Goal: Task Accomplishment & Management: Use online tool/utility

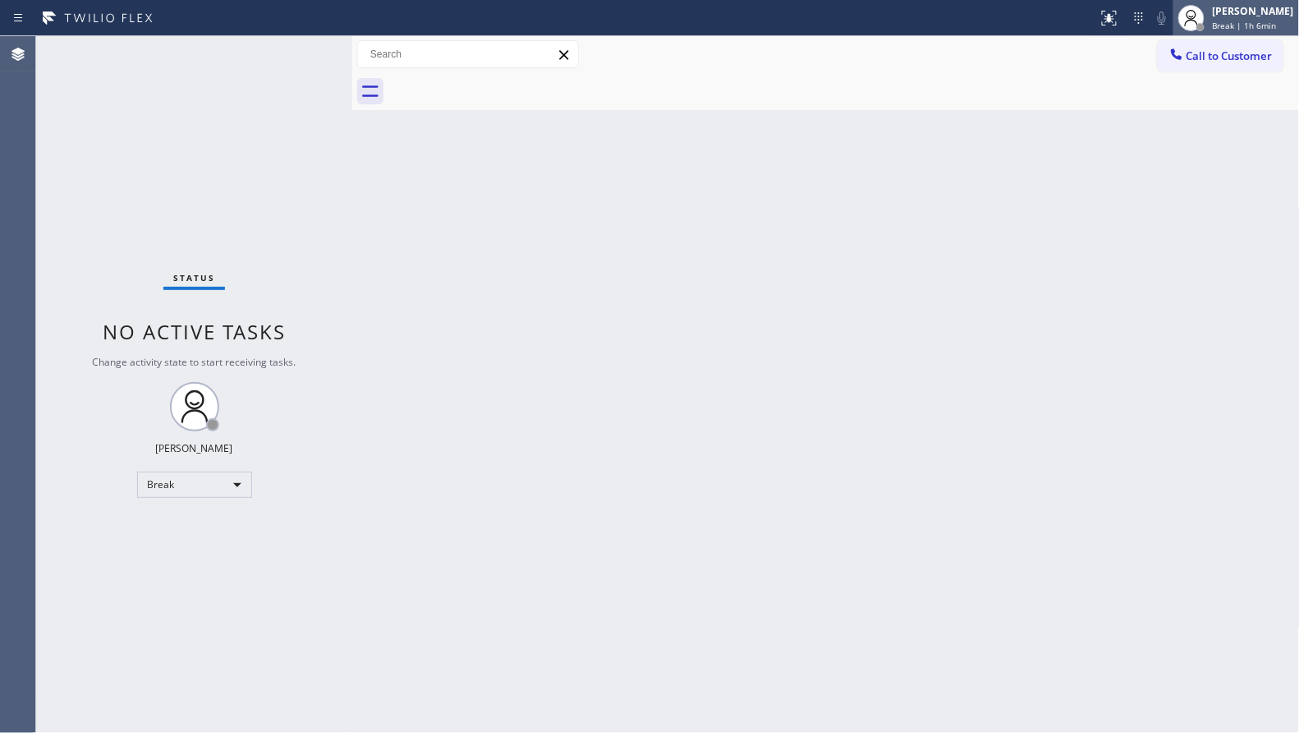
click at [1203, 26] on div at bounding box center [1201, 27] width 8 height 8
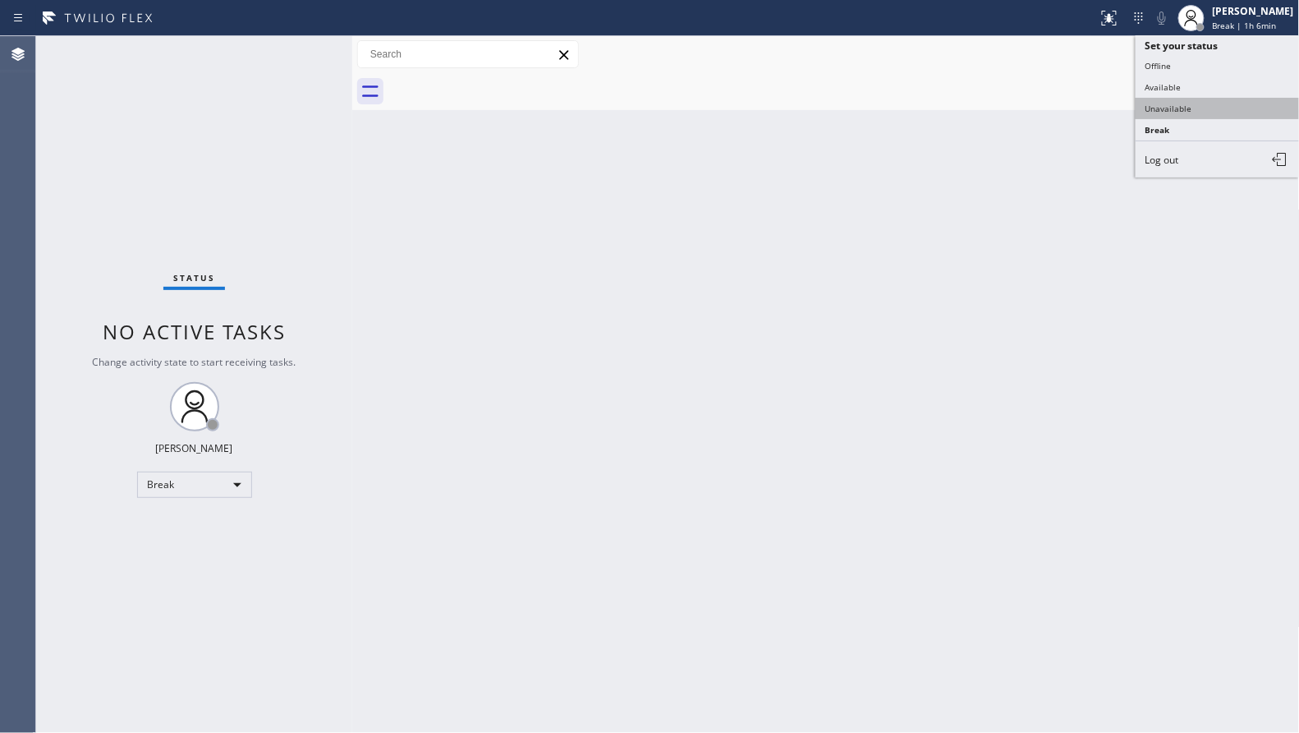
click at [1168, 102] on button "Unavailable" at bounding box center [1218, 108] width 164 height 21
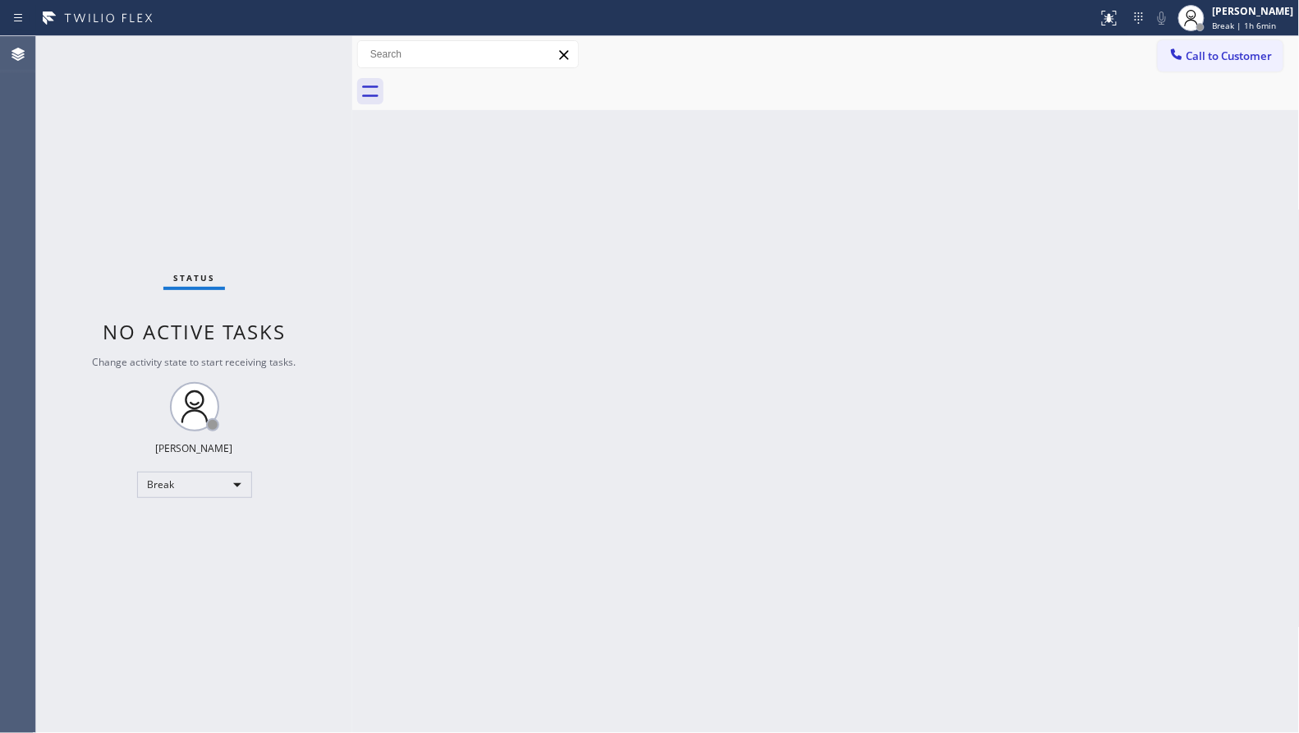
drag, startPoint x: 1065, startPoint y: 131, endPoint x: 1079, endPoint y: 105, distance: 29.0
click at [1064, 129] on div "Back to Dashboard Change Sender ID Customers Technicians Select a contact Outbo…" at bounding box center [826, 384] width 948 height 697
drag, startPoint x: 1212, startPoint y: 54, endPoint x: 1202, endPoint y: 54, distance: 9.9
click at [1207, 54] on span "Call to Customer" at bounding box center [1230, 55] width 86 height 15
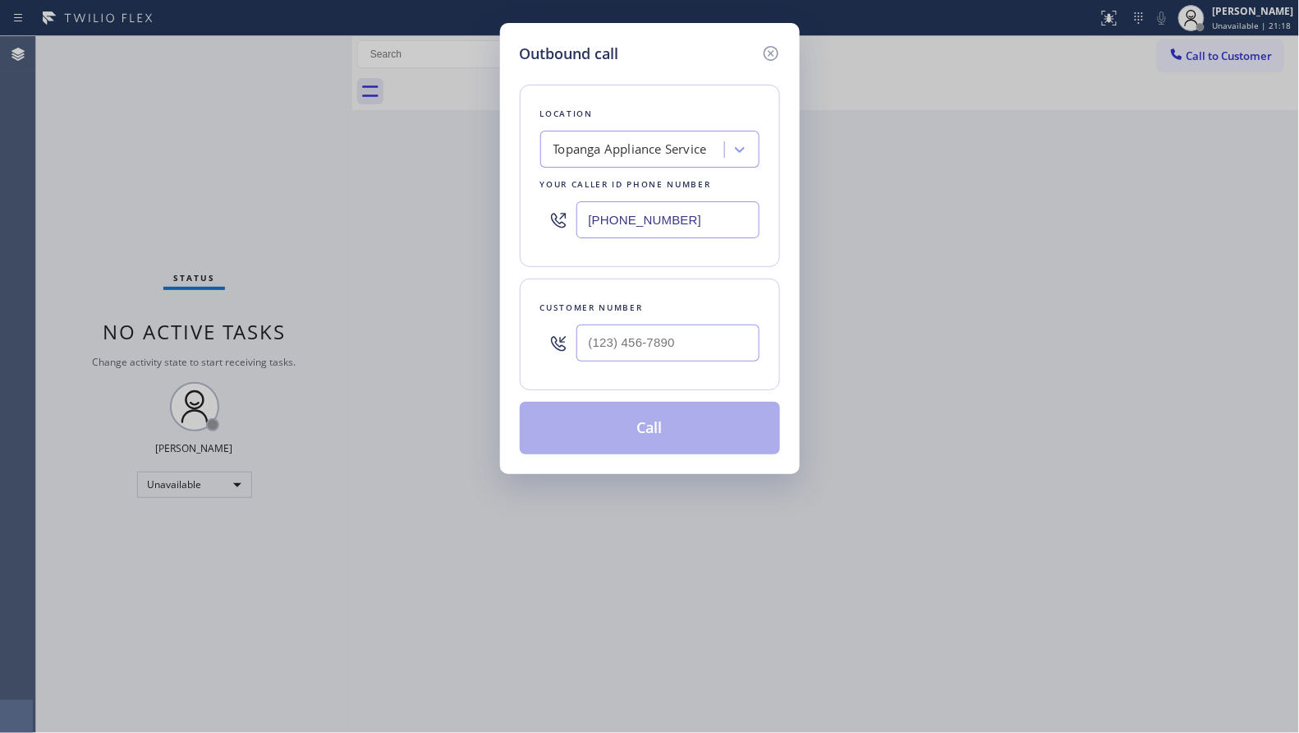
drag, startPoint x: 708, startPoint y: 223, endPoint x: 559, endPoint y: 218, distance: 148.7
click at [548, 224] on div "[PHONE_NUMBER]" at bounding box center [649, 219] width 219 height 53
paste input "657) 529-7397"
type input "[PHONE_NUMBER]"
click at [688, 370] on div at bounding box center [668, 342] width 183 height 53
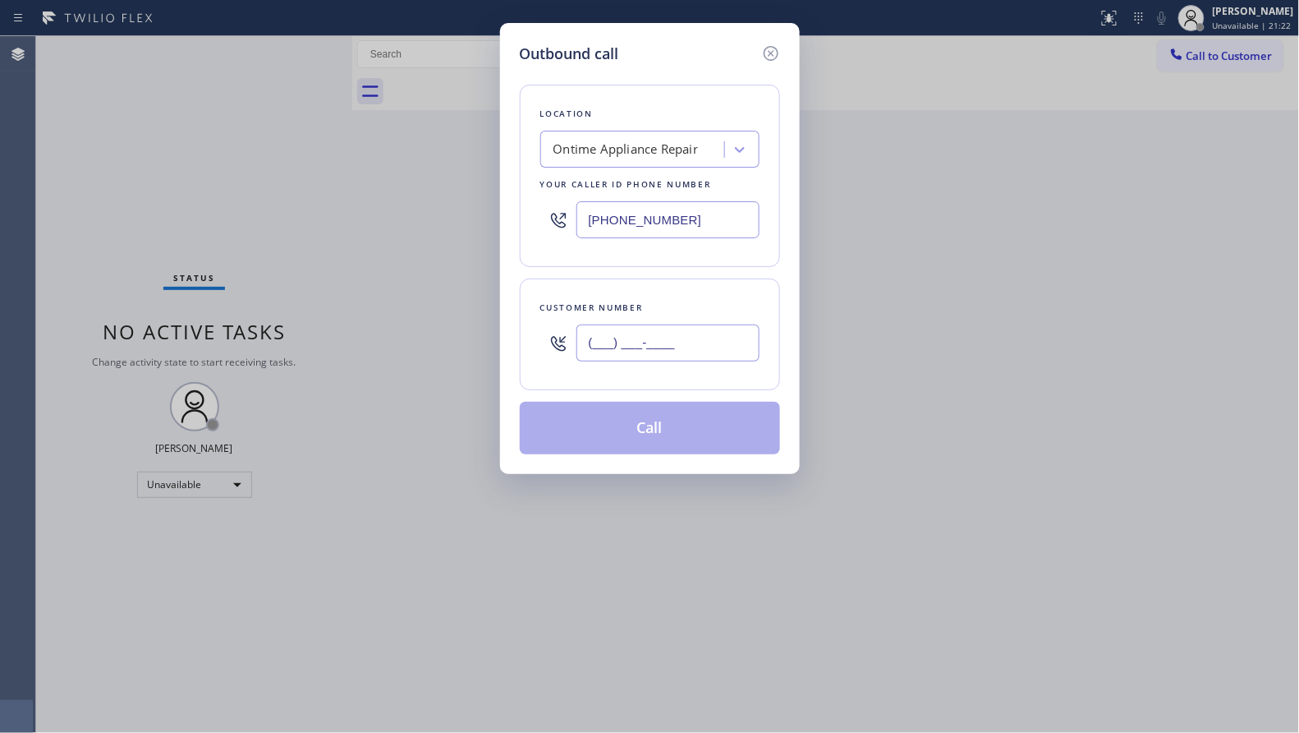
paste input "714) 457-1608"
click at [689, 347] on input "[PHONE_NUMBER]" at bounding box center [668, 342] width 183 height 37
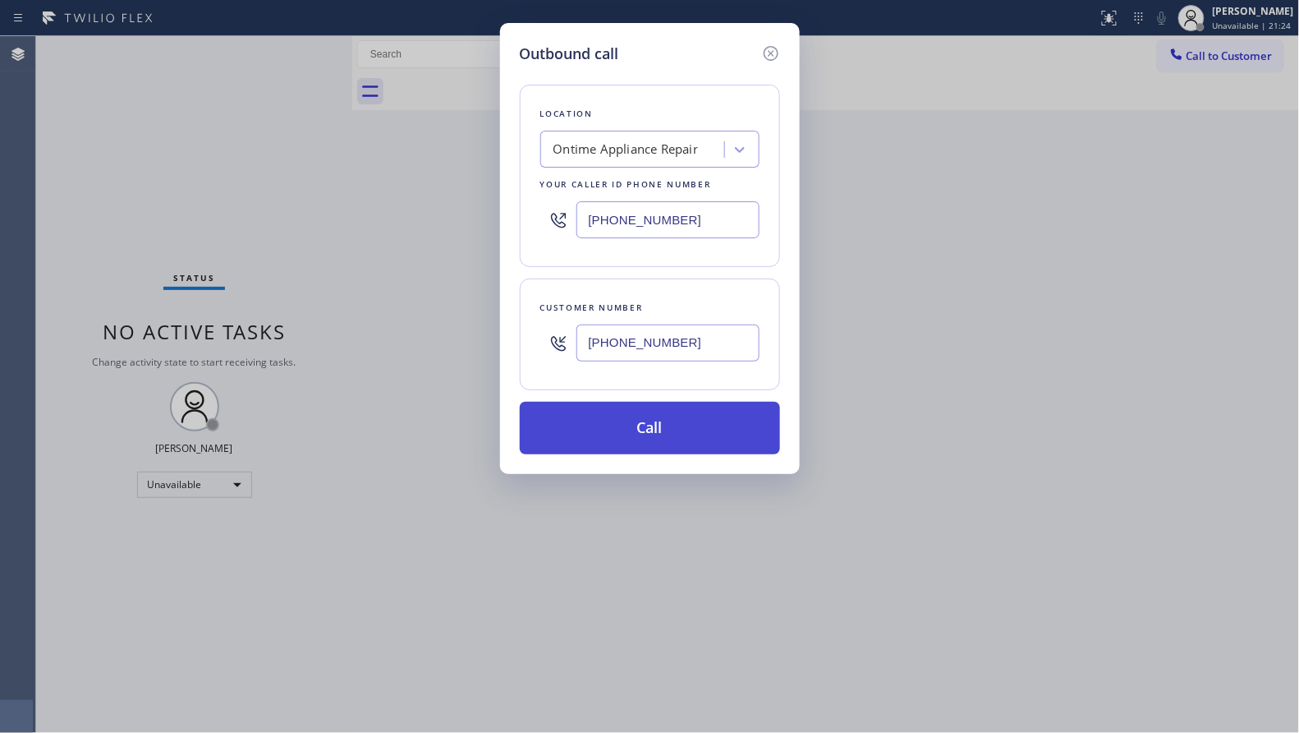
type input "[PHONE_NUMBER]"
click at [639, 434] on button "Call" at bounding box center [650, 428] width 260 height 53
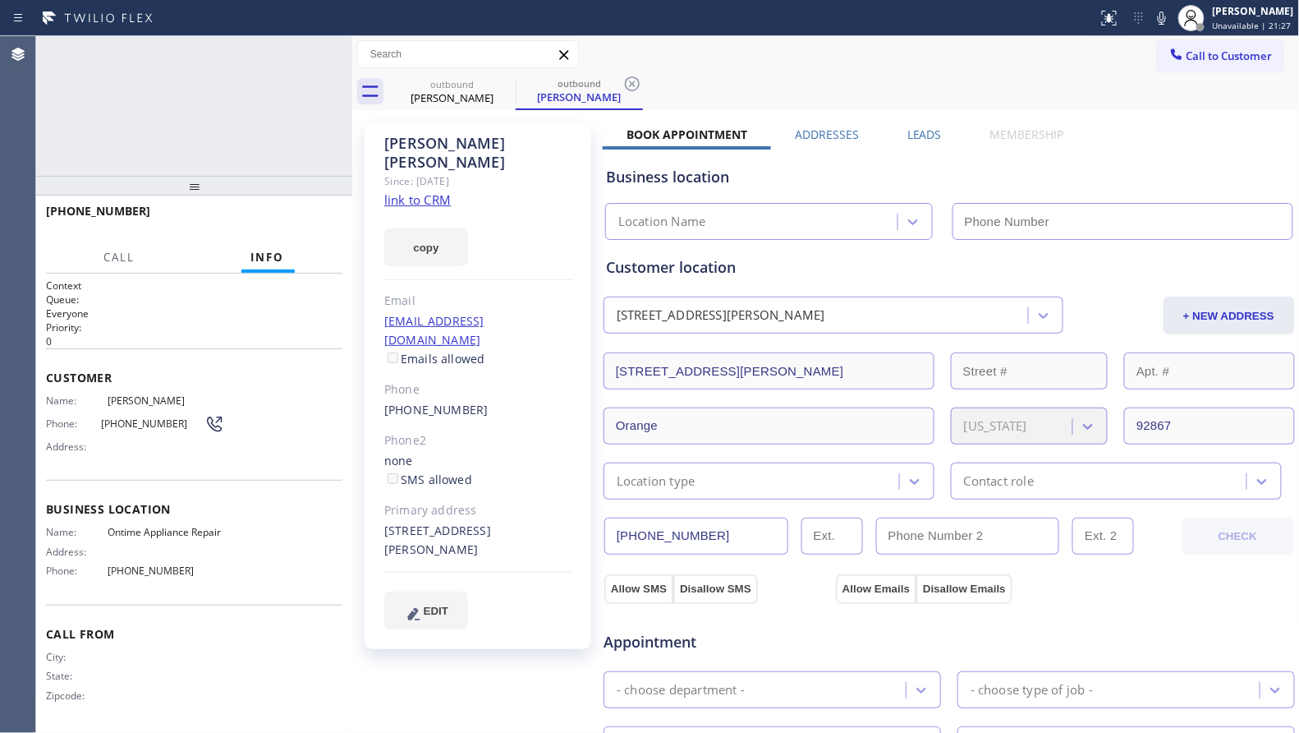
type input "[PHONE_NUMBER]"
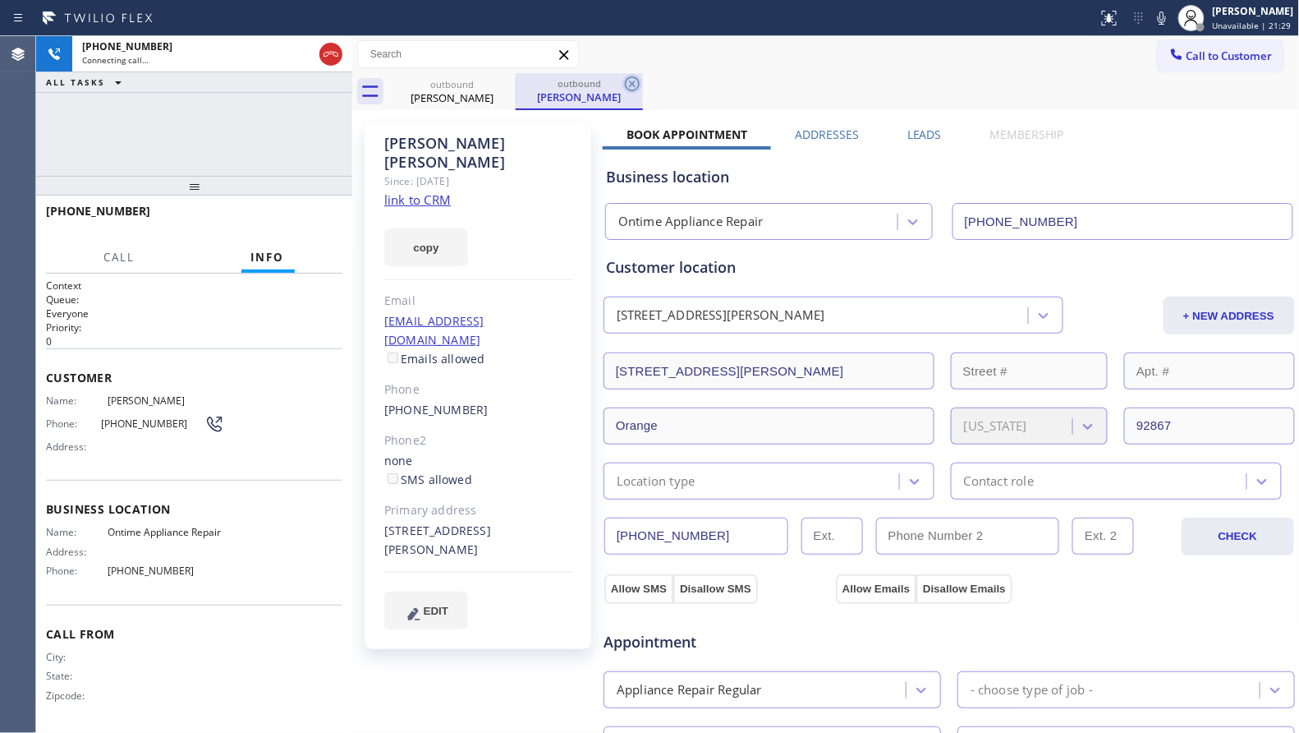
click at [634, 82] on icon at bounding box center [632, 83] width 15 height 15
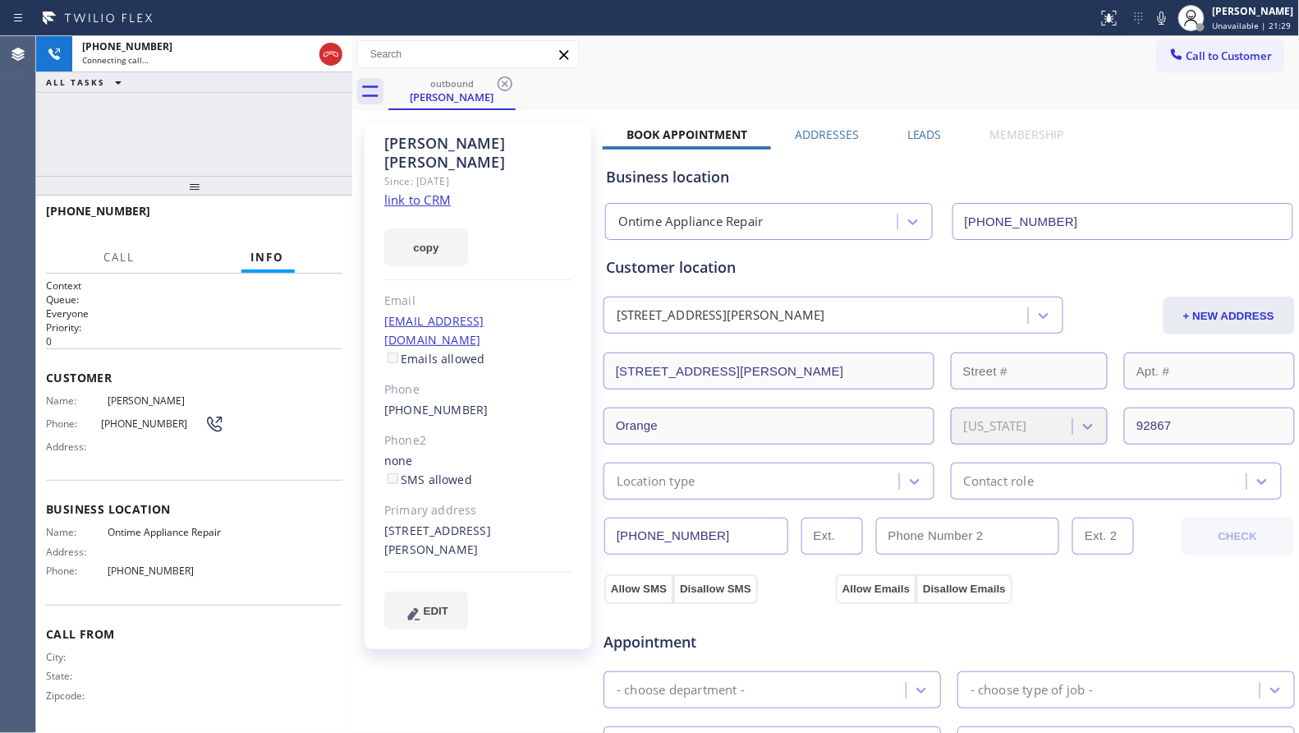
click at [706, 79] on div "outbound [PERSON_NAME]" at bounding box center [845, 91] width 912 height 37
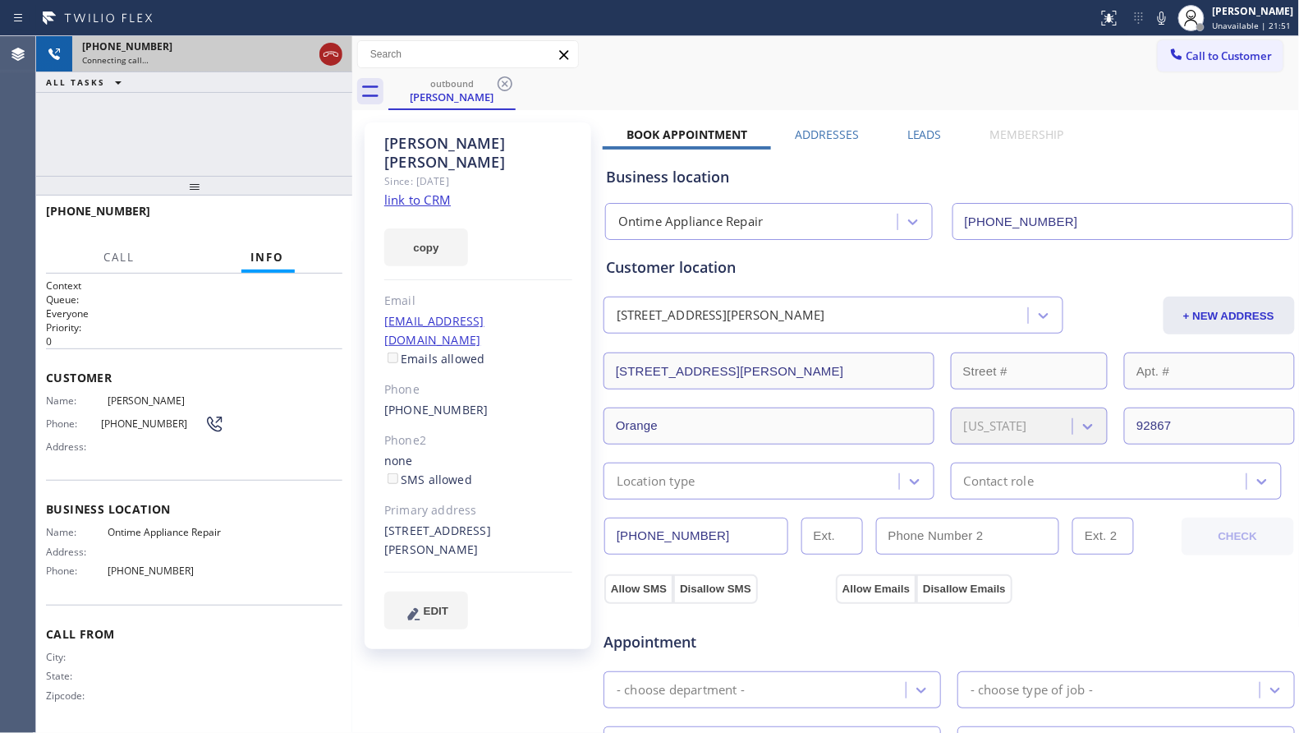
click at [342, 53] on div at bounding box center [331, 54] width 23 height 20
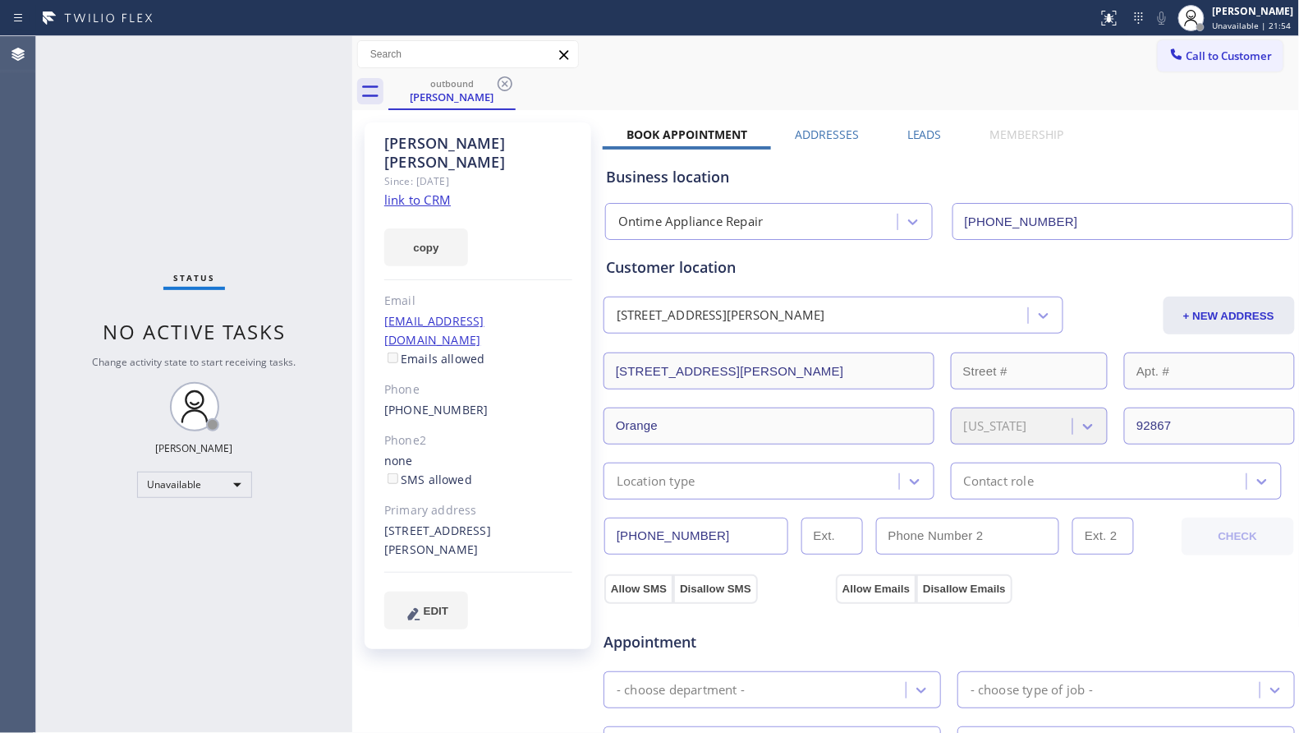
click at [502, 82] on icon at bounding box center [505, 84] width 20 height 20
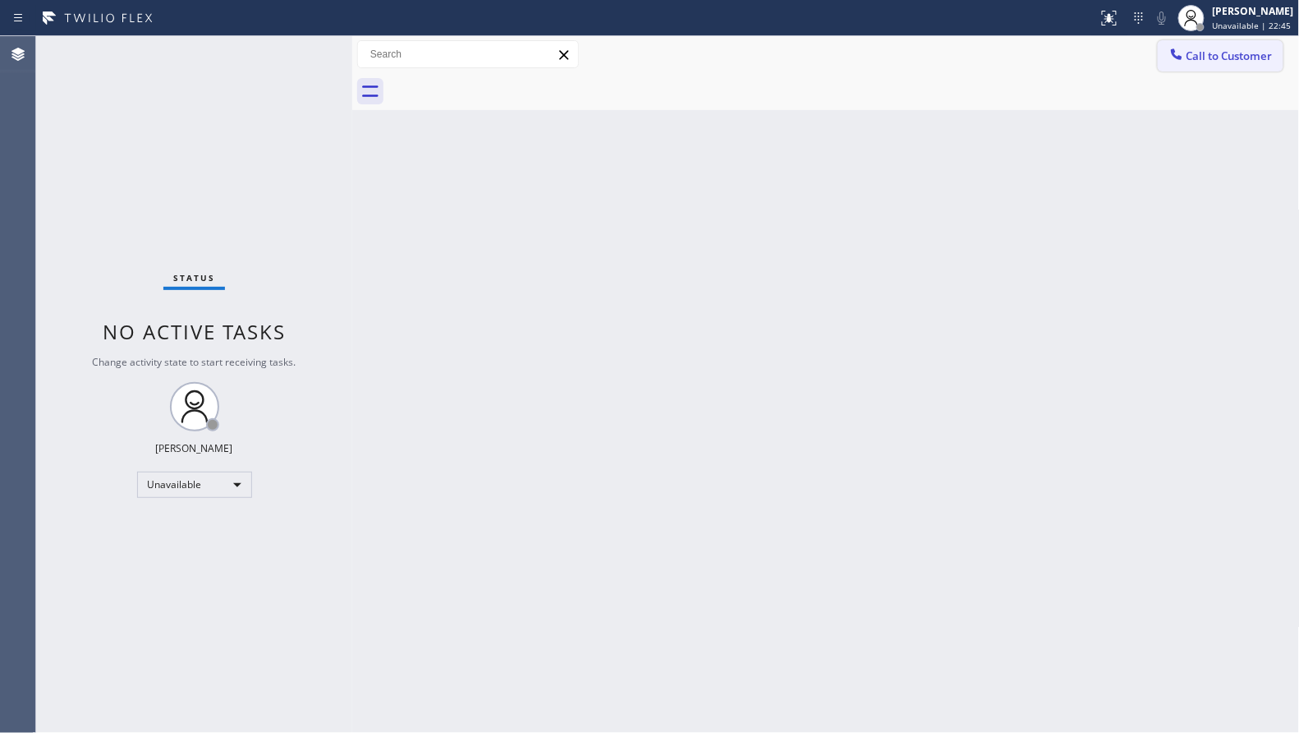
click at [1189, 48] on span "Call to Customer" at bounding box center [1230, 55] width 86 height 15
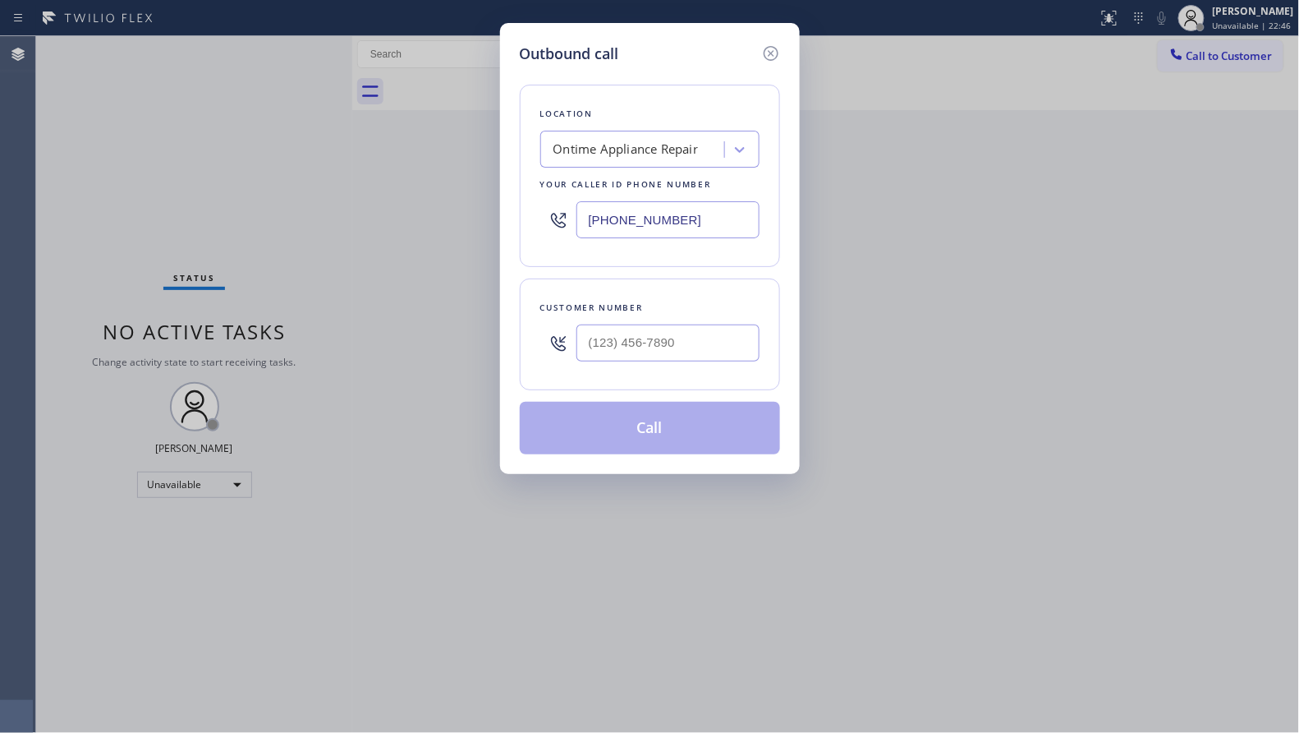
drag, startPoint x: 724, startPoint y: 237, endPoint x: 547, endPoint y: 230, distance: 176.7
click at [547, 230] on div "[PHONE_NUMBER]" at bounding box center [649, 219] width 219 height 53
paste input "855) 731-4952"
type input "[PHONE_NUMBER]"
click at [646, 336] on input "(___) ___-____" at bounding box center [668, 342] width 183 height 37
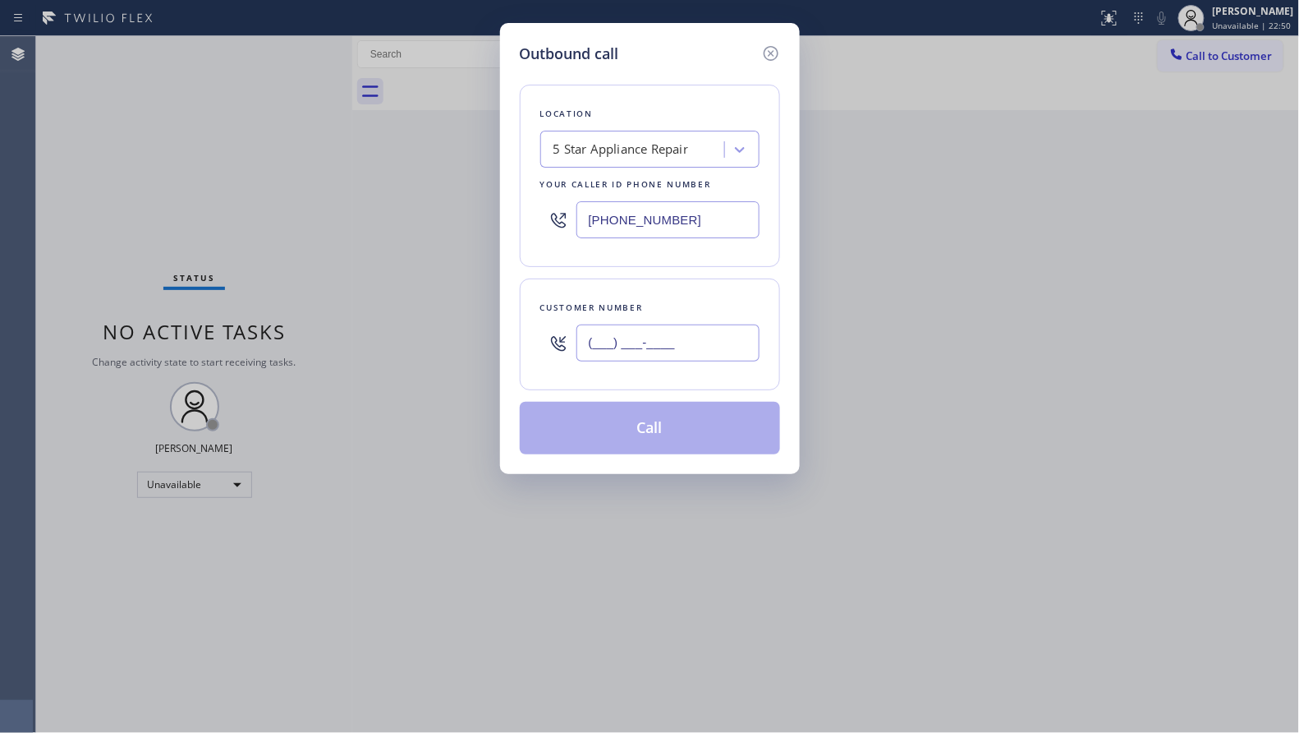
paste input "714) 507-6772"
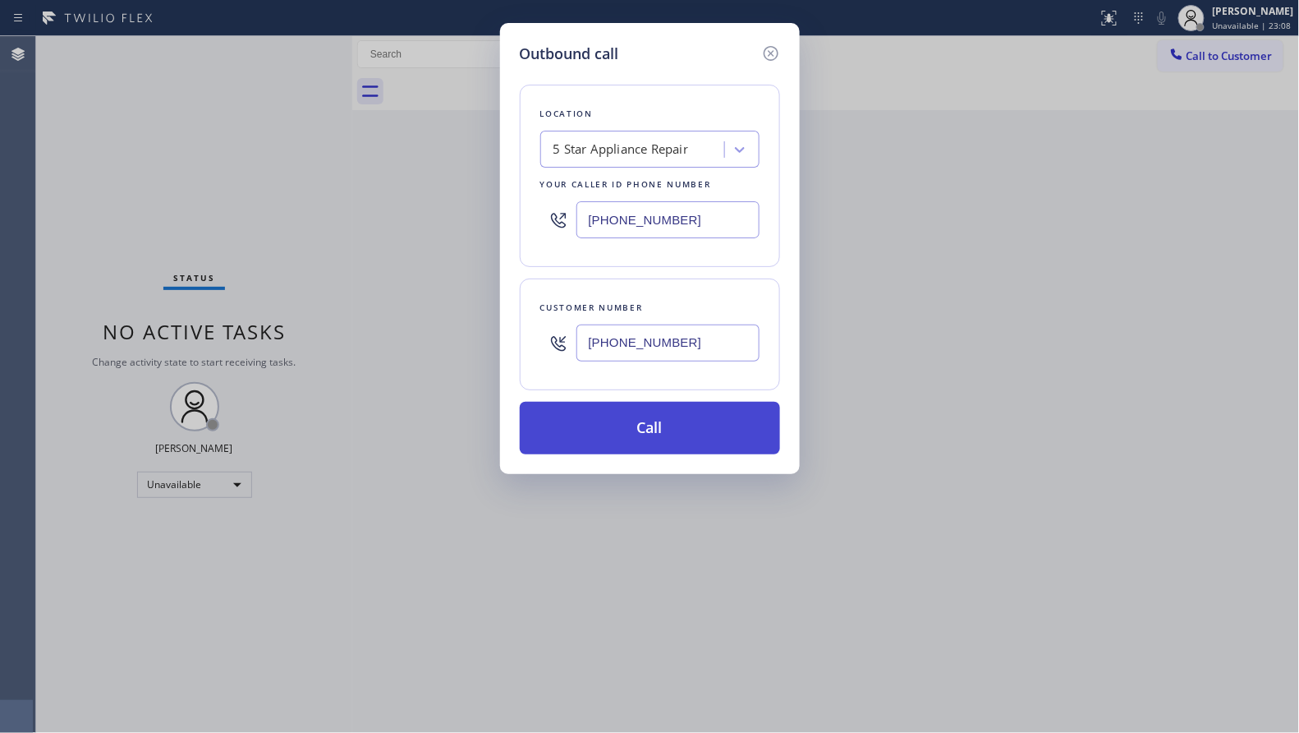
type input "[PHONE_NUMBER]"
drag, startPoint x: 655, startPoint y: 445, endPoint x: 670, endPoint y: 444, distance: 14.9
click at [657, 444] on button "Call" at bounding box center [650, 428] width 260 height 53
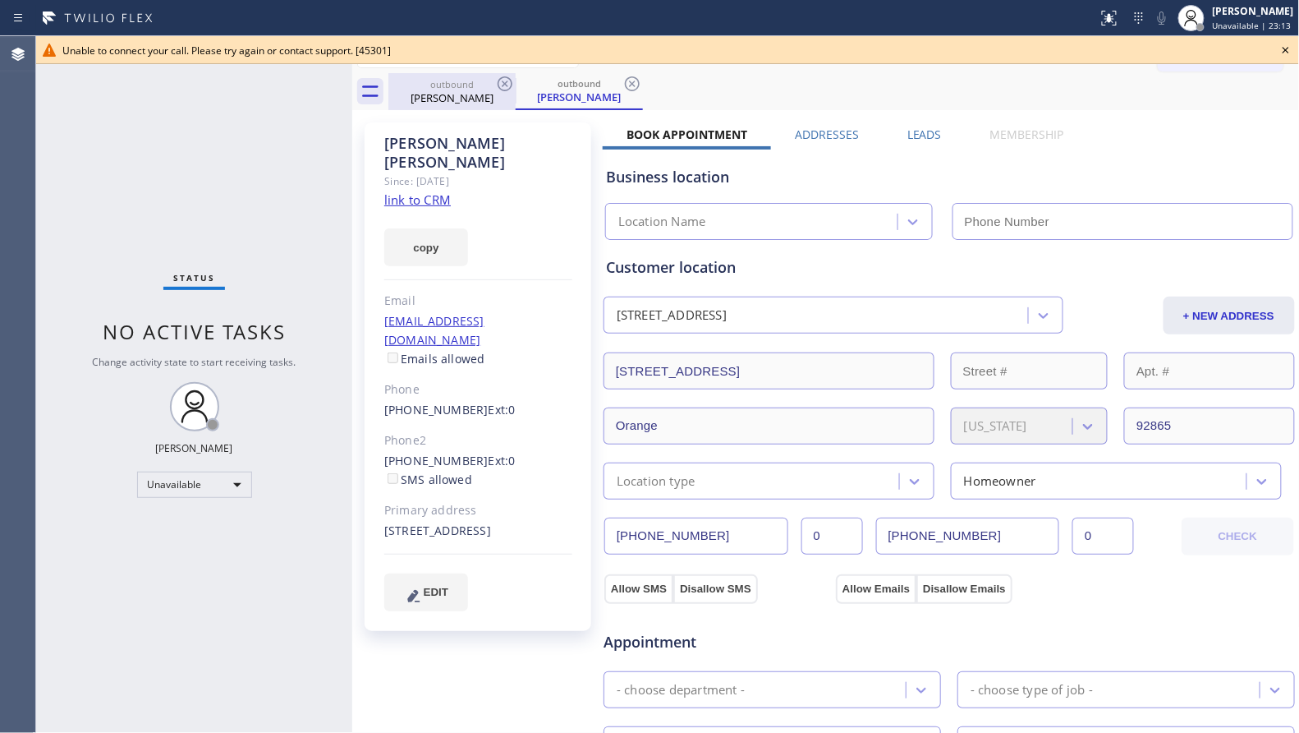
type input "[PHONE_NUMBER]"
click at [483, 77] on div "outbound [PERSON_NAME]" at bounding box center [452, 91] width 124 height 37
click at [504, 83] on icon at bounding box center [505, 83] width 15 height 15
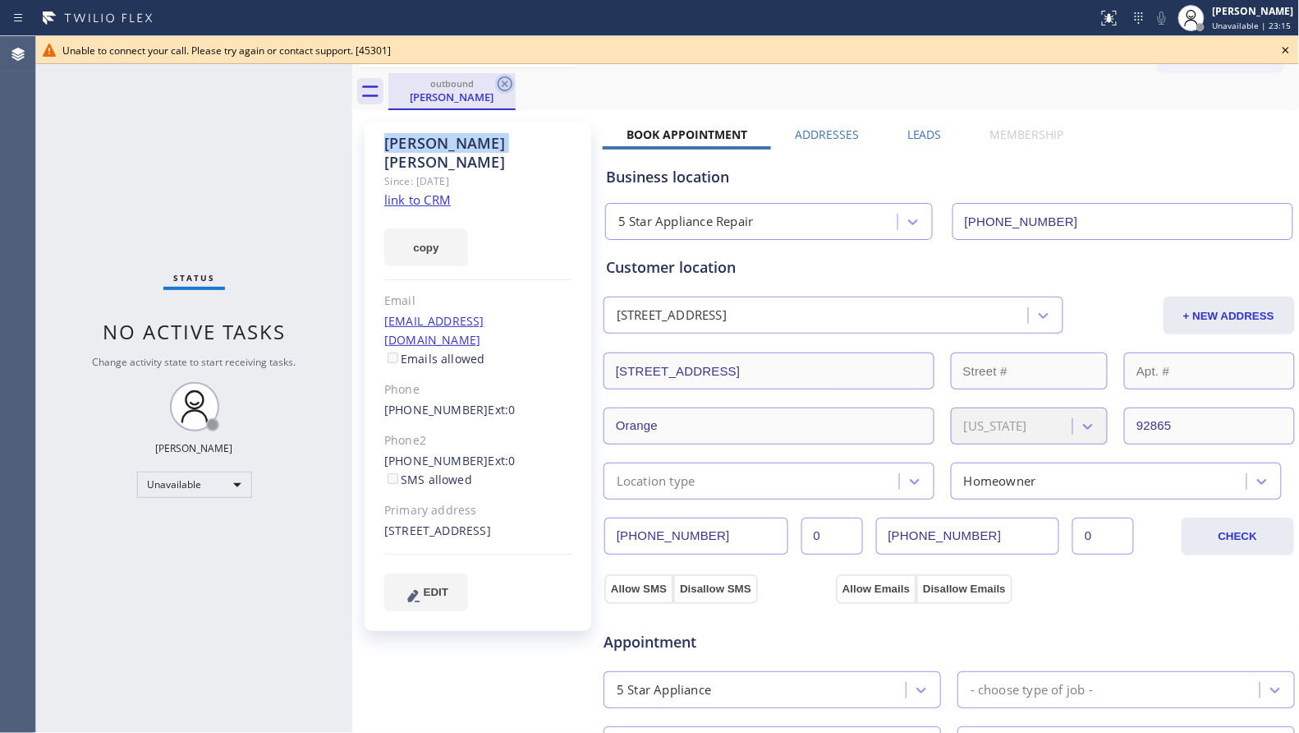
click at [503, 83] on icon at bounding box center [505, 84] width 20 height 20
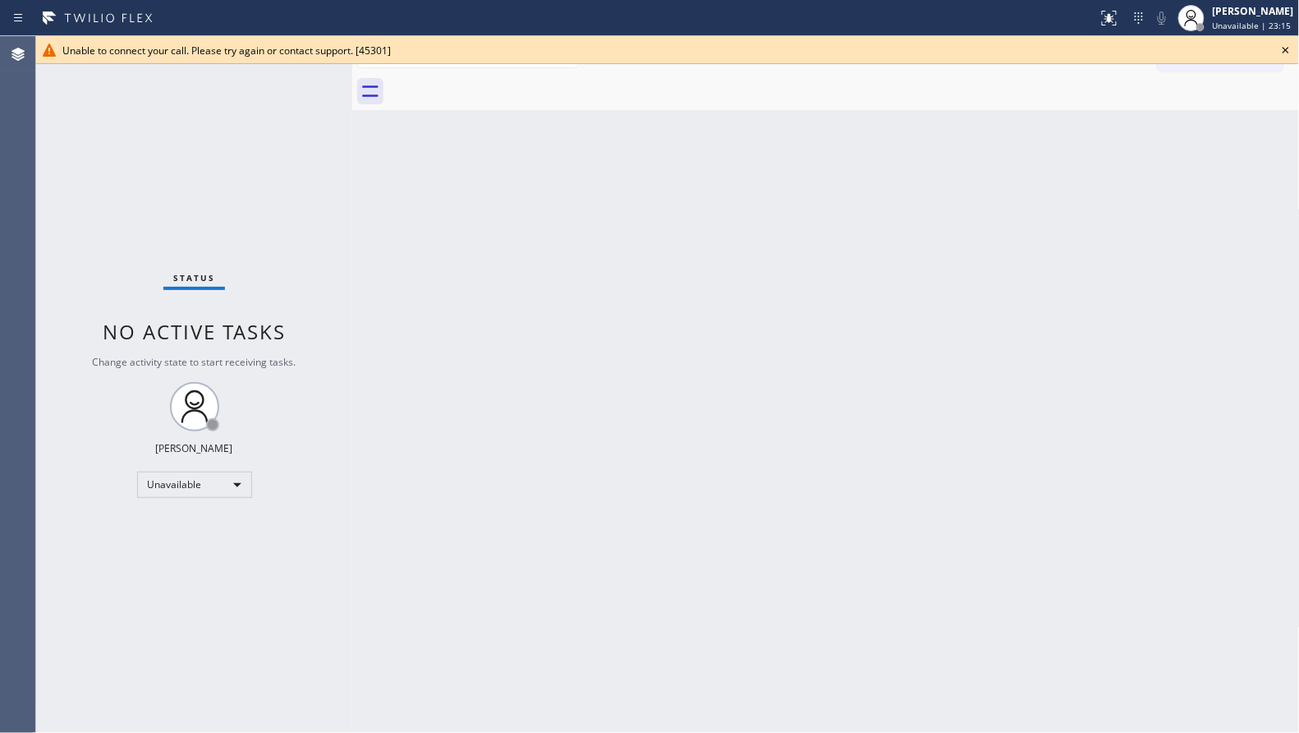
drag, startPoint x: 503, startPoint y: 83, endPoint x: 962, endPoint y: 118, distance: 460.5
click at [507, 85] on div at bounding box center [845, 91] width 912 height 37
click at [1290, 50] on icon at bounding box center [1286, 50] width 20 height 20
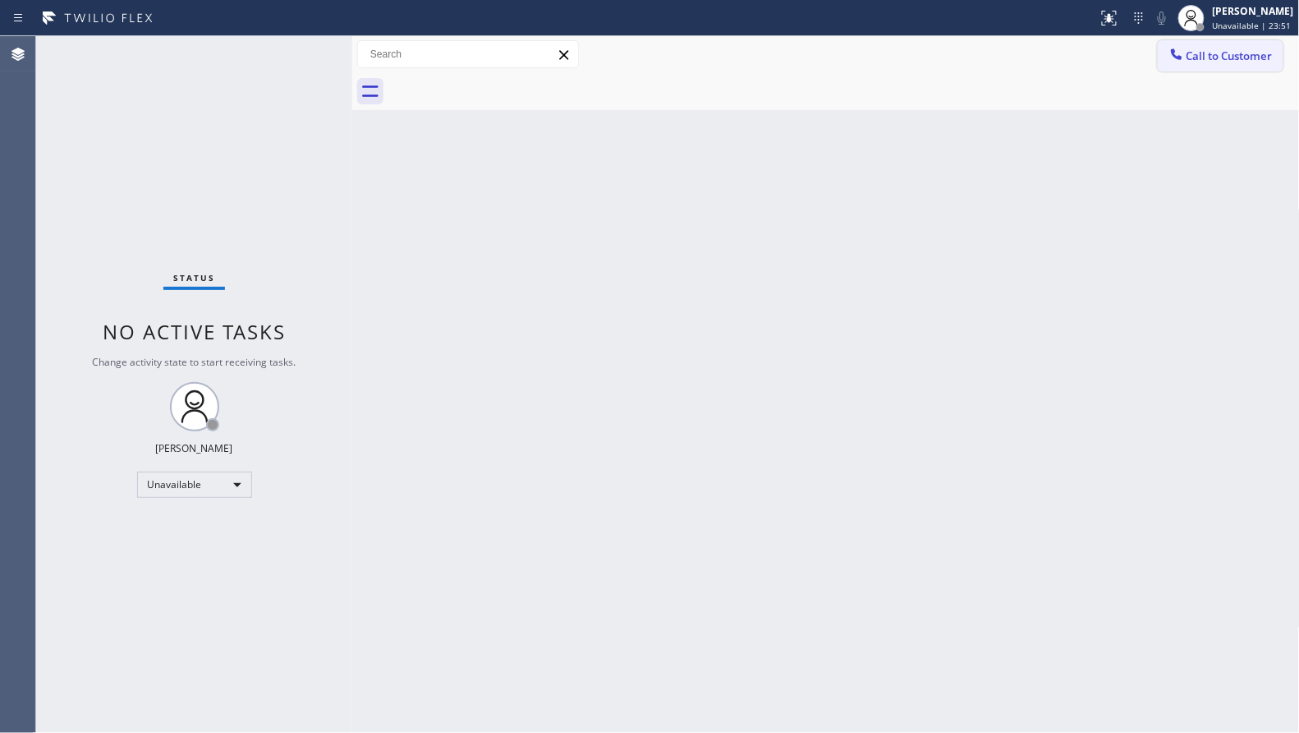
click at [1189, 54] on span "Call to Customer" at bounding box center [1230, 55] width 86 height 15
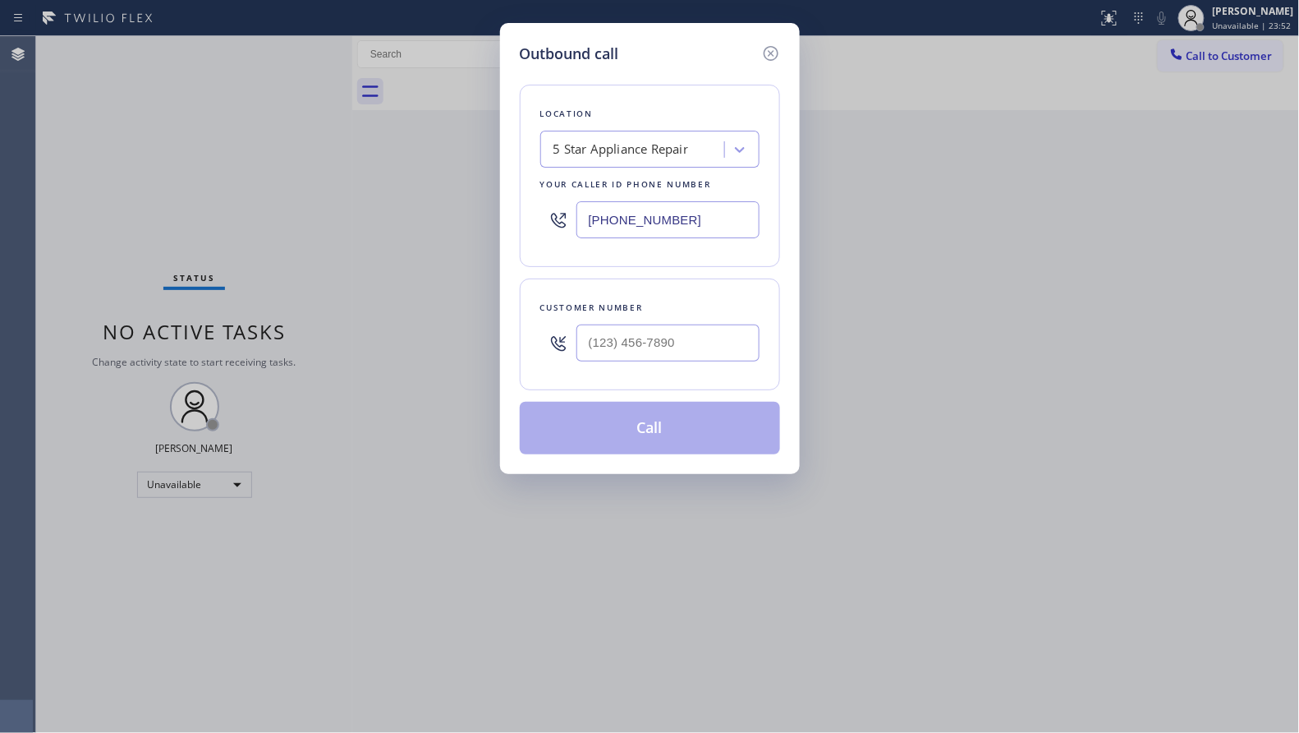
drag, startPoint x: 710, startPoint y: 208, endPoint x: 526, endPoint y: 202, distance: 184.1
click at [533, 202] on div "Location 5 Star Appliance Repair Your caller id phone number [PHONE_NUMBER]" at bounding box center [650, 176] width 260 height 182
paste input "666-9755"
type input "[PHONE_NUMBER]"
click at [732, 349] on input "(___) ___-____" at bounding box center [668, 342] width 183 height 37
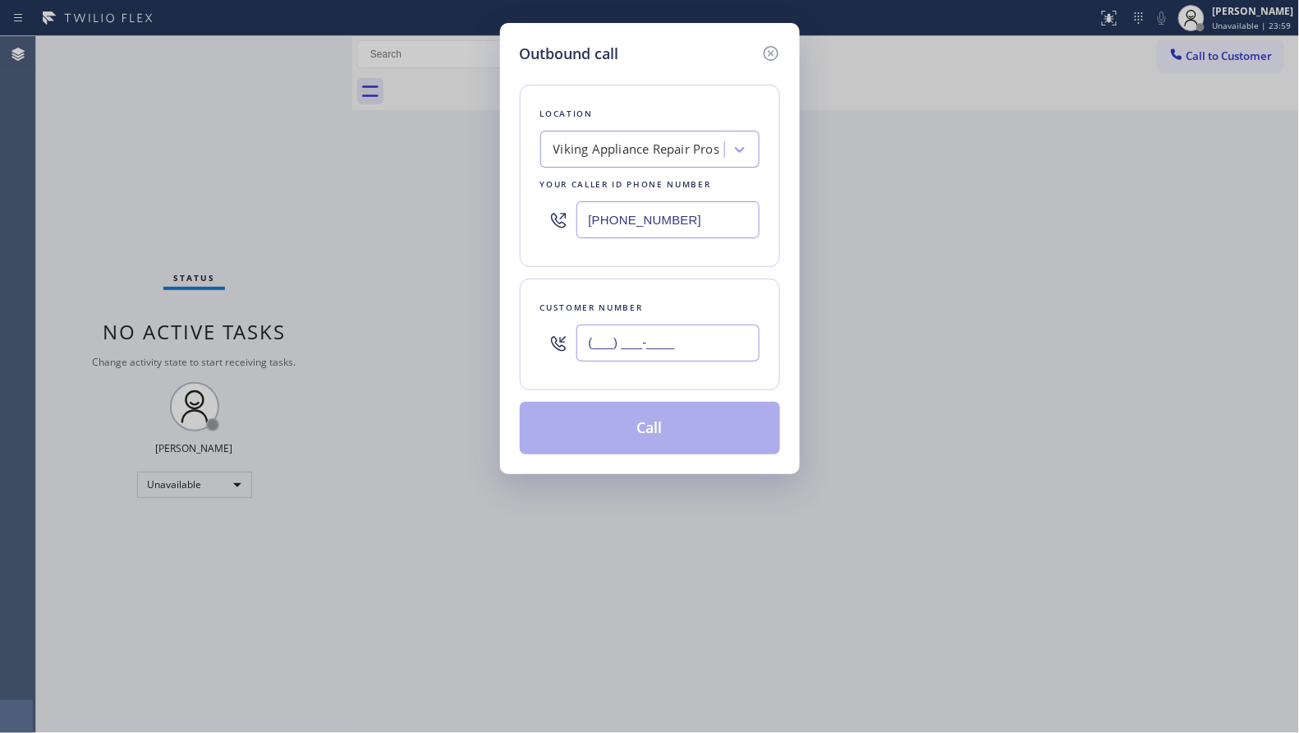
paste input "360) 870-0498"
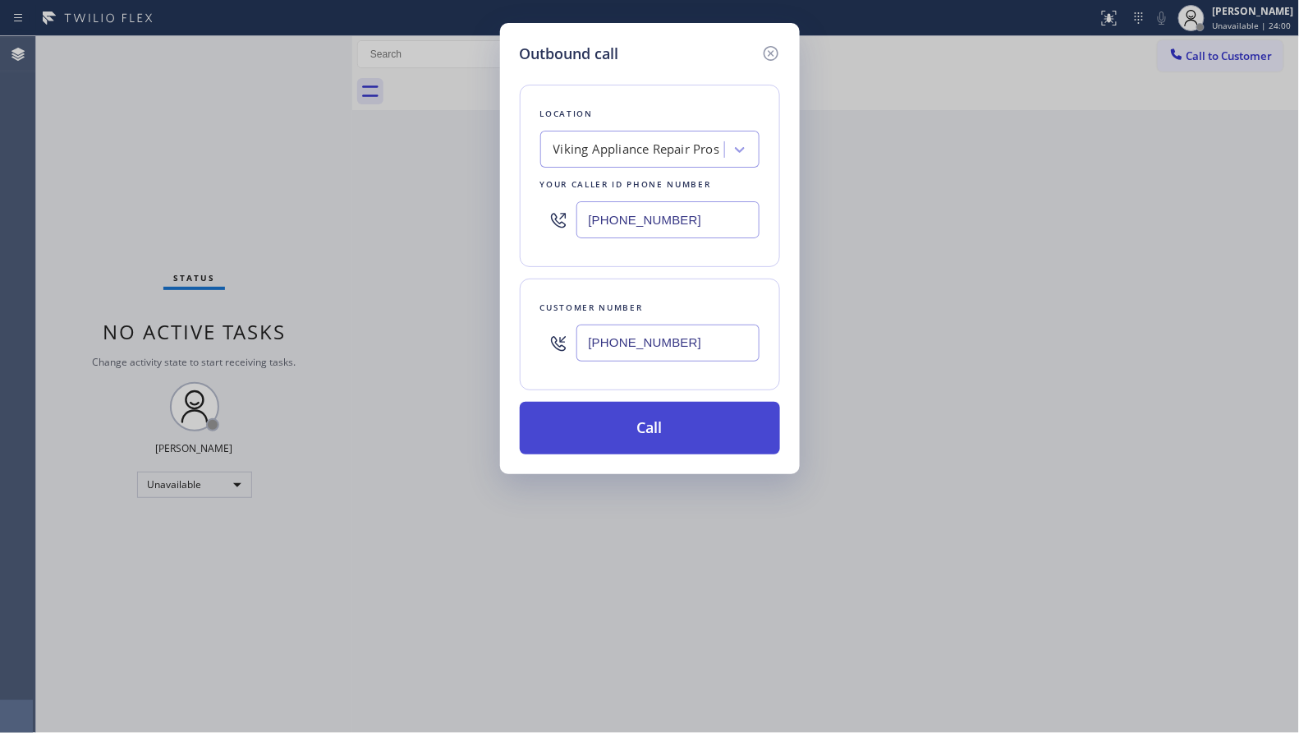
type input "[PHONE_NUMBER]"
click at [654, 425] on button "Call" at bounding box center [650, 428] width 260 height 53
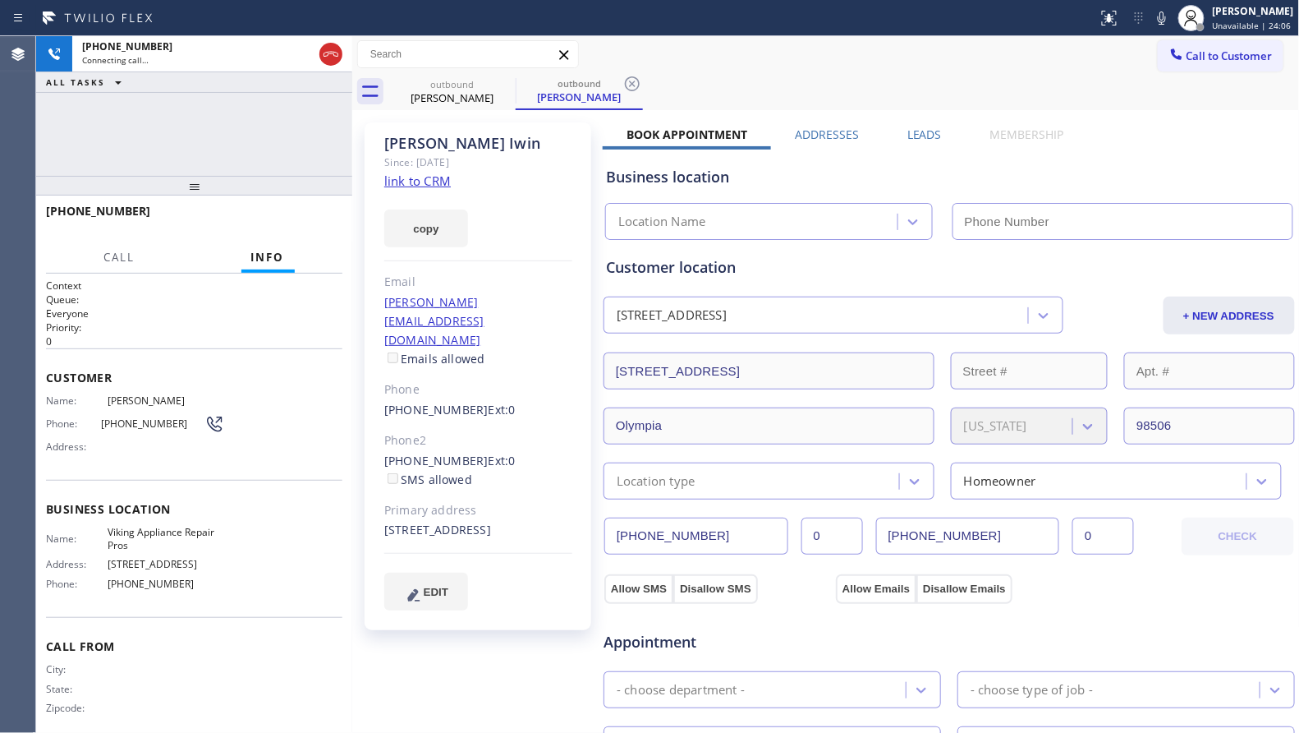
type input "[PHONE_NUMBER]"
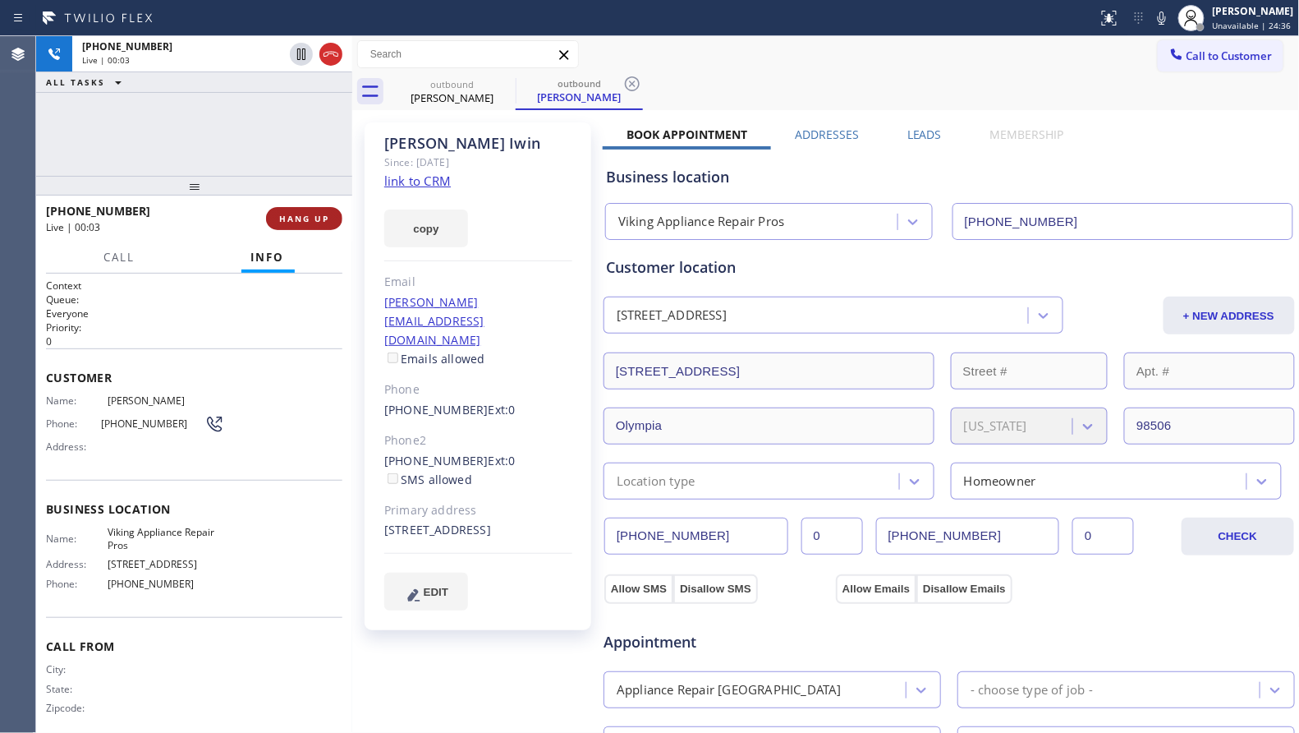
click at [306, 221] on span "HANG UP" at bounding box center [304, 218] width 50 height 11
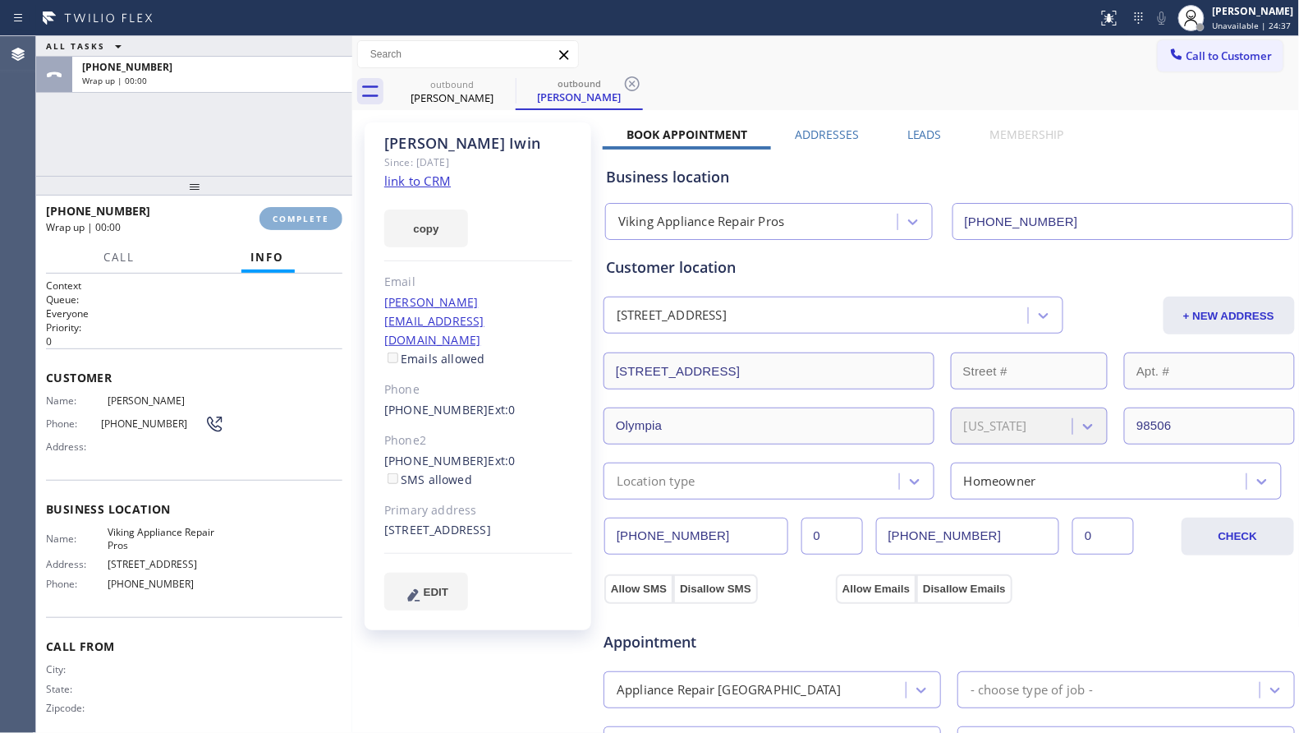
click at [306, 221] on span "COMPLETE" at bounding box center [301, 218] width 57 height 11
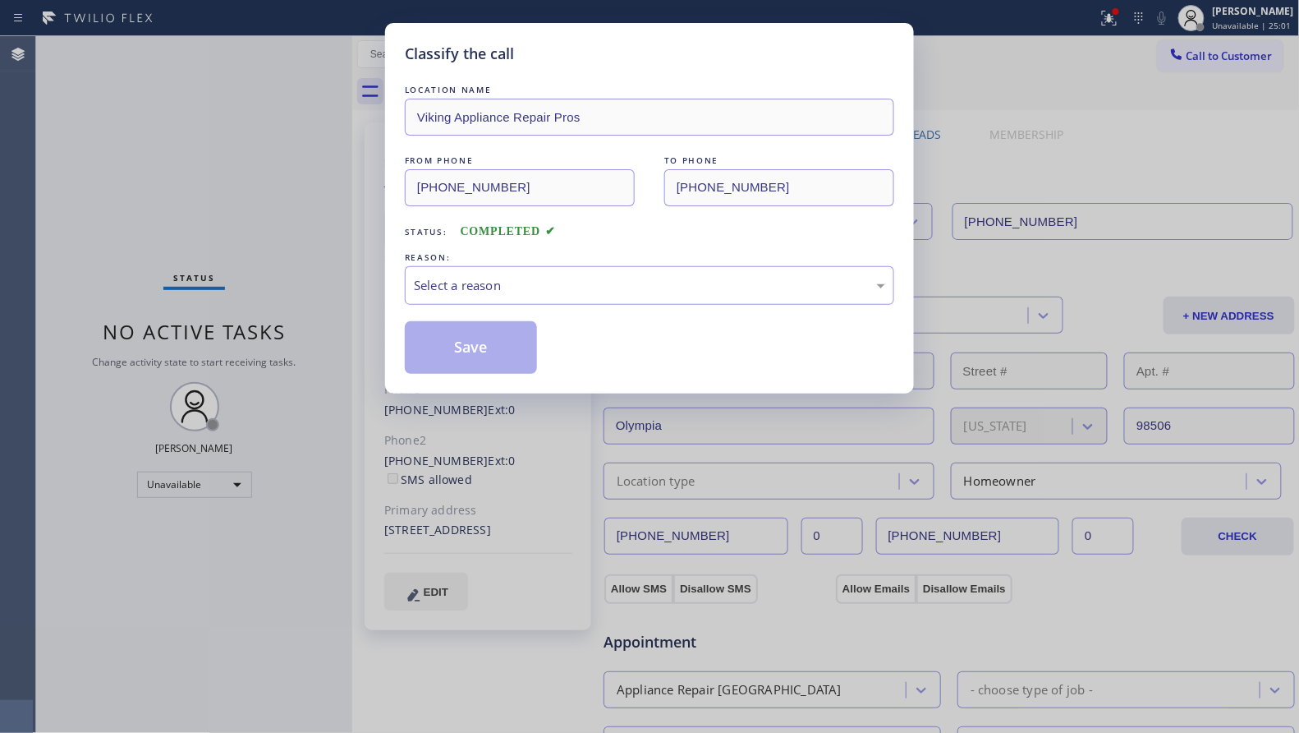
drag, startPoint x: 476, startPoint y: 373, endPoint x: 197, endPoint y: 145, distance: 359.6
click at [191, 145] on div "Classify the call LOCATION NAME Viking Appliance Repair Pros FROM PHONE [PHONE_…" at bounding box center [649, 366] width 1299 height 733
click at [454, 283] on div "Select a reason" at bounding box center [649, 285] width 471 height 19
click at [455, 282] on div "Select a reason" at bounding box center [649, 285] width 471 height 19
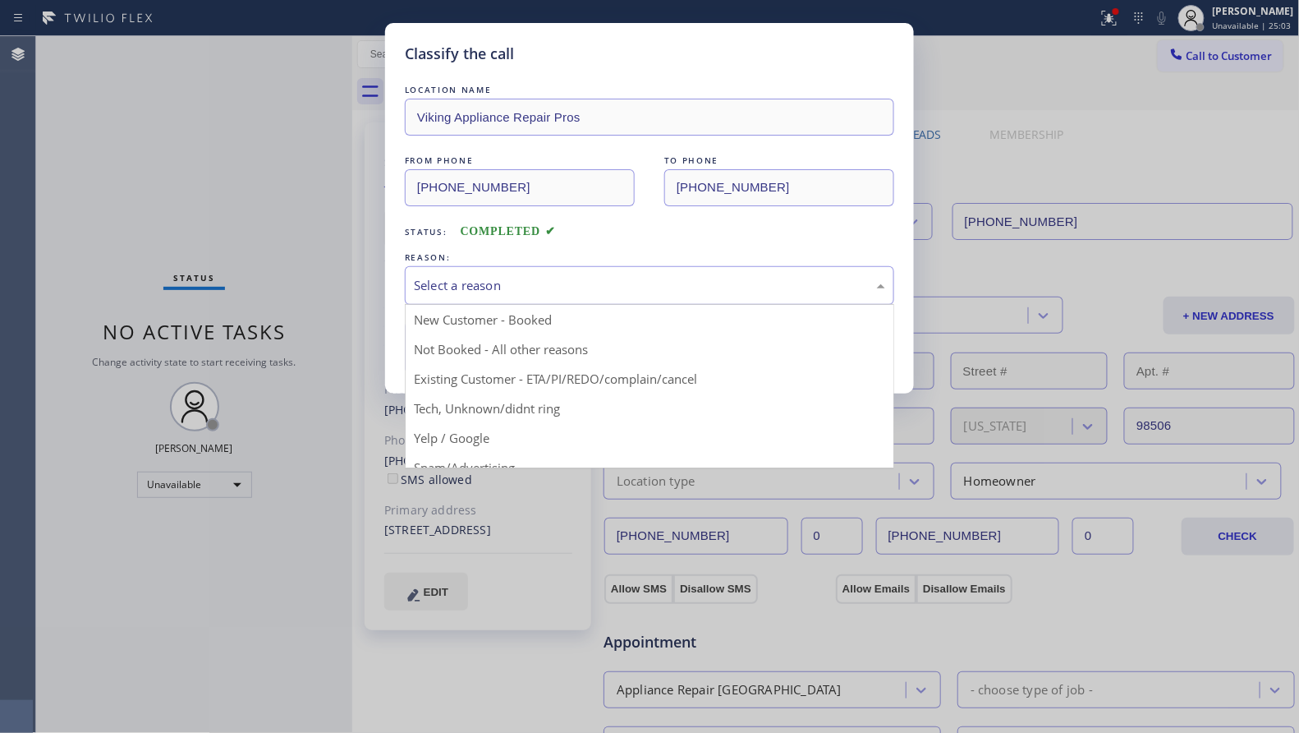
click at [448, 288] on div "Select a reason" at bounding box center [649, 285] width 471 height 19
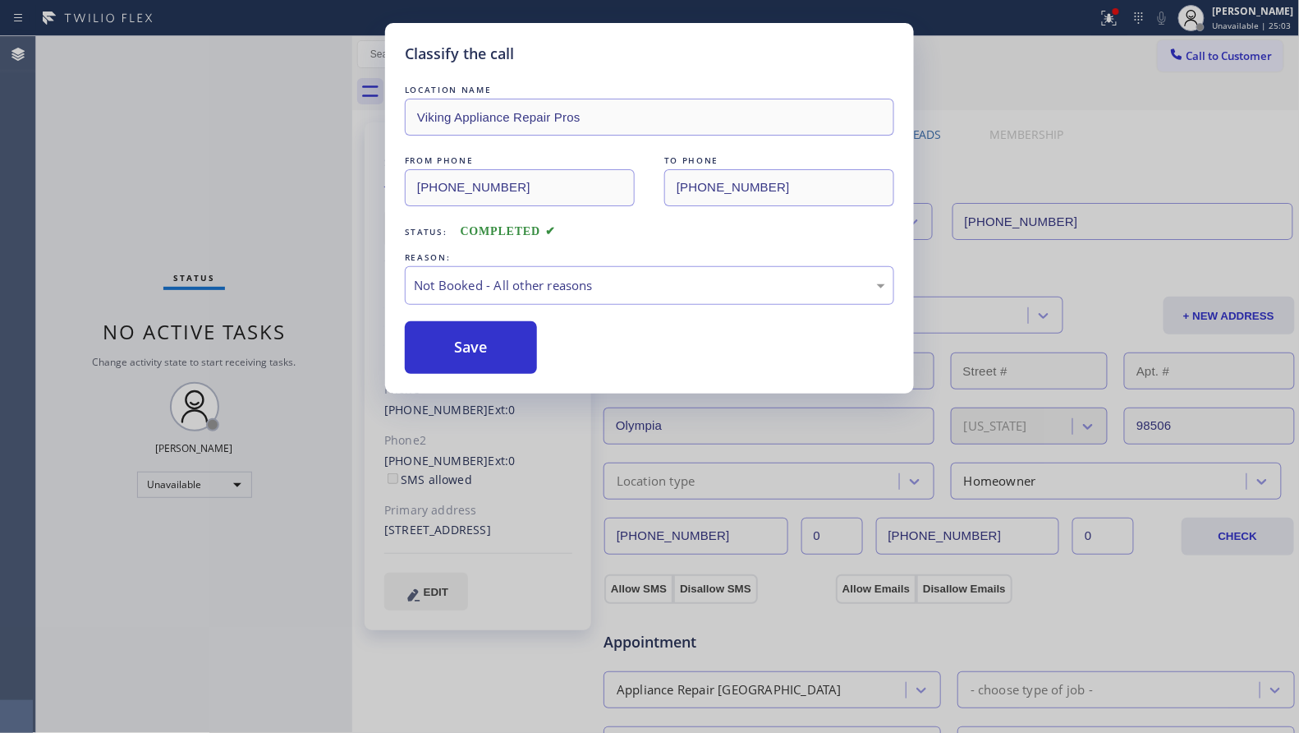
click at [451, 355] on button "Save" at bounding box center [471, 347] width 132 height 53
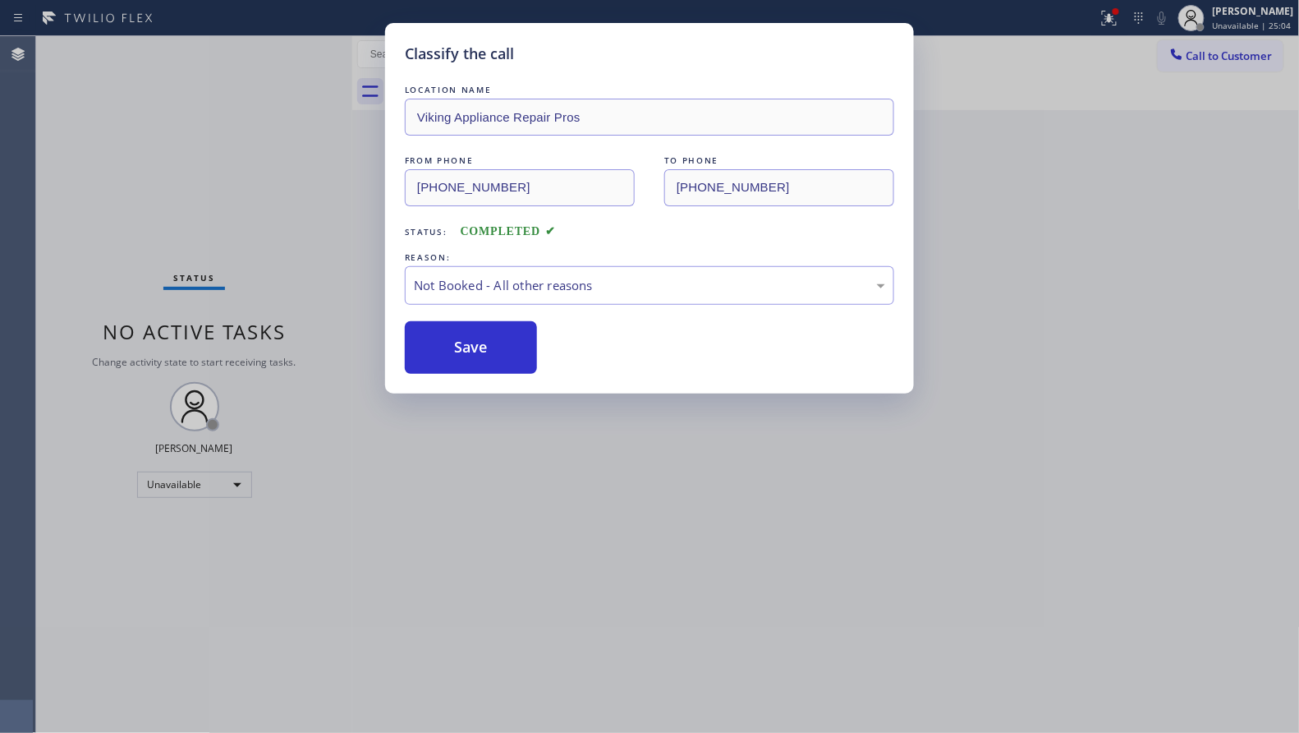
drag, startPoint x: 254, startPoint y: 254, endPoint x: 308, endPoint y: 253, distance: 54.2
click at [308, 253] on div "Classify the call LOCATION NAME Viking Appliance Repair Pros FROM PHONE [PHONE_…" at bounding box center [649, 366] width 1299 height 733
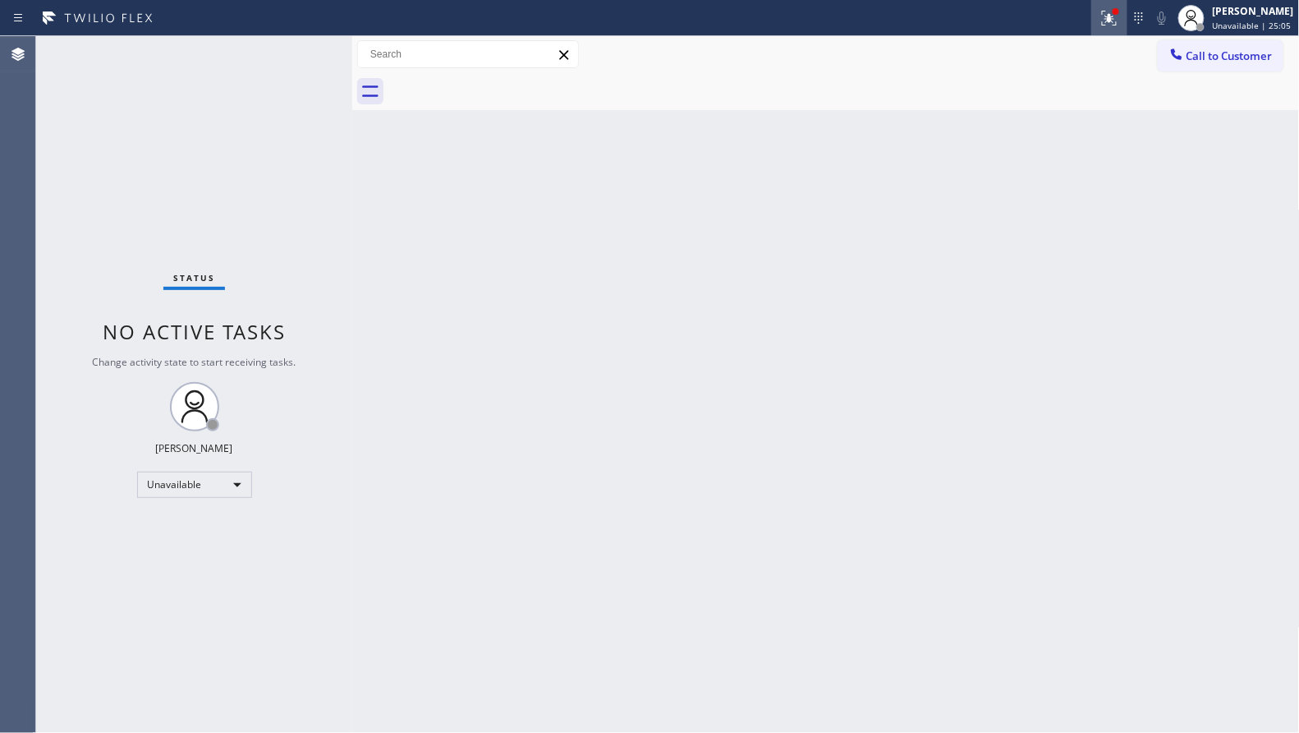
click at [1096, 12] on div at bounding box center [1110, 18] width 36 height 20
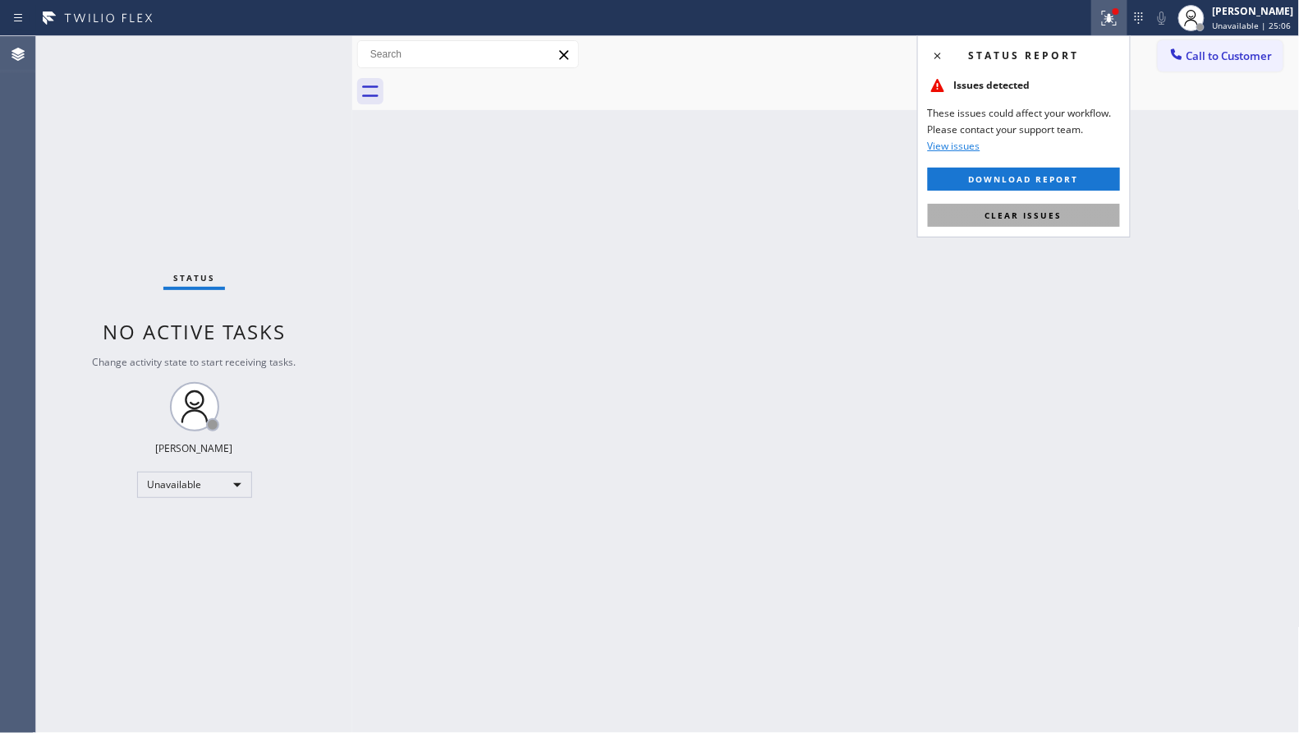
drag, startPoint x: 1000, startPoint y: 214, endPoint x: 1017, endPoint y: 218, distance: 16.8
click at [1001, 214] on span "Clear issues" at bounding box center [1024, 214] width 77 height 11
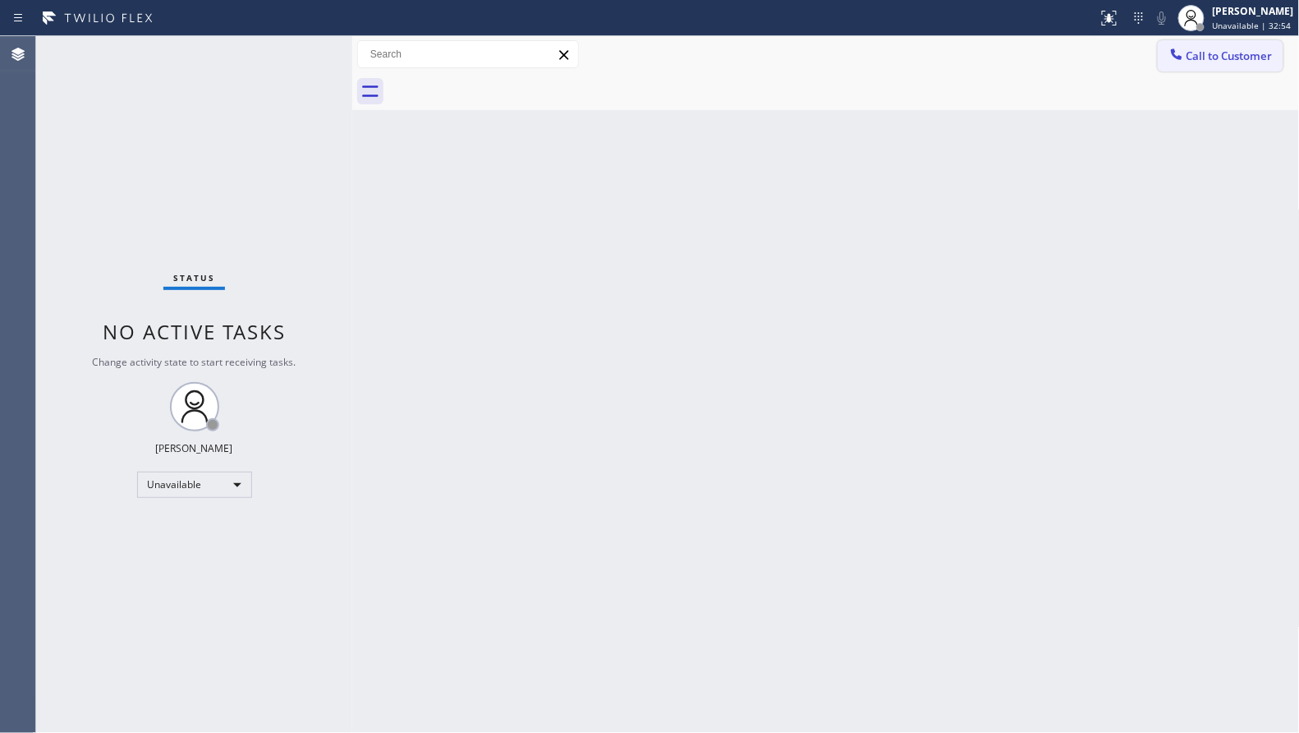
click at [1207, 67] on button "Call to Customer" at bounding box center [1221, 55] width 126 height 31
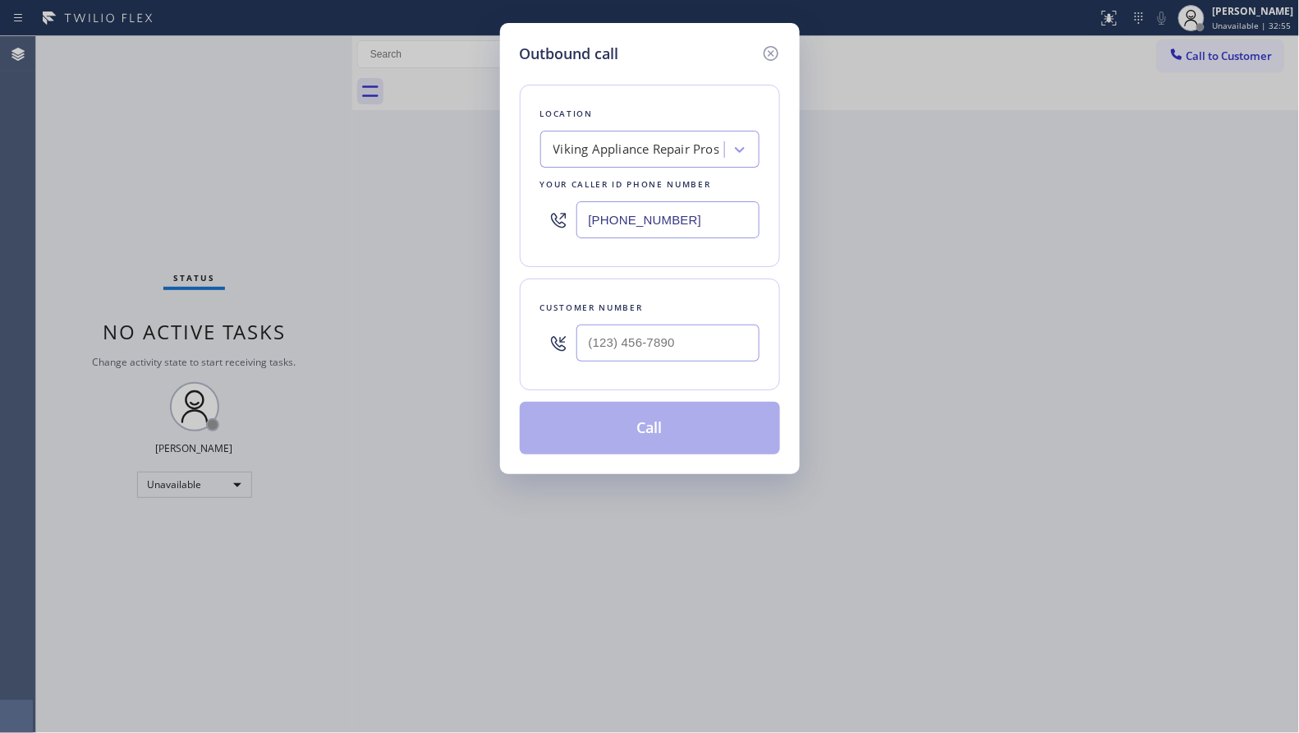
drag, startPoint x: 545, startPoint y: 228, endPoint x: 497, endPoint y: 223, distance: 47.9
click at [482, 228] on div "Outbound call Location Viking Appliance Repair Pros Your caller id phone number…" at bounding box center [649, 366] width 1299 height 733
paste input "312) 584-344"
type input "[PHONE_NUMBER]"
click at [718, 331] on input "(___) ___-____" at bounding box center [668, 342] width 183 height 37
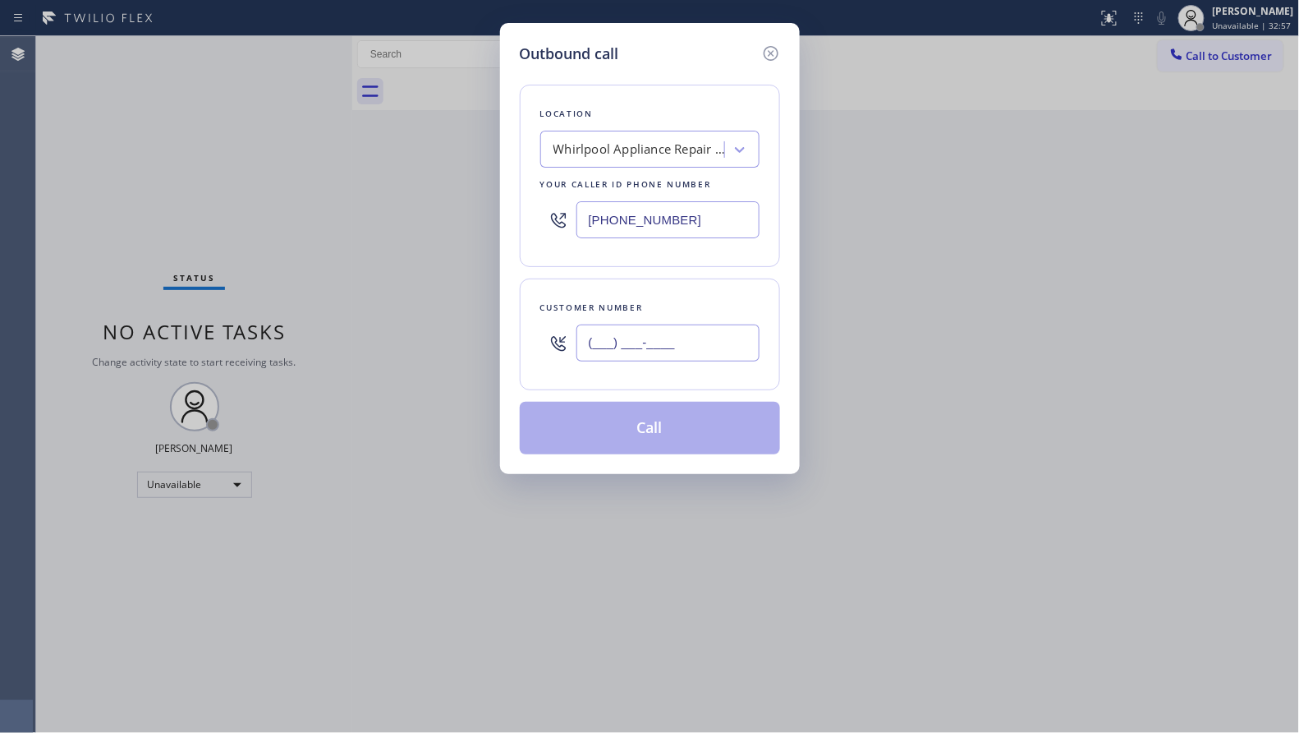
paste input "312) 912-8557"
type input "[PHONE_NUMBER]"
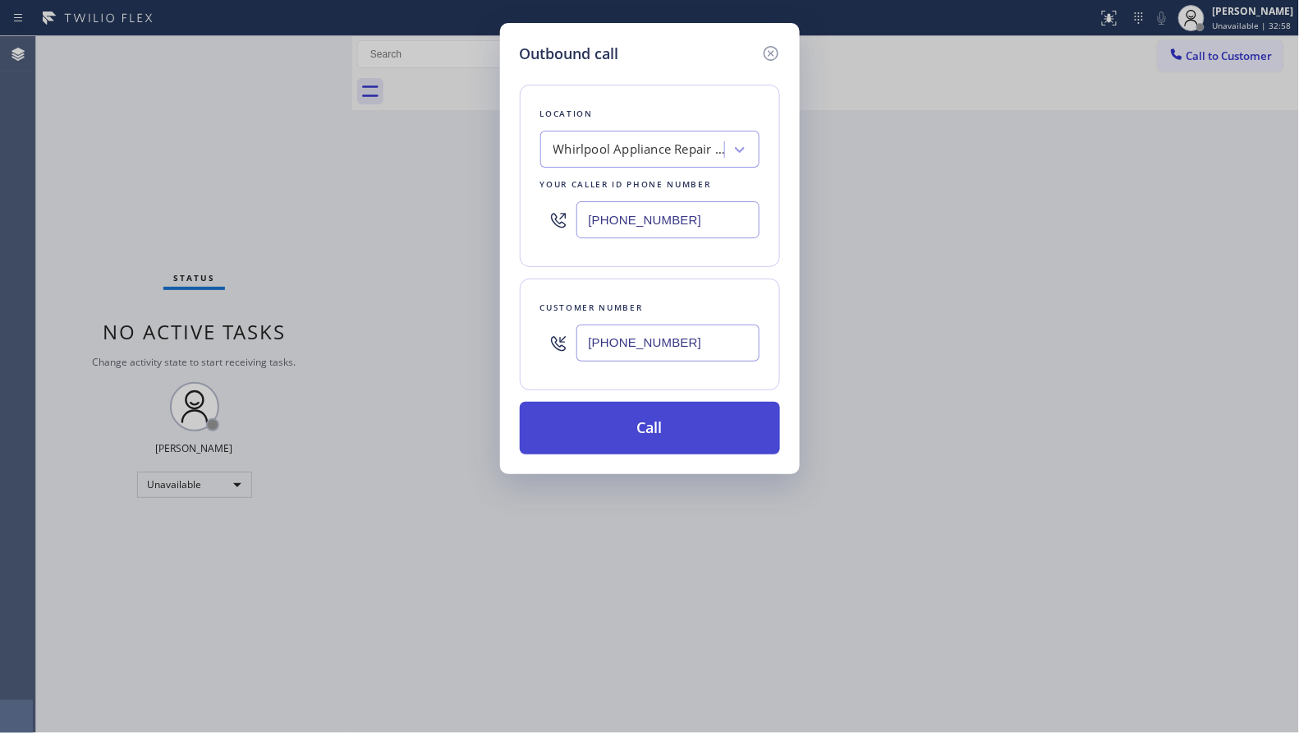
click at [701, 428] on button "Call" at bounding box center [650, 428] width 260 height 53
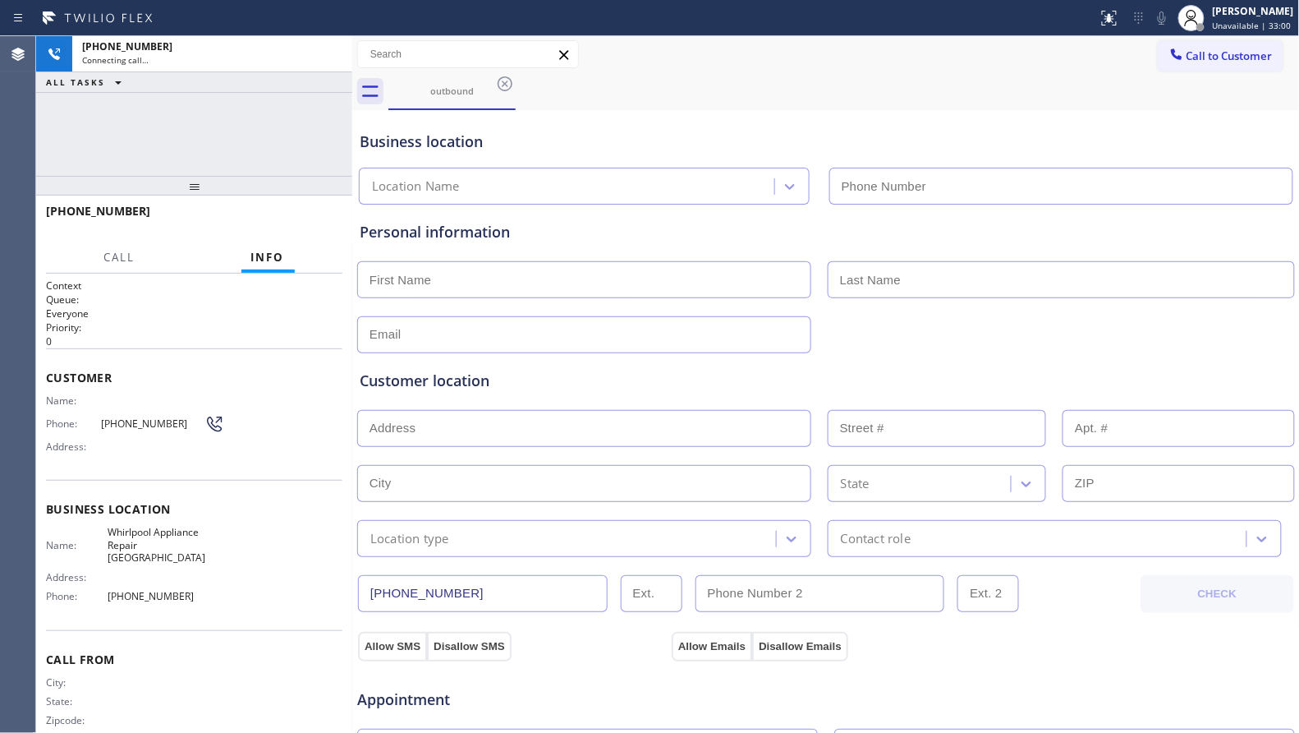
type input "[PHONE_NUMBER]"
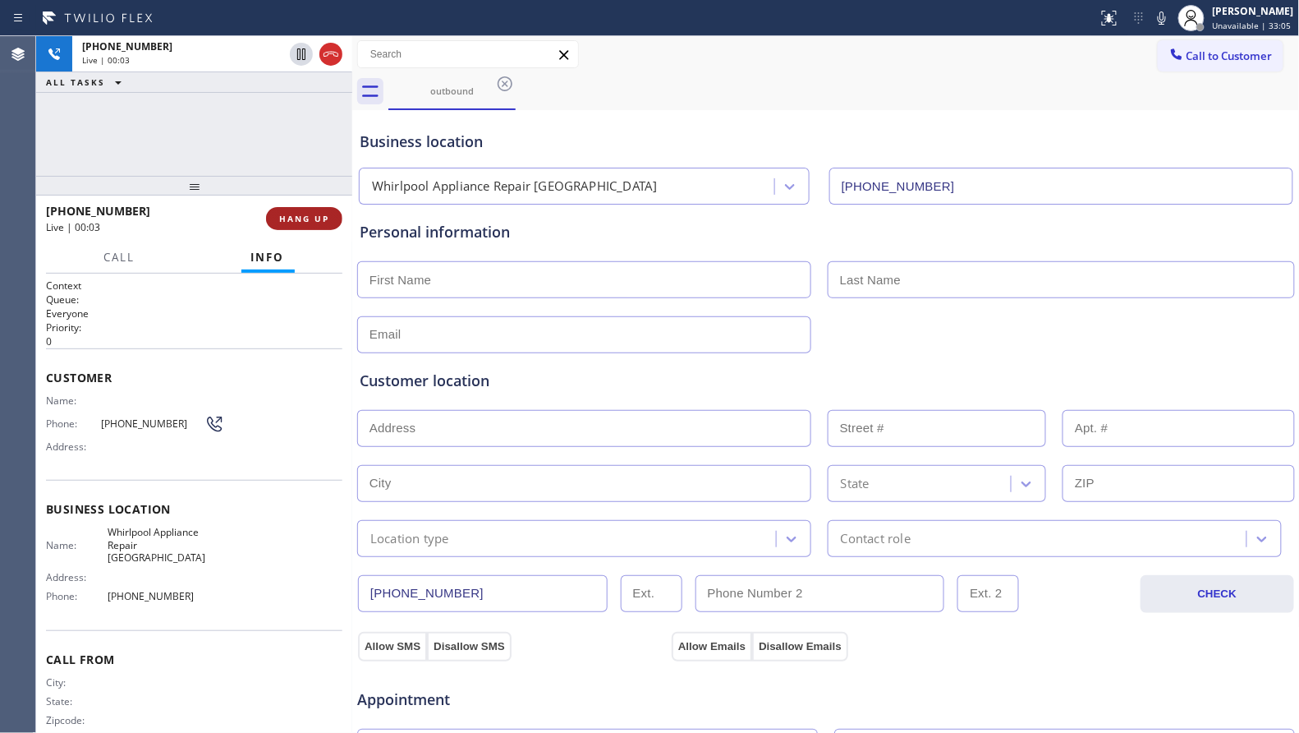
click at [318, 217] on span "HANG UP" at bounding box center [304, 218] width 50 height 11
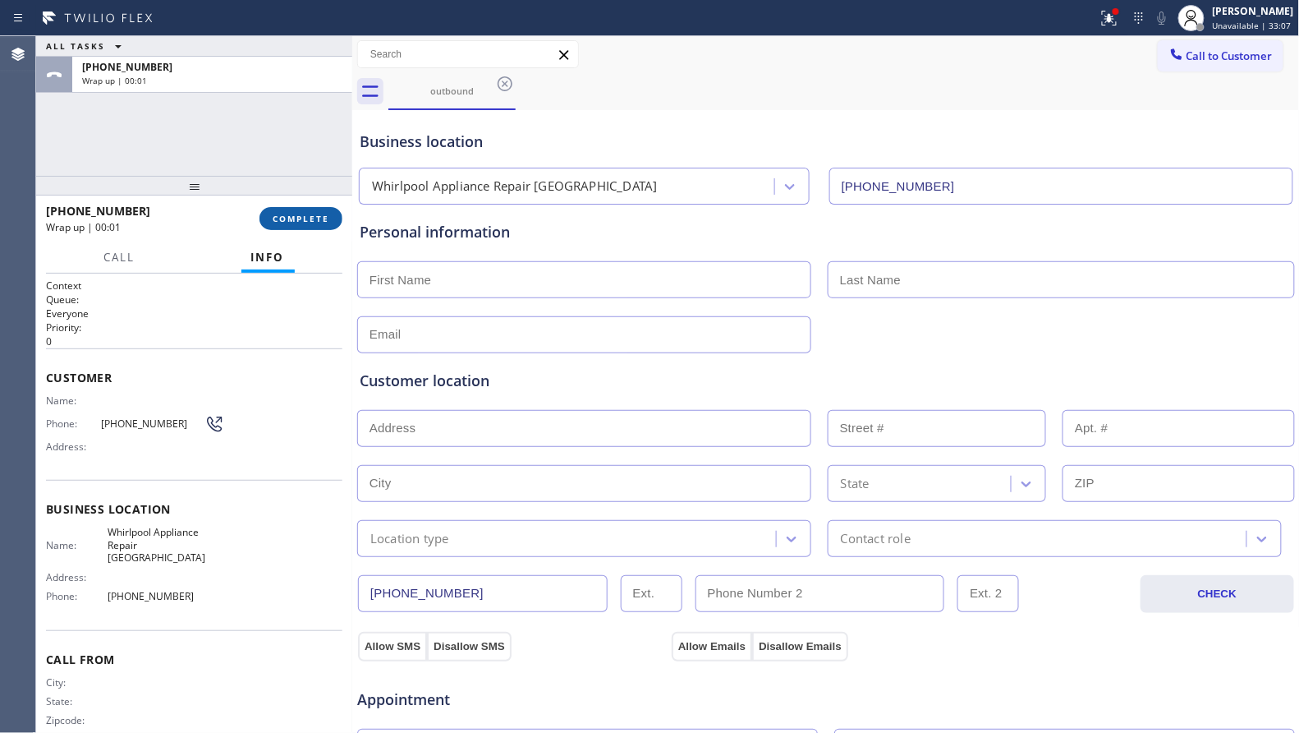
click at [319, 213] on span "COMPLETE" at bounding box center [301, 218] width 57 height 11
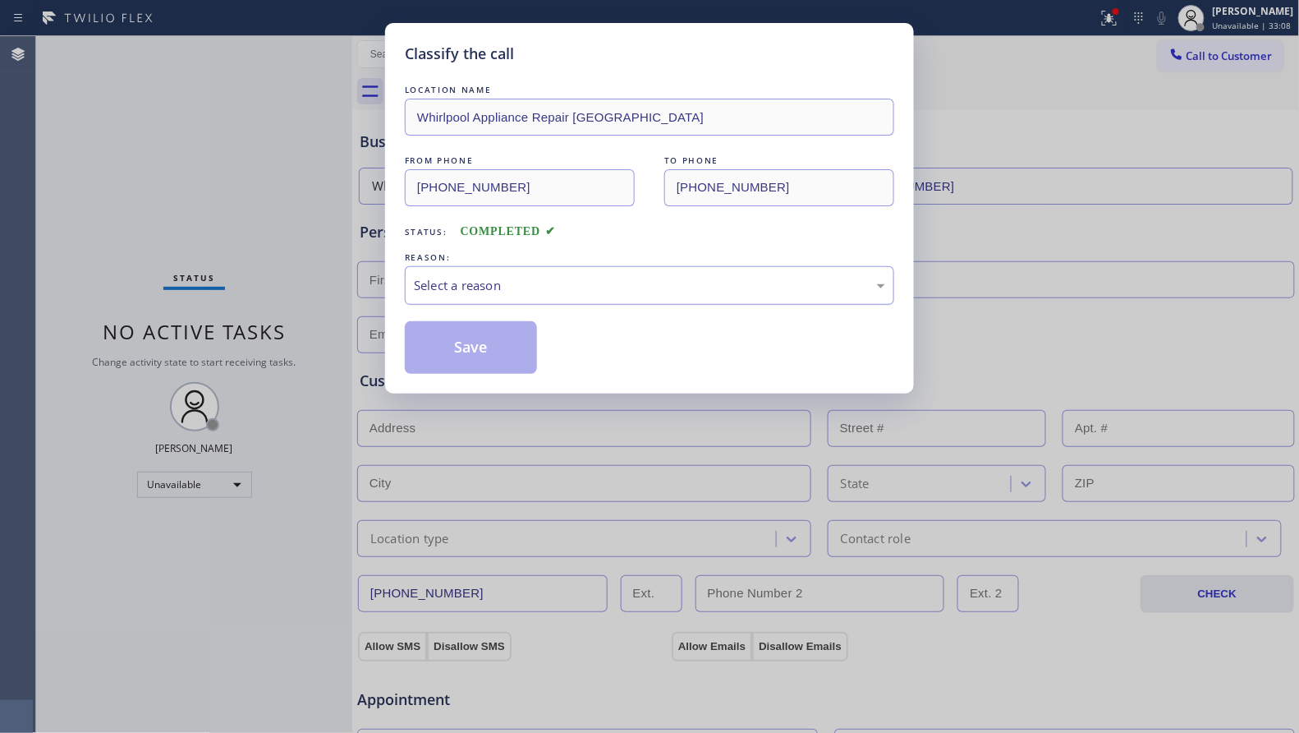
drag, startPoint x: 607, startPoint y: 325, endPoint x: 480, endPoint y: 293, distance: 131.3
click at [597, 325] on div "Save" at bounding box center [650, 347] width 490 height 53
drag, startPoint x: 453, startPoint y: 270, endPoint x: 457, endPoint y: 278, distance: 8.8
click at [456, 277] on div "Select a reason" at bounding box center [650, 285] width 490 height 39
click at [448, 343] on button "Save" at bounding box center [471, 347] width 132 height 53
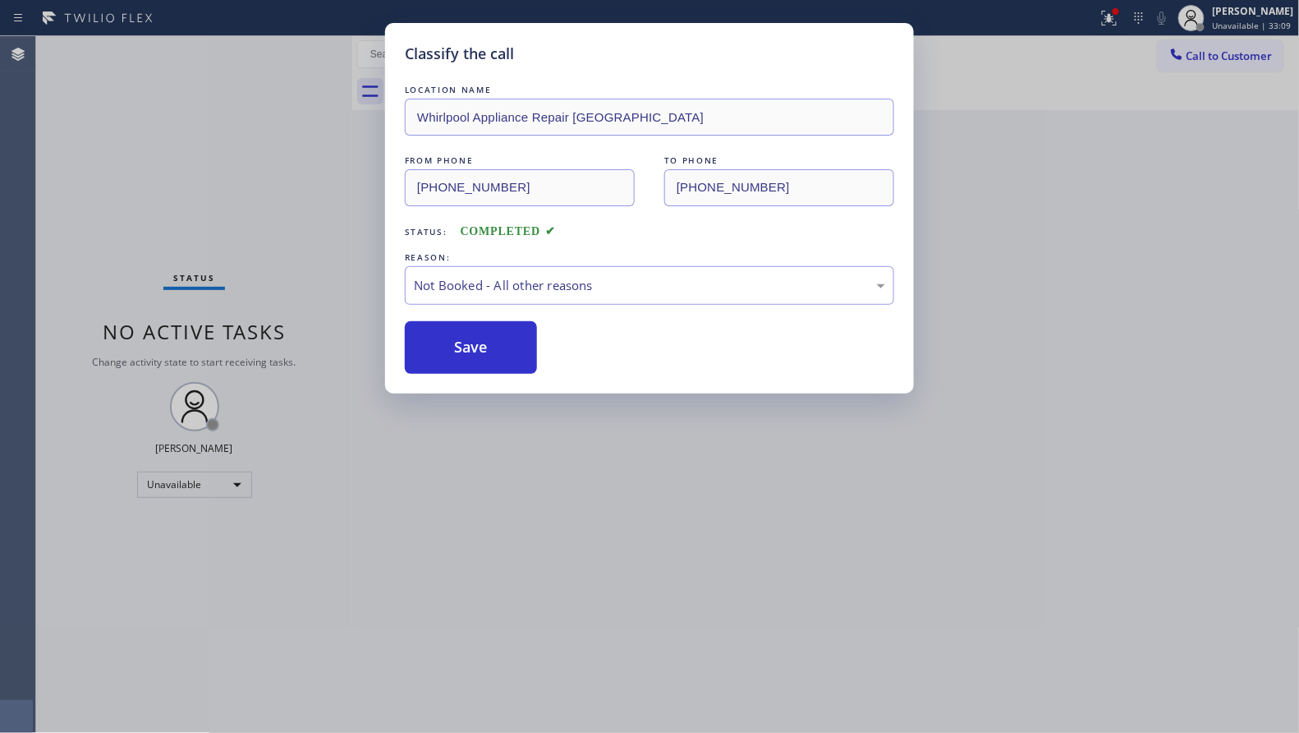
drag, startPoint x: 450, startPoint y: 342, endPoint x: 807, endPoint y: 402, distance: 362.4
click at [520, 358] on button "Save" at bounding box center [471, 347] width 132 height 53
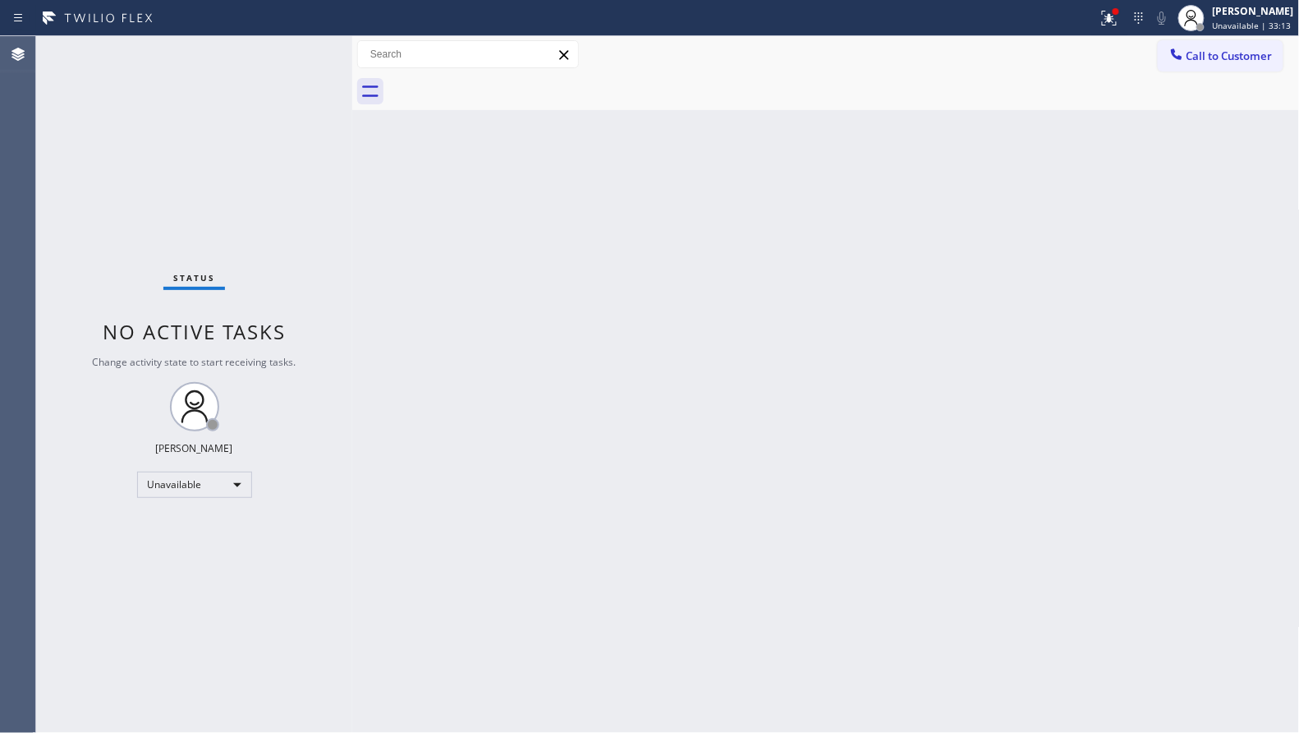
drag, startPoint x: 1022, startPoint y: 109, endPoint x: 1035, endPoint y: 93, distance: 21.0
click at [1029, 100] on div at bounding box center [845, 91] width 912 height 37
drag, startPoint x: 1196, startPoint y: 57, endPoint x: 1170, endPoint y: 62, distance: 26.1
click at [1191, 57] on span "Call to Customer" at bounding box center [1230, 55] width 86 height 15
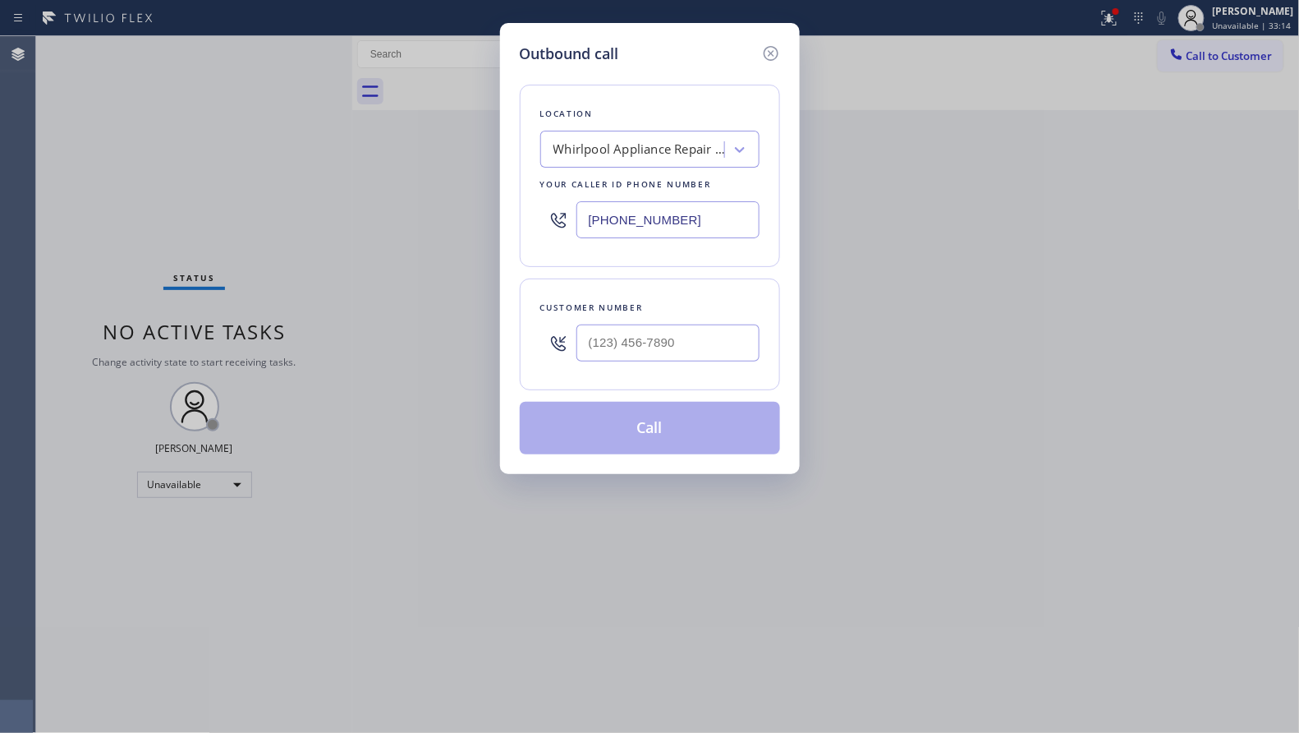
drag, startPoint x: 723, startPoint y: 228, endPoint x: 556, endPoint y: 201, distance: 168.8
click at [556, 201] on div "[PHONE_NUMBER]" at bounding box center [649, 219] width 219 height 53
paste input "213) 699-3884"
type input "[PHONE_NUMBER]"
paste input "text"
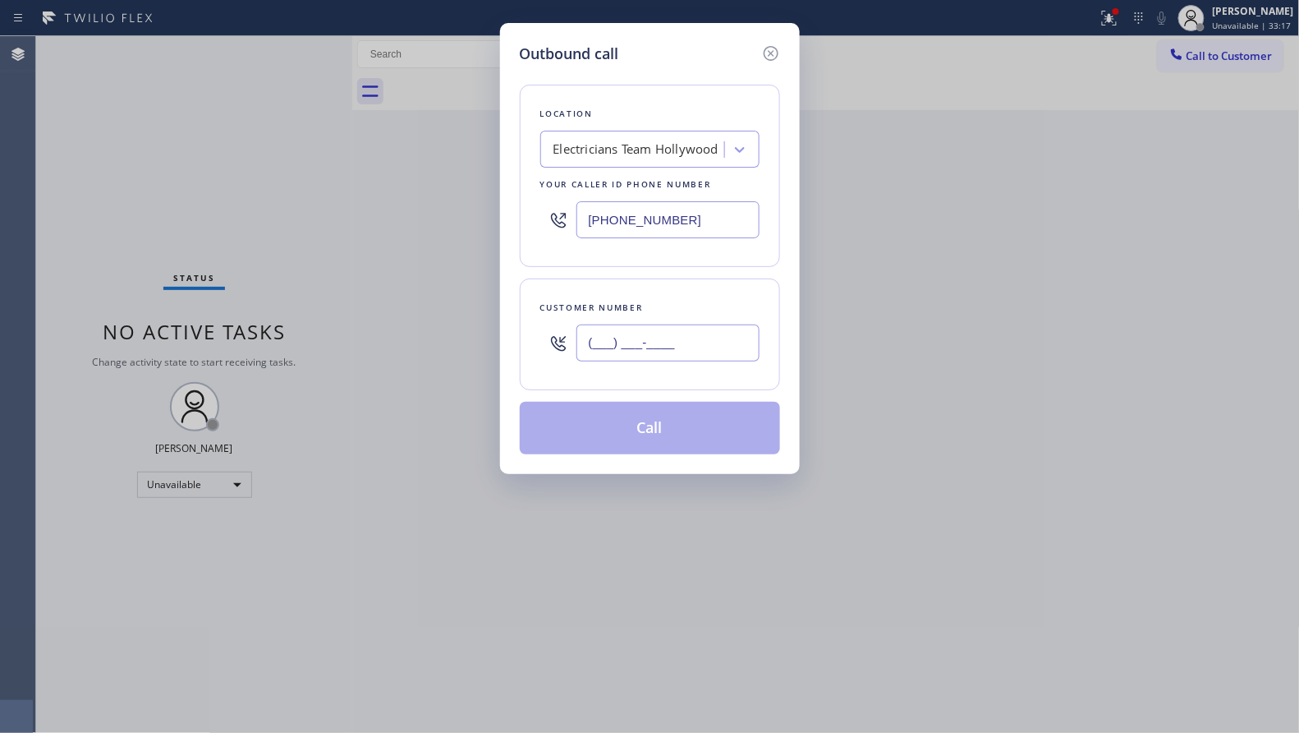
click at [701, 333] on input "(___) ___-____" at bounding box center [668, 342] width 183 height 37
paste input "801) 304-3264"
type input "[PHONE_NUMBER]"
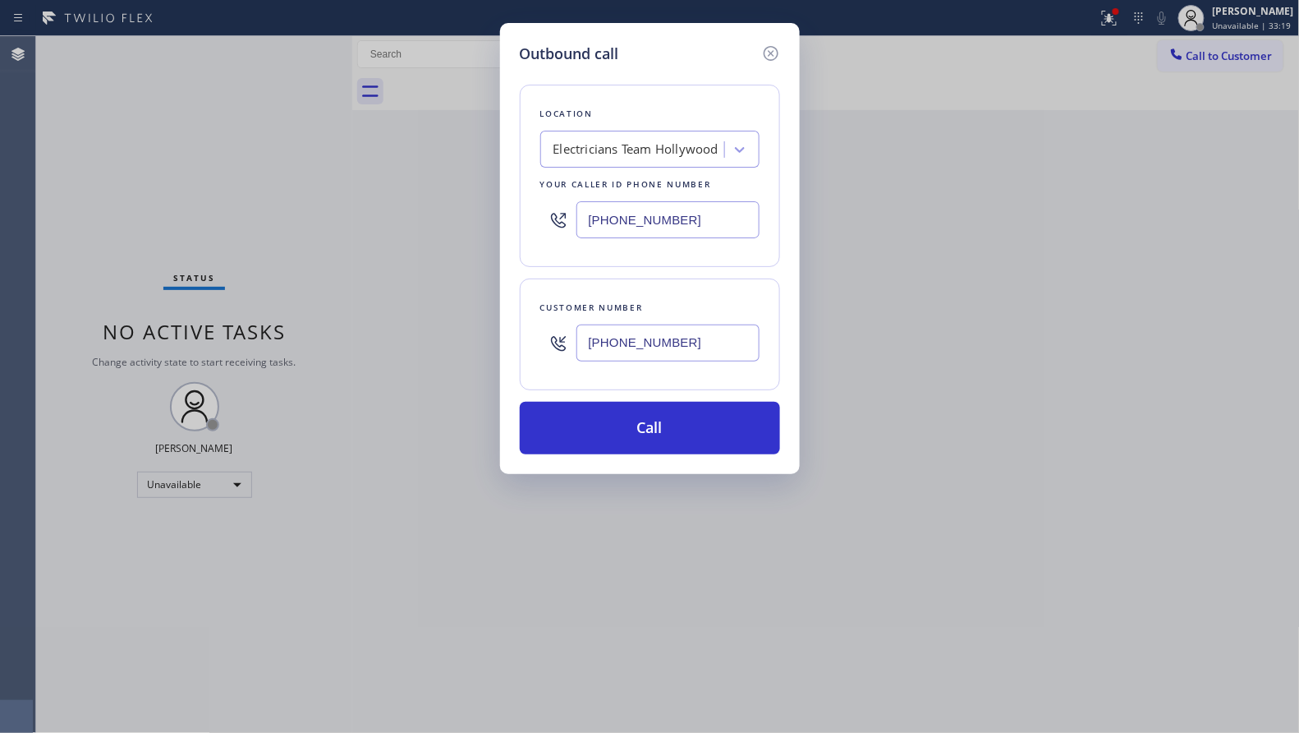
drag, startPoint x: 644, startPoint y: 315, endPoint x: 916, endPoint y: 410, distance: 287.8
click at [645, 315] on div "Customer number" at bounding box center [649, 307] width 219 height 17
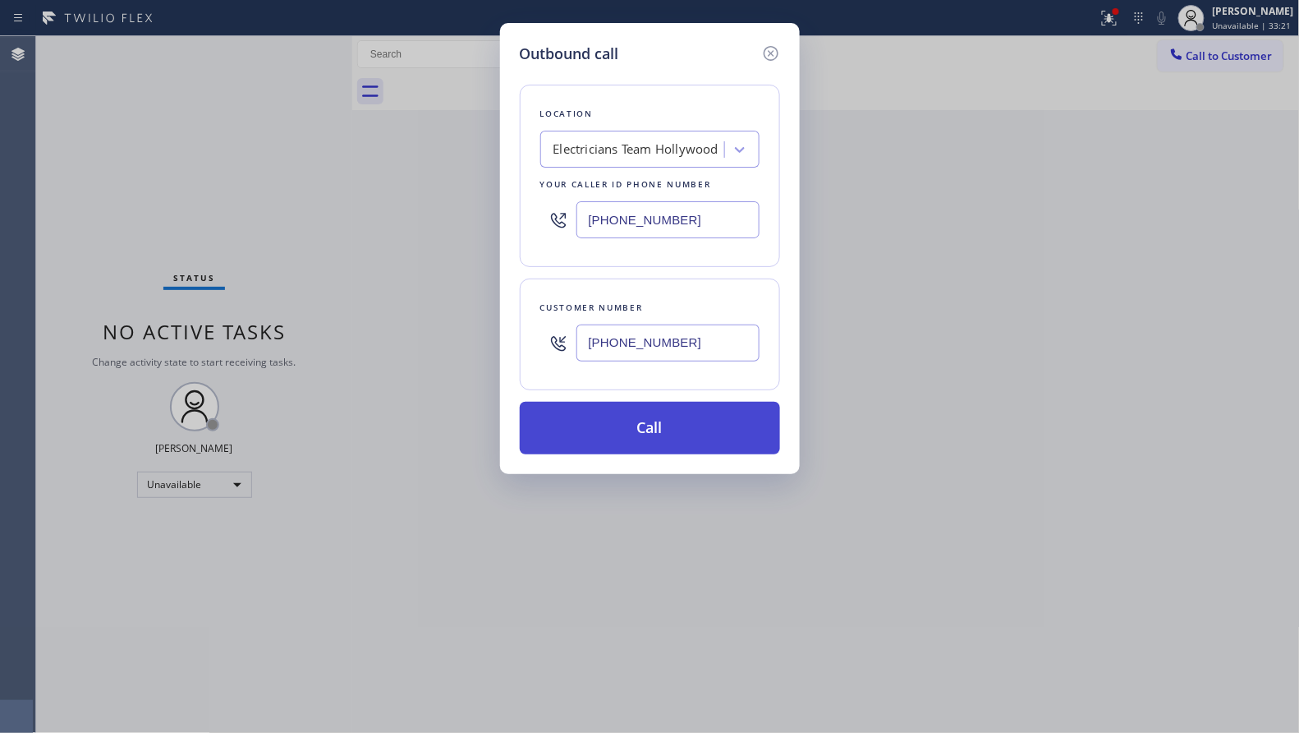
click at [658, 419] on button "Call" at bounding box center [650, 428] width 260 height 53
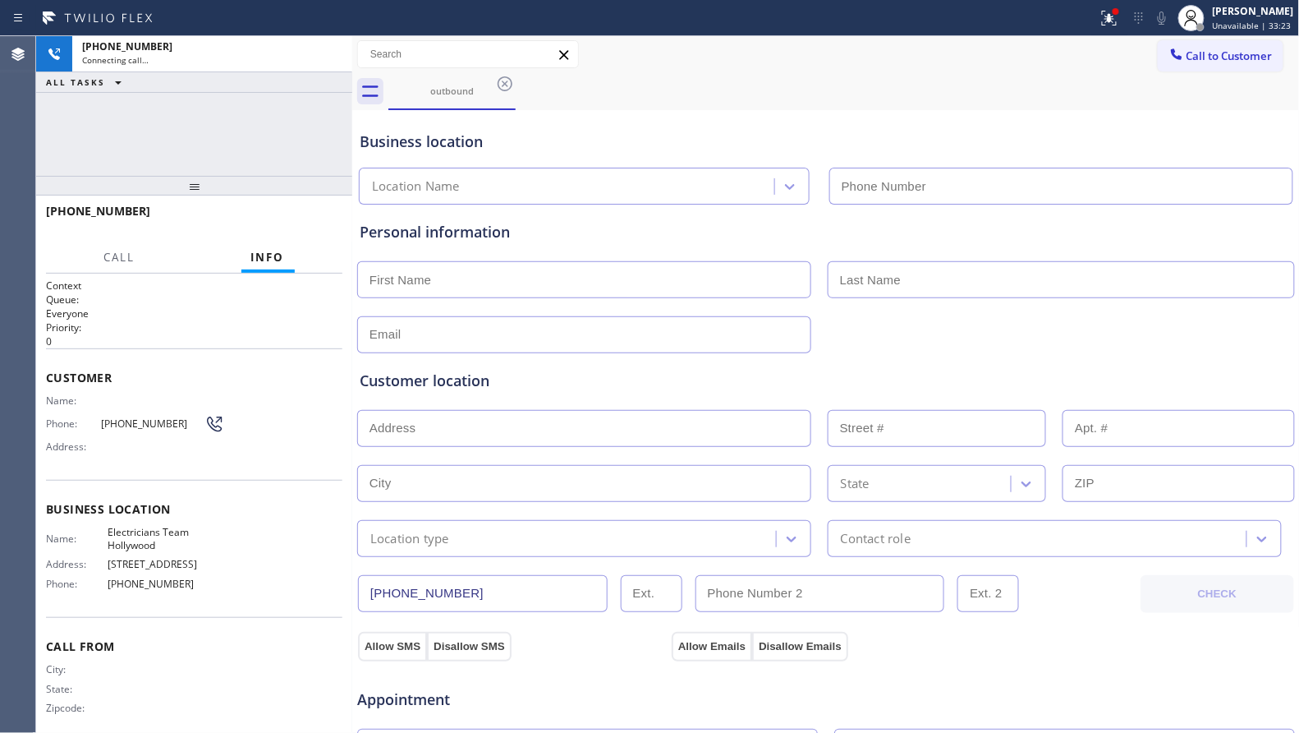
type input "[PHONE_NUMBER]"
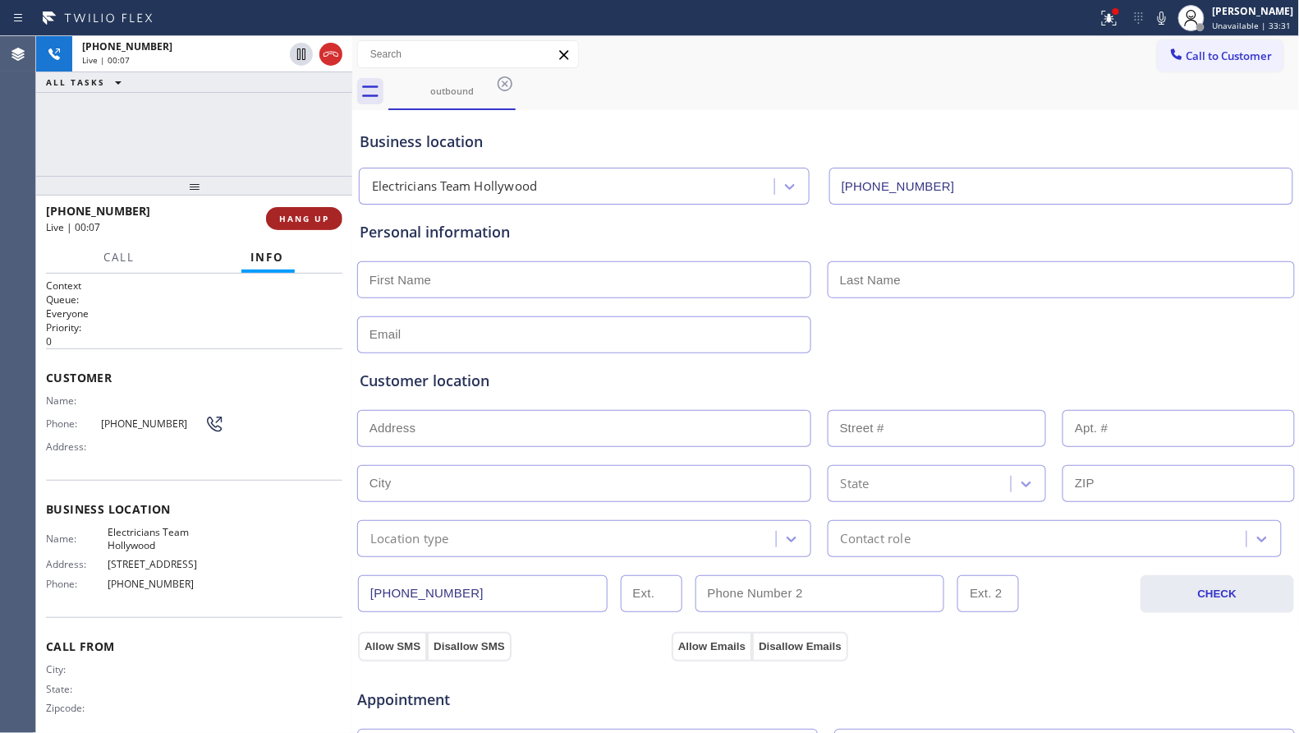
click at [274, 209] on button "HANG UP" at bounding box center [304, 218] width 76 height 23
click at [277, 209] on button "HANG UP" at bounding box center [304, 218] width 76 height 23
click at [308, 203] on div "[PHONE_NUMBER] Live | 00:07 HANG UP" at bounding box center [194, 218] width 297 height 43
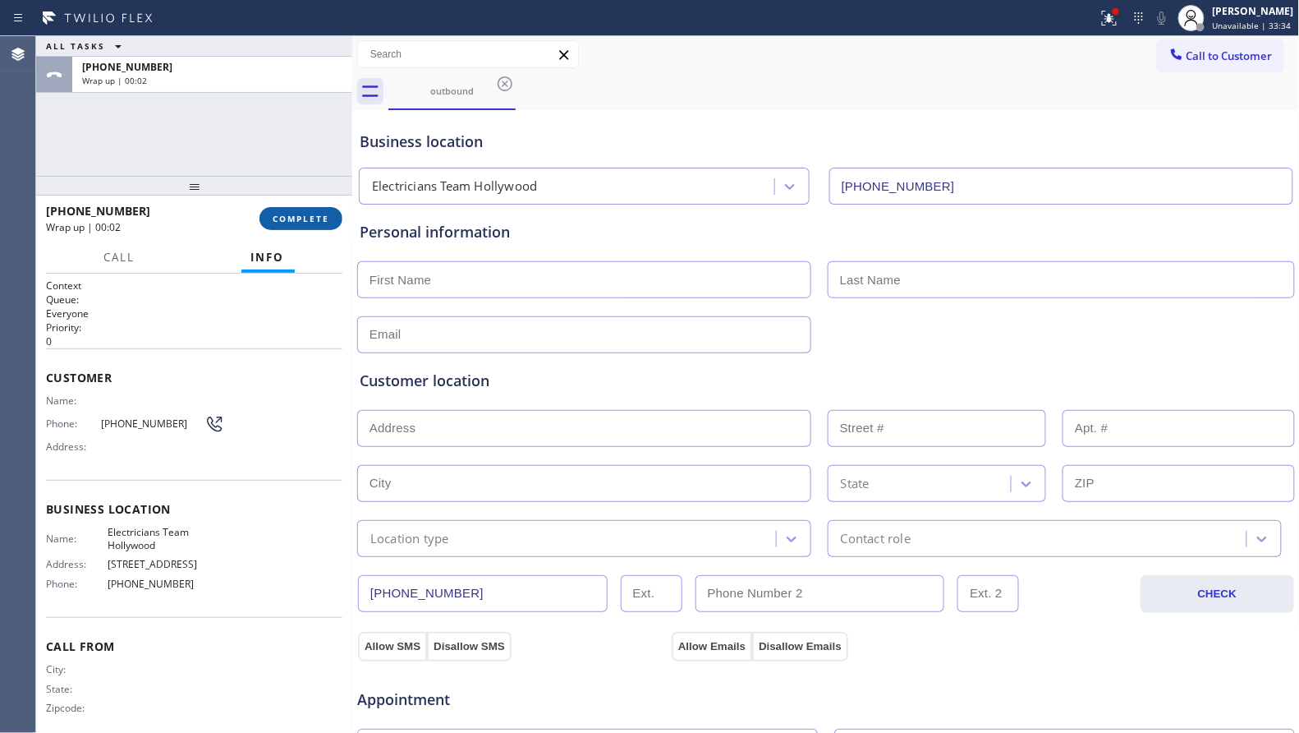
click at [302, 216] on span "COMPLETE" at bounding box center [301, 218] width 57 height 11
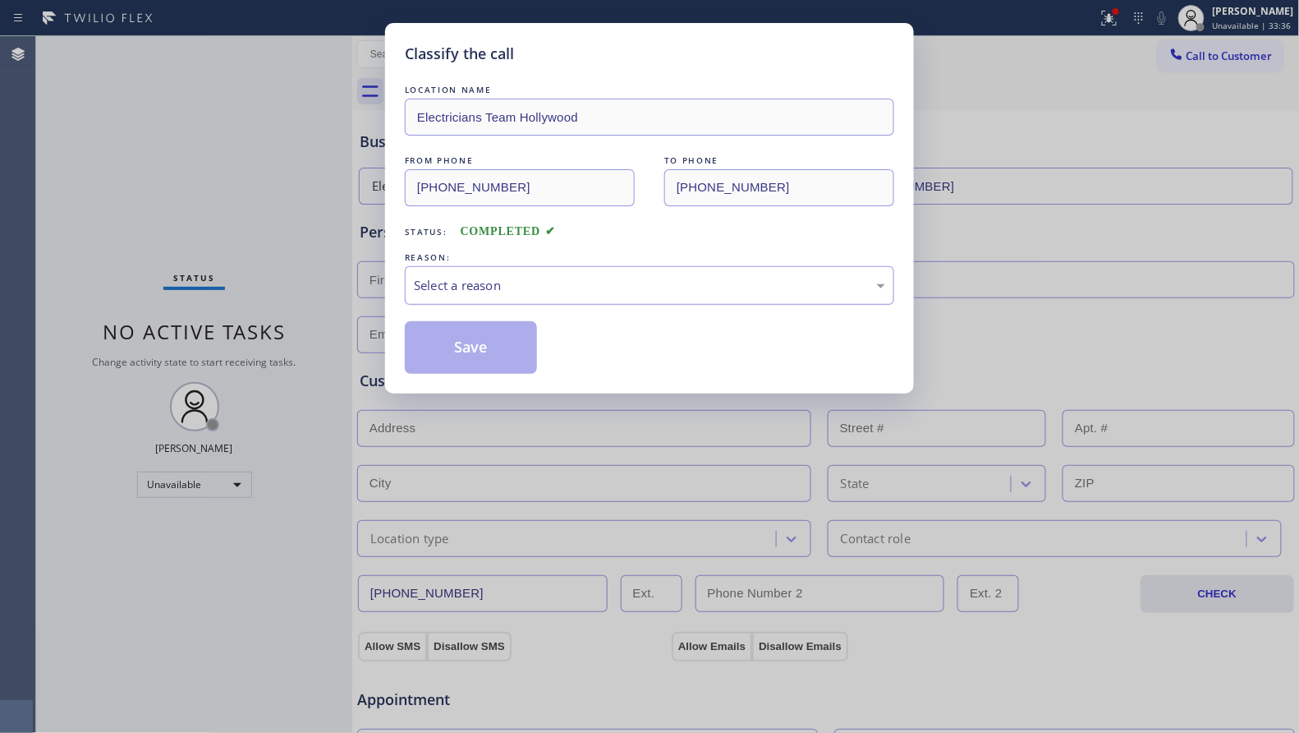
click at [550, 293] on div "Select a reason" at bounding box center [649, 285] width 471 height 19
click at [466, 344] on button "Save" at bounding box center [471, 347] width 132 height 53
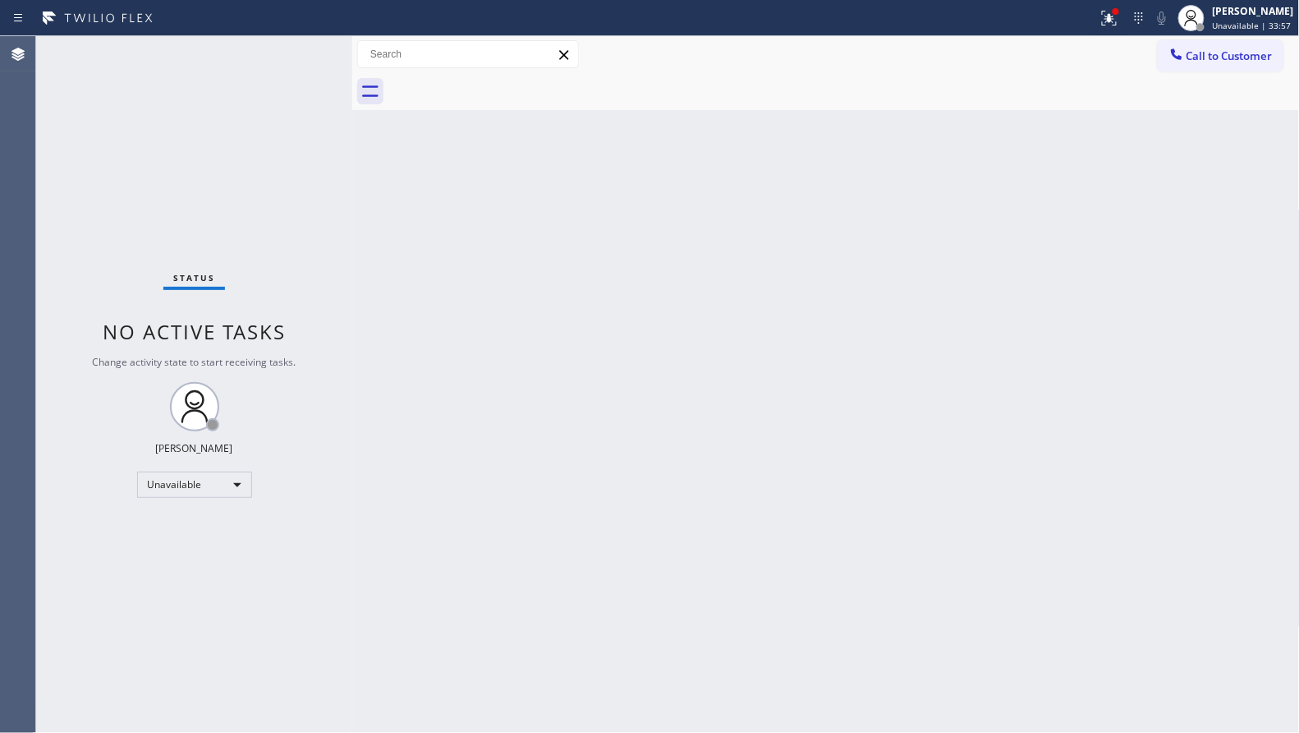
drag, startPoint x: 1101, startPoint y: 7, endPoint x: 1107, endPoint y: 76, distance: 69.3
click at [1101, 10] on div at bounding box center [1110, 18] width 36 height 20
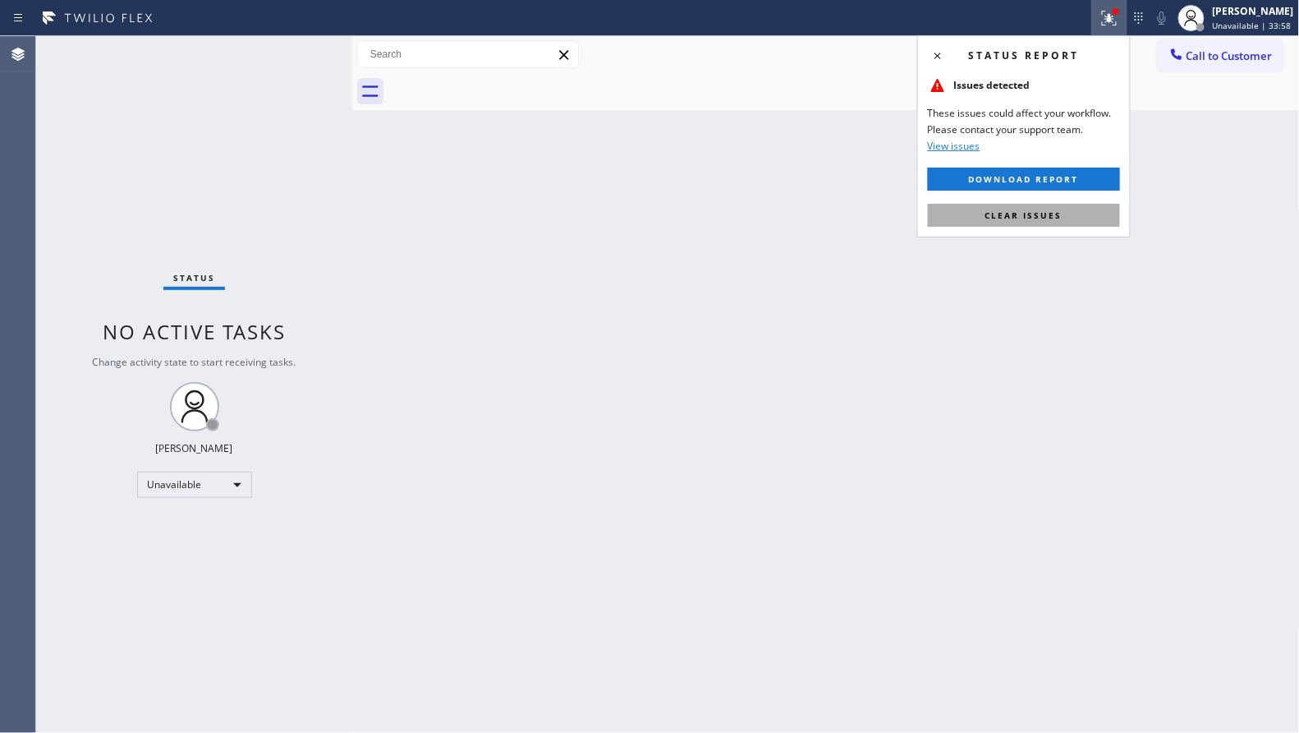
click at [1078, 207] on button "Clear issues" at bounding box center [1024, 215] width 192 height 23
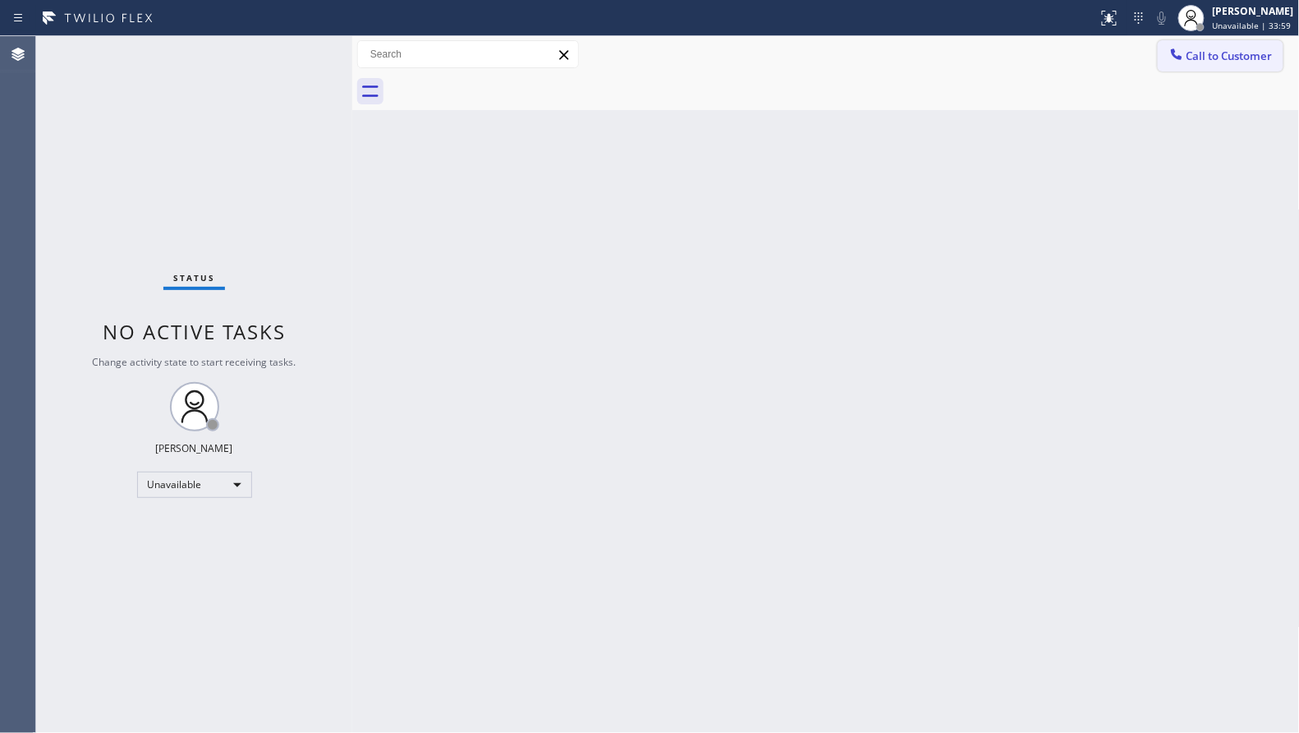
click at [1189, 59] on span "Call to Customer" at bounding box center [1230, 55] width 86 height 15
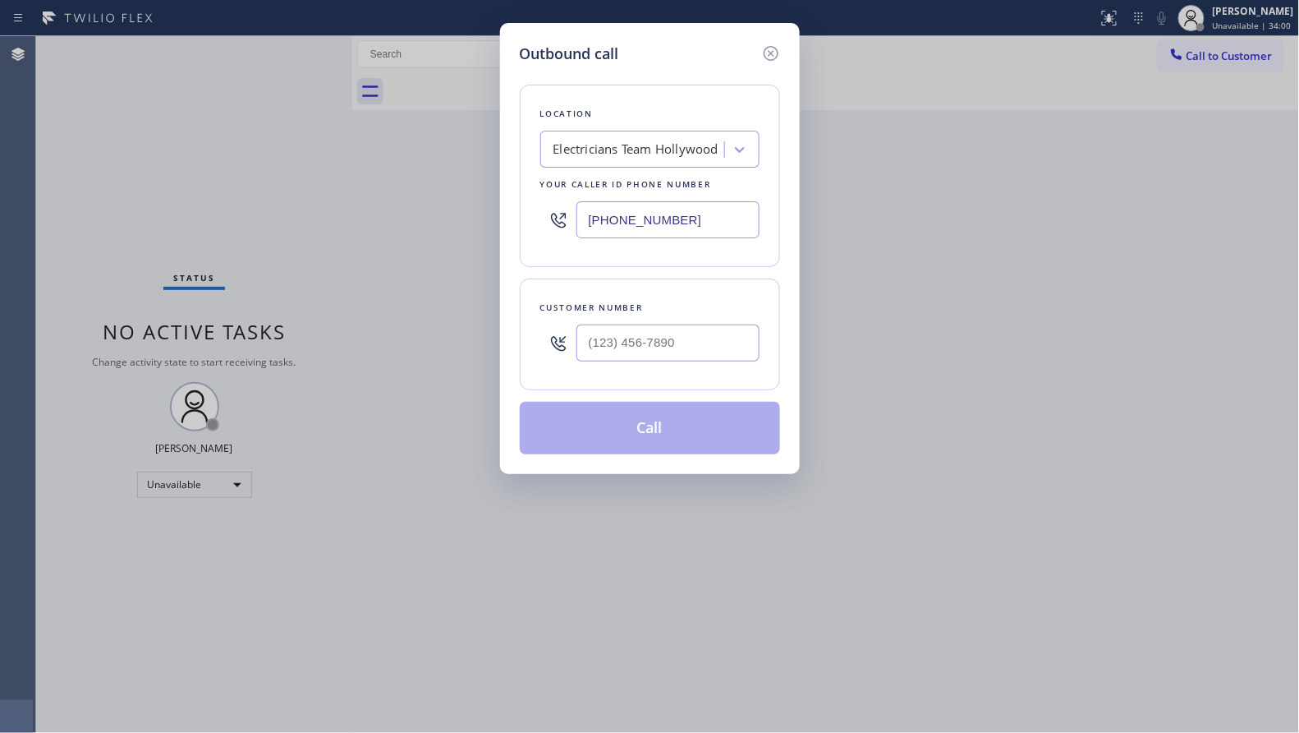
drag, startPoint x: 746, startPoint y: 221, endPoint x: 548, endPoint y: 222, distance: 197.9
click at [547, 220] on div "[PHONE_NUMBER]" at bounding box center [649, 219] width 219 height 53
paste input "818) 217-8551"
type input "[PHONE_NUMBER]"
drag, startPoint x: 623, startPoint y: 359, endPoint x: 639, endPoint y: 354, distance: 17.2
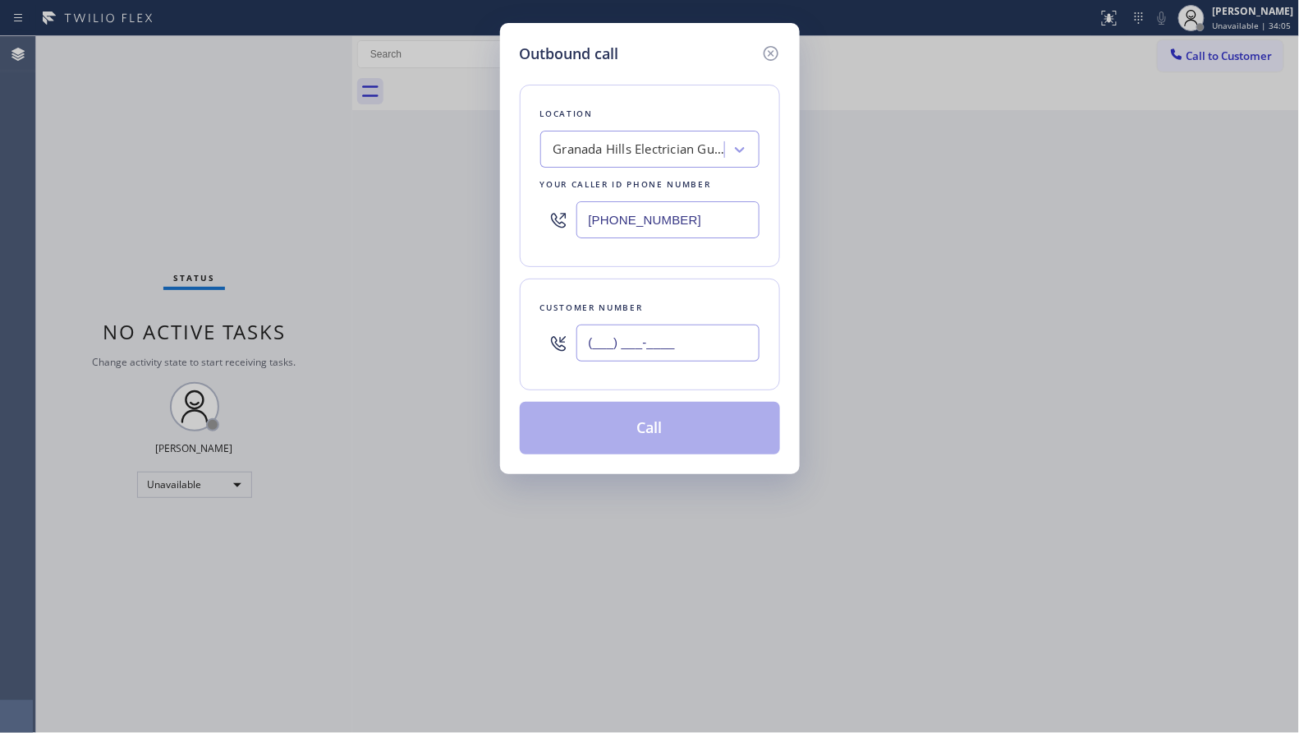
click at [633, 358] on input "(___) ___-____" at bounding box center [668, 342] width 183 height 37
paste input "424-4225"
drag, startPoint x: 634, startPoint y: 343, endPoint x: 569, endPoint y: 334, distance: 65.4
click at [569, 334] on div "(___) 424-4225" at bounding box center [649, 342] width 219 height 53
paste input "424) 422-5067"
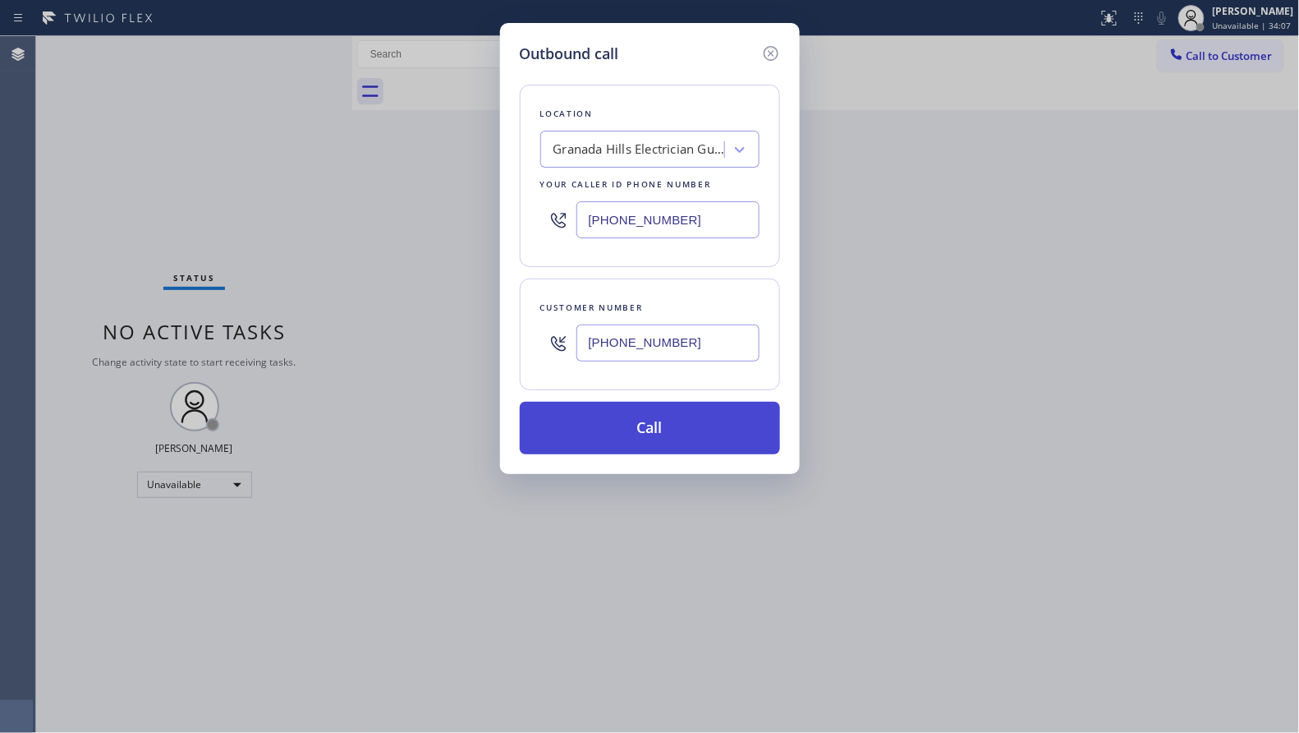
type input "[PHONE_NUMBER]"
drag, startPoint x: 664, startPoint y: 410, endPoint x: 733, endPoint y: 409, distance: 69.0
click at [666, 411] on button "Call" at bounding box center [650, 428] width 260 height 53
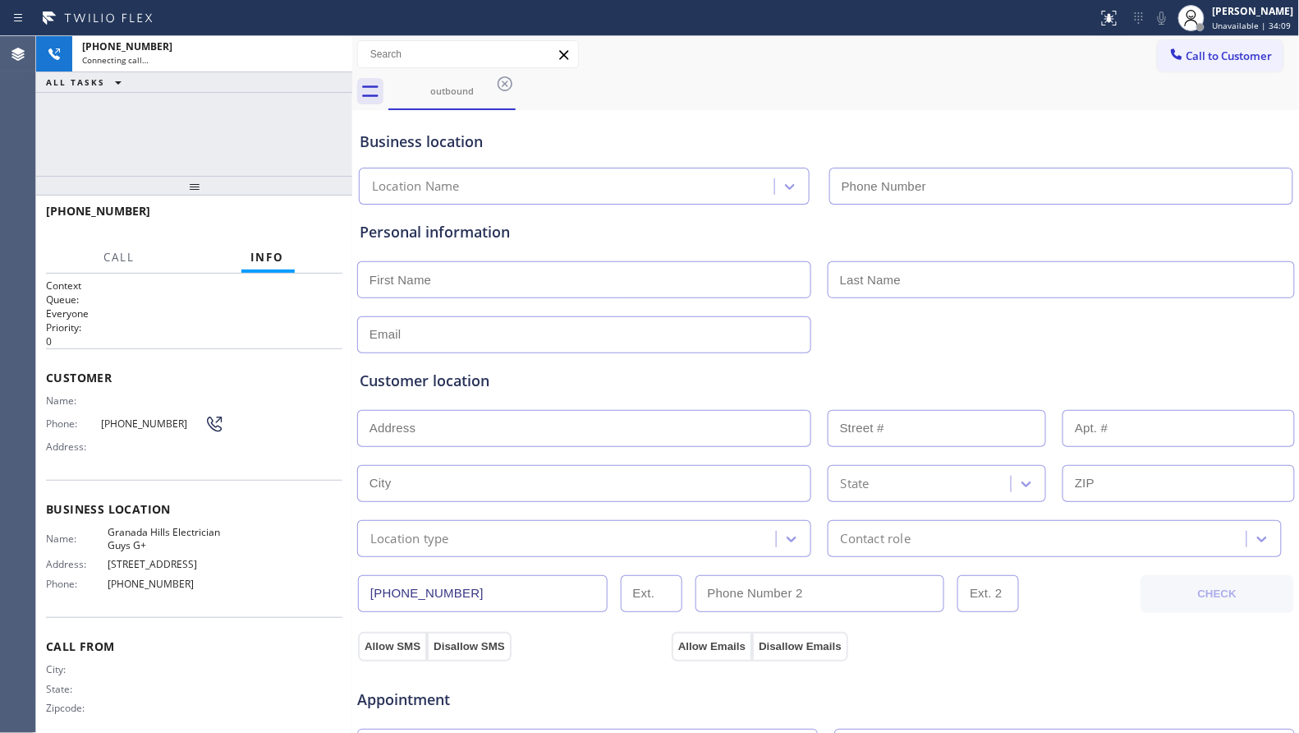
type input "[PHONE_NUMBER]"
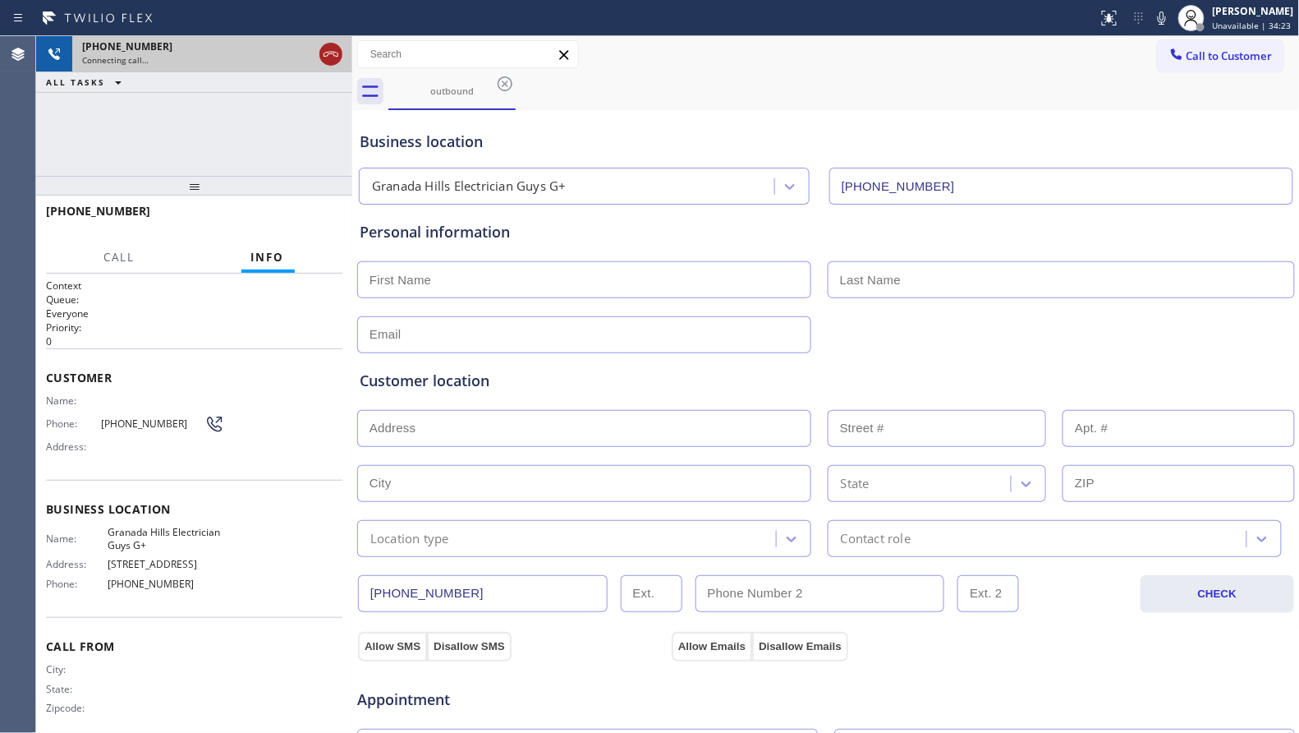
click at [331, 65] on div at bounding box center [331, 54] width 30 height 36
click at [329, 53] on icon at bounding box center [331, 54] width 15 height 5
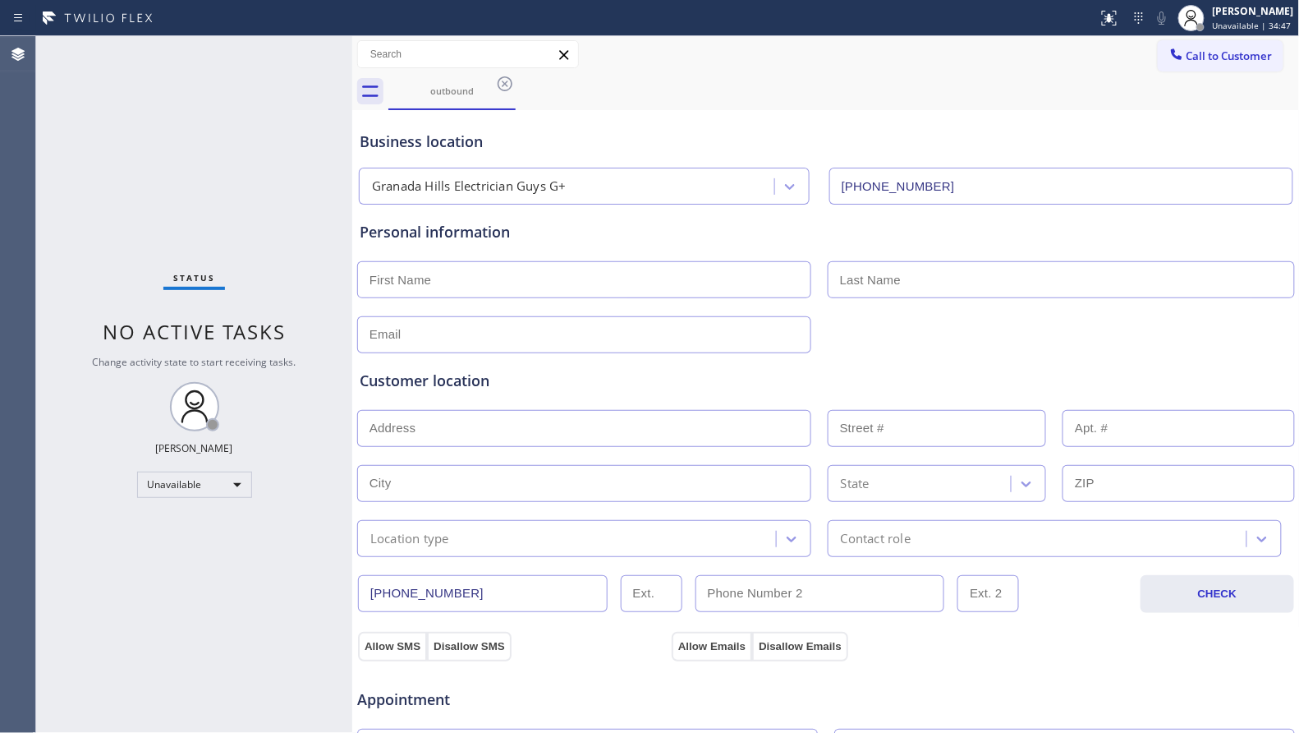
drag, startPoint x: 1102, startPoint y: 148, endPoint x: 1099, endPoint y: 131, distance: 16.8
click at [1099, 131] on div "Business location" at bounding box center [826, 142] width 933 height 22
click at [1176, 60] on button "Call to Customer" at bounding box center [1221, 55] width 126 height 31
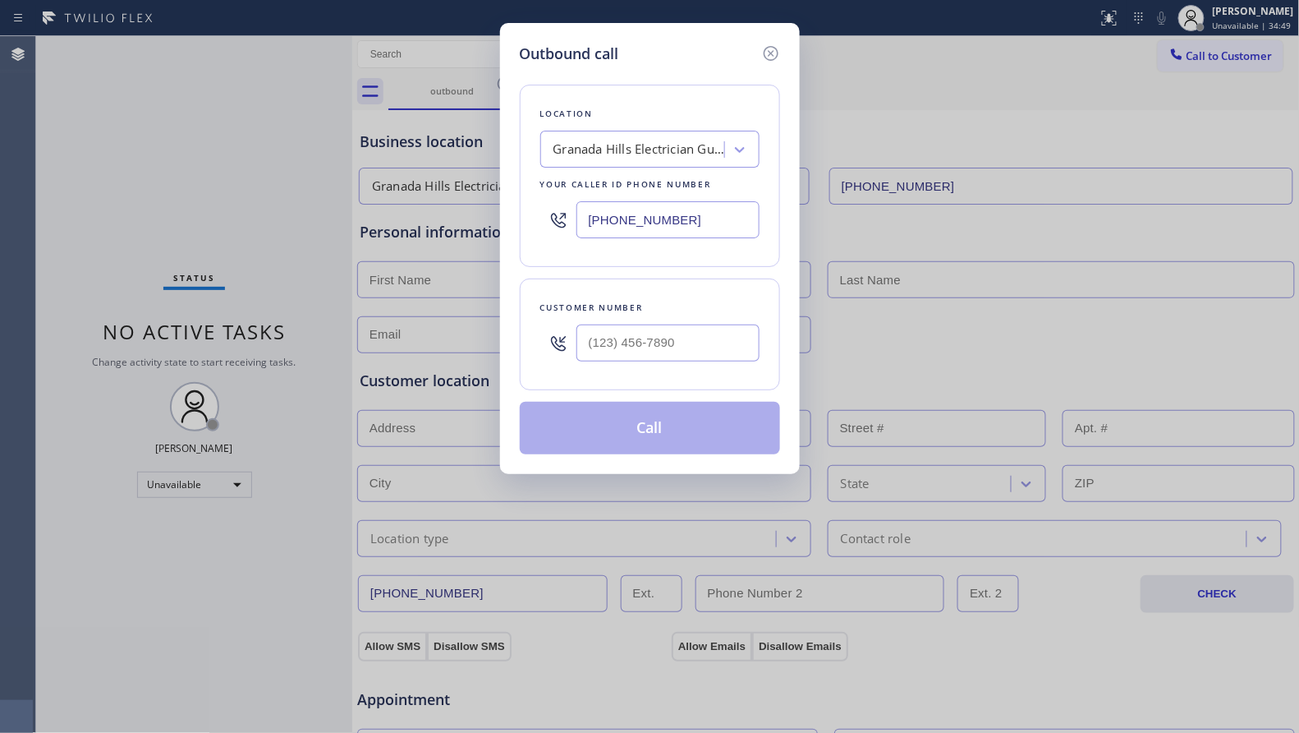
drag, startPoint x: 686, startPoint y: 217, endPoint x: 473, endPoint y: 241, distance: 214.2
click at [473, 241] on div "Outbound call Location [GEOGRAPHIC_DATA] Electrician Guys G+ Your caller id pho…" at bounding box center [649, 366] width 1299 height 733
paste input "410) 237-0618"
type input "[PHONE_NUMBER]"
click at [668, 340] on input "(___) ___-____" at bounding box center [668, 342] width 183 height 37
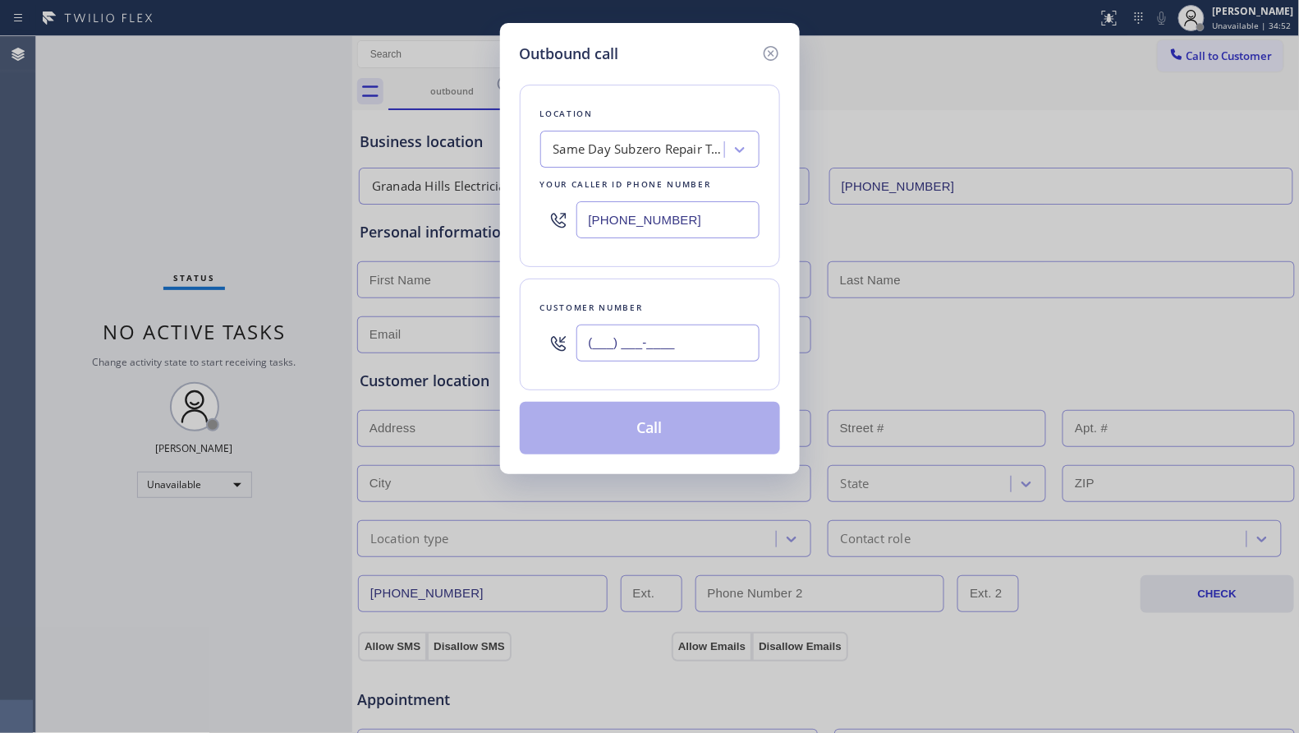
paste input "410) 457-9422"
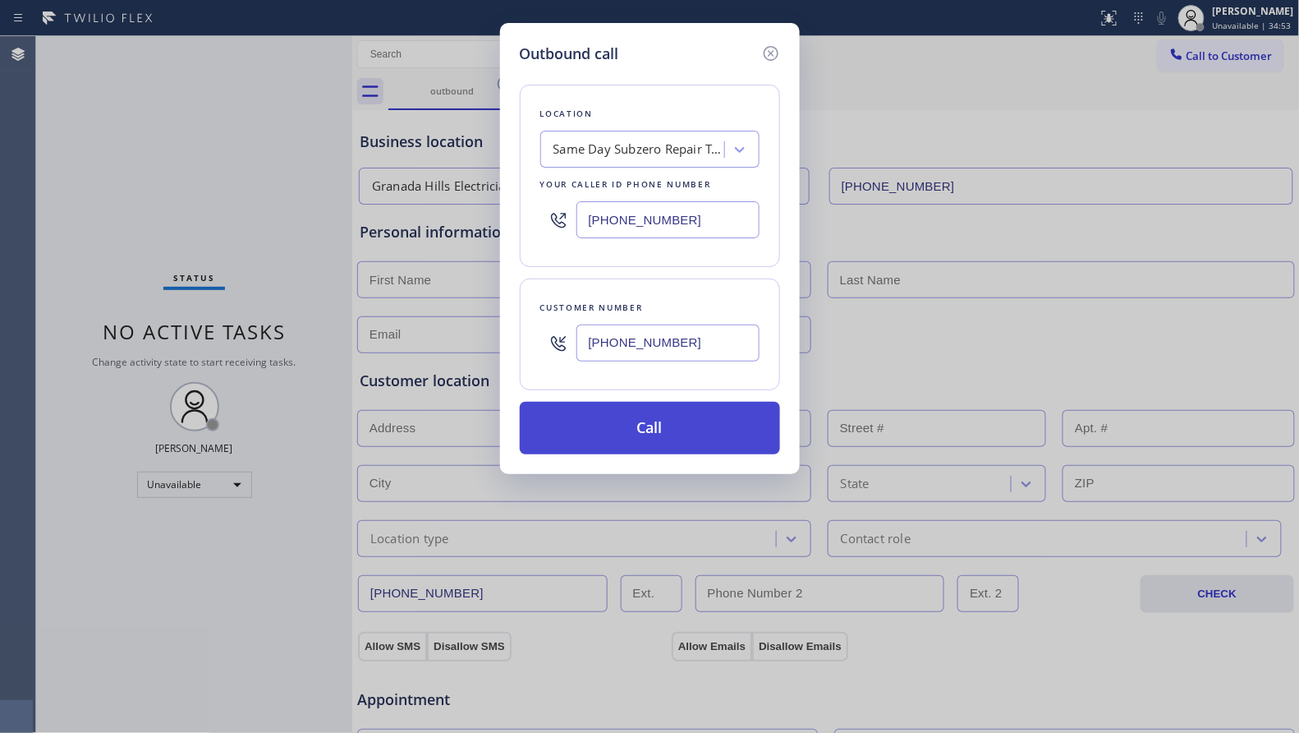
type input "[PHONE_NUMBER]"
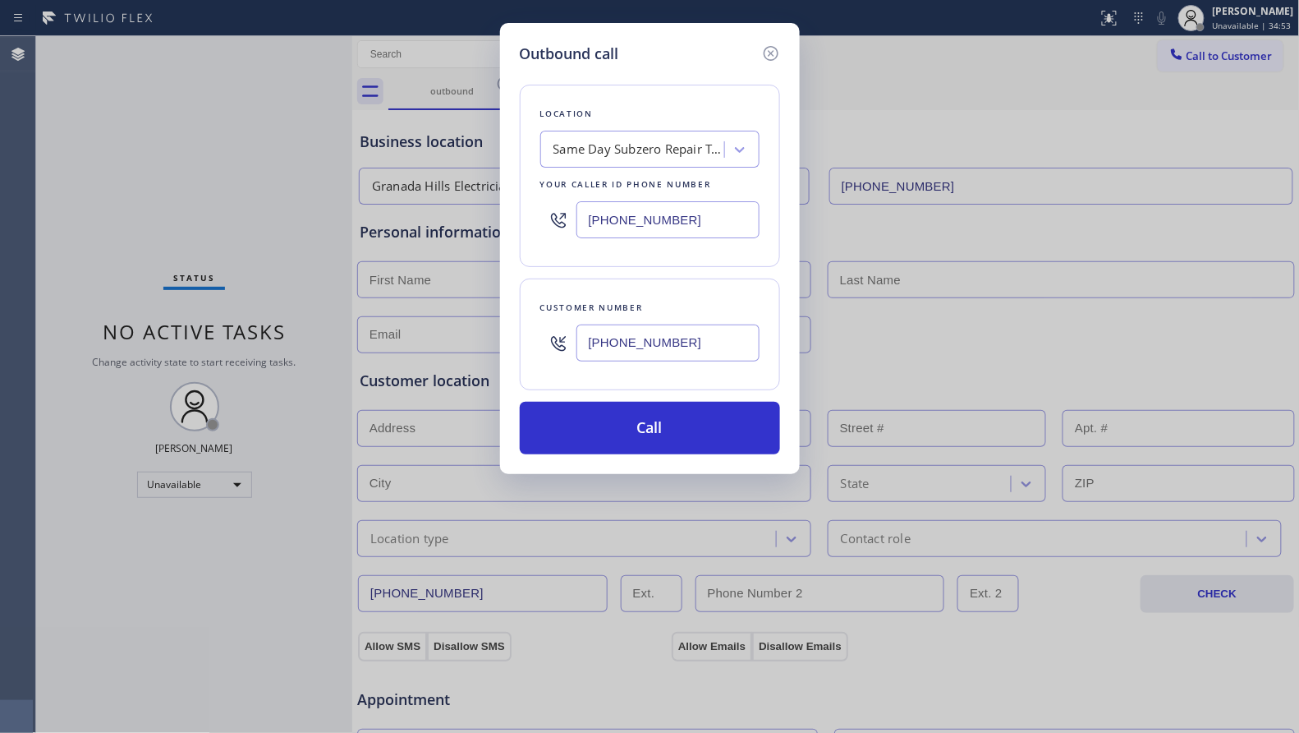
drag, startPoint x: 692, startPoint y: 416, endPoint x: 692, endPoint y: 394, distance: 21.4
click at [692, 415] on button "Call" at bounding box center [650, 428] width 260 height 53
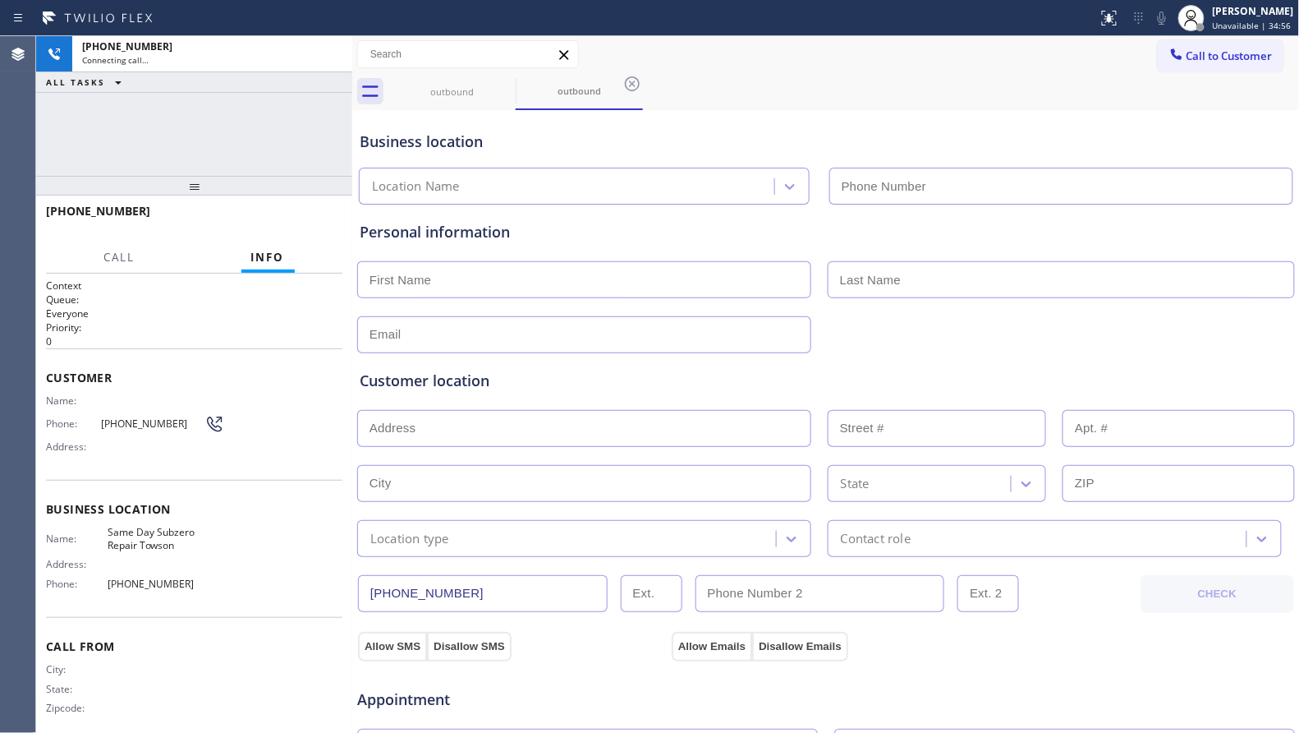
type input "[PHONE_NUMBER]"
drag, startPoint x: 781, startPoint y: 89, endPoint x: 747, endPoint y: 90, distance: 34.5
click at [762, 87] on div "outbound outbound" at bounding box center [845, 91] width 912 height 37
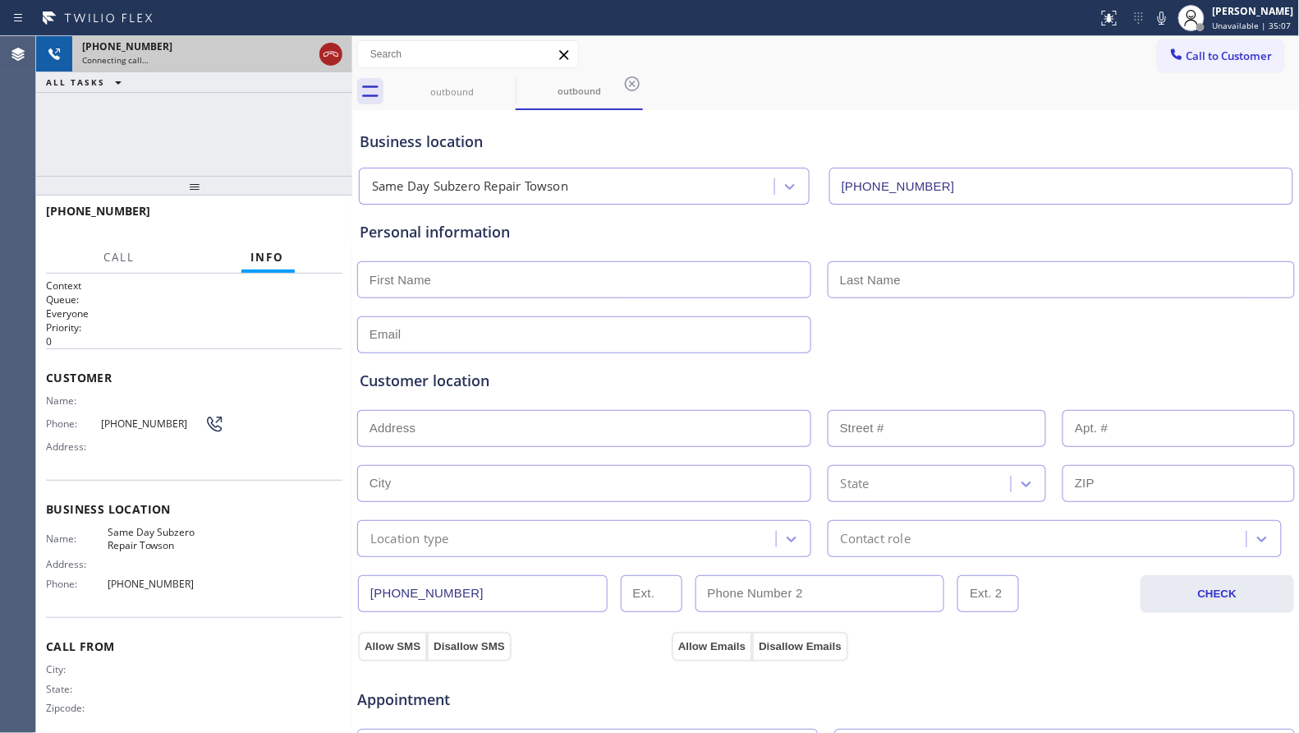
click at [336, 53] on icon at bounding box center [331, 54] width 15 height 5
click at [471, 82] on div "outbound" at bounding box center [452, 91] width 124 height 37
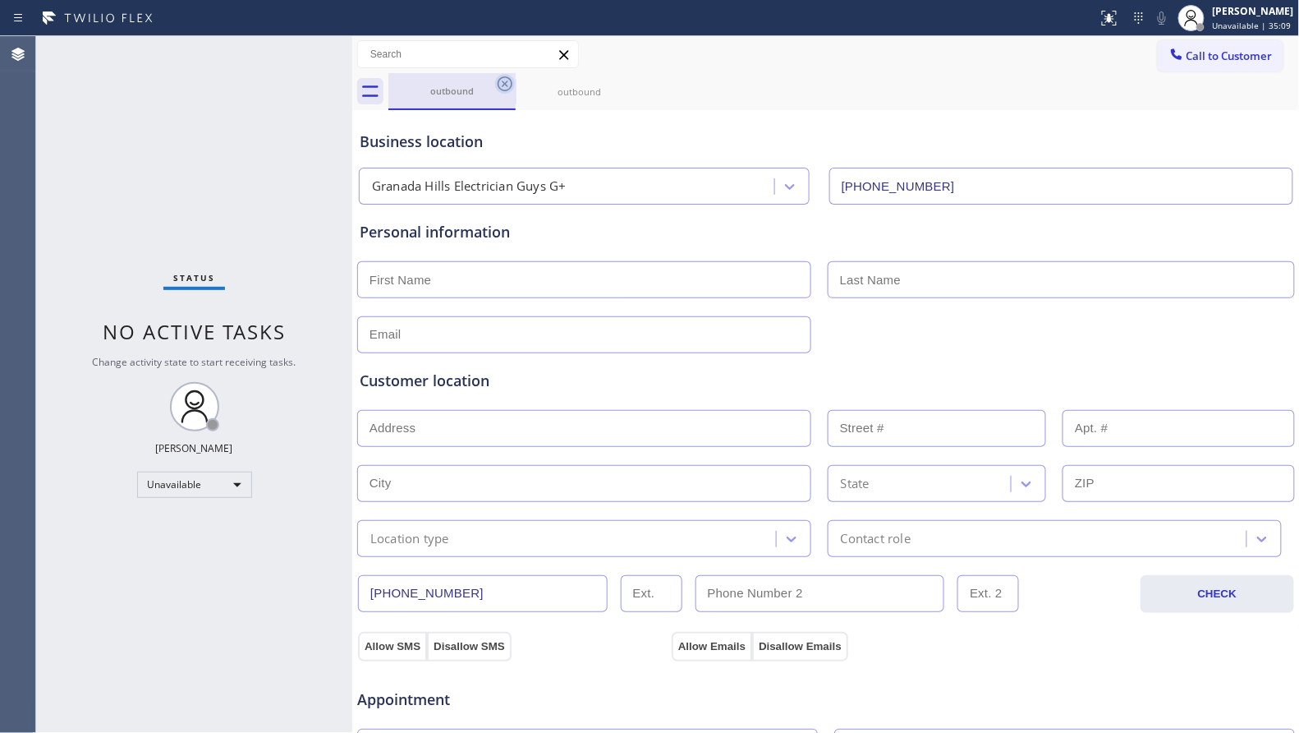
click at [500, 87] on icon at bounding box center [505, 83] width 15 height 15
click at [501, 87] on icon at bounding box center [505, 84] width 20 height 20
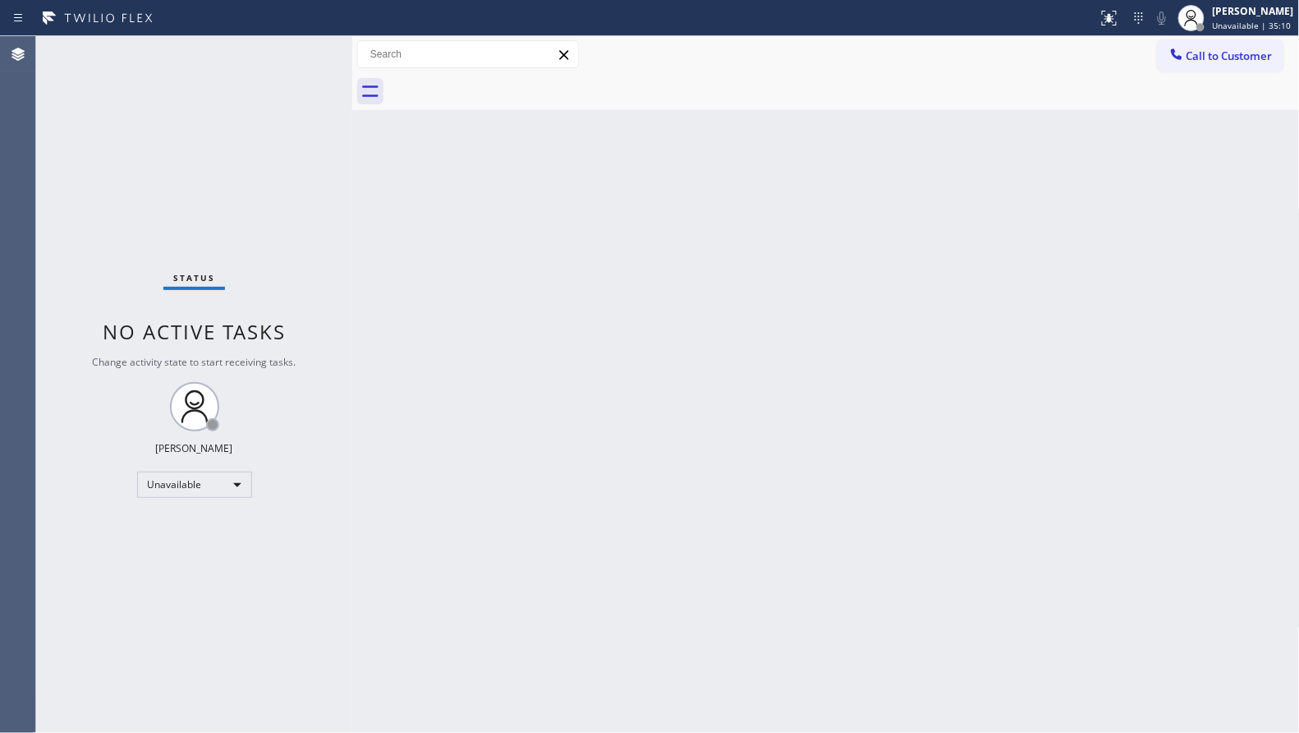
click at [501, 87] on div at bounding box center [845, 91] width 912 height 37
click at [508, 87] on div at bounding box center [845, 91] width 912 height 37
click at [486, 86] on div at bounding box center [845, 91] width 912 height 37
drag, startPoint x: 1199, startPoint y: 57, endPoint x: 1012, endPoint y: 109, distance: 194.5
click at [1194, 57] on span "Call to Customer" at bounding box center [1230, 55] width 86 height 15
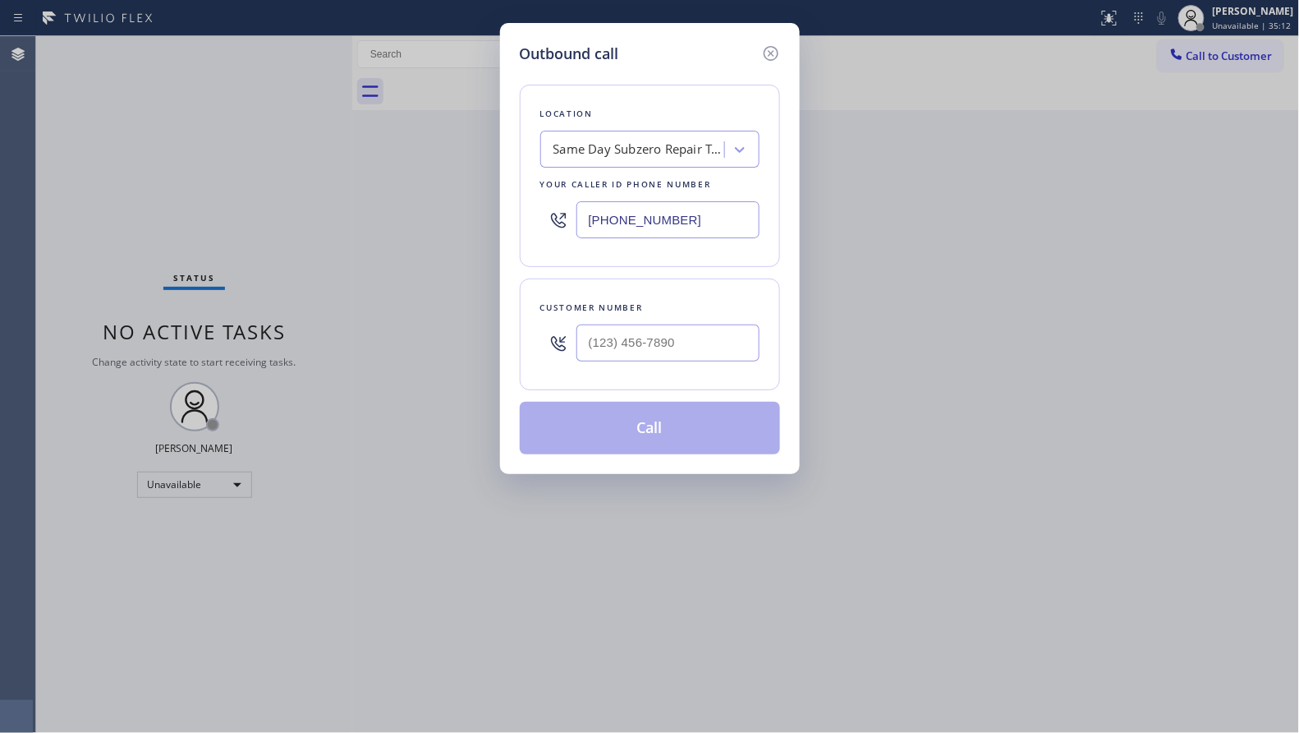
drag, startPoint x: 677, startPoint y: 222, endPoint x: 567, endPoint y: 214, distance: 110.3
click at [571, 216] on div "[PHONE_NUMBER]" at bounding box center [649, 219] width 219 height 53
paste input "5) 367-1141"
type input "[PHONE_NUMBER]"
click at [710, 345] on input "(___) ___-____" at bounding box center [668, 342] width 183 height 37
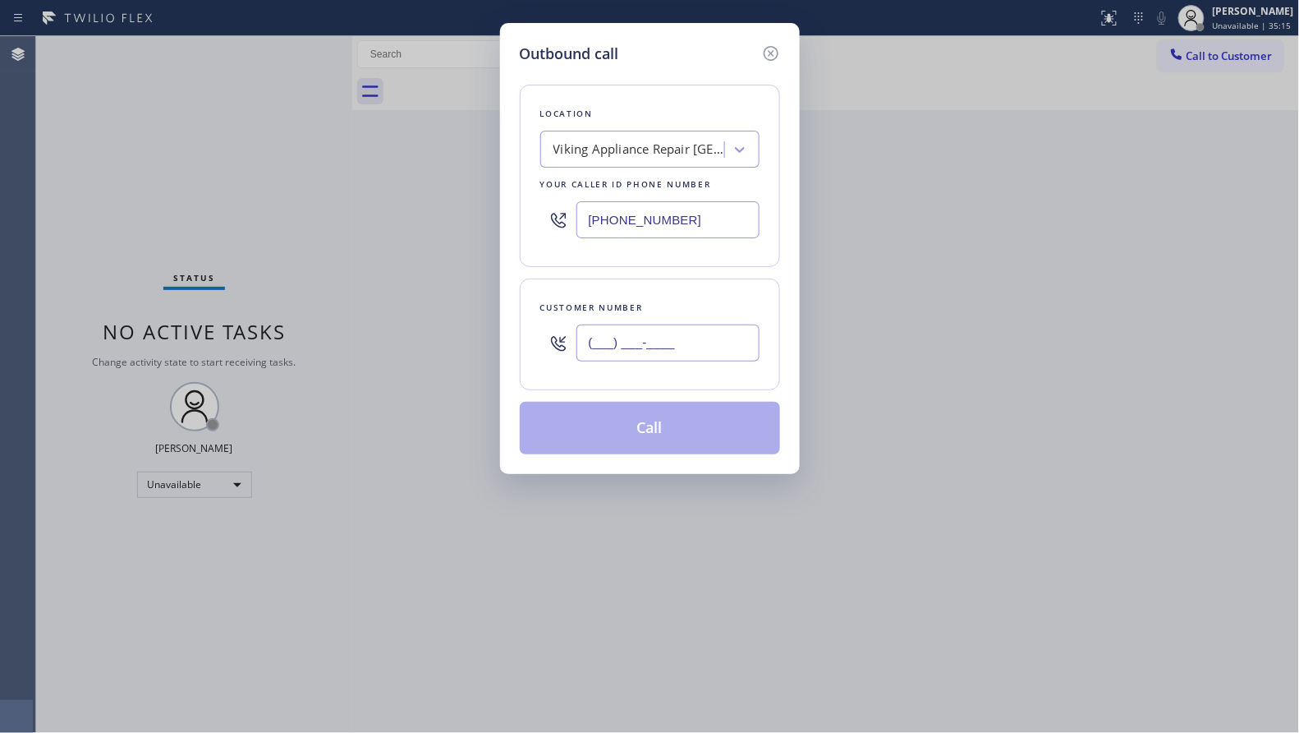
paste input "650) 204-5014"
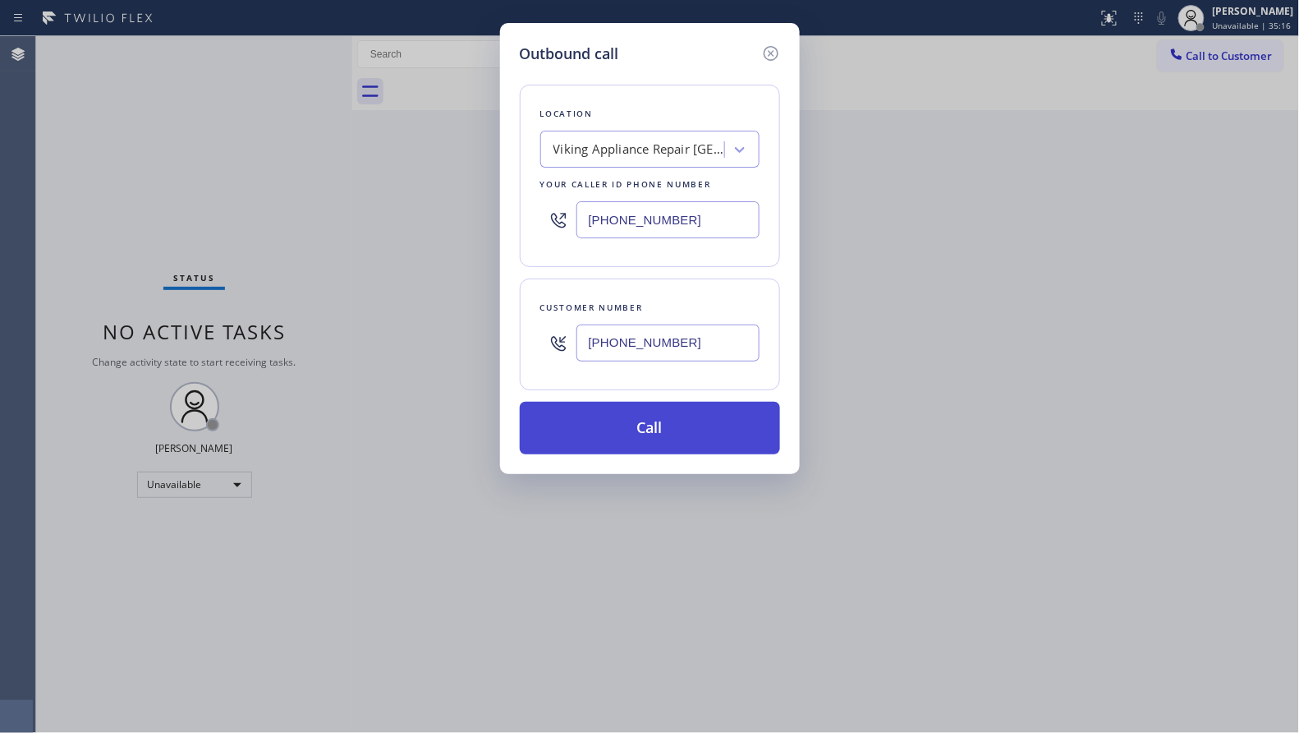
type input "[PHONE_NUMBER]"
click at [663, 423] on button "Call" at bounding box center [650, 428] width 260 height 53
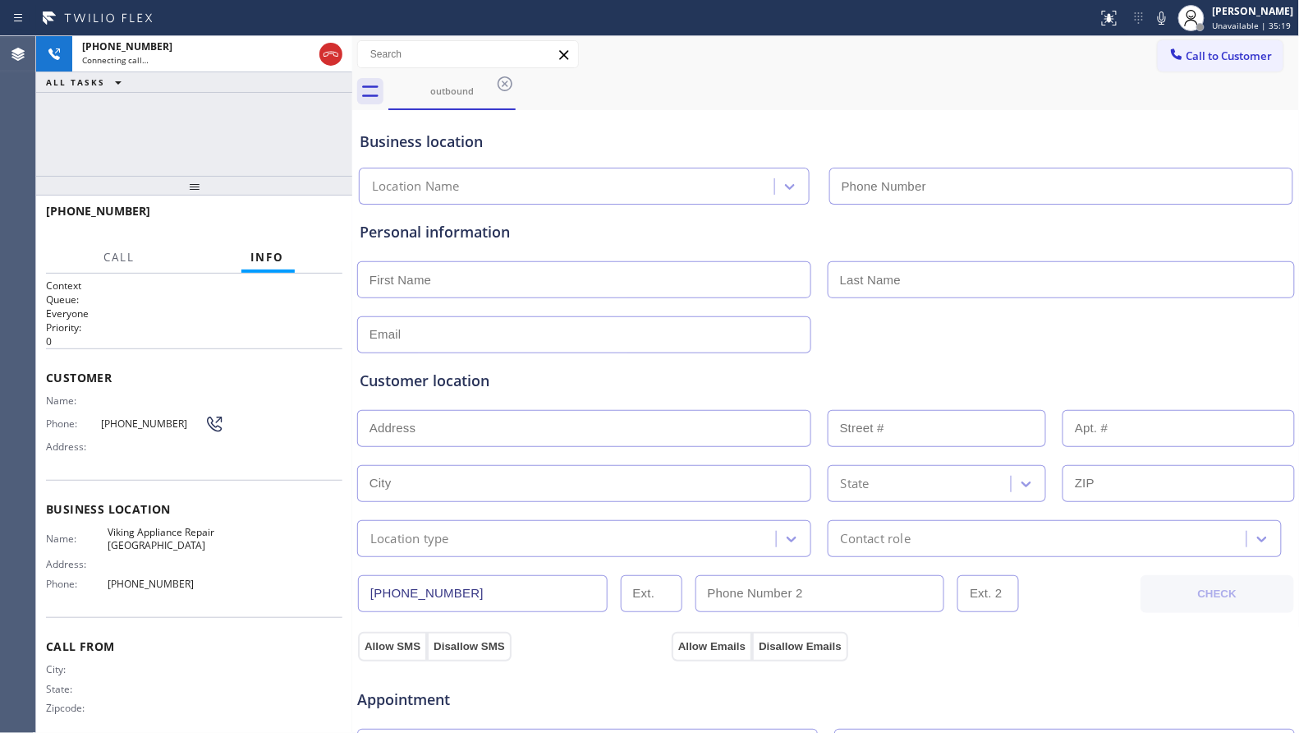
type input "[PHONE_NUMBER]"
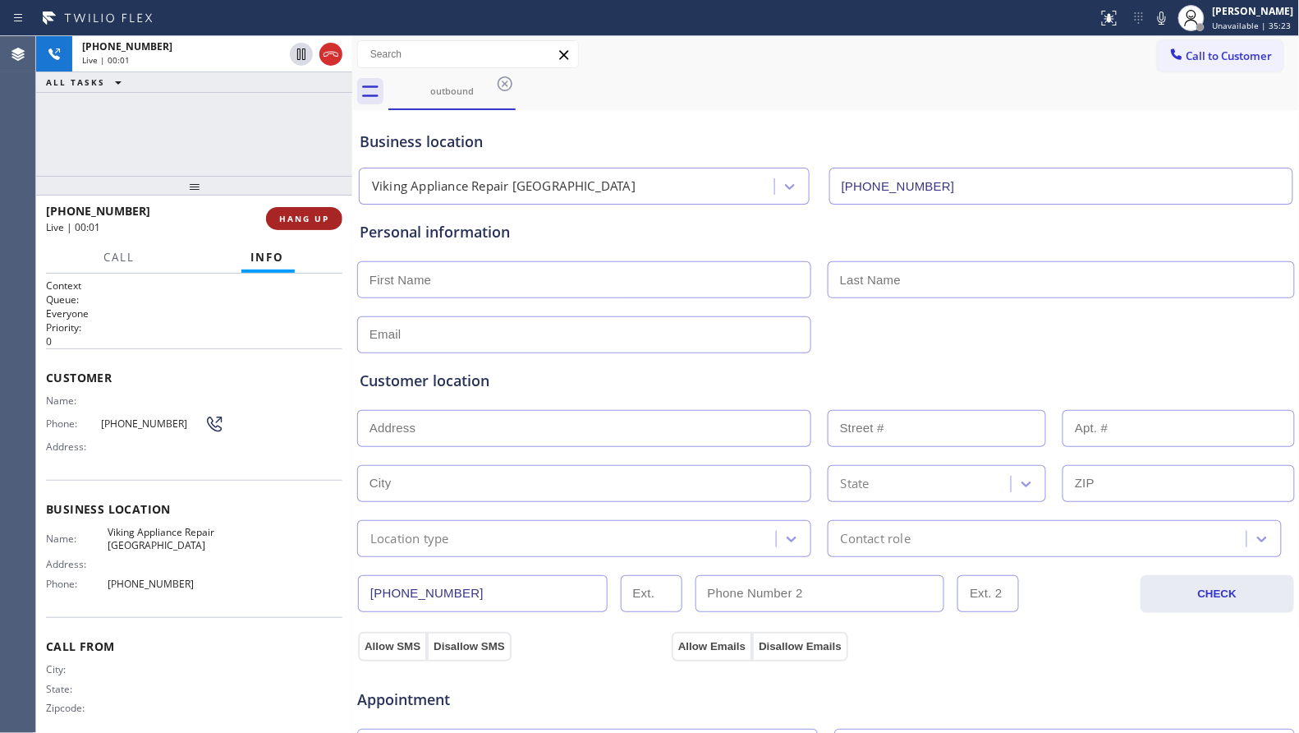
click at [298, 215] on span "HANG UP" at bounding box center [304, 218] width 50 height 11
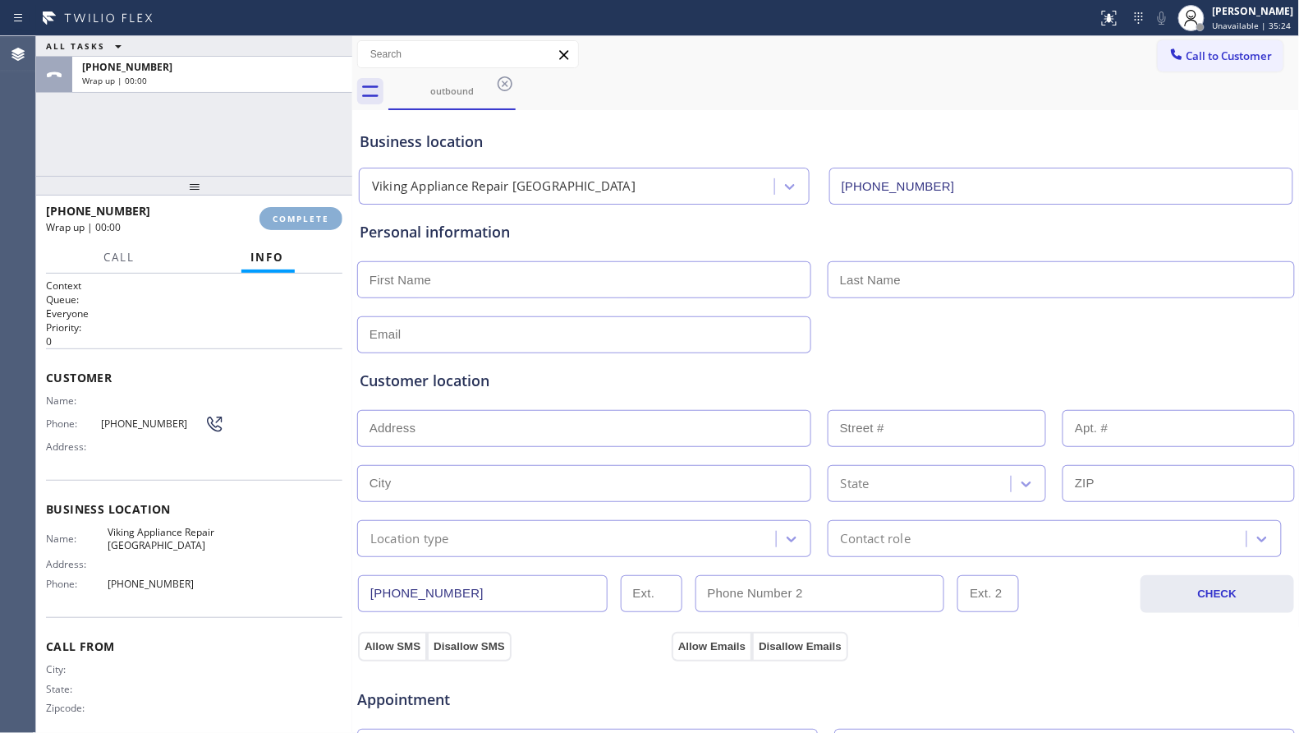
click at [298, 215] on span "COMPLETE" at bounding box center [301, 218] width 57 height 11
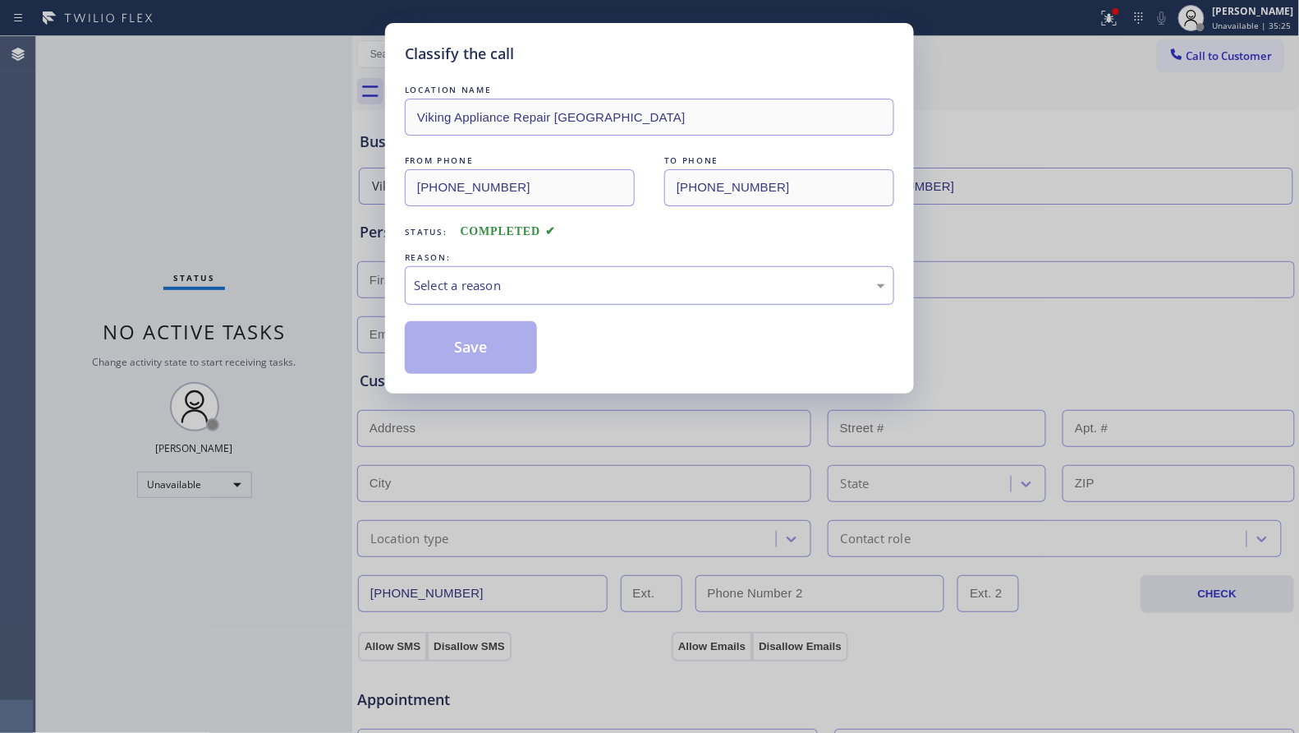
drag, startPoint x: 606, startPoint y: 280, endPoint x: 598, endPoint y: 287, distance: 10.5
click at [605, 281] on div "Select a reason" at bounding box center [649, 285] width 471 height 19
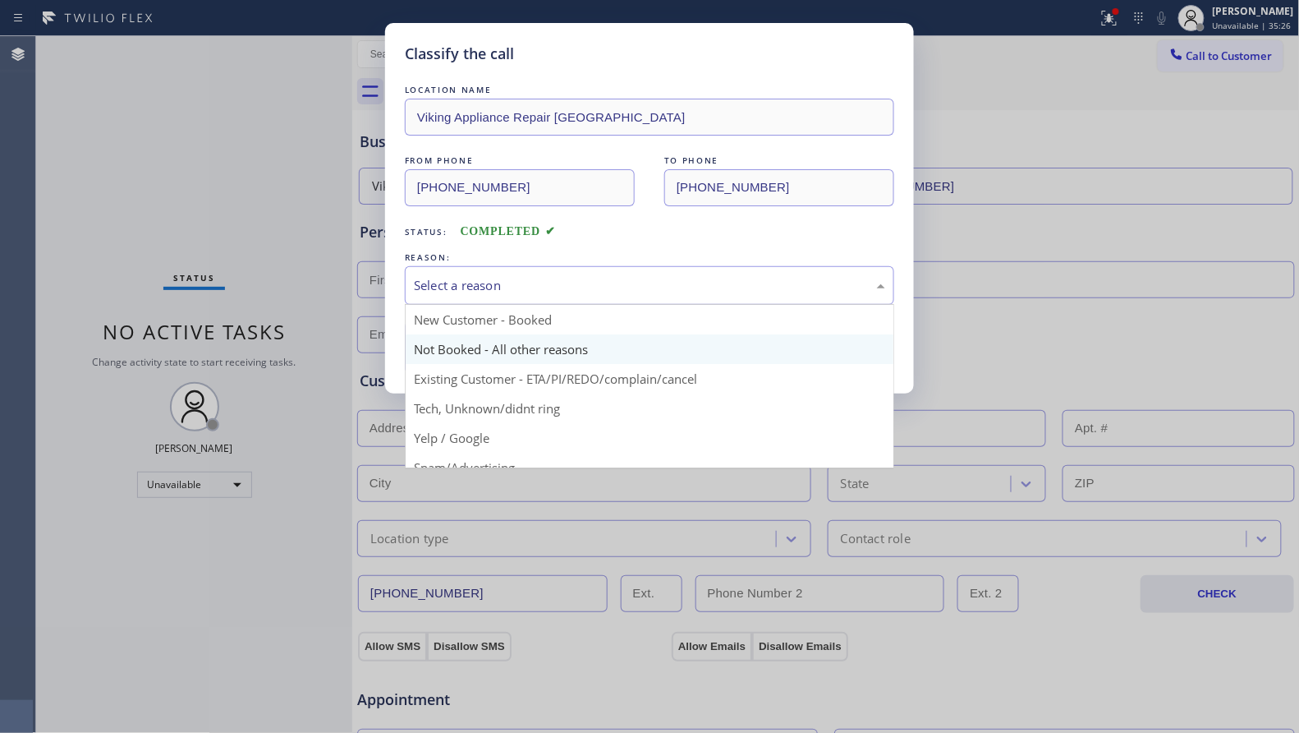
click at [471, 350] on button "Save" at bounding box center [471, 347] width 132 height 53
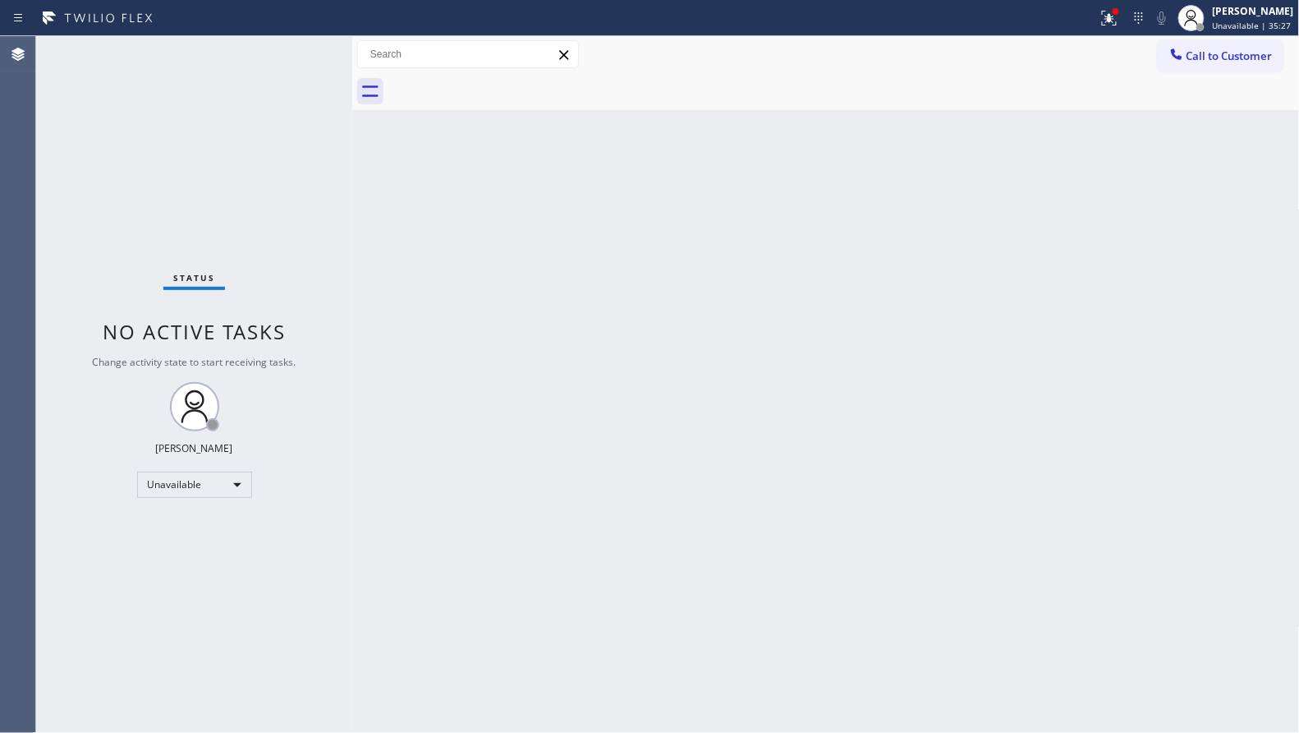
drag, startPoint x: 1119, startPoint y: 23, endPoint x: 1082, endPoint y: 136, distance: 118.4
click at [1115, 31] on button at bounding box center [1110, 18] width 36 height 36
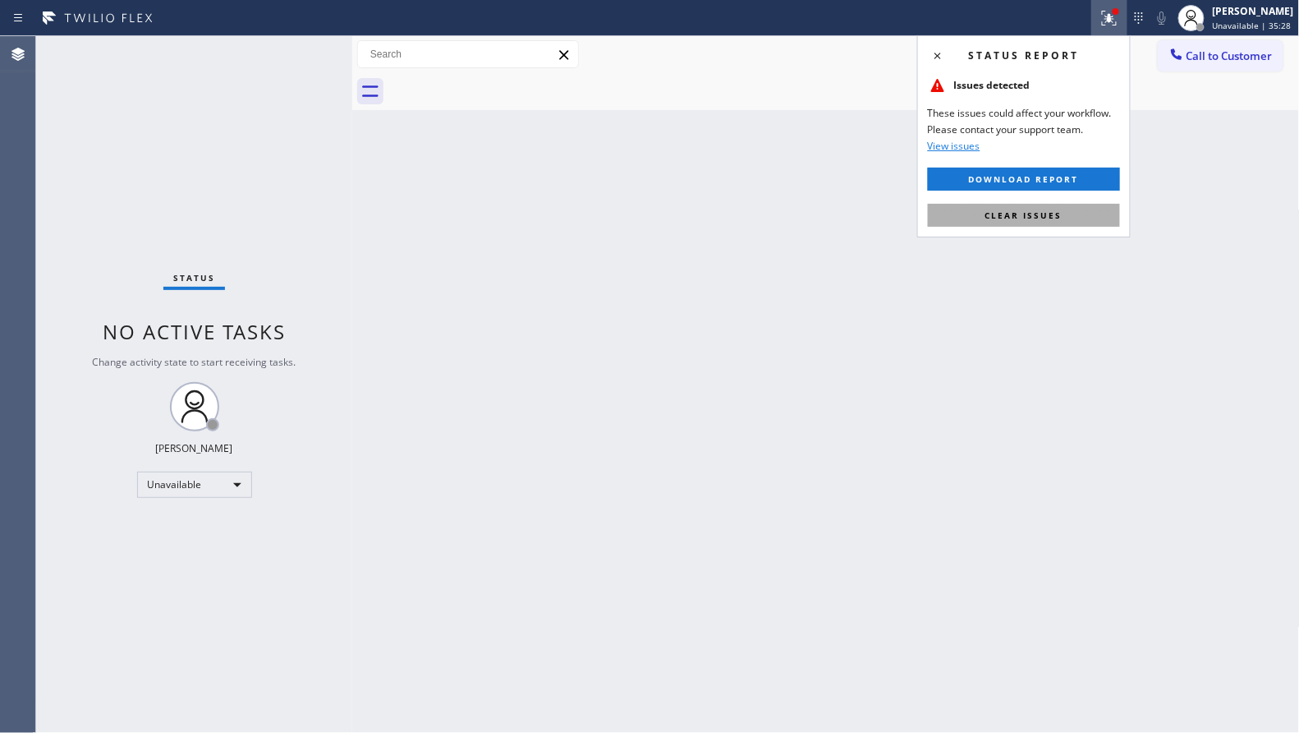
click at [1066, 214] on button "Clear issues" at bounding box center [1024, 215] width 192 height 23
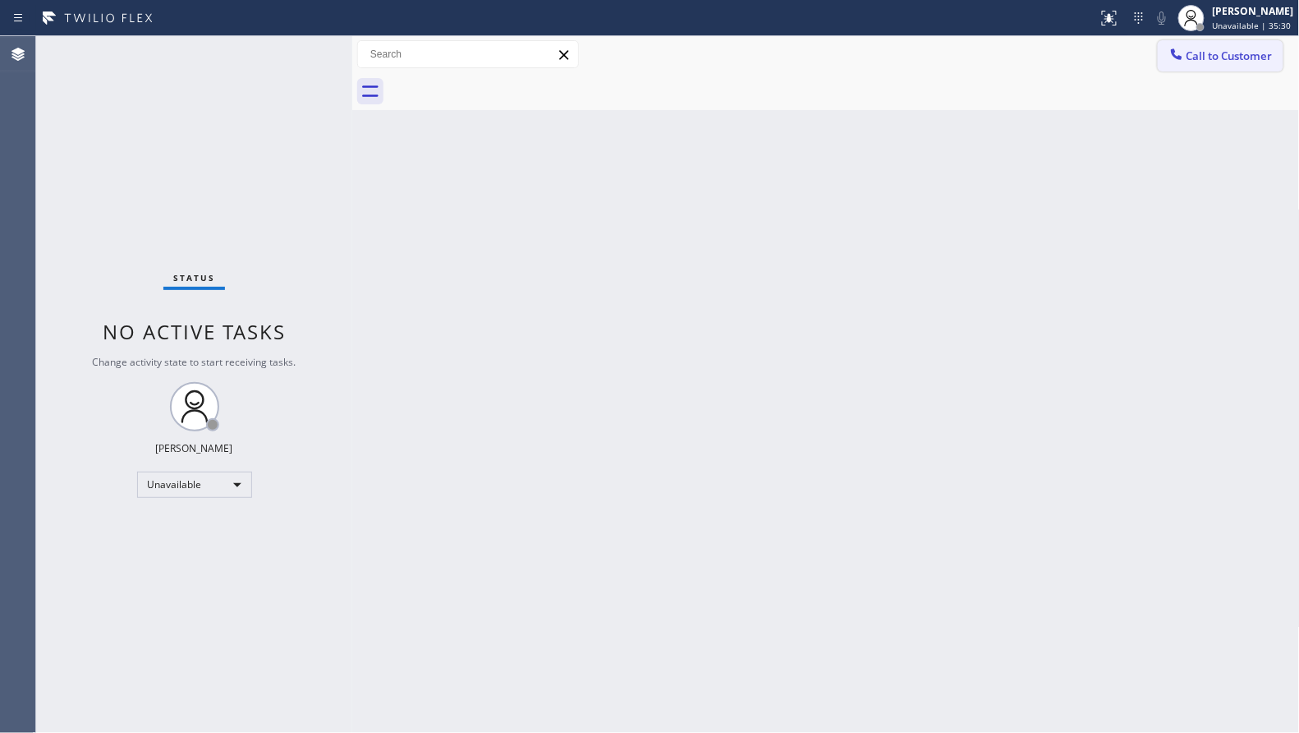
click at [1239, 52] on span "Call to Customer" at bounding box center [1230, 55] width 86 height 15
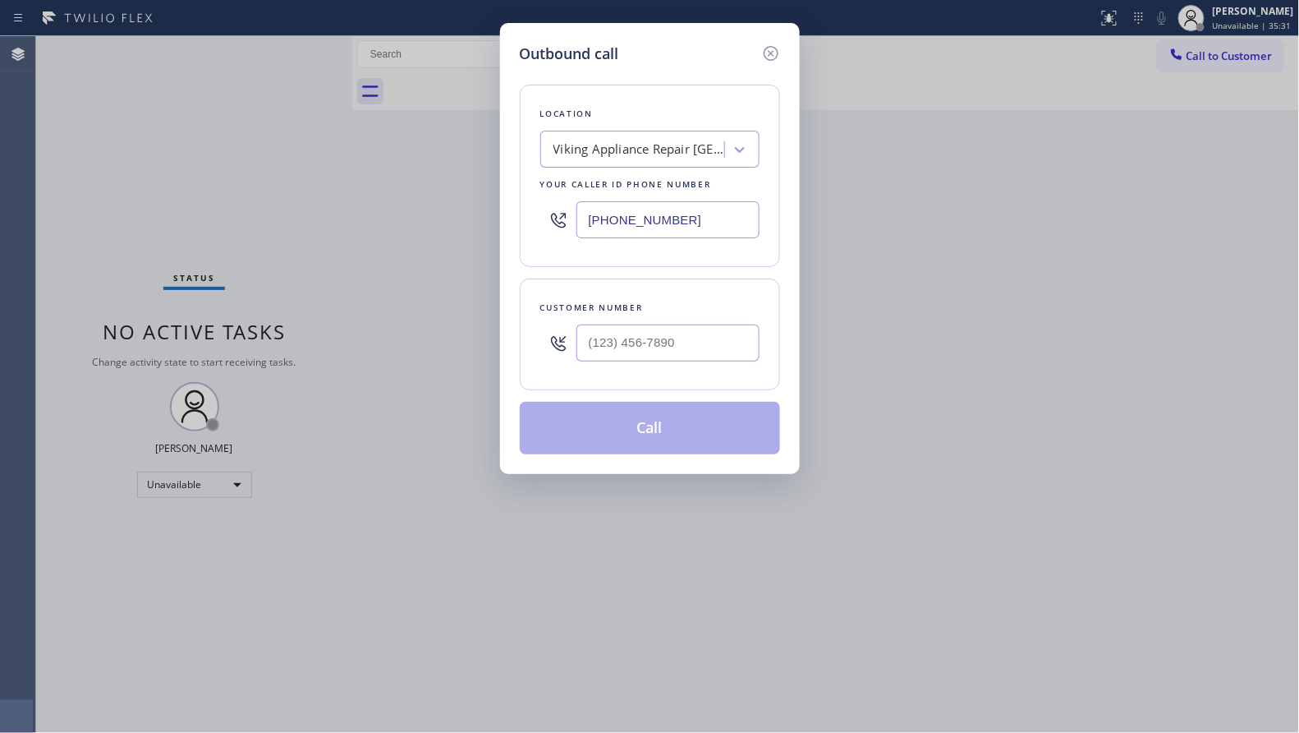
drag, startPoint x: 586, startPoint y: 216, endPoint x: 524, endPoint y: 215, distance: 62.4
click at [524, 215] on div "Location Viking Appliance Repair [GEOGRAPHIC_DATA] Your caller id phone number …" at bounding box center [650, 176] width 260 height 182
paste input "773) 341-2560"
type input "[PHONE_NUMBER]"
click at [757, 335] on input "(___) ___-____" at bounding box center [668, 342] width 183 height 37
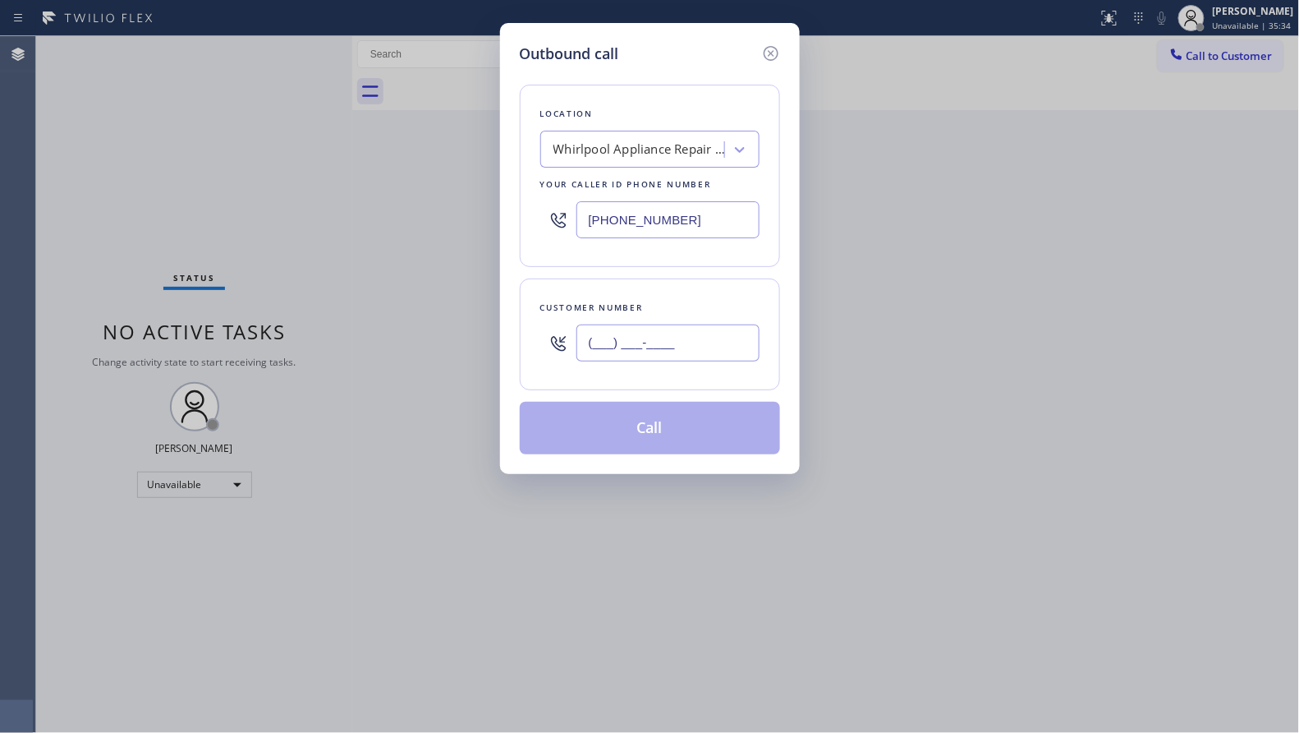
paste input "773) 345-5282"
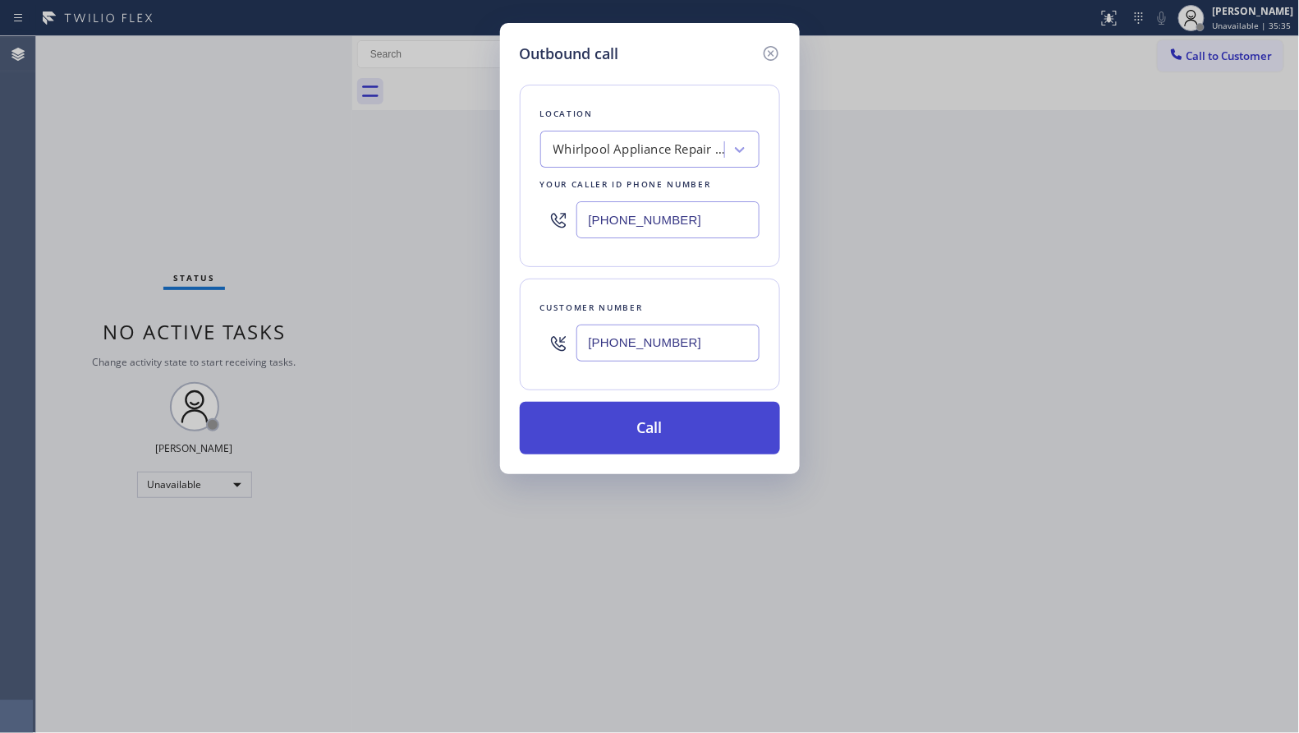
type input "[PHONE_NUMBER]"
click at [666, 441] on button "Call" at bounding box center [650, 428] width 260 height 53
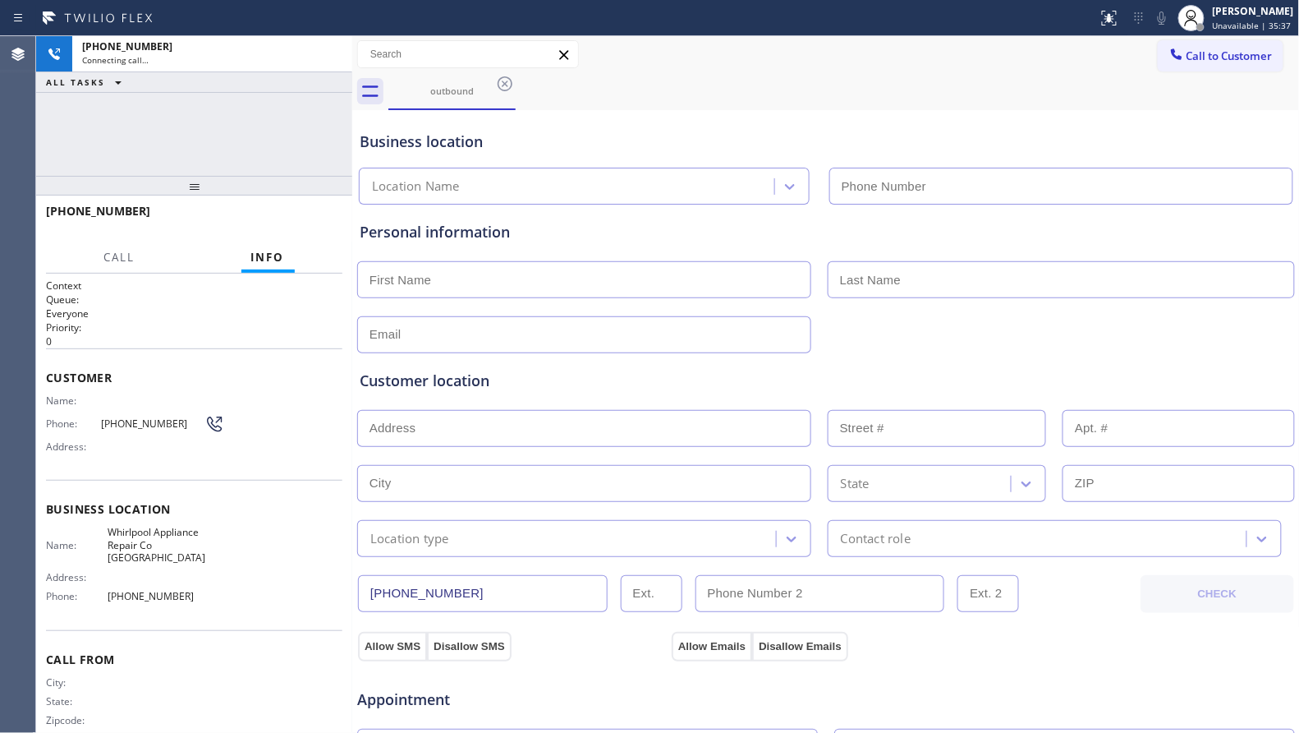
type input "[PHONE_NUMBER]"
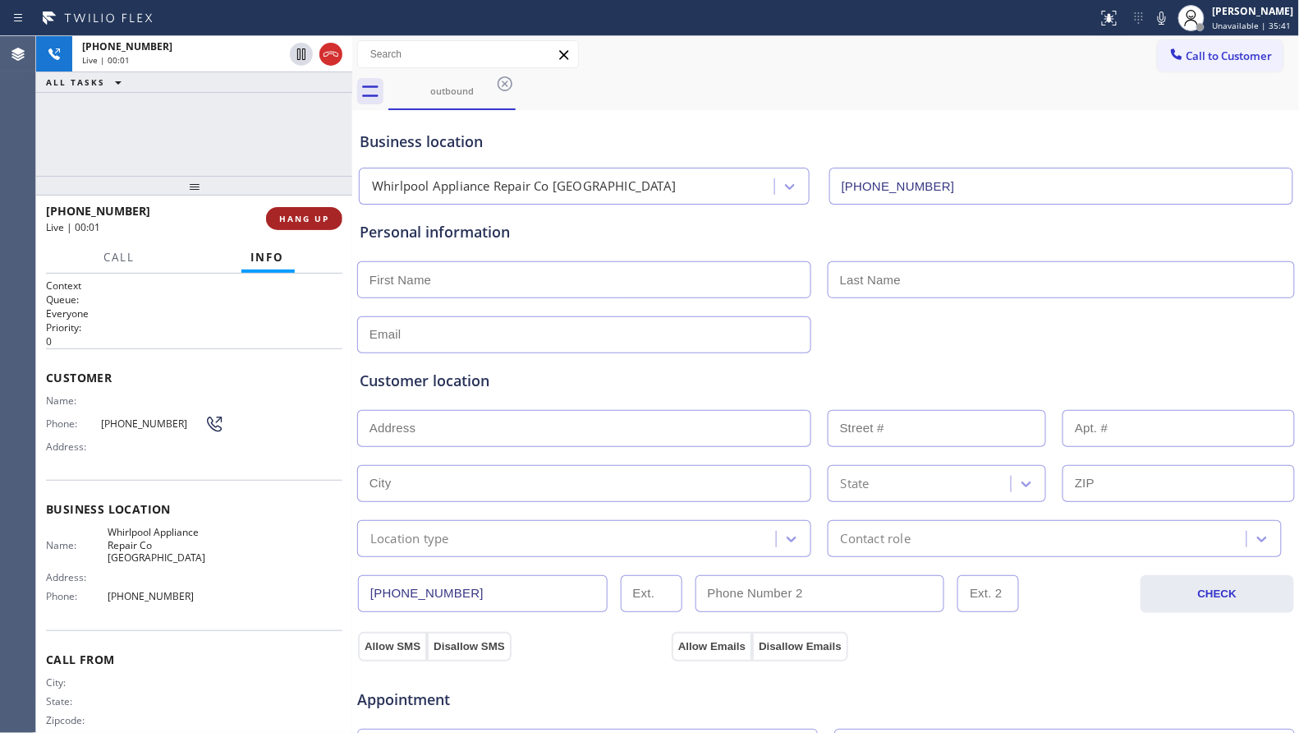
drag, startPoint x: 351, startPoint y: 194, endPoint x: 310, endPoint y: 220, distance: 48.8
click at [352, 200] on div at bounding box center [352, 384] width 0 height 697
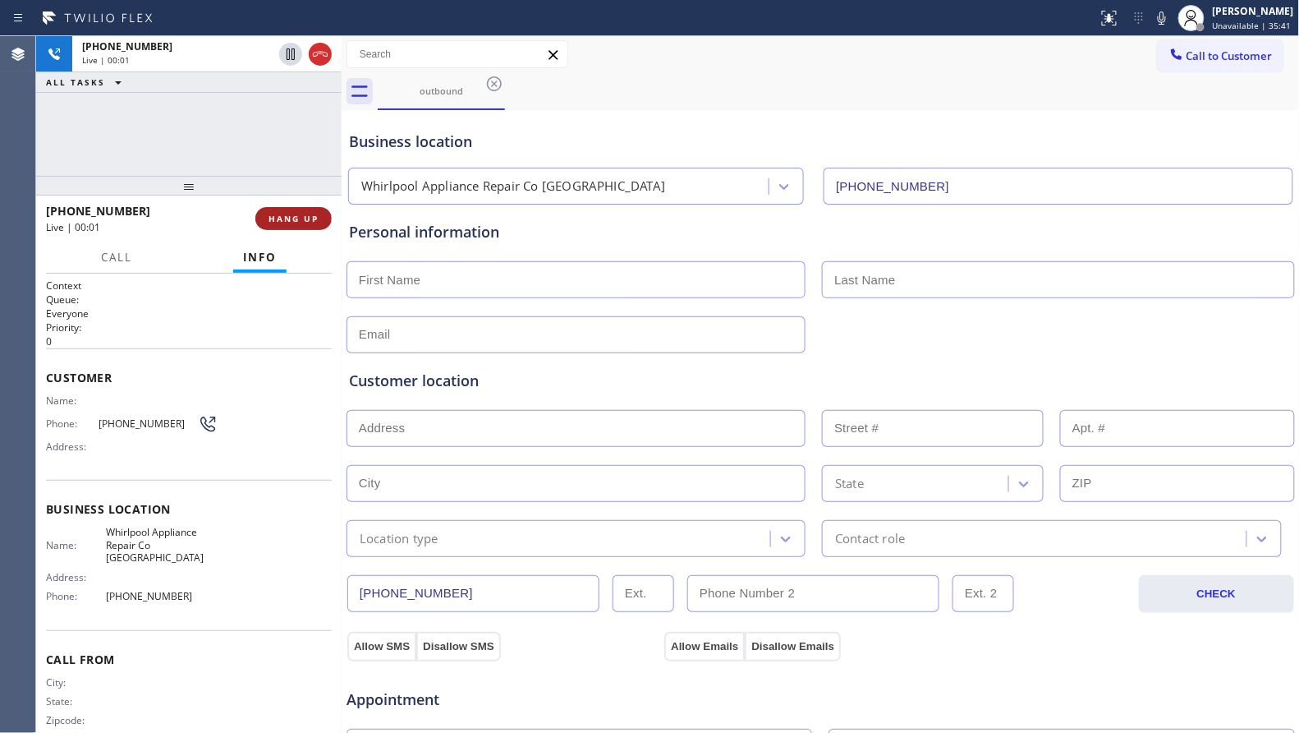
click at [310, 220] on span "HANG UP" at bounding box center [294, 218] width 50 height 11
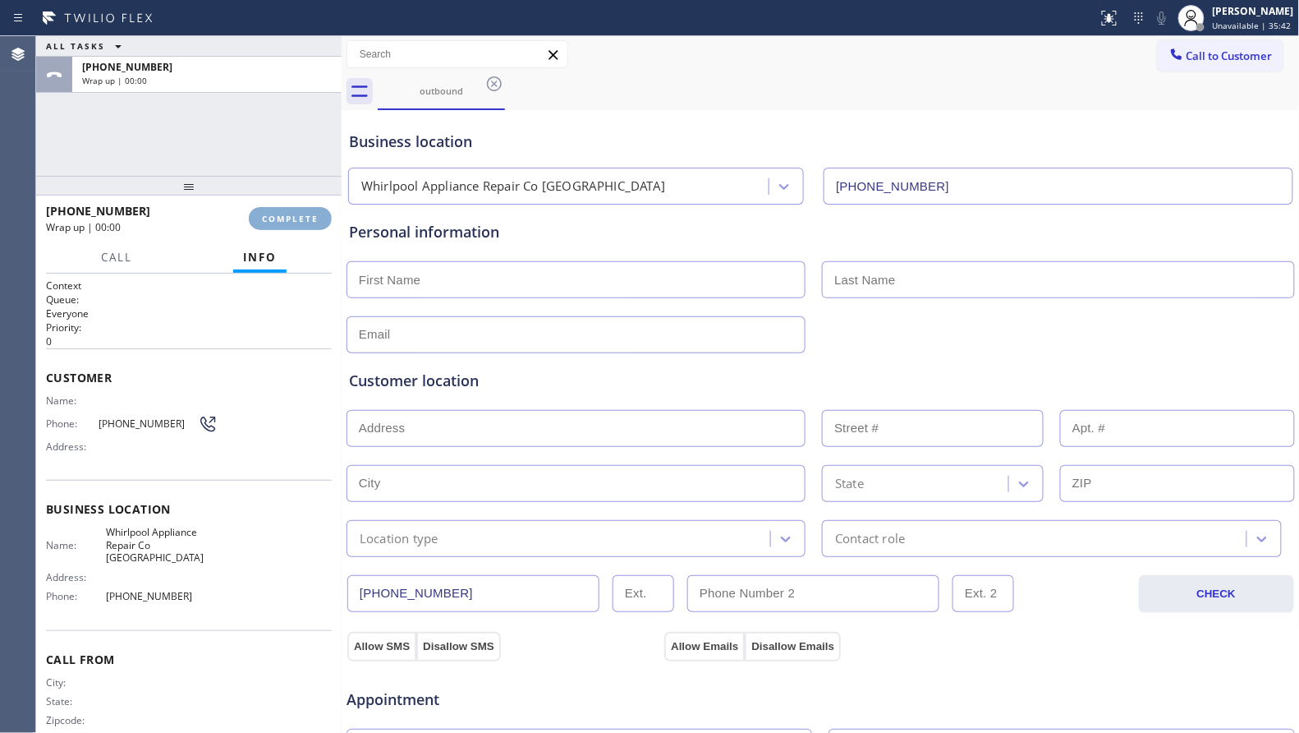
click at [310, 220] on span "COMPLETE" at bounding box center [290, 218] width 57 height 11
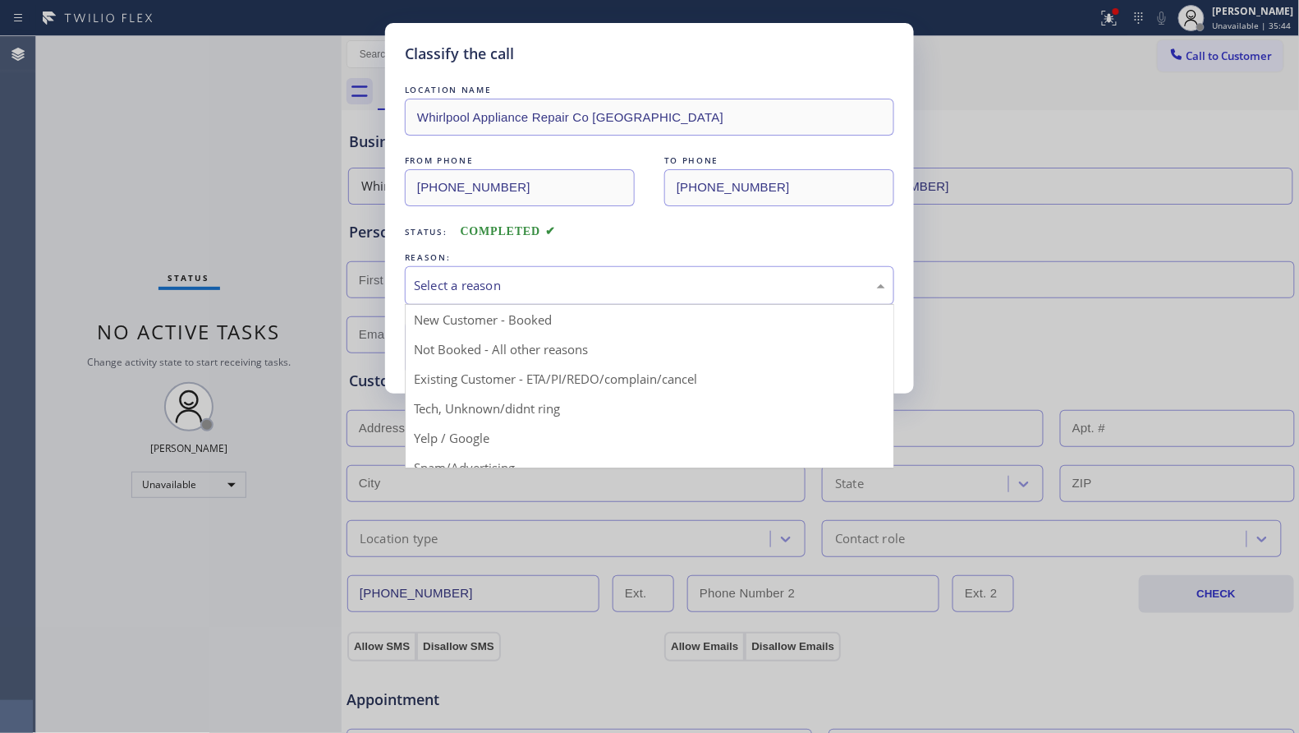
click at [522, 292] on div "Select a reason" at bounding box center [649, 285] width 471 height 19
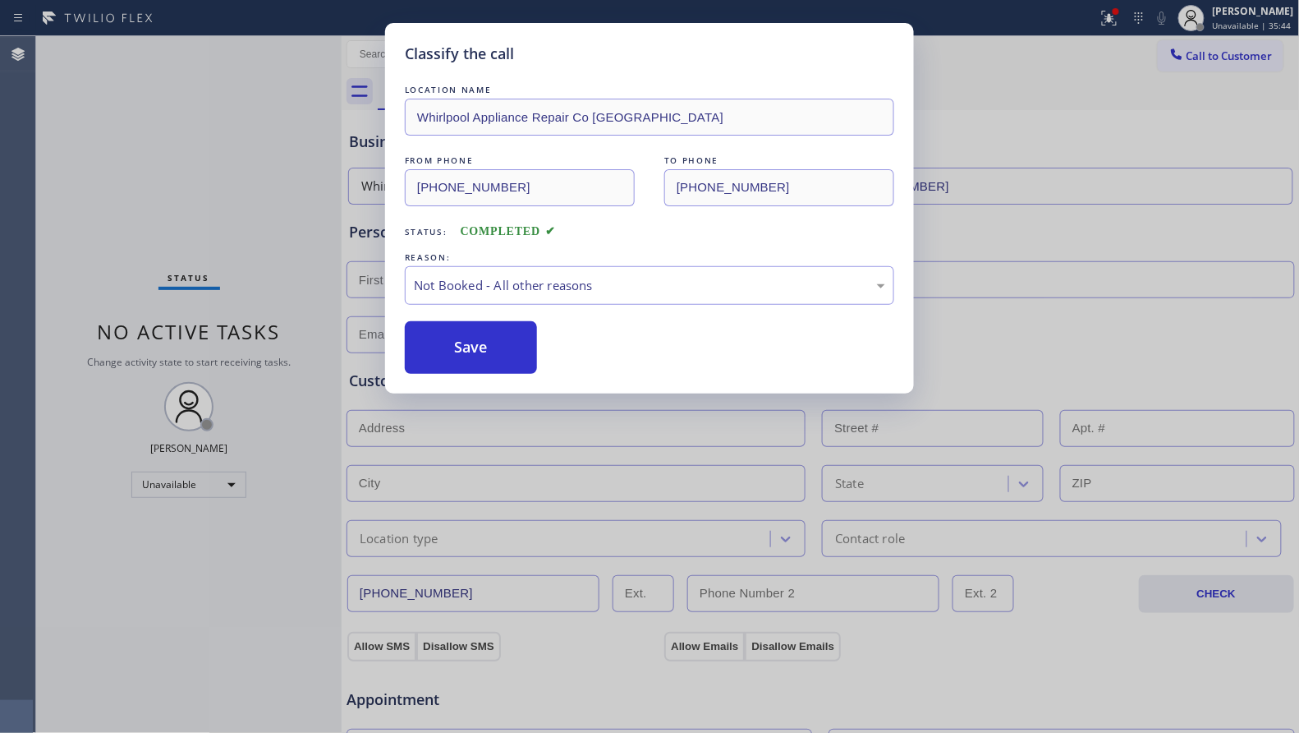
click at [480, 348] on button "Save" at bounding box center [471, 347] width 132 height 53
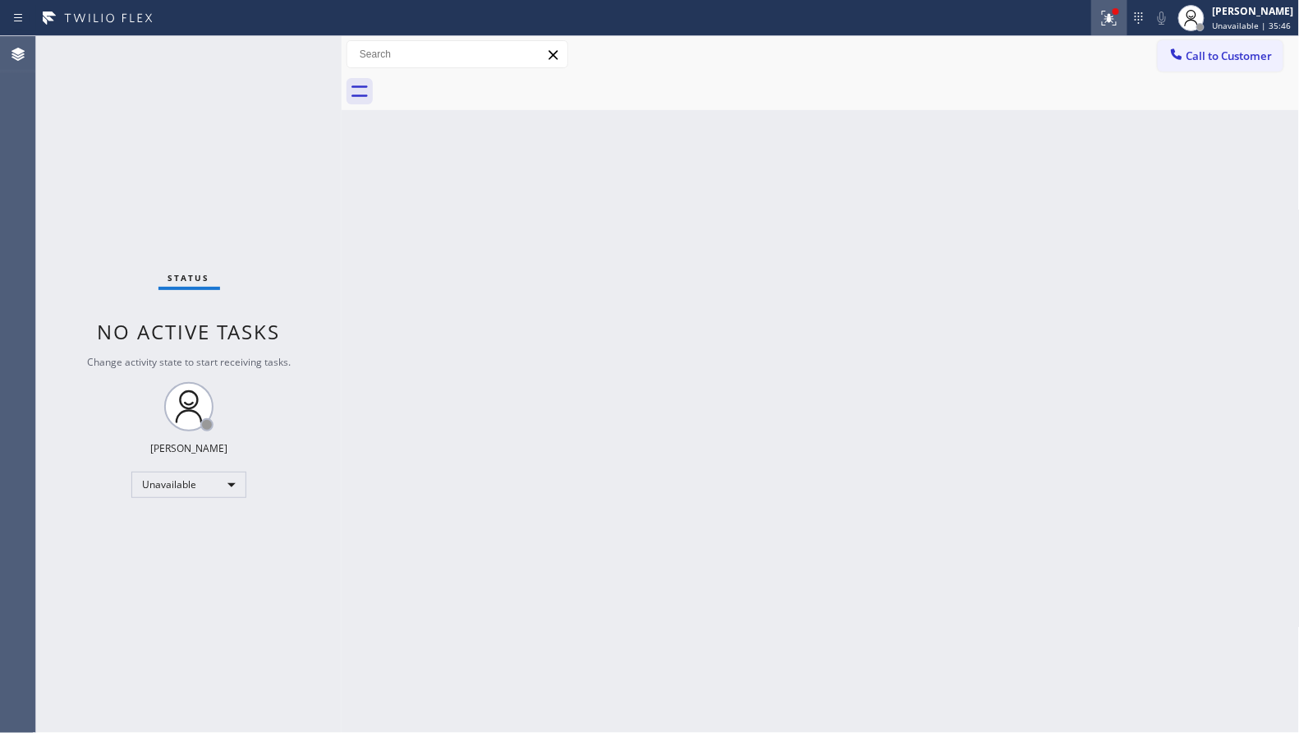
click at [1100, 8] on div at bounding box center [1110, 18] width 36 height 20
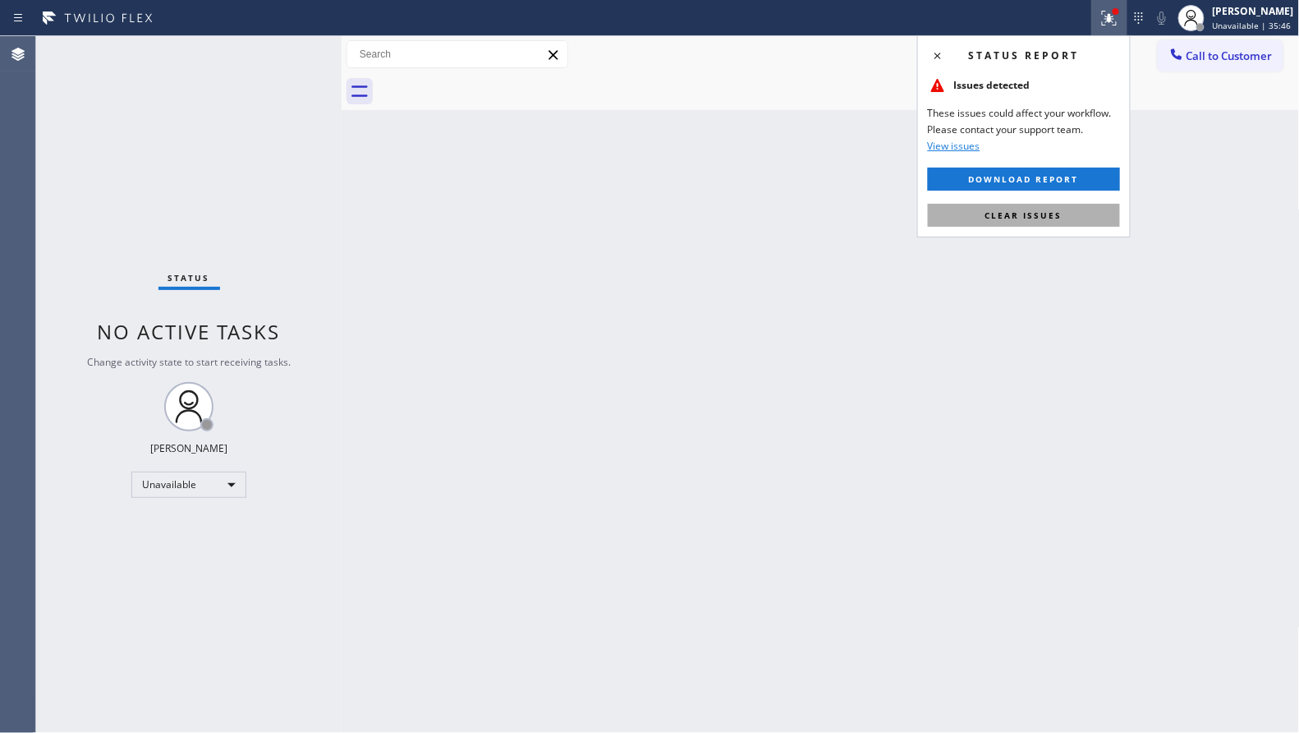
click at [1079, 214] on button "Clear issues" at bounding box center [1024, 215] width 192 height 23
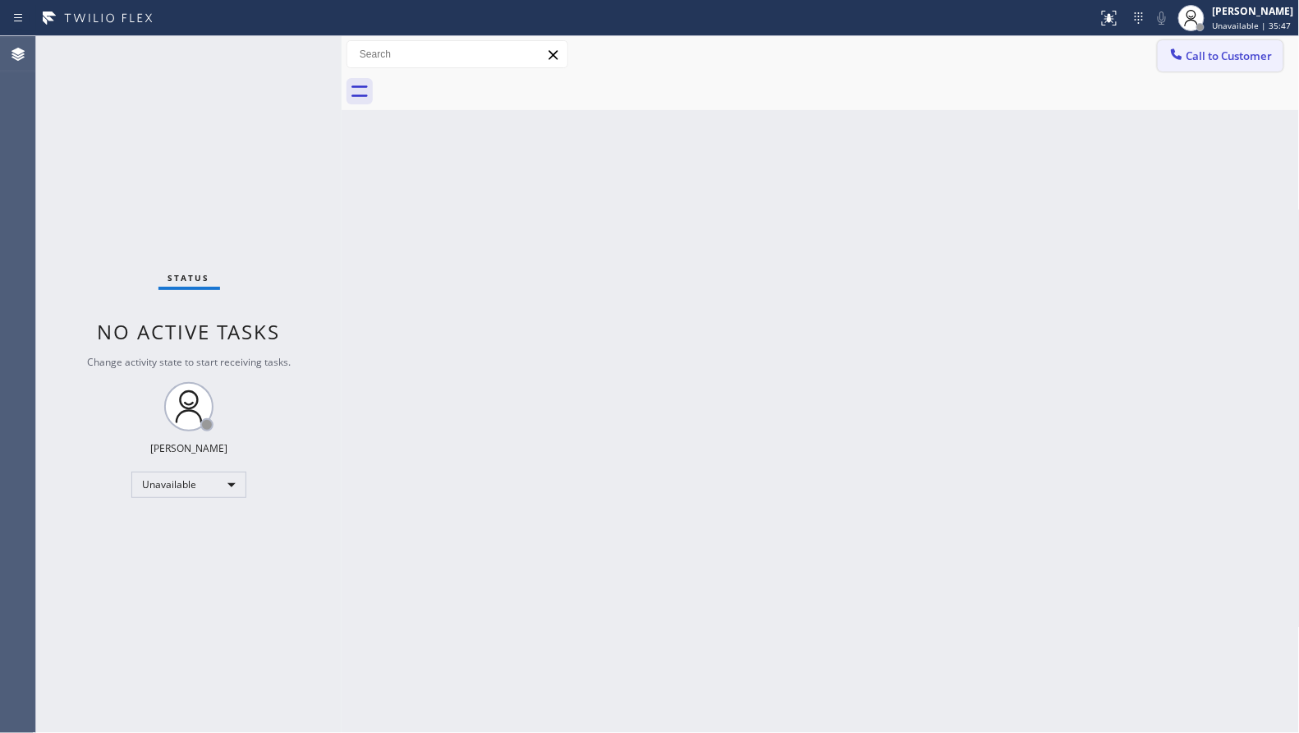
drag, startPoint x: 1193, startPoint y: 56, endPoint x: 939, endPoint y: 211, distance: 297.5
click at [1193, 59] on span "Call to Customer" at bounding box center [1230, 55] width 86 height 15
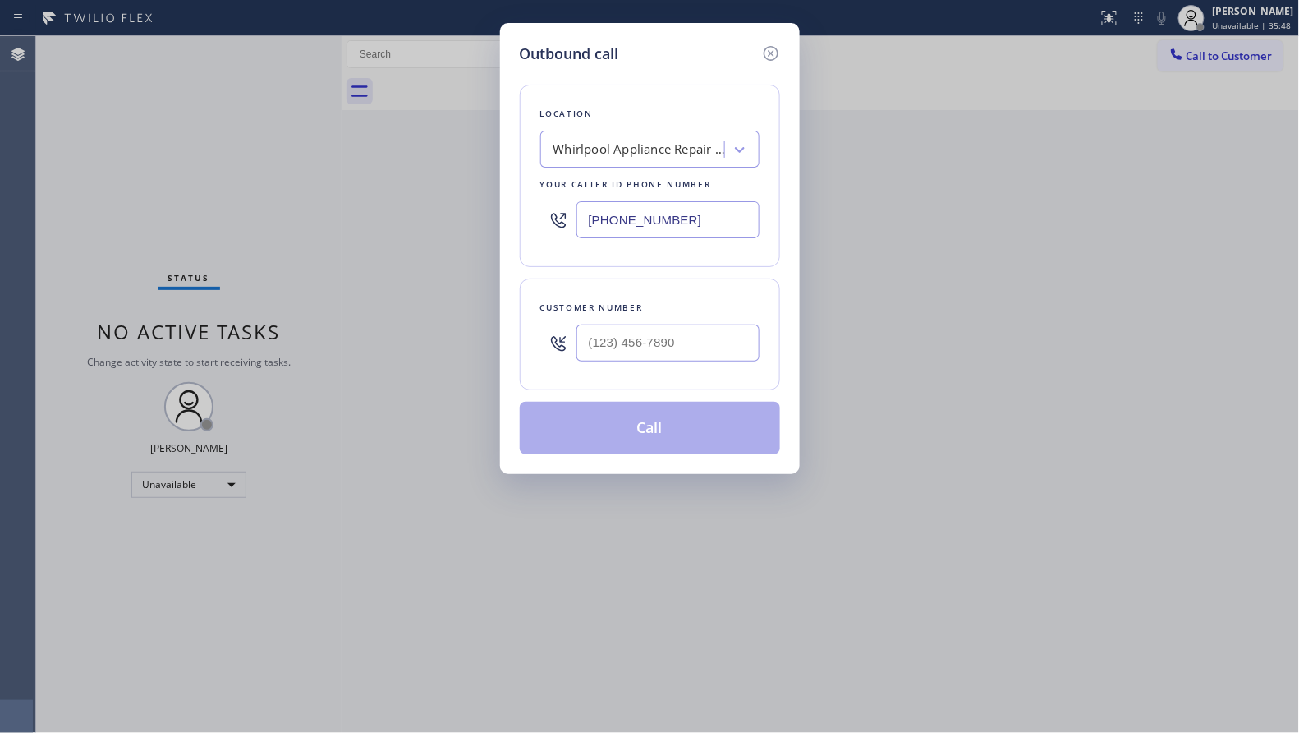
drag, startPoint x: 705, startPoint y: 220, endPoint x: 448, endPoint y: 203, distance: 257.7
click at [448, 201] on div "Outbound call Location Whirlpool Appliance Repair Co [GEOGRAPHIC_DATA] Your cal…" at bounding box center [649, 366] width 1299 height 733
paste input "617) 683-1571"
type input "[PHONE_NUMBER]"
click at [743, 334] on input "(___) ___-____" at bounding box center [668, 342] width 183 height 37
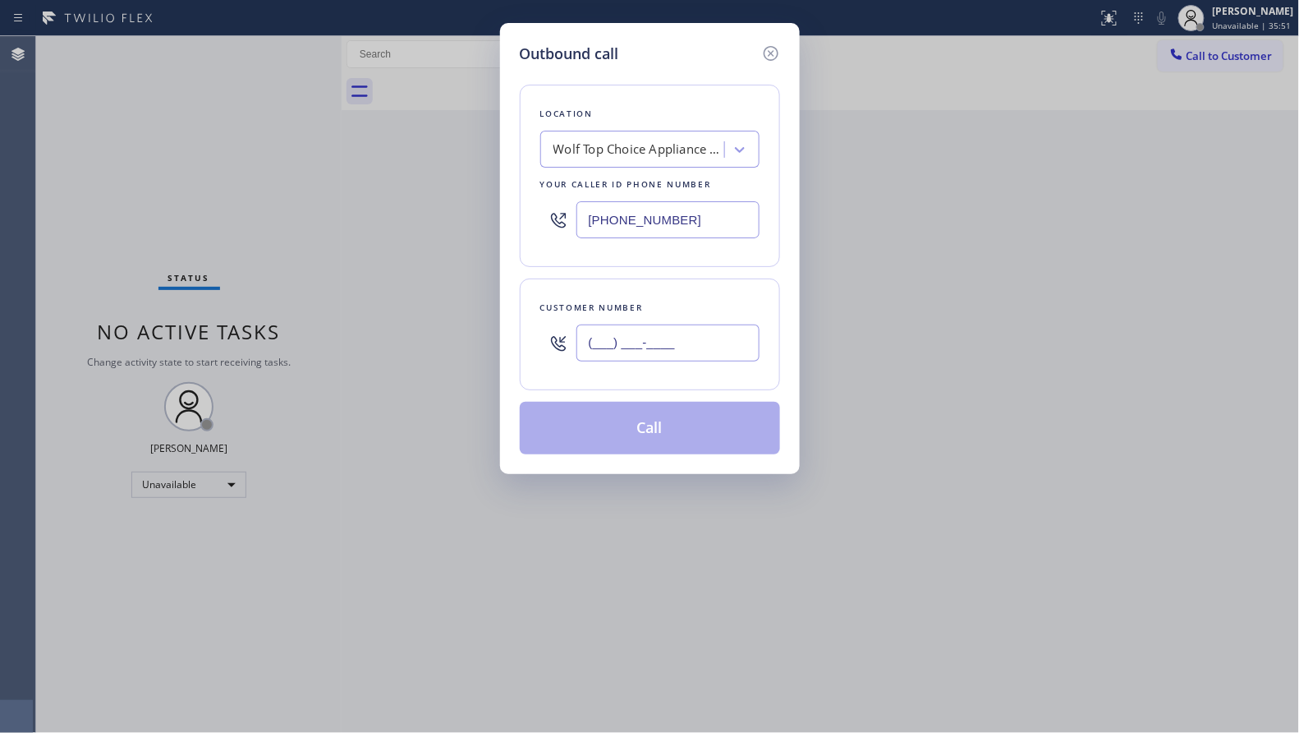
paste input "508) 223-5681"
type input "[PHONE_NUMBER]"
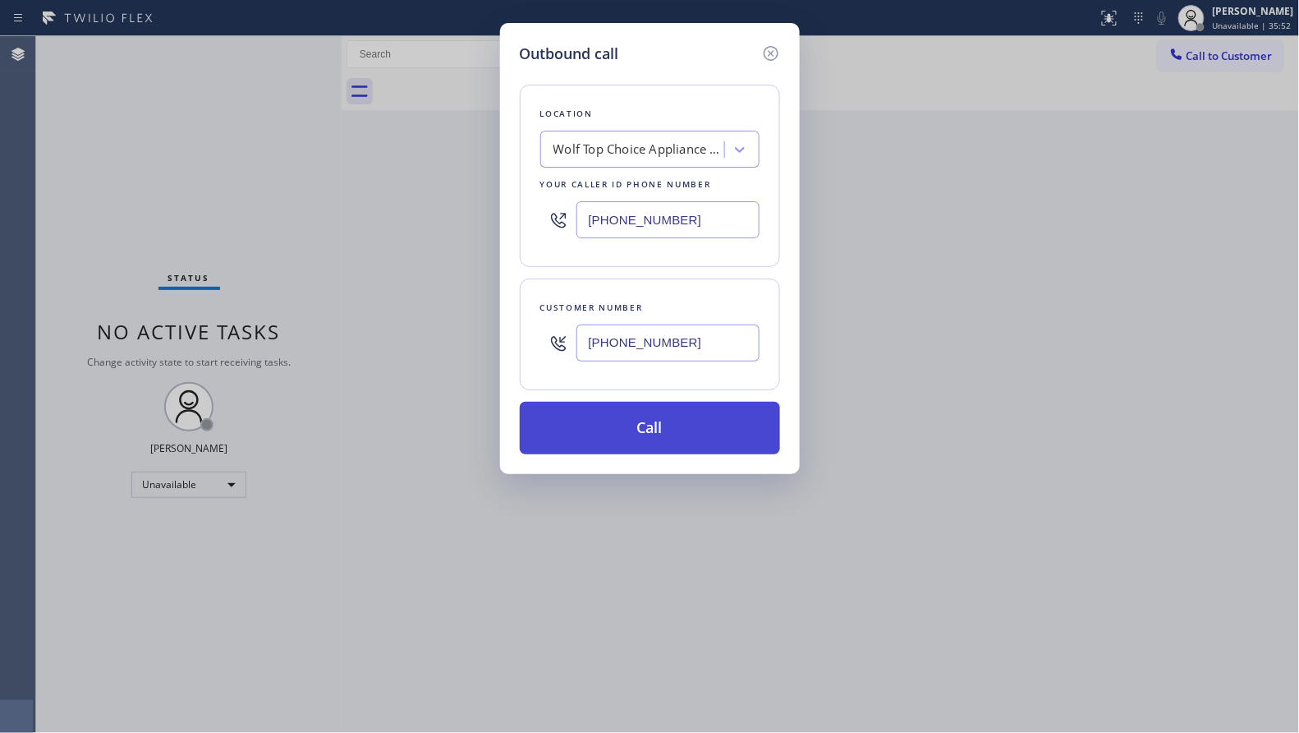
click at [664, 445] on button "Call" at bounding box center [650, 428] width 260 height 53
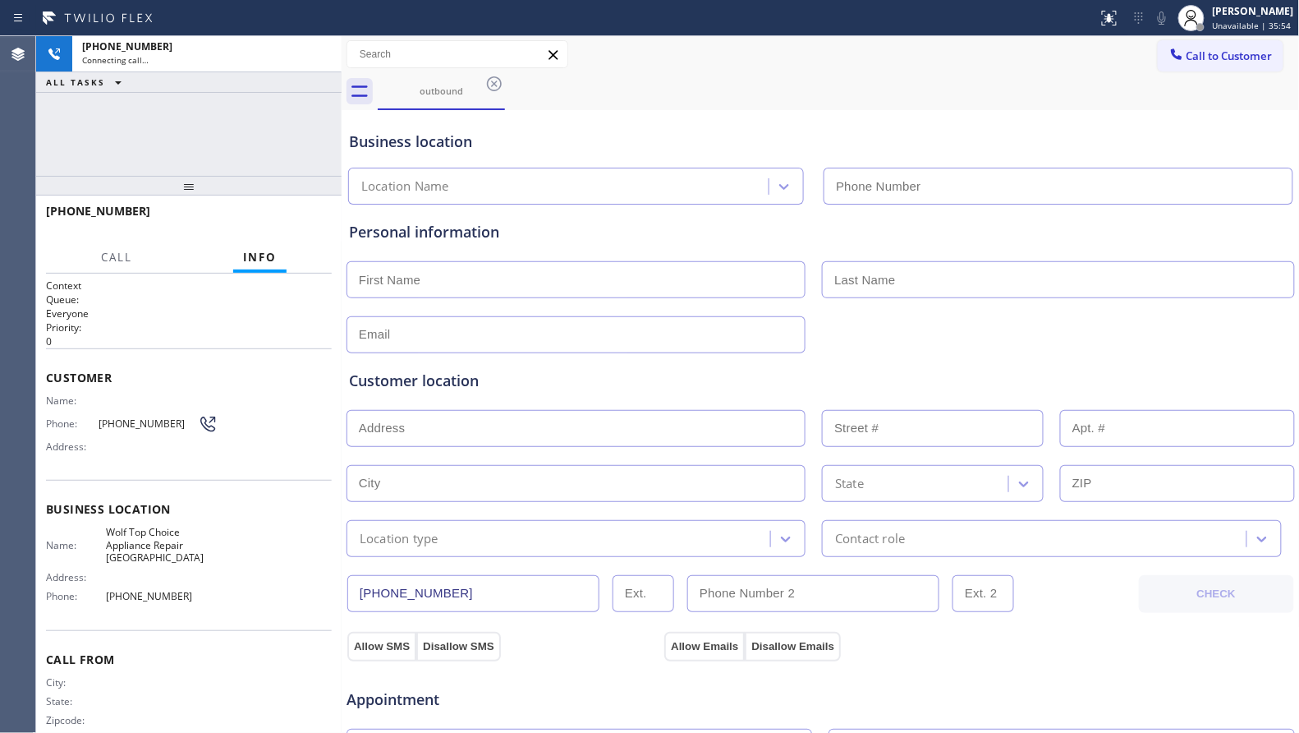
type input "[PHONE_NUMBER]"
click at [789, 161] on div "Wolf Top Choice Appliance Repair [GEOGRAPHIC_DATA] [PHONE_NUMBER]" at bounding box center [821, 183] width 952 height 44
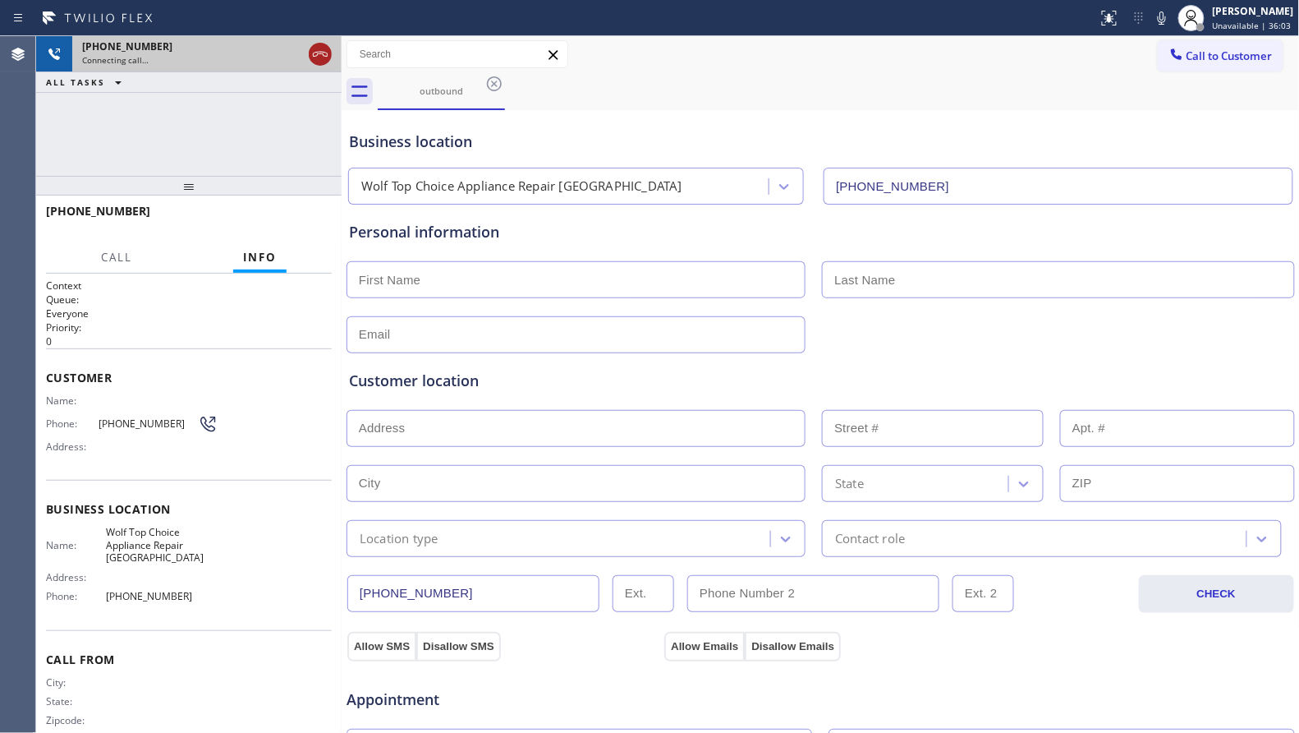
click at [311, 57] on icon at bounding box center [320, 54] width 20 height 20
click at [311, 57] on div "Connecting call…" at bounding box center [207, 59] width 250 height 11
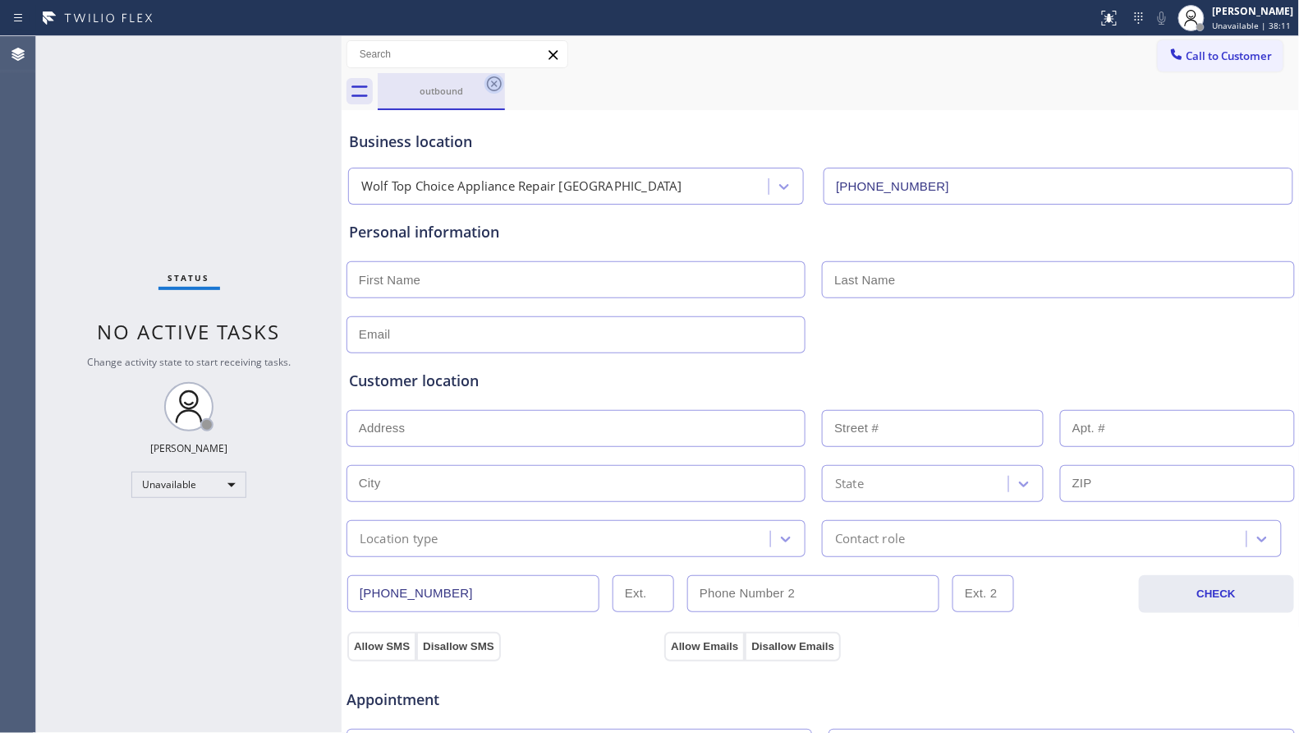
click at [497, 83] on icon at bounding box center [495, 84] width 20 height 20
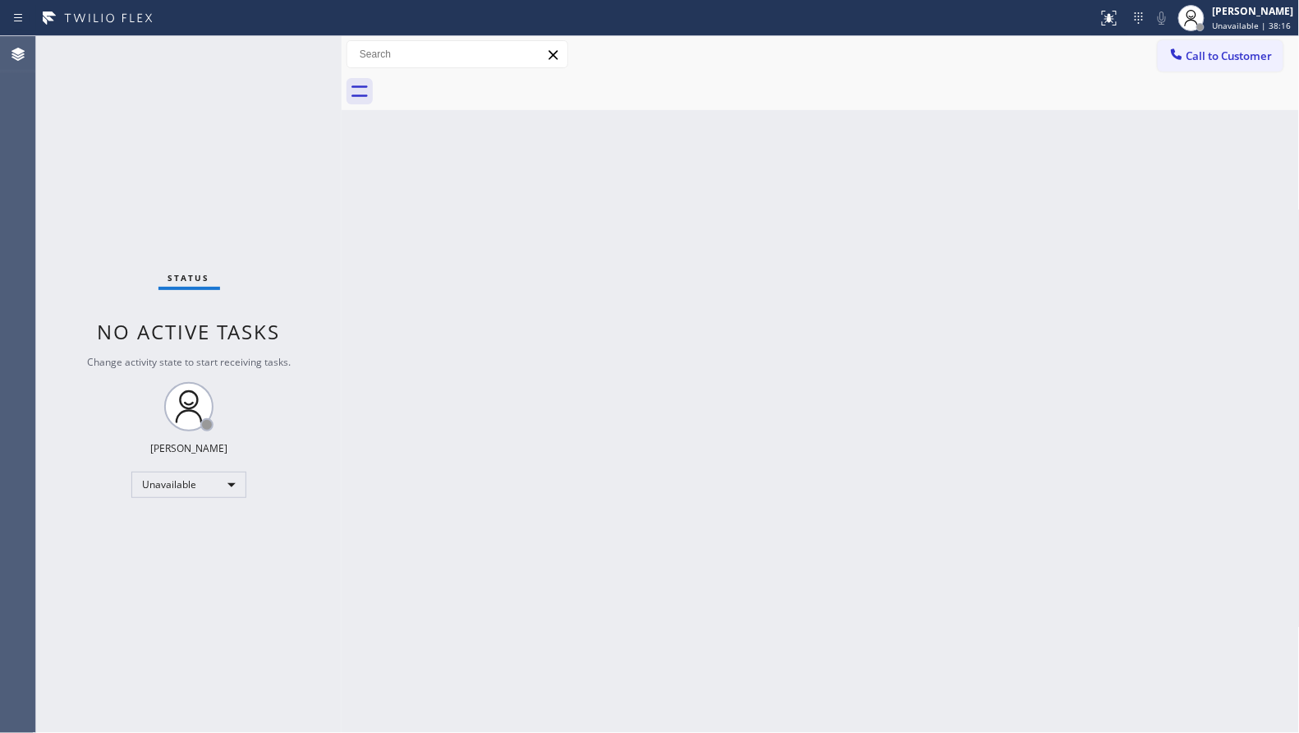
drag, startPoint x: 1114, startPoint y: 49, endPoint x: 1123, endPoint y: 59, distance: 13.4
click at [1115, 57] on div "Call to Customer Outbound call Location Wolf Top Choice Appliance Repair [GEOGR…" at bounding box center [821, 54] width 959 height 29
drag, startPoint x: 1206, startPoint y: 54, endPoint x: 968, endPoint y: 153, distance: 257.8
click at [1192, 60] on span "Call to Customer" at bounding box center [1230, 55] width 86 height 15
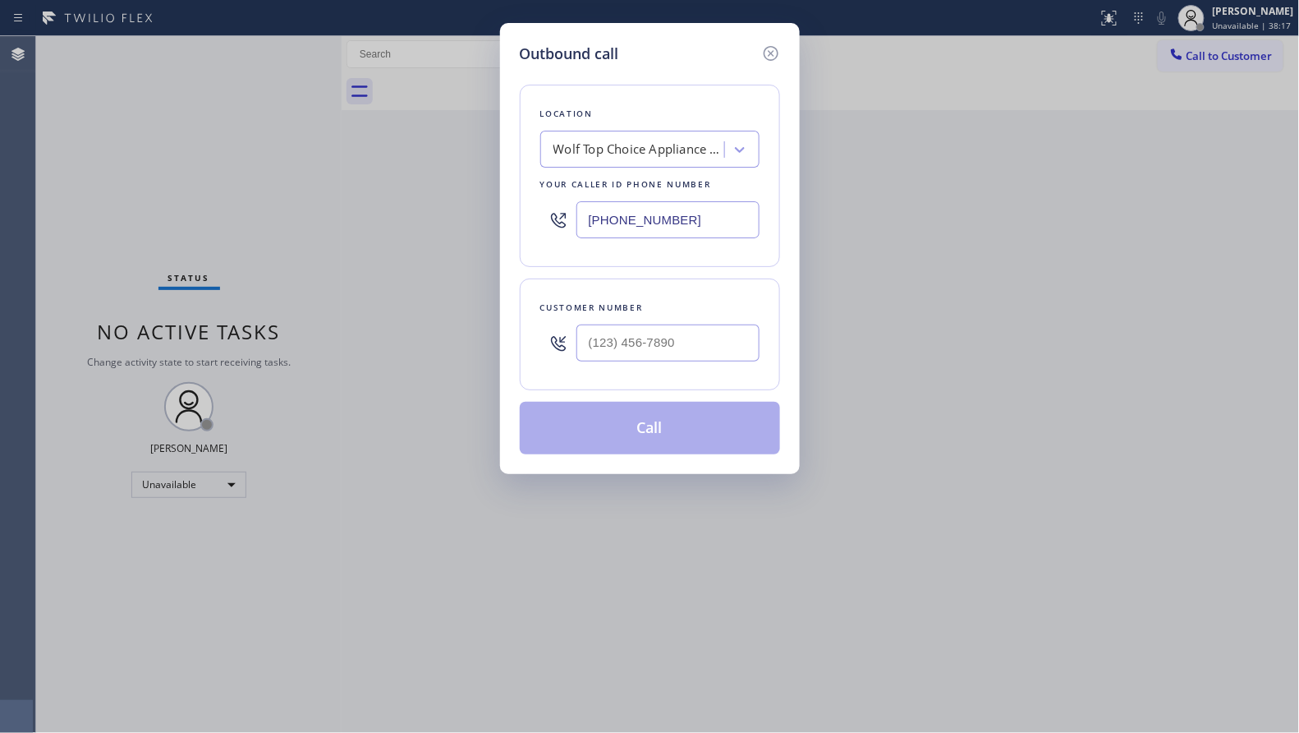
drag, startPoint x: 681, startPoint y: 218, endPoint x: 500, endPoint y: 218, distance: 180.7
click at [500, 218] on div "Outbound call Location Wolf Top Choice Appliance Repair [GEOGRAPHIC_DATA] Your …" at bounding box center [650, 248] width 300 height 451
paste input "206) 539-0092"
type input "[PHONE_NUMBER]"
paste input "4259"
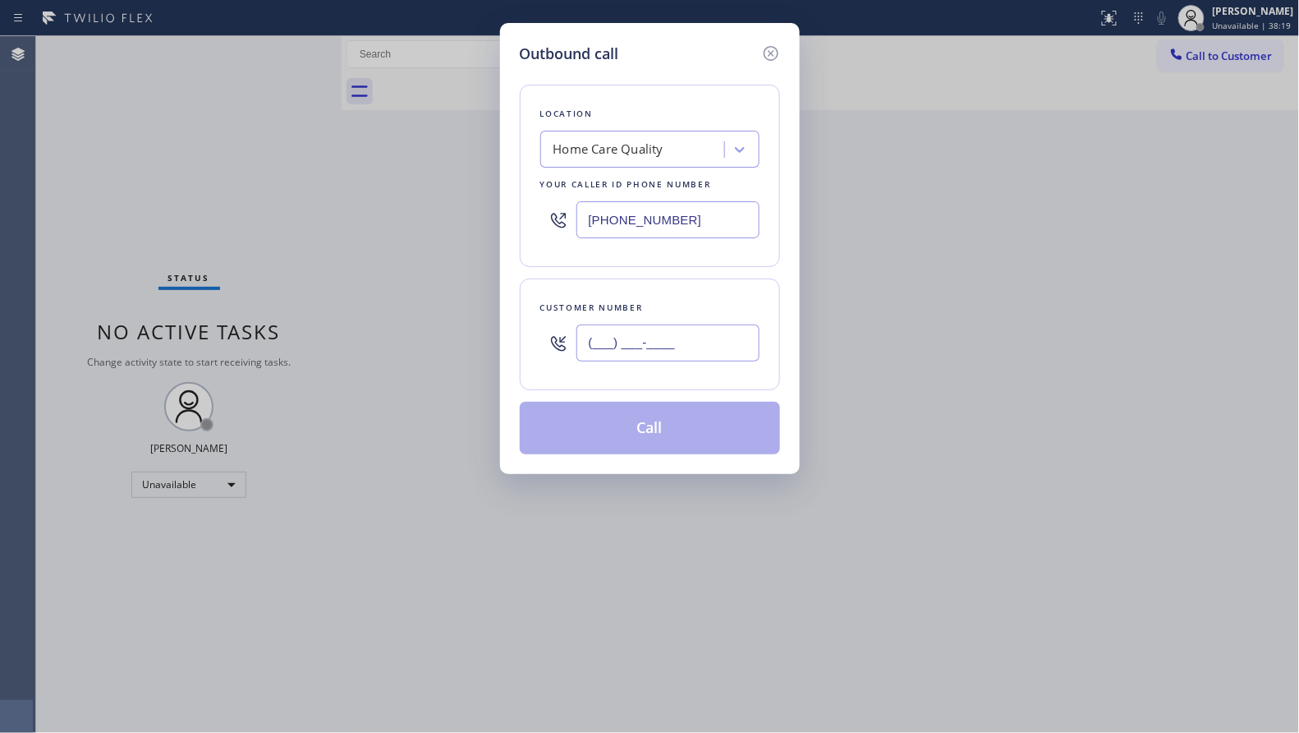
click at [651, 330] on input "(___) ___-____" at bounding box center [668, 342] width 183 height 37
drag, startPoint x: 687, startPoint y: 354, endPoint x: 568, endPoint y: 348, distance: 120.1
click at [568, 352] on div "(___) ___-4259" at bounding box center [649, 342] width 219 height 53
paste input "425) 928-7938"
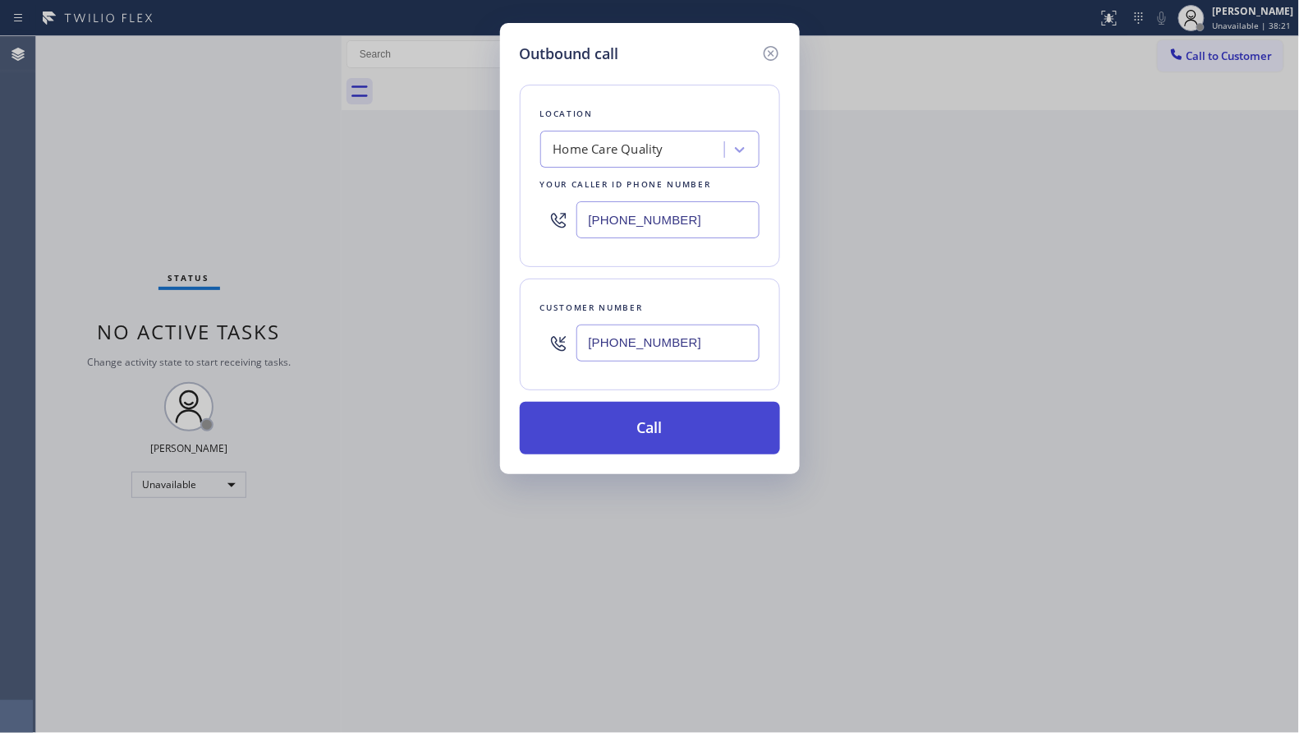
type input "[PHONE_NUMBER]"
click at [653, 431] on button "Call" at bounding box center [650, 428] width 260 height 53
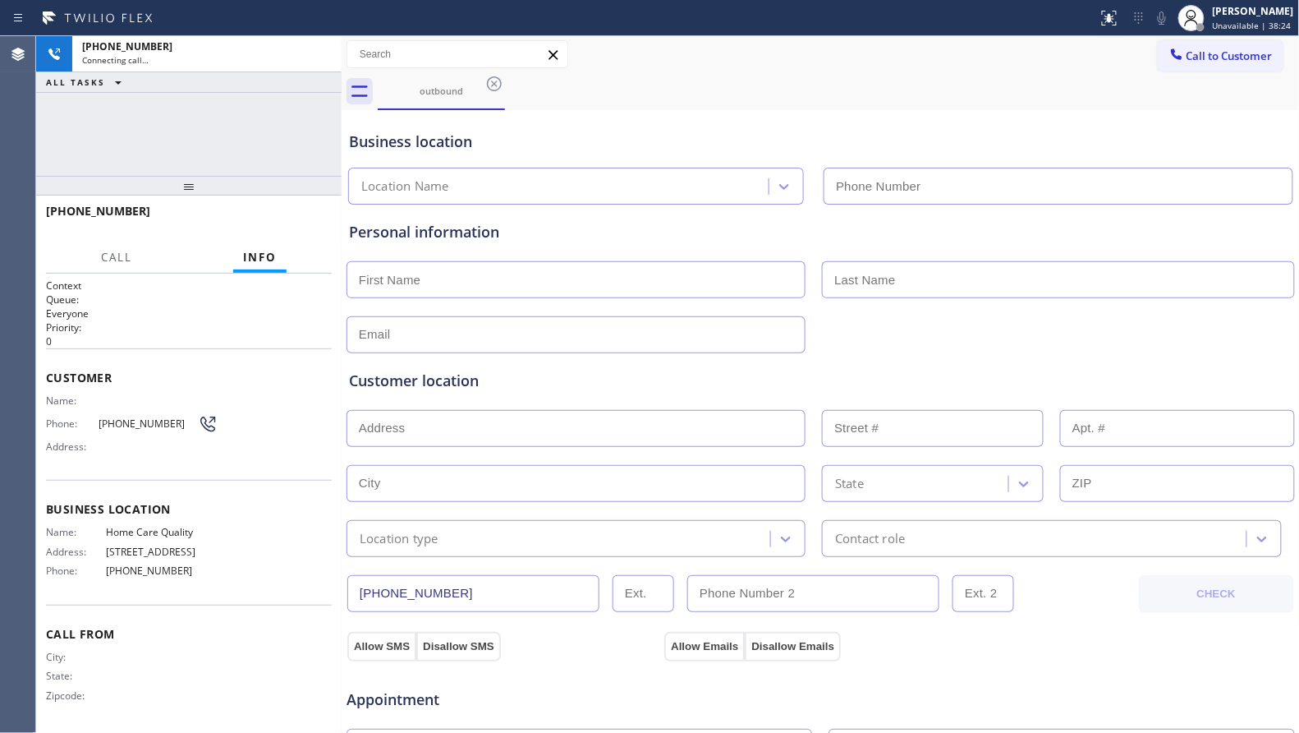
type input "[PHONE_NUMBER]"
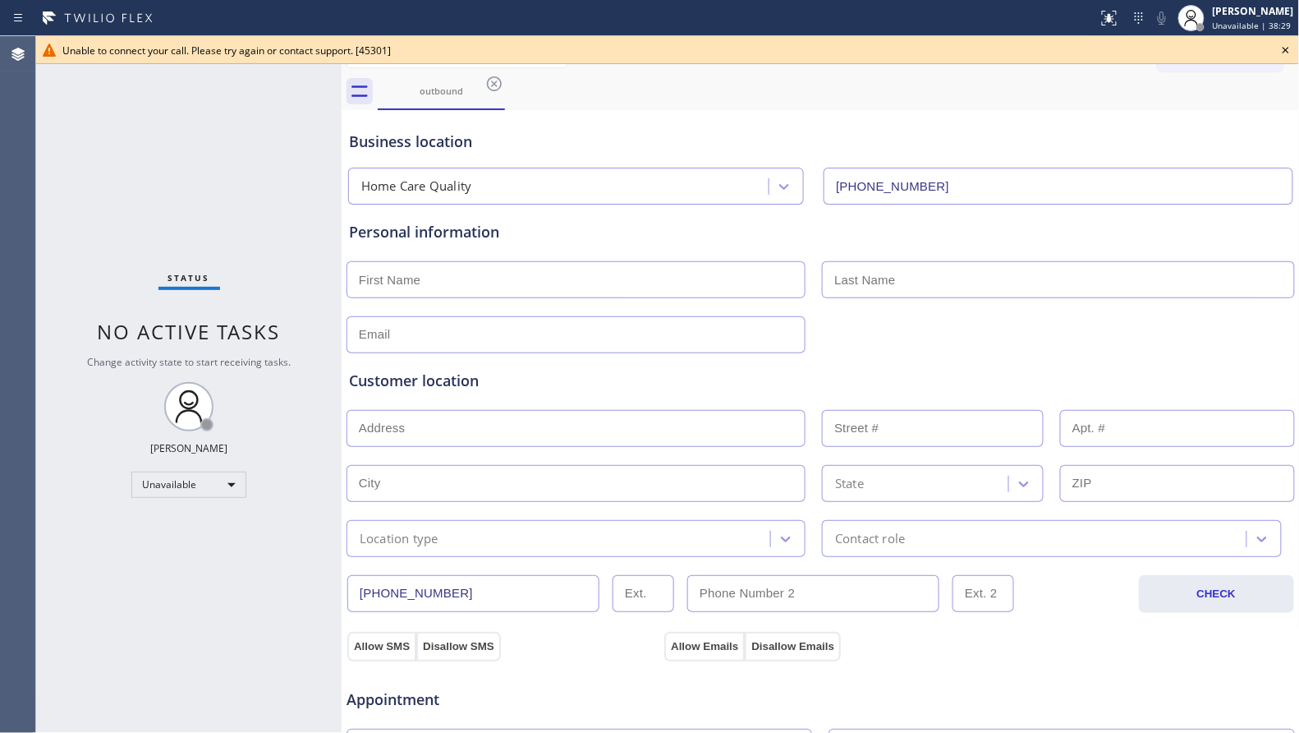
click at [876, 103] on div "outbound" at bounding box center [839, 91] width 922 height 37
drag, startPoint x: 494, startPoint y: 78, endPoint x: 480, endPoint y: 71, distance: 15.8
click at [495, 79] on icon at bounding box center [495, 84] width 20 height 20
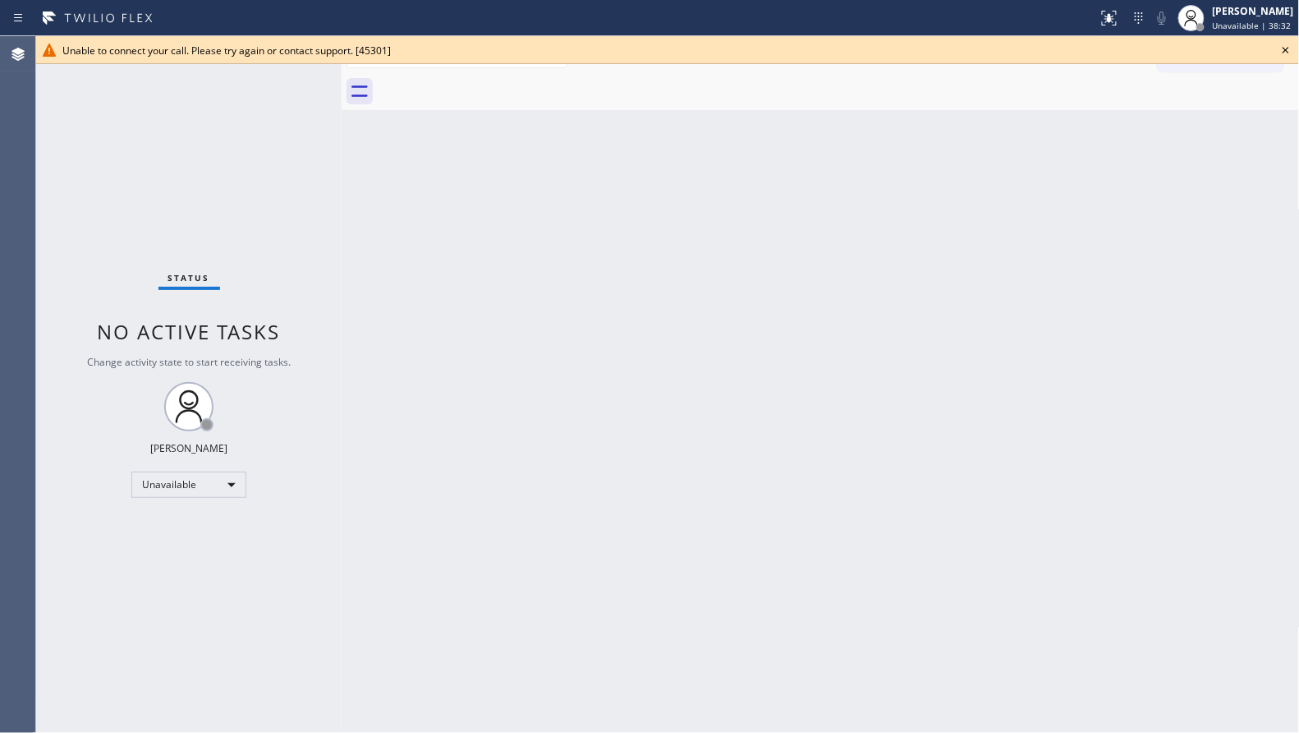
click at [1283, 49] on icon at bounding box center [1286, 50] width 20 height 20
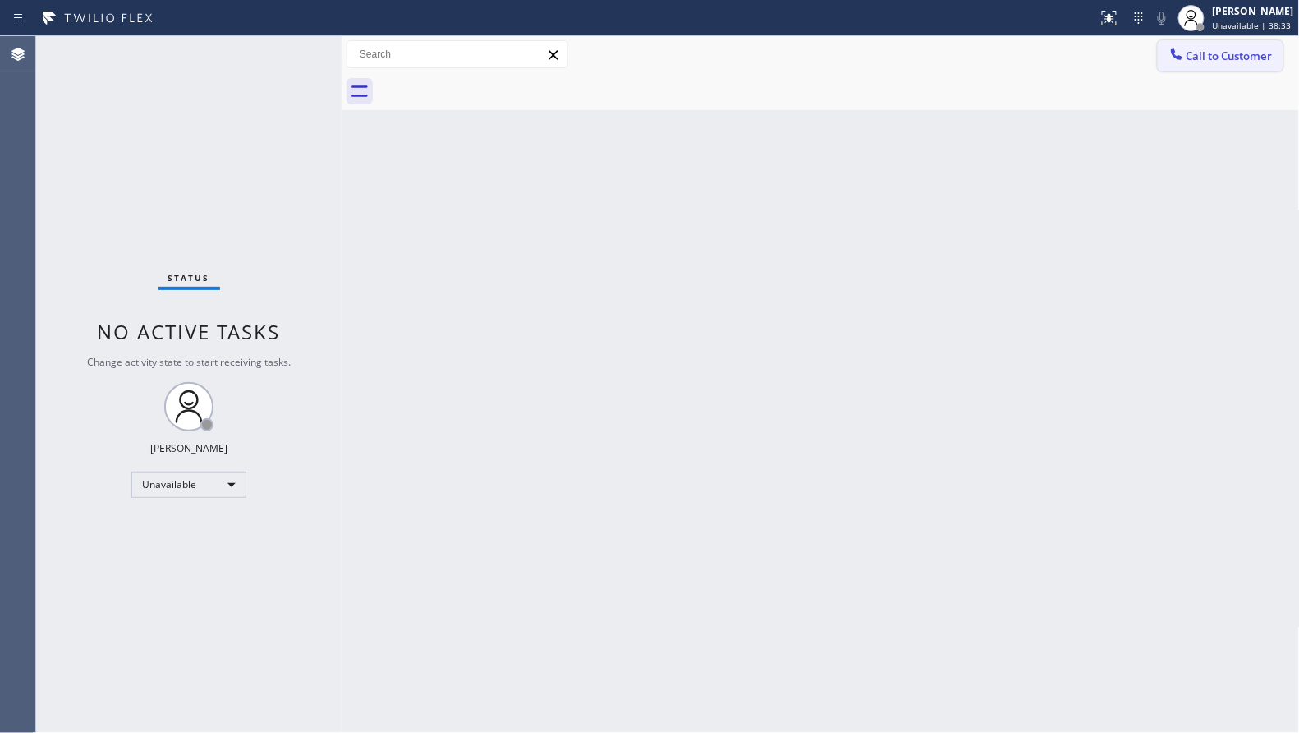
click at [1222, 64] on button "Call to Customer" at bounding box center [1221, 55] width 126 height 31
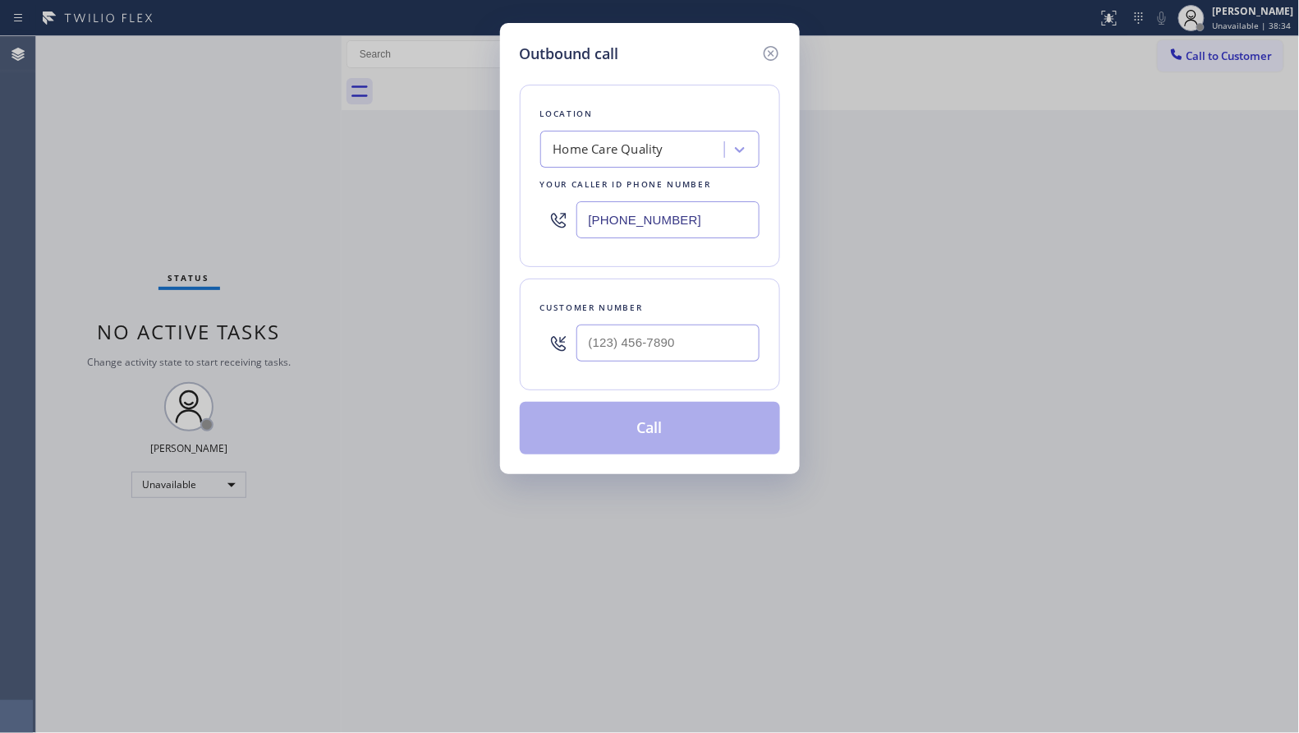
drag, startPoint x: 670, startPoint y: 228, endPoint x: 533, endPoint y: 227, distance: 137.2
click at [530, 228] on div "Location Home Care Quality Your caller id phone number [PHONE_NUMBER]" at bounding box center [650, 176] width 260 height 182
paste input "617) 683-1571"
type input "[PHONE_NUMBER]"
click at [685, 347] on input "(___) ___-____" at bounding box center [668, 342] width 183 height 37
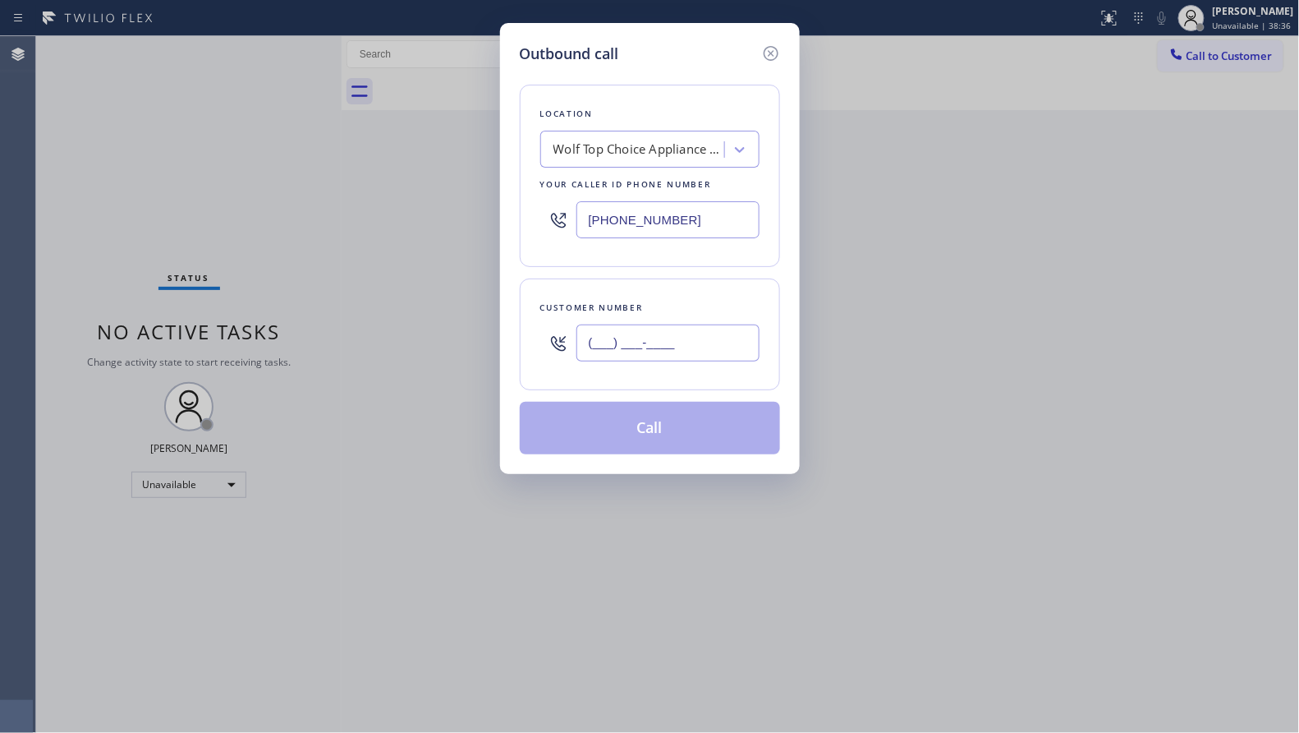
paste input "508) 223-5681"
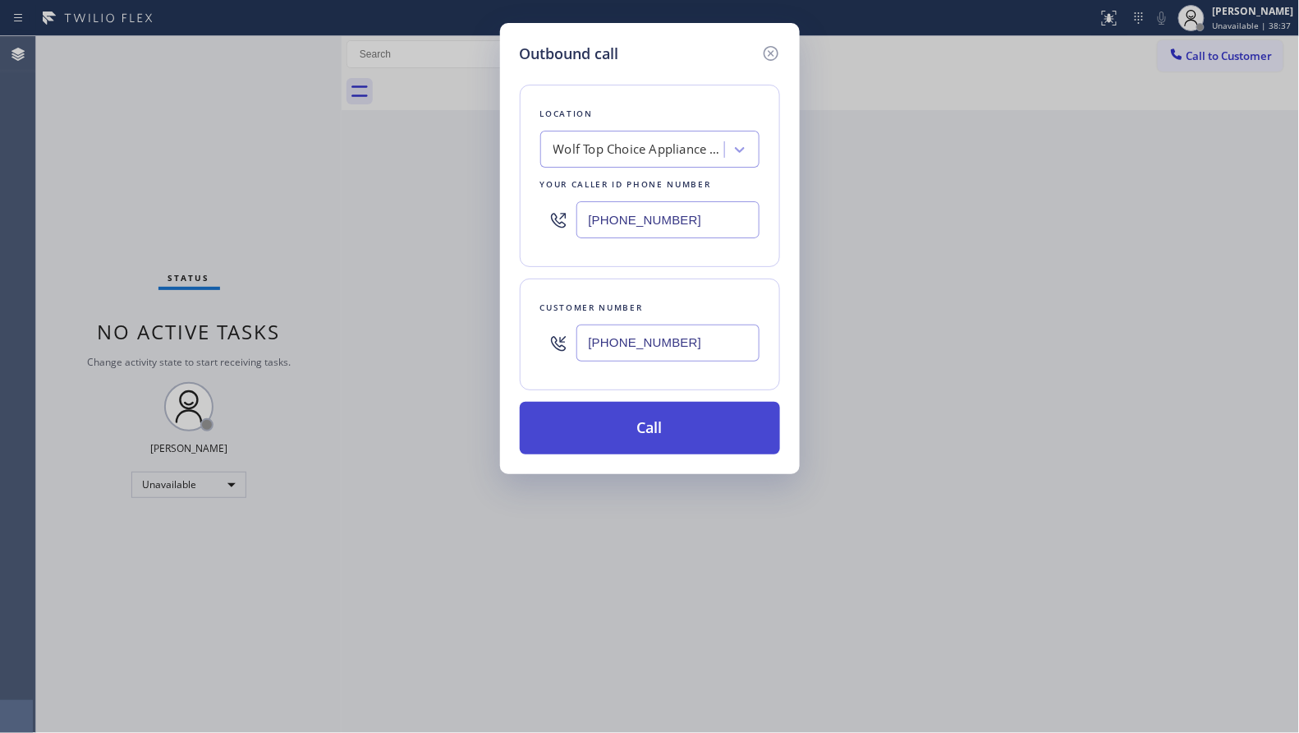
type input "[PHONE_NUMBER]"
click at [664, 444] on button "Call" at bounding box center [650, 428] width 260 height 53
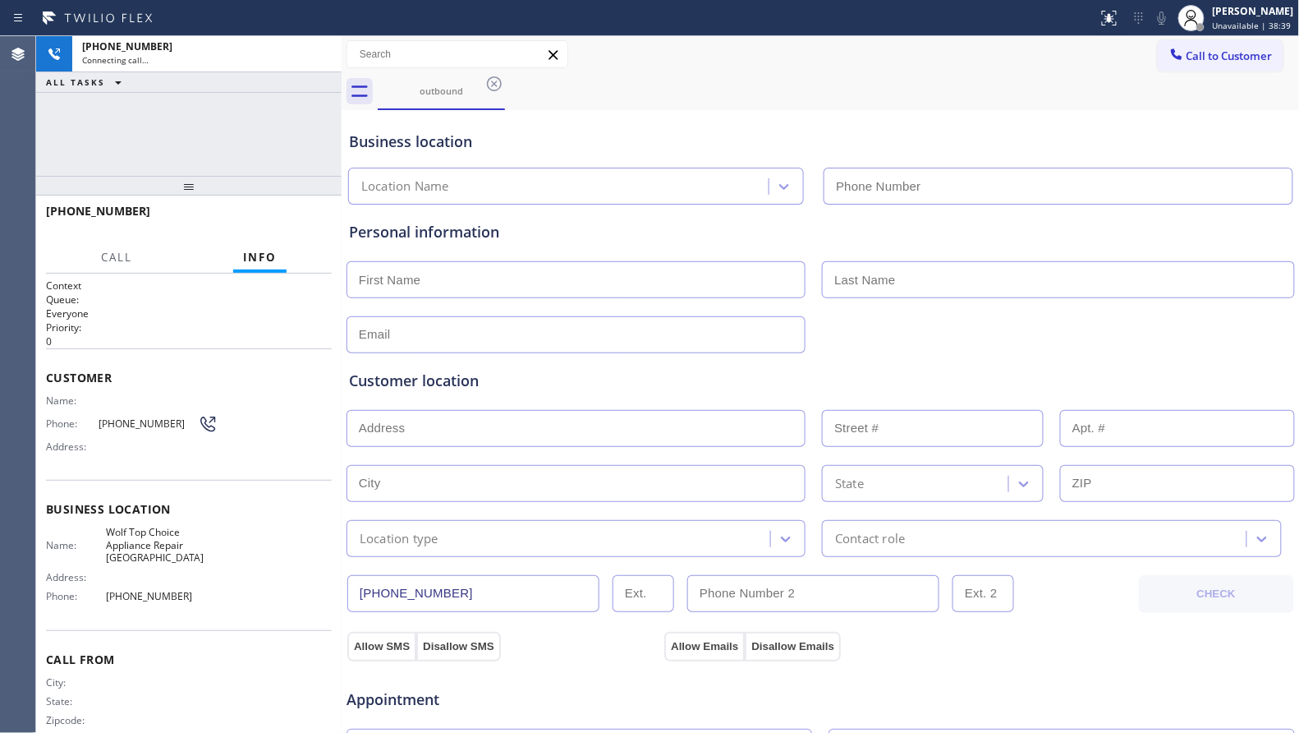
type input "[PHONE_NUMBER]"
click at [910, 120] on div "Business location Wolf Top Choice Appliance Repair [GEOGRAPHIC_DATA] [PHONE_NUM…" at bounding box center [821, 159] width 950 height 90
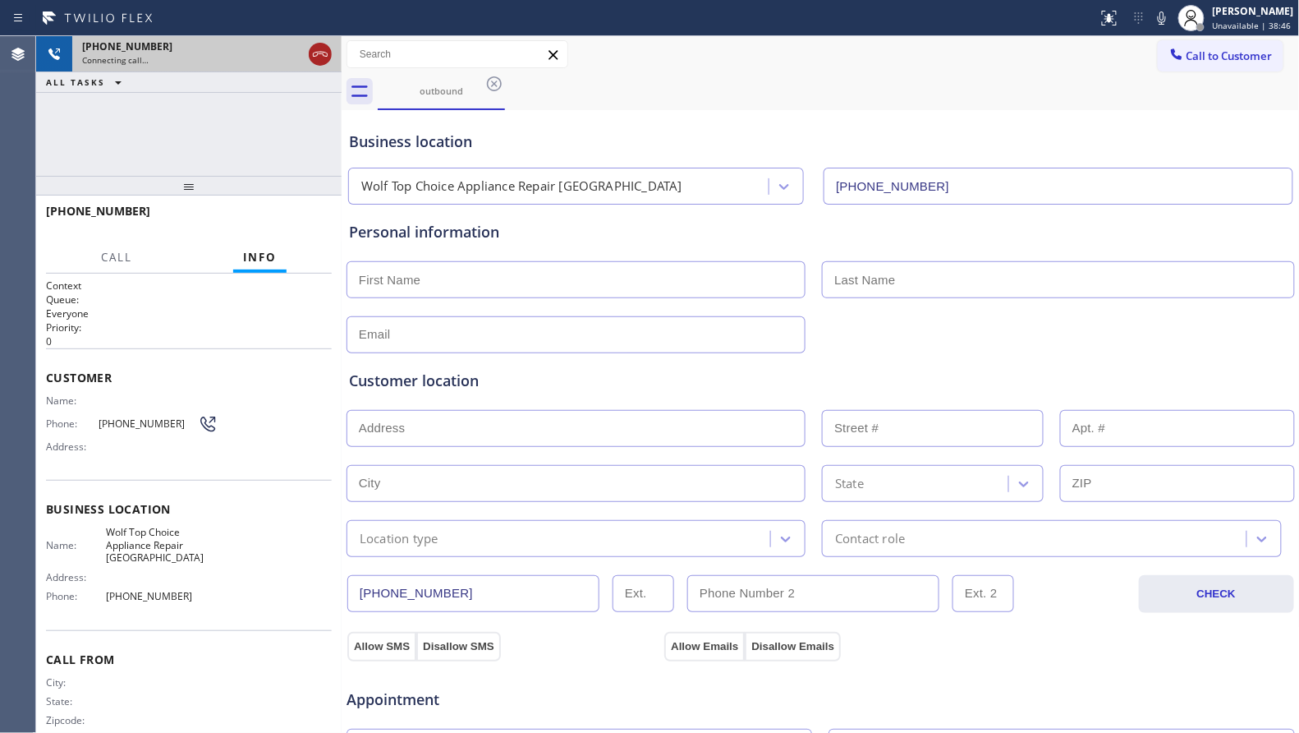
click at [311, 49] on icon at bounding box center [320, 54] width 20 height 20
click at [313, 55] on div "[PHONE_NUMBER] Connecting call…" at bounding box center [203, 54] width 263 height 36
click at [314, 56] on div "Connecting call…" at bounding box center [207, 59] width 250 height 11
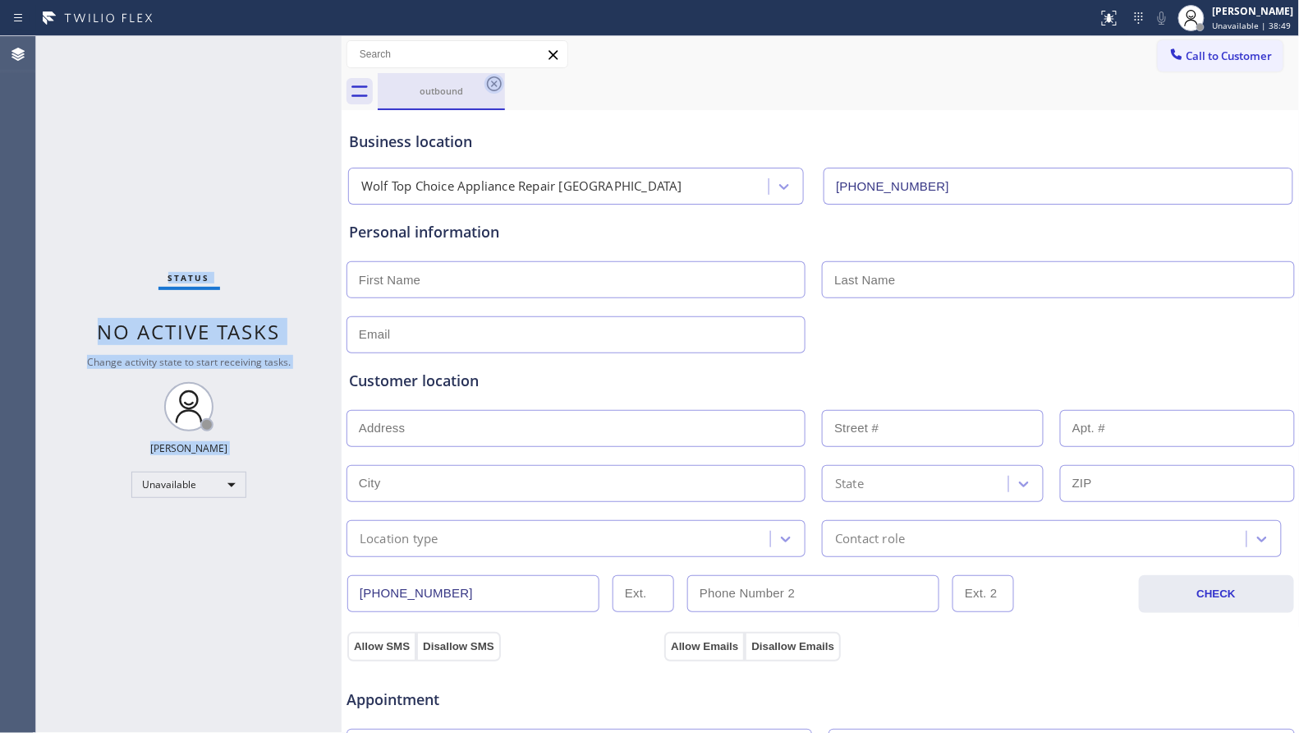
click at [505, 87] on div "outbound" at bounding box center [839, 91] width 922 height 37
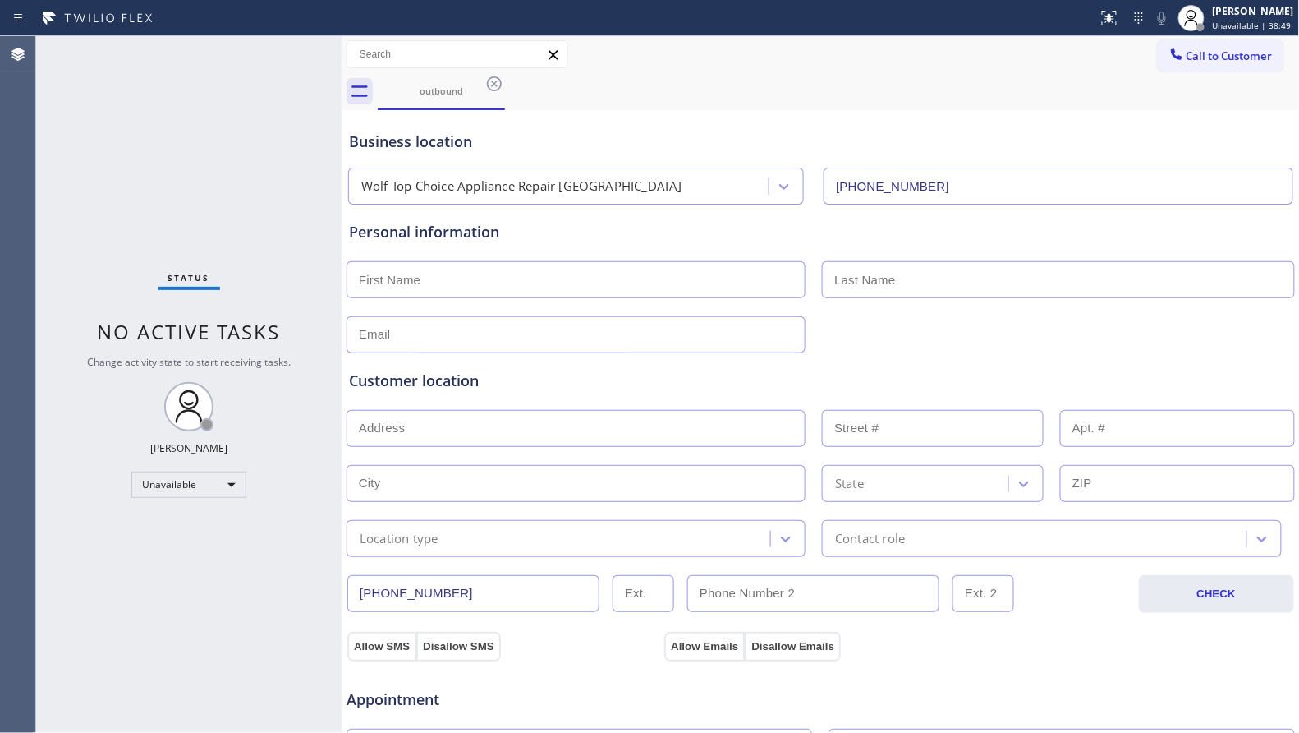
click at [499, 83] on icon at bounding box center [495, 84] width 20 height 20
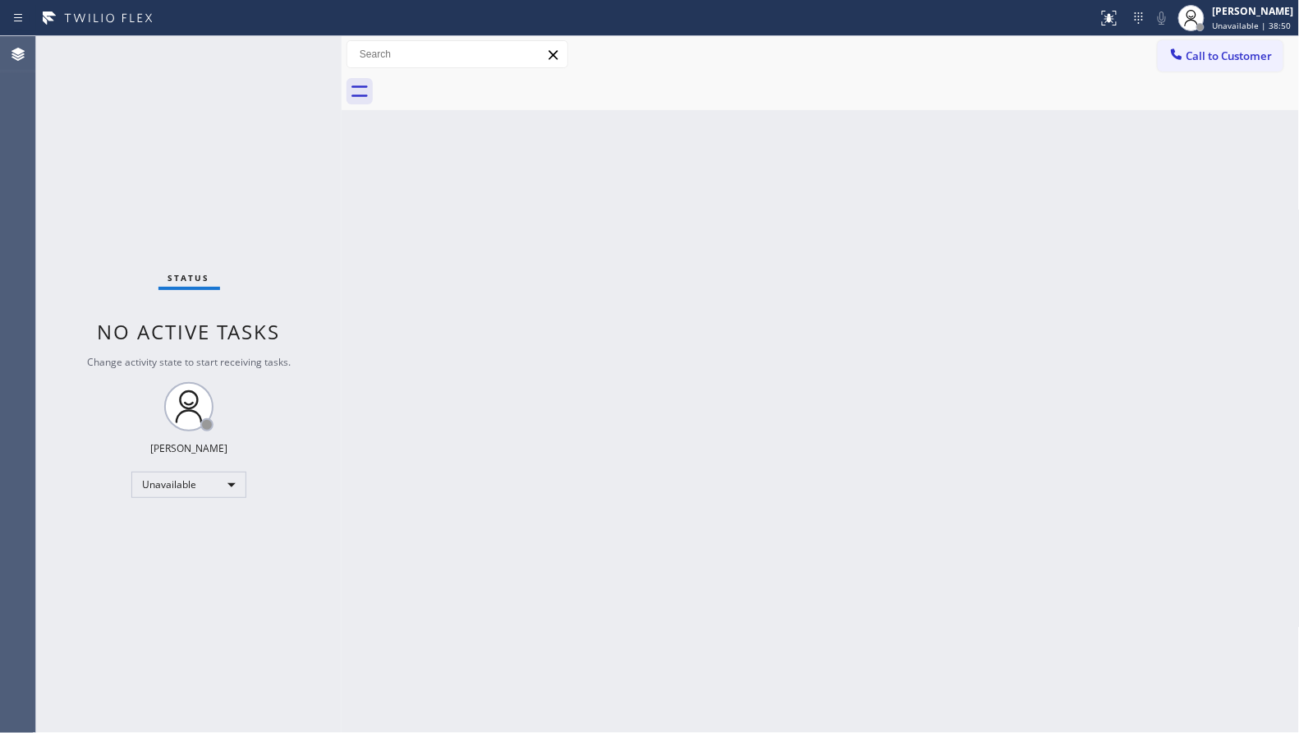
click at [1214, 59] on span "Call to Customer" at bounding box center [1230, 55] width 86 height 15
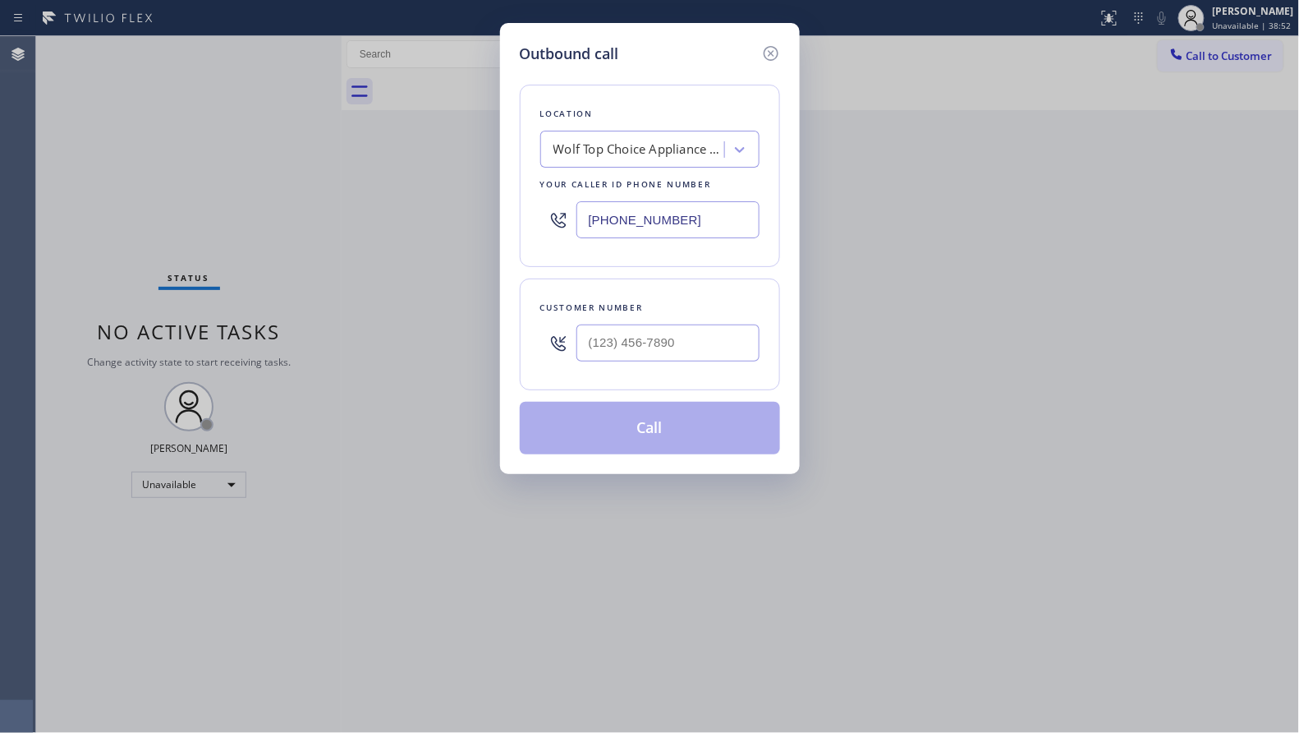
drag, startPoint x: 687, startPoint y: 228, endPoint x: 508, endPoint y: 227, distance: 178.2
click at [513, 228] on div "Outbound call Location Wolf Top Choice Appliance Repair [GEOGRAPHIC_DATA] Your …" at bounding box center [650, 248] width 300 height 451
paste input "773) 341-2560"
type input "[PHONE_NUMBER]"
click at [679, 346] on input "(___) ___-____" at bounding box center [668, 342] width 183 height 37
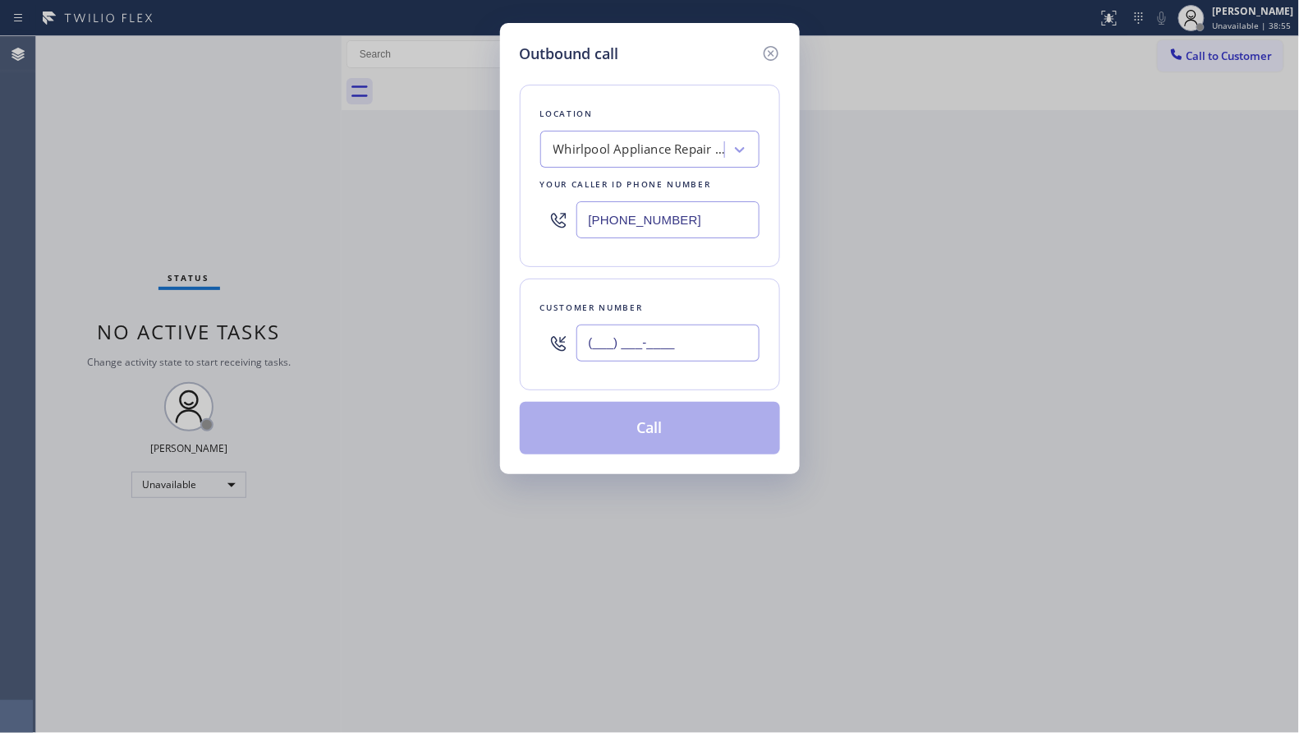
paste input "773) 345-5282"
type input "[PHONE_NUMBER]"
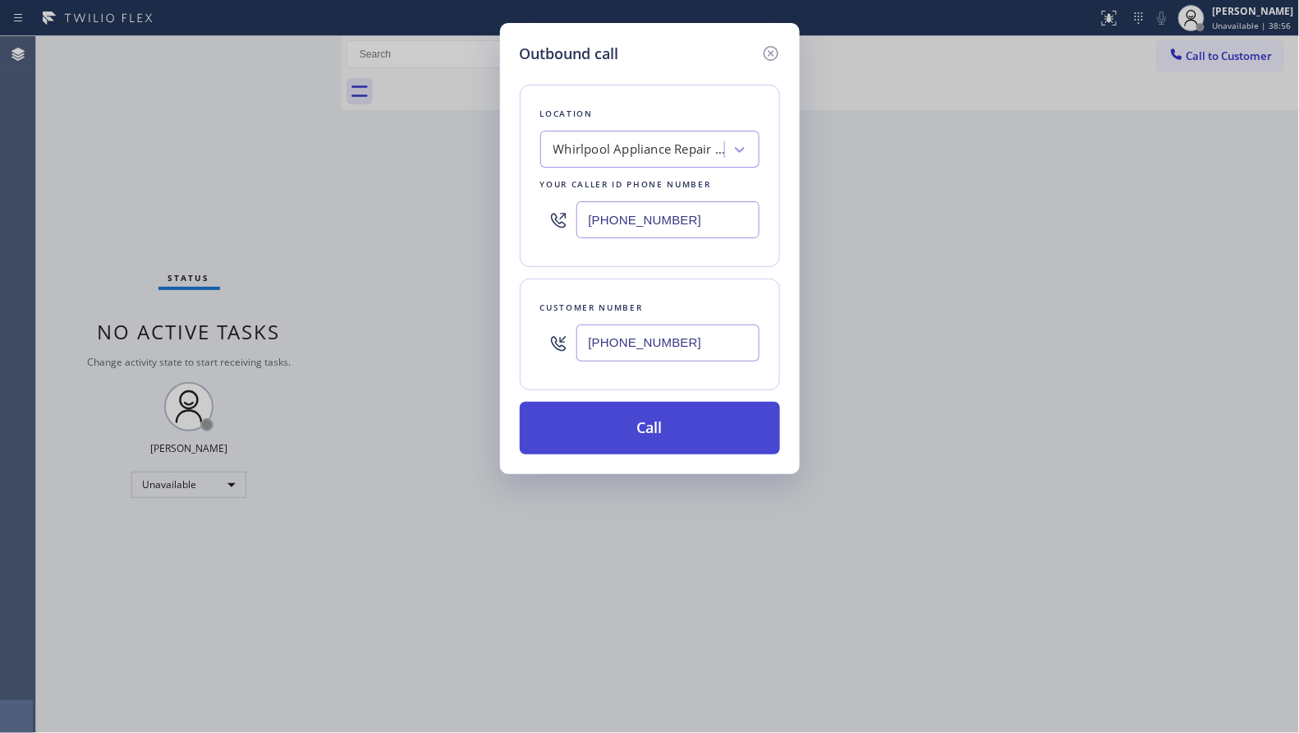
click at [655, 427] on button "Call" at bounding box center [650, 428] width 260 height 53
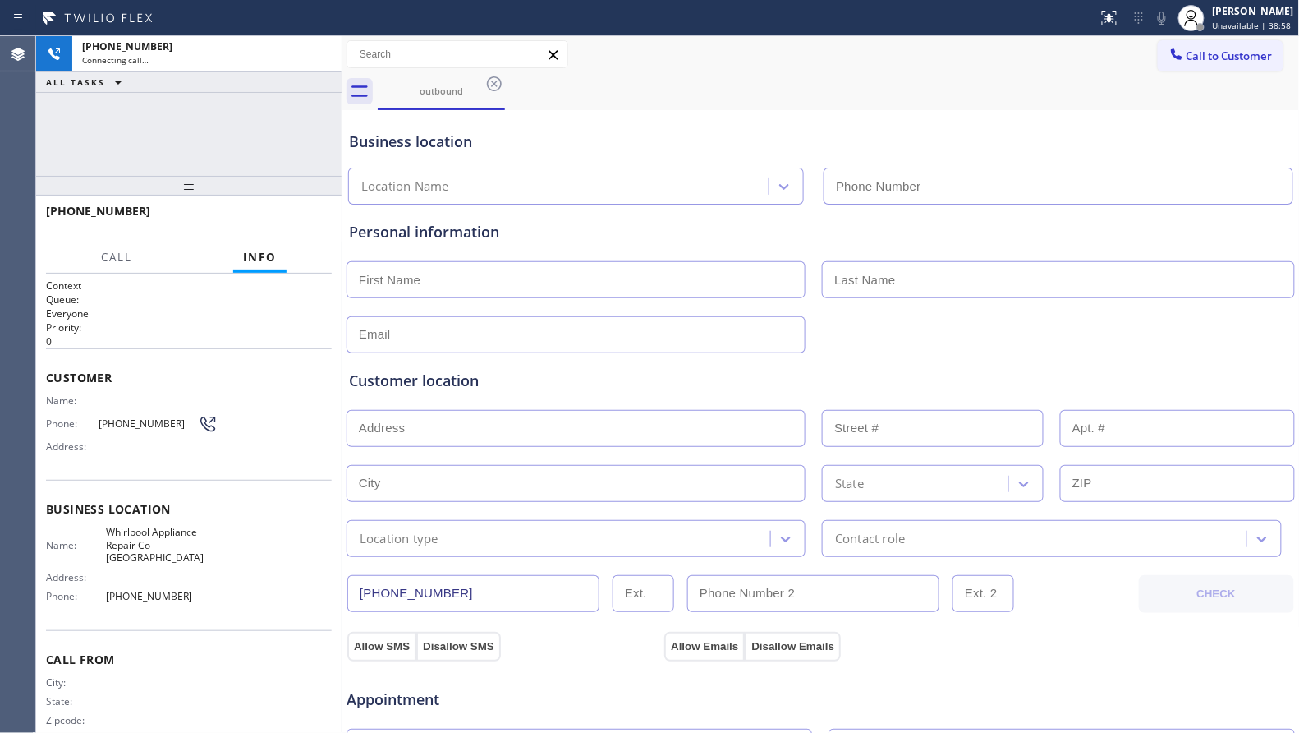
type input "[PHONE_NUMBER]"
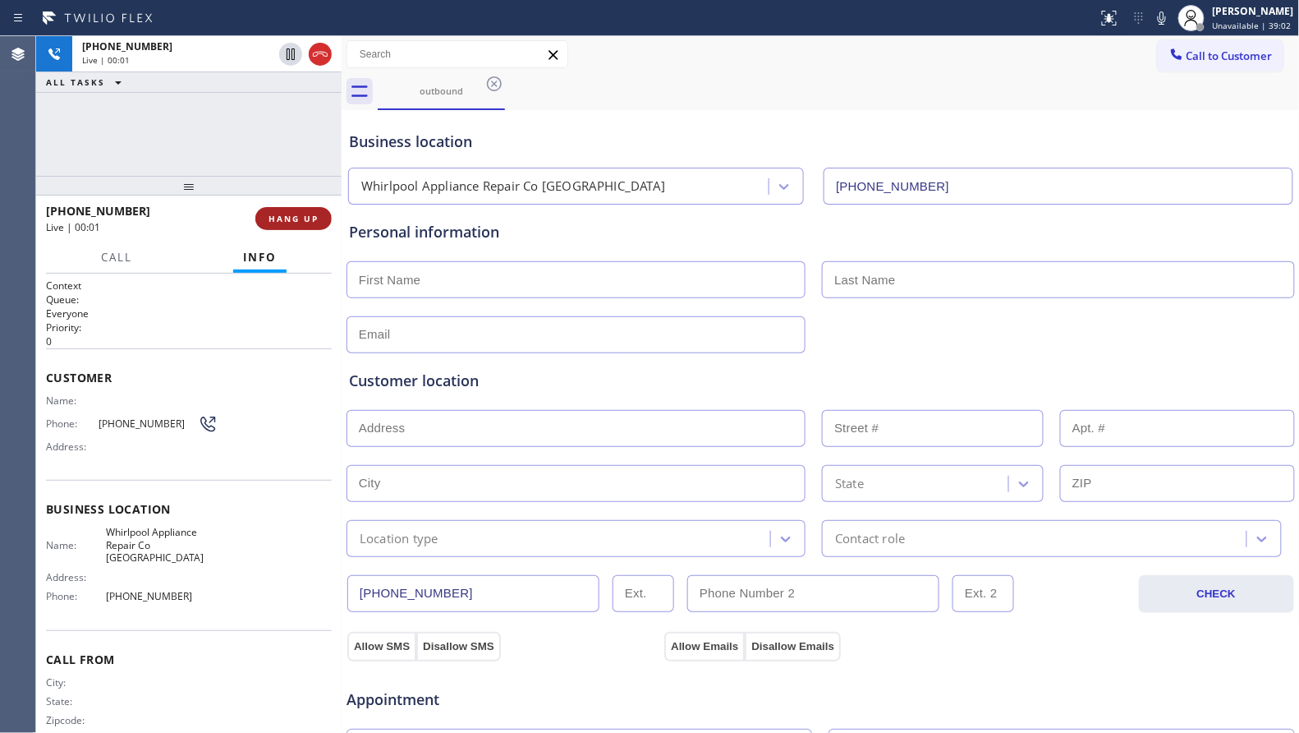
click at [305, 215] on span "HANG UP" at bounding box center [294, 218] width 50 height 11
click at [305, 215] on span "COMPLETE" at bounding box center [290, 218] width 57 height 11
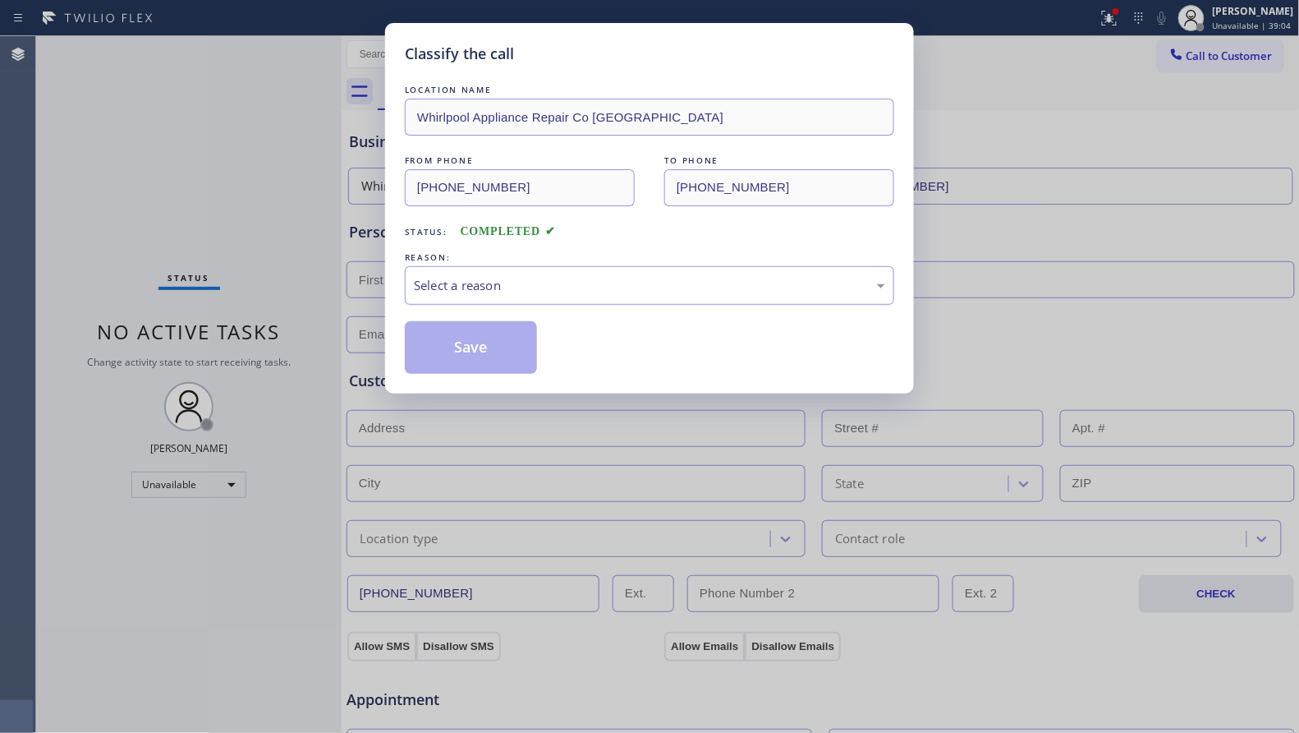
drag, startPoint x: 519, startPoint y: 296, endPoint x: 509, endPoint y: 303, distance: 12.3
click at [518, 297] on div "Select a reason" at bounding box center [650, 285] width 490 height 39
click at [457, 343] on button "Save" at bounding box center [471, 347] width 132 height 53
drag, startPoint x: 457, startPoint y: 343, endPoint x: 430, endPoint y: 322, distance: 33.9
click at [457, 343] on button "Save" at bounding box center [471, 347] width 132 height 53
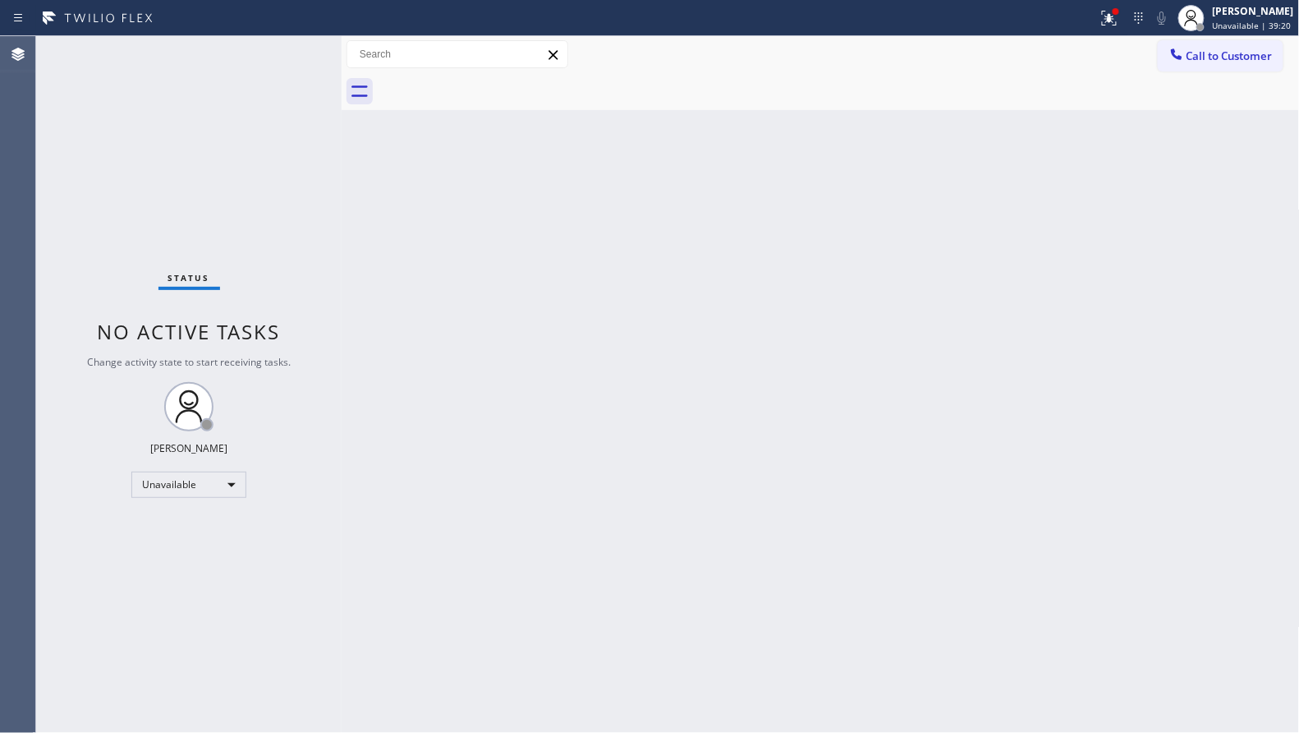
drag, startPoint x: 946, startPoint y: 210, endPoint x: 982, endPoint y: 174, distance: 51.1
click at [949, 209] on div "Back to Dashboard Change Sender ID Customers Technicians Select a contact Outbo…" at bounding box center [821, 384] width 959 height 697
click at [1184, 53] on icon at bounding box center [1177, 54] width 16 height 16
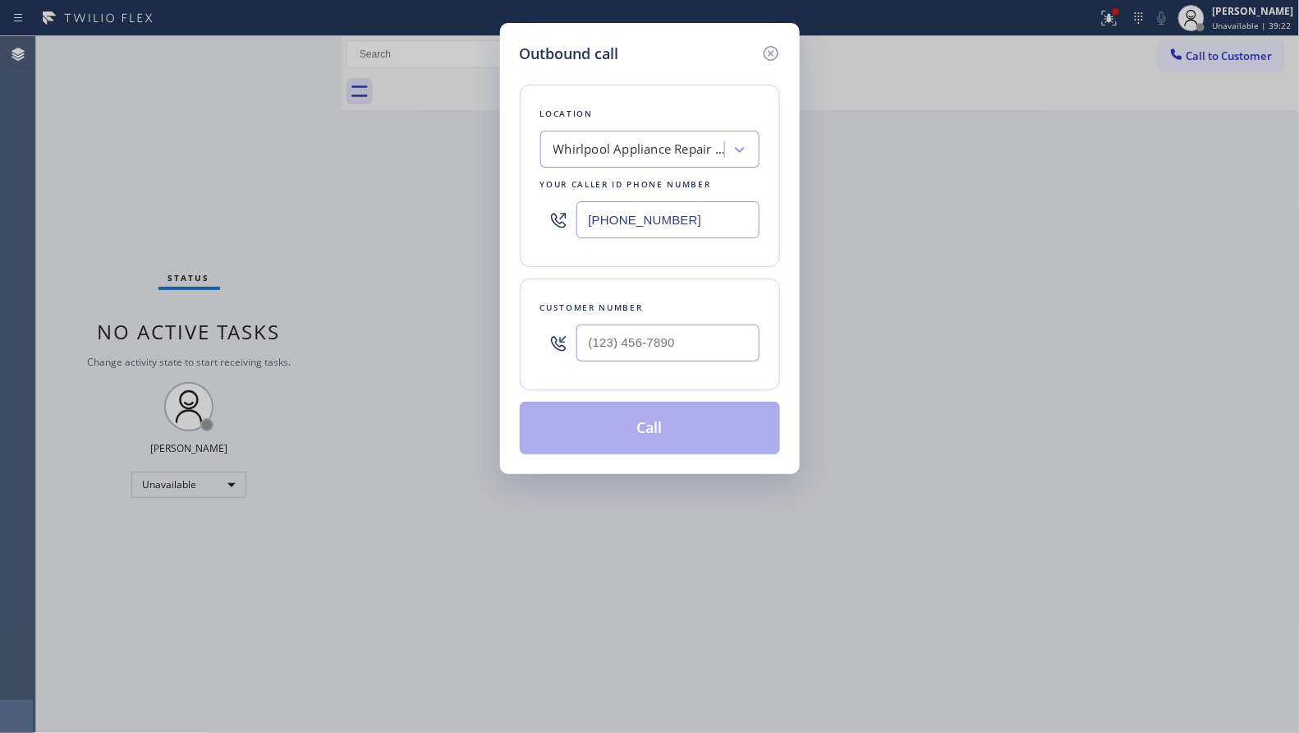
drag, startPoint x: 708, startPoint y: 217, endPoint x: 584, endPoint y: 217, distance: 124.0
click at [527, 214] on div "Location Whirlpool Appliance Repair Co [GEOGRAPHIC_DATA] Your caller id phone n…" at bounding box center [650, 176] width 260 height 182
paste input "817) 839-214"
type input "[PHONE_NUMBER]"
click at [701, 335] on input "(___) ___-____" at bounding box center [668, 342] width 183 height 37
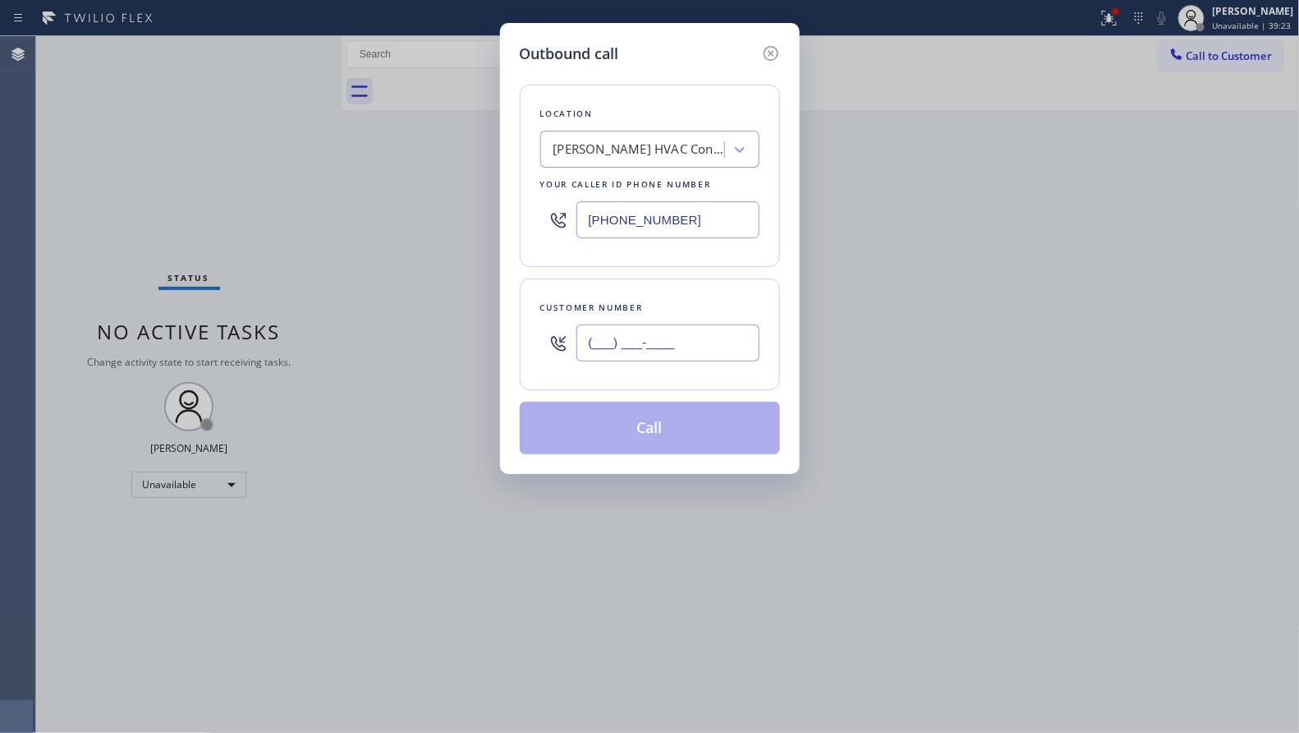
paste input "817) 880-4518"
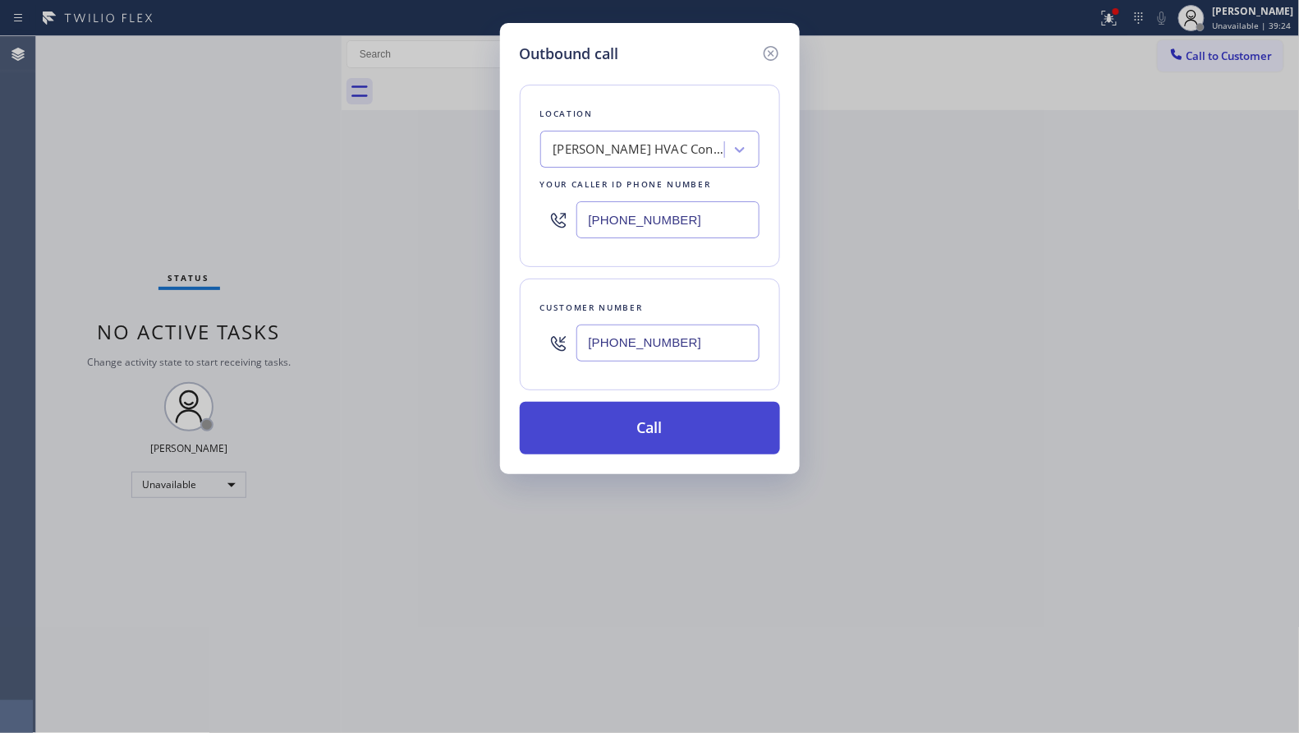
type input "[PHONE_NUMBER]"
click at [651, 432] on button "Call" at bounding box center [650, 428] width 260 height 53
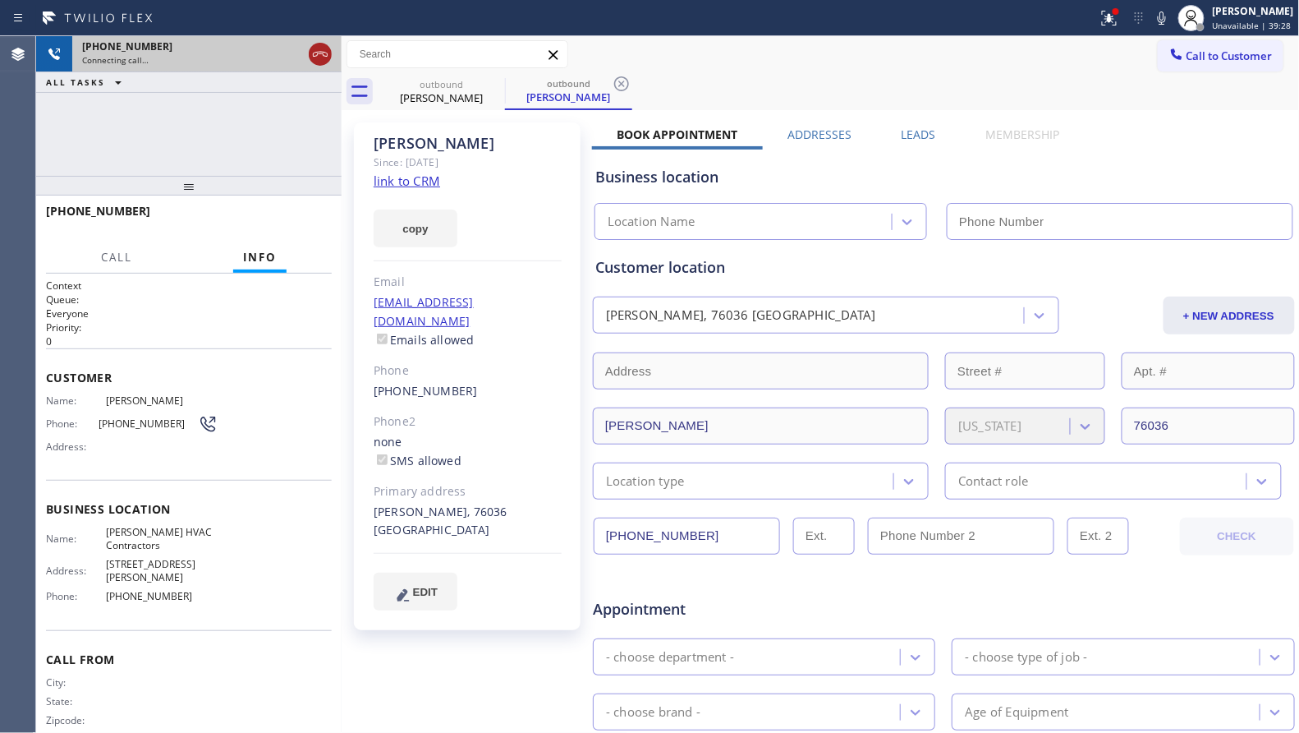
click at [314, 55] on icon at bounding box center [320, 54] width 20 height 20
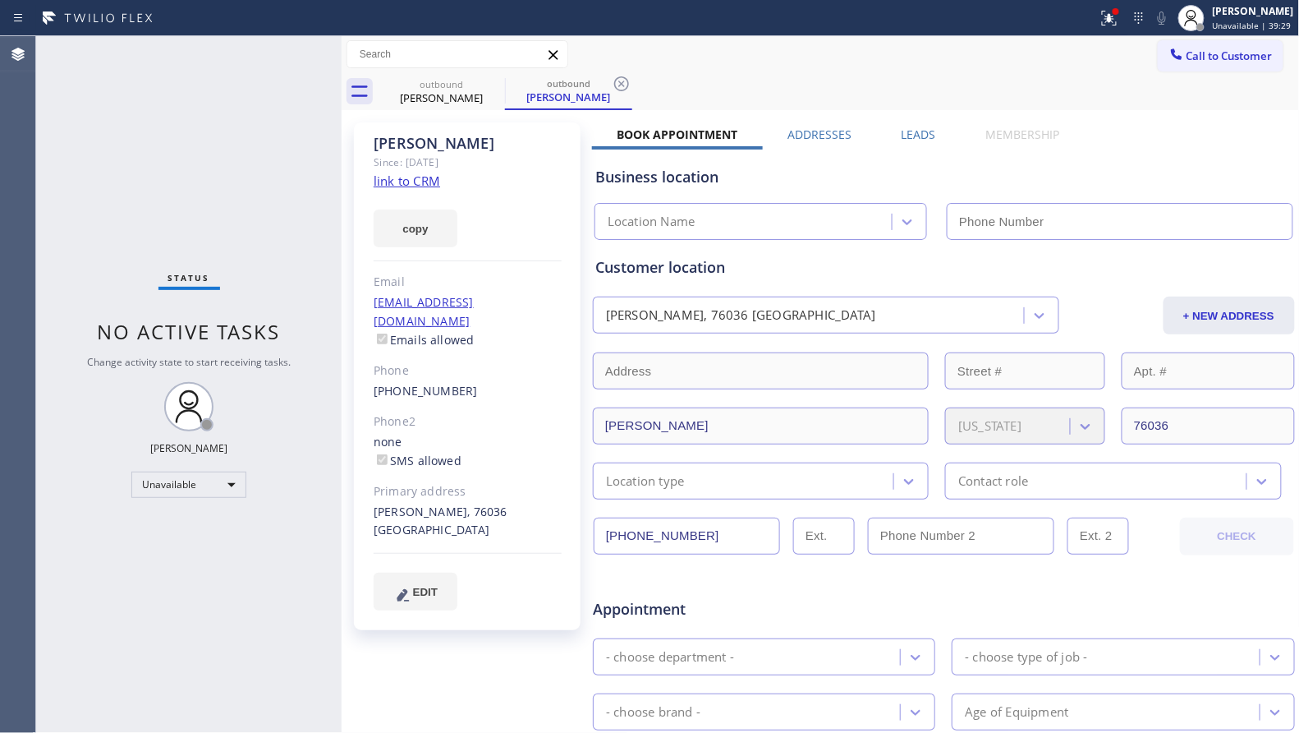
type input "[PHONE_NUMBER]"
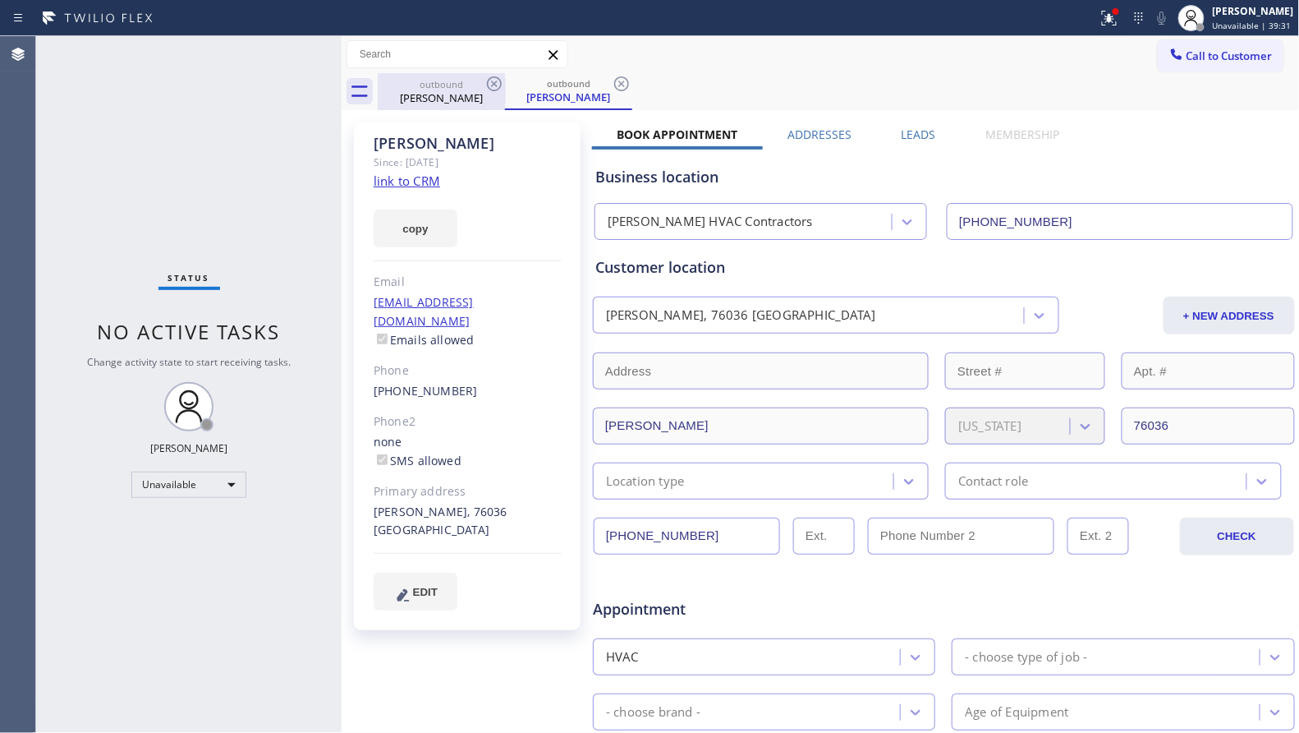
drag, startPoint x: 470, startPoint y: 98, endPoint x: 481, endPoint y: 90, distance: 14.1
click at [471, 97] on div "[PERSON_NAME]" at bounding box center [441, 97] width 124 height 15
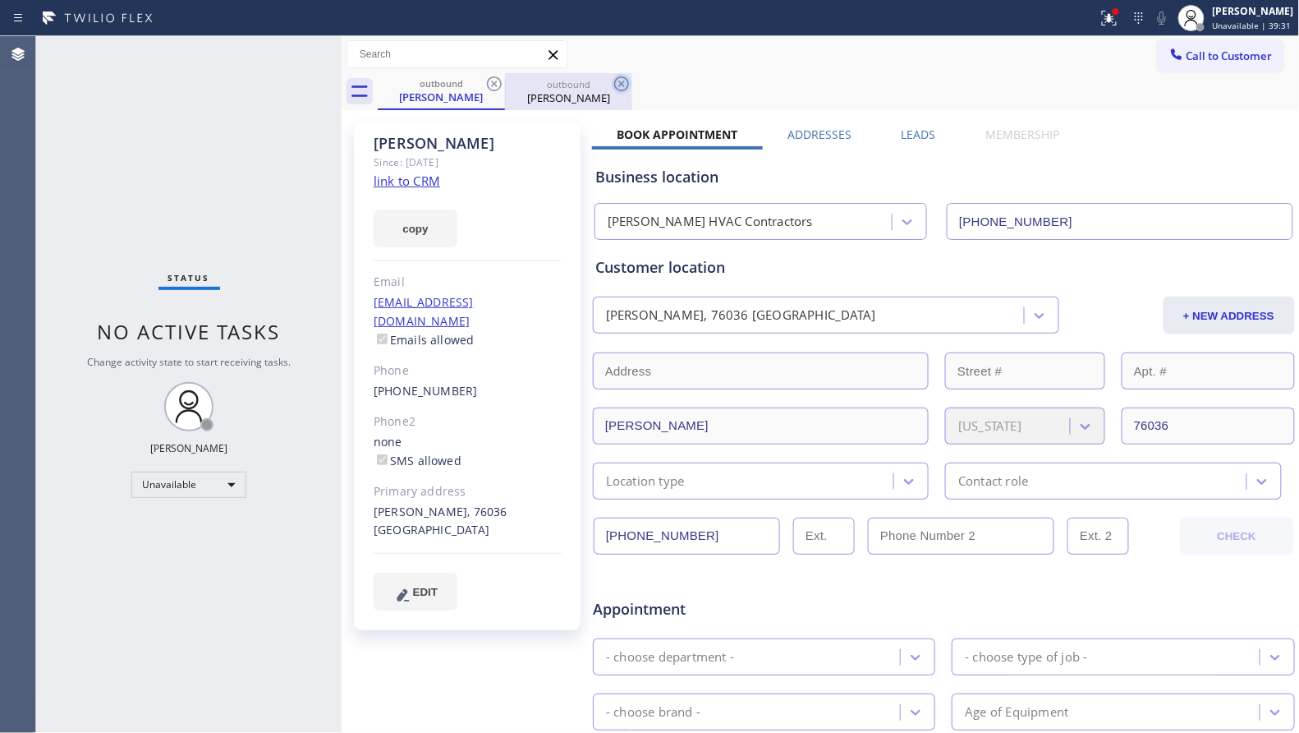
click at [496, 85] on icon at bounding box center [495, 84] width 20 height 20
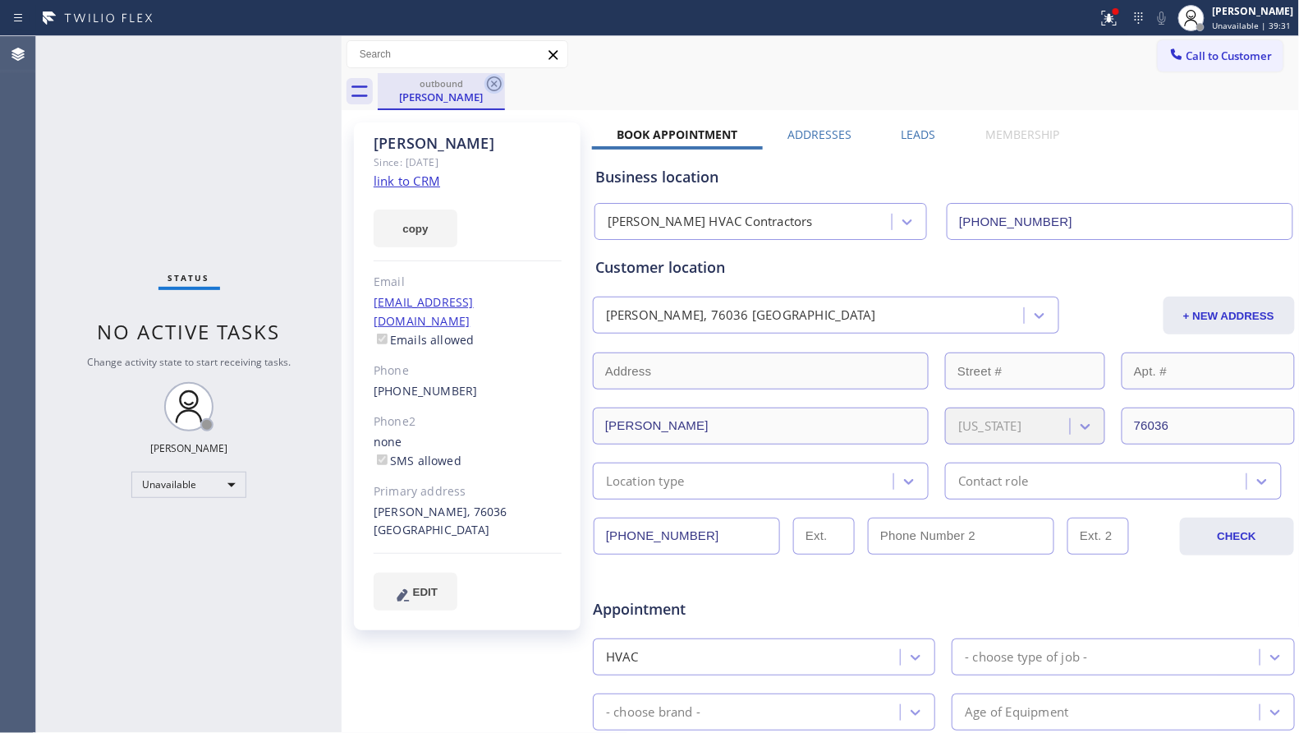
click at [499, 85] on icon at bounding box center [495, 84] width 20 height 20
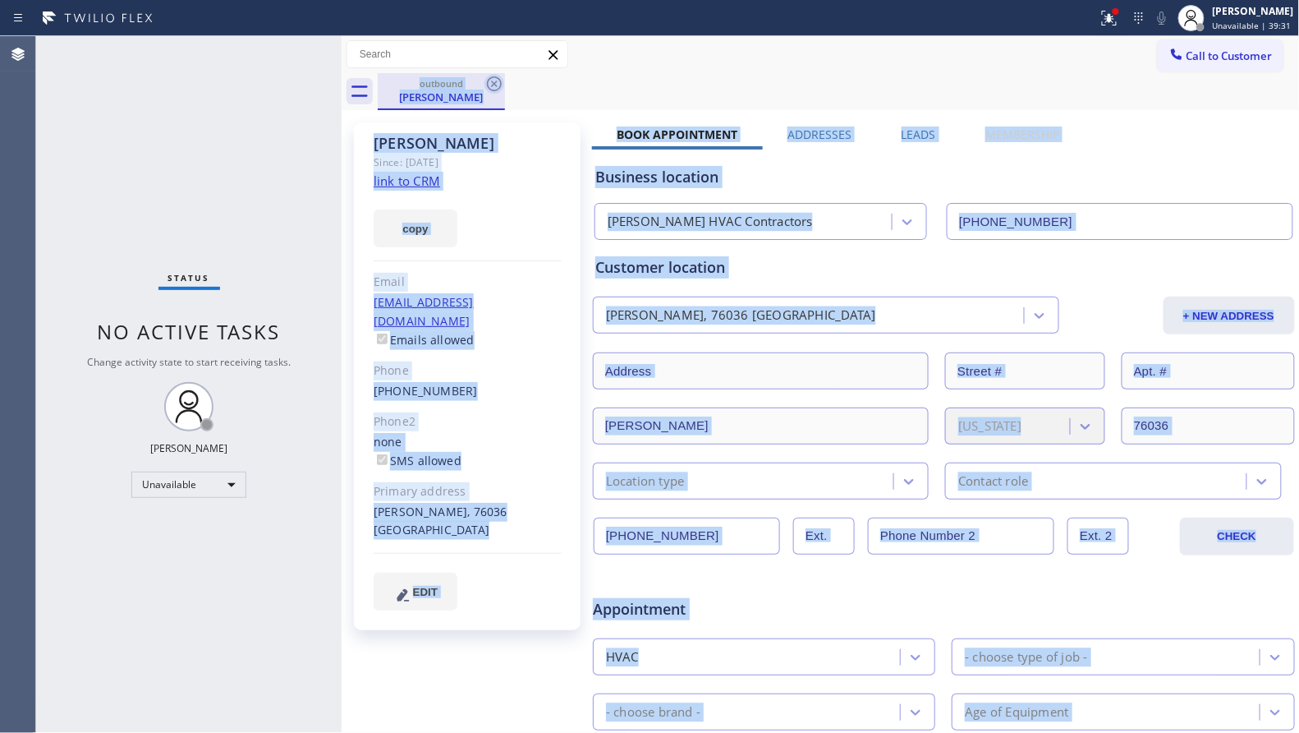
click at [499, 85] on div "outbound [PERSON_NAME]" at bounding box center [839, 91] width 922 height 37
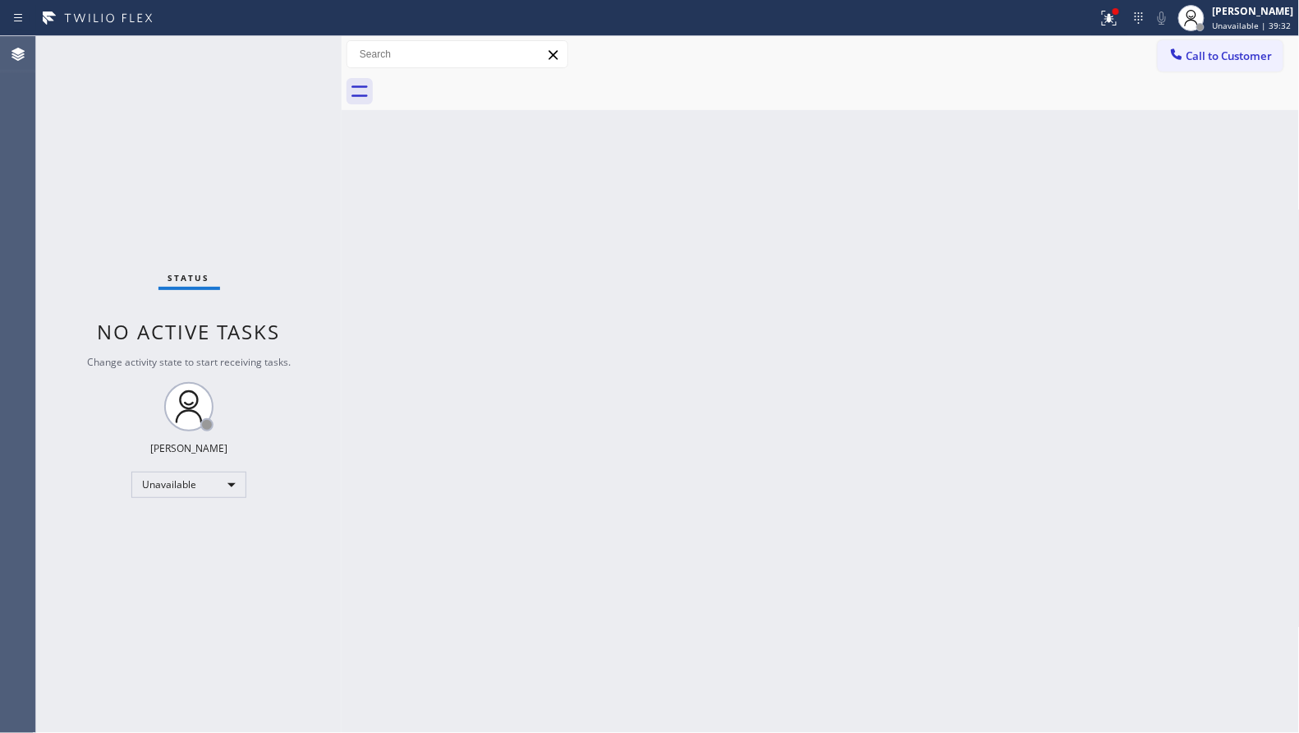
click at [499, 85] on div at bounding box center [839, 91] width 922 height 37
drag, startPoint x: 1239, startPoint y: 64, endPoint x: 994, endPoint y: 136, distance: 255.2
click at [1225, 67] on button "Call to Customer" at bounding box center [1221, 55] width 126 height 31
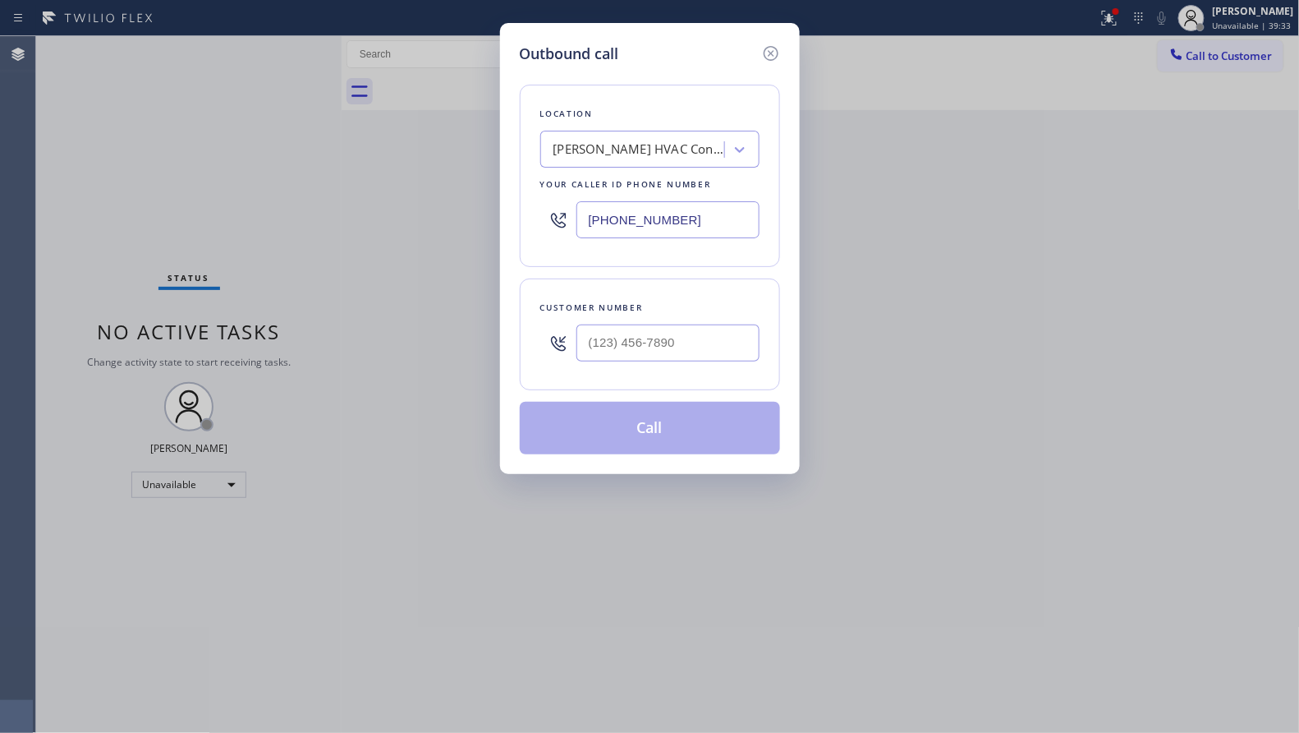
drag, startPoint x: 714, startPoint y: 209, endPoint x: 495, endPoint y: 212, distance: 218.5
click at [496, 214] on div "Outbound call Location [PERSON_NAME] HVAC Contractors Your caller id phone numb…" at bounding box center [649, 366] width 1299 height 733
paste input "44) 477-4437"
type input "[PHONE_NUMBER]"
click at [706, 350] on input "(___) ___-____" at bounding box center [668, 342] width 183 height 37
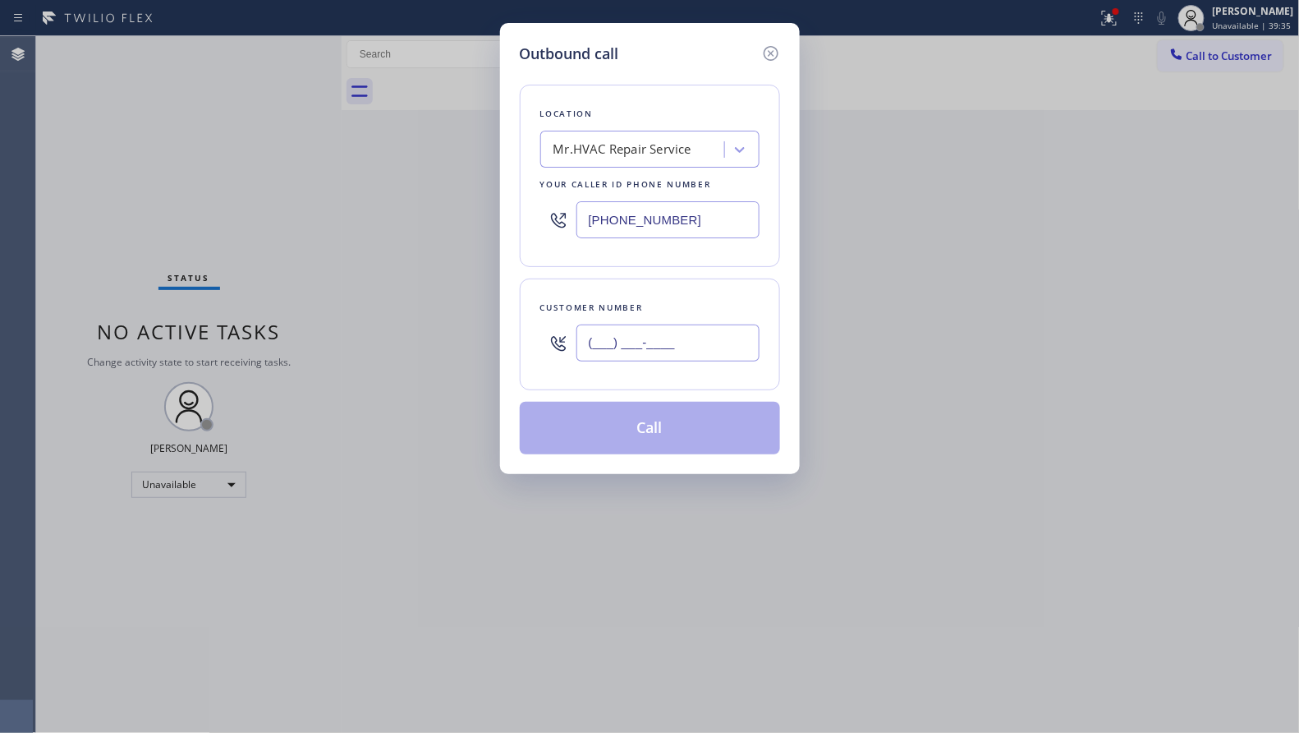
paste input "407) 616-7059"
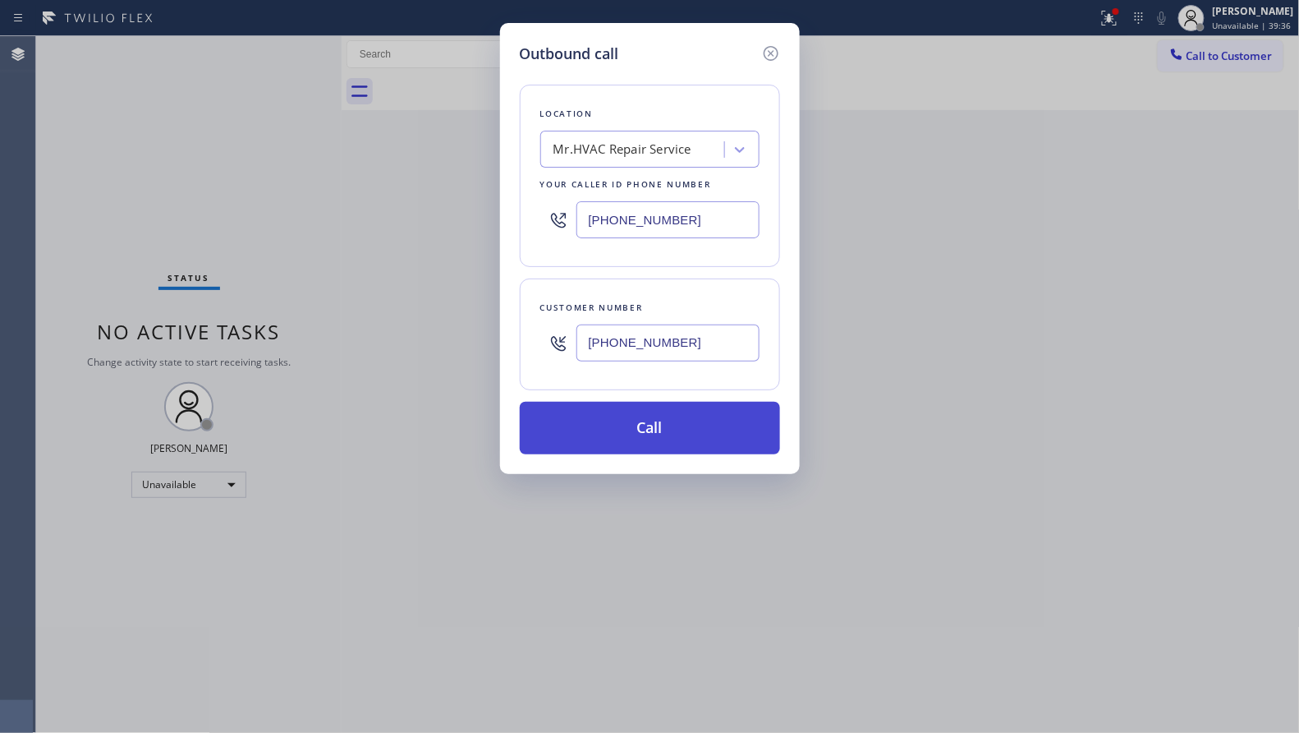
type input "[PHONE_NUMBER]"
click at [662, 434] on button "Call" at bounding box center [650, 428] width 260 height 53
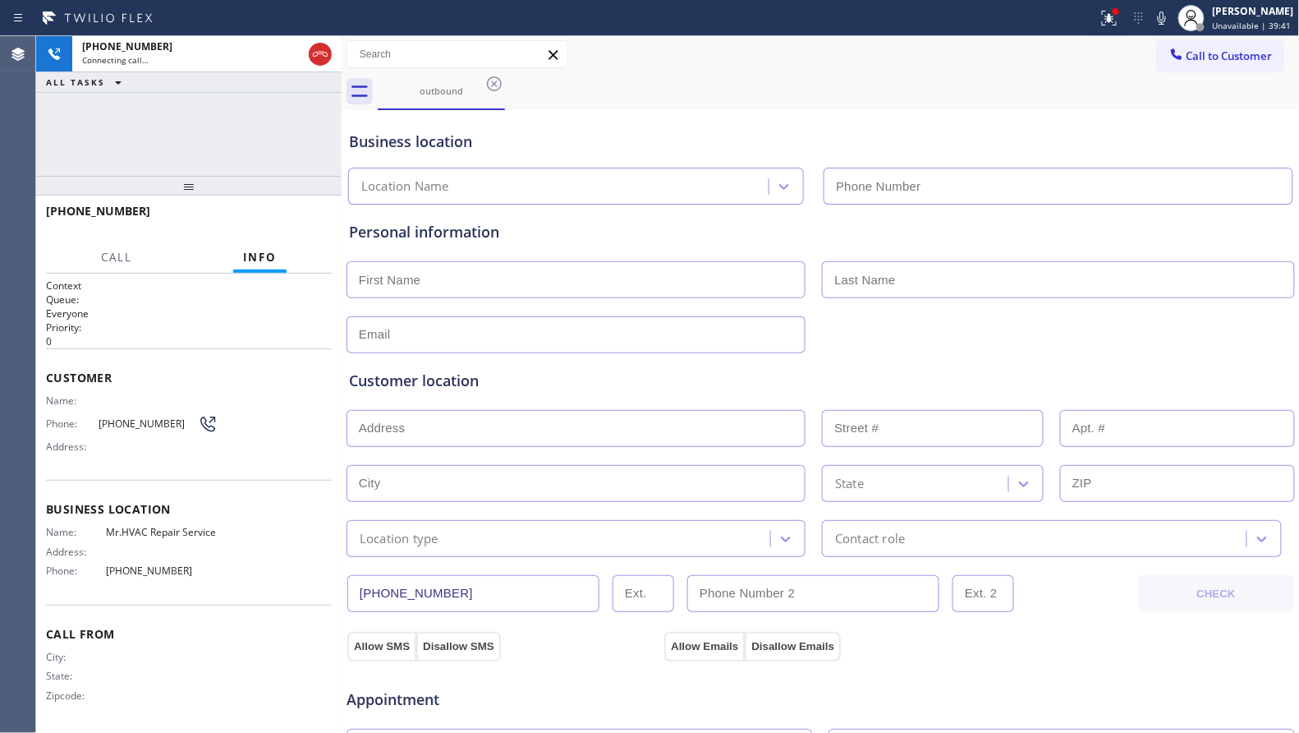
type input "[PHONE_NUMBER]"
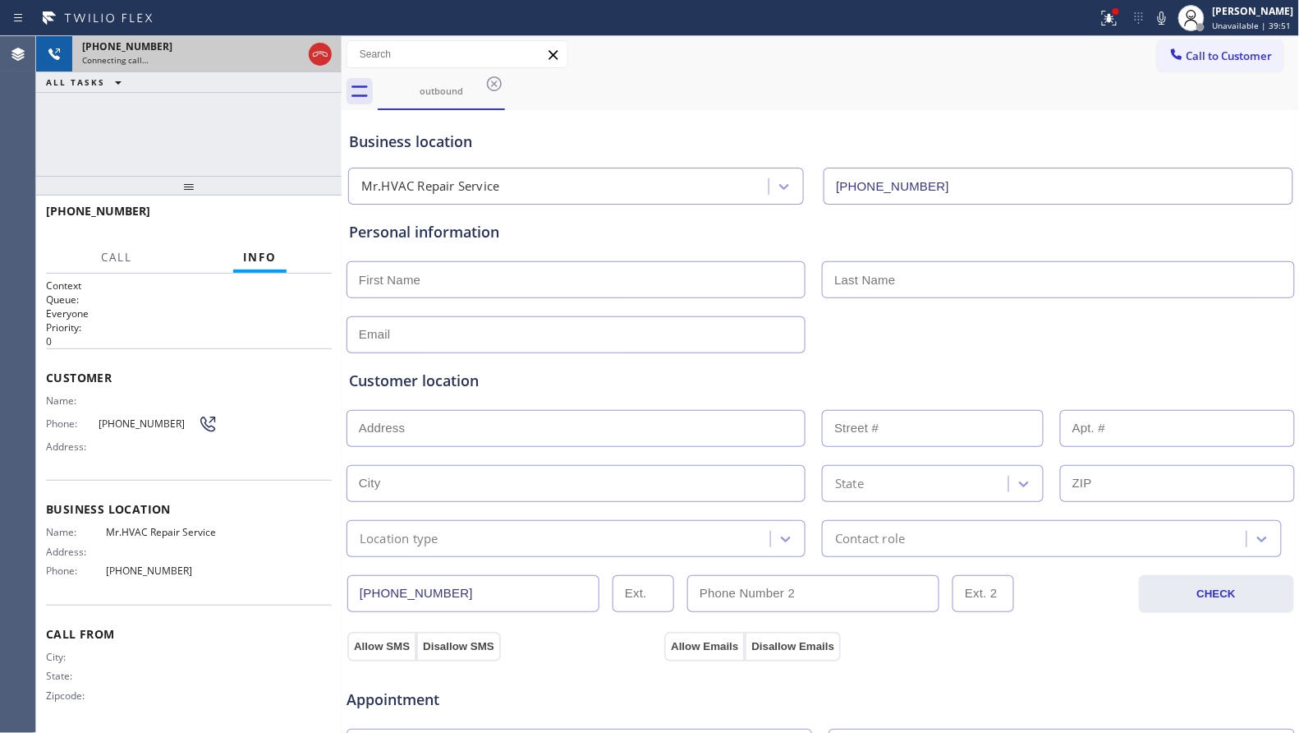
click at [314, 57] on icon at bounding box center [320, 54] width 20 height 20
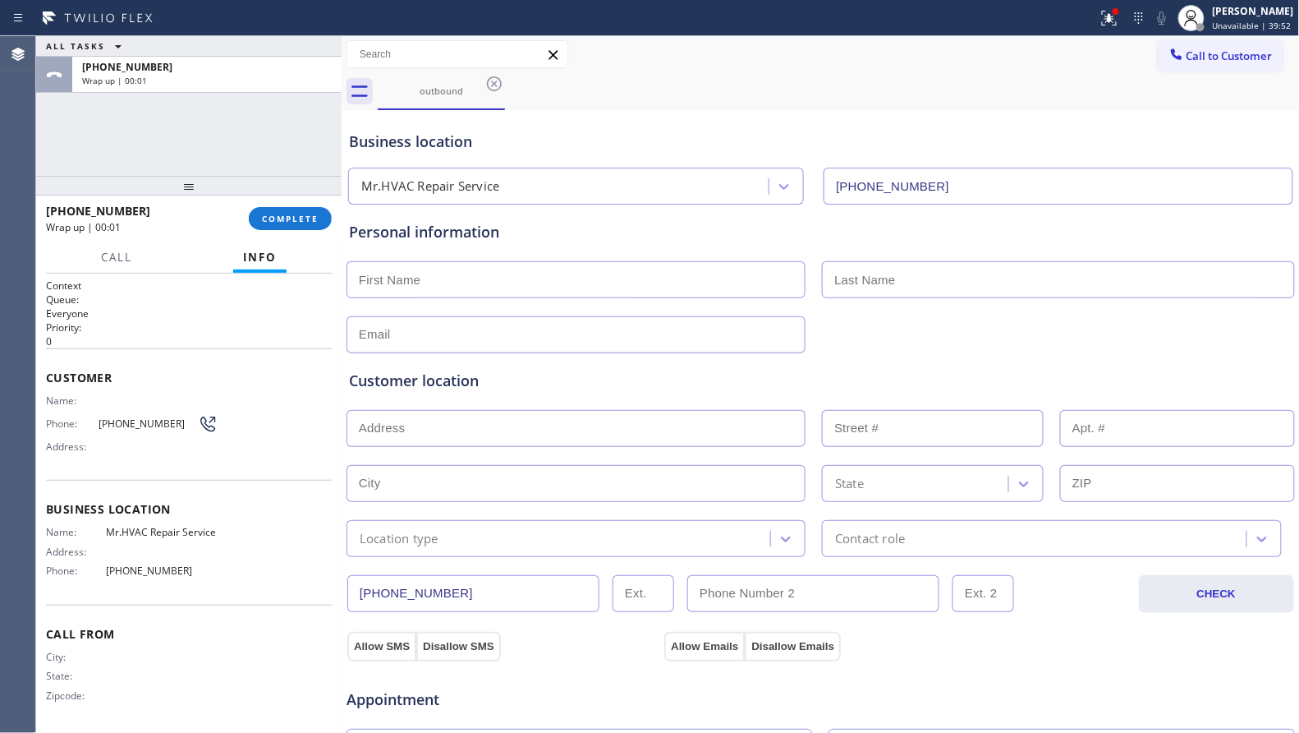
drag, startPoint x: 1202, startPoint y: 64, endPoint x: 1178, endPoint y: 65, distance: 23.8
click at [1199, 65] on button "Call to Customer" at bounding box center [1221, 55] width 126 height 31
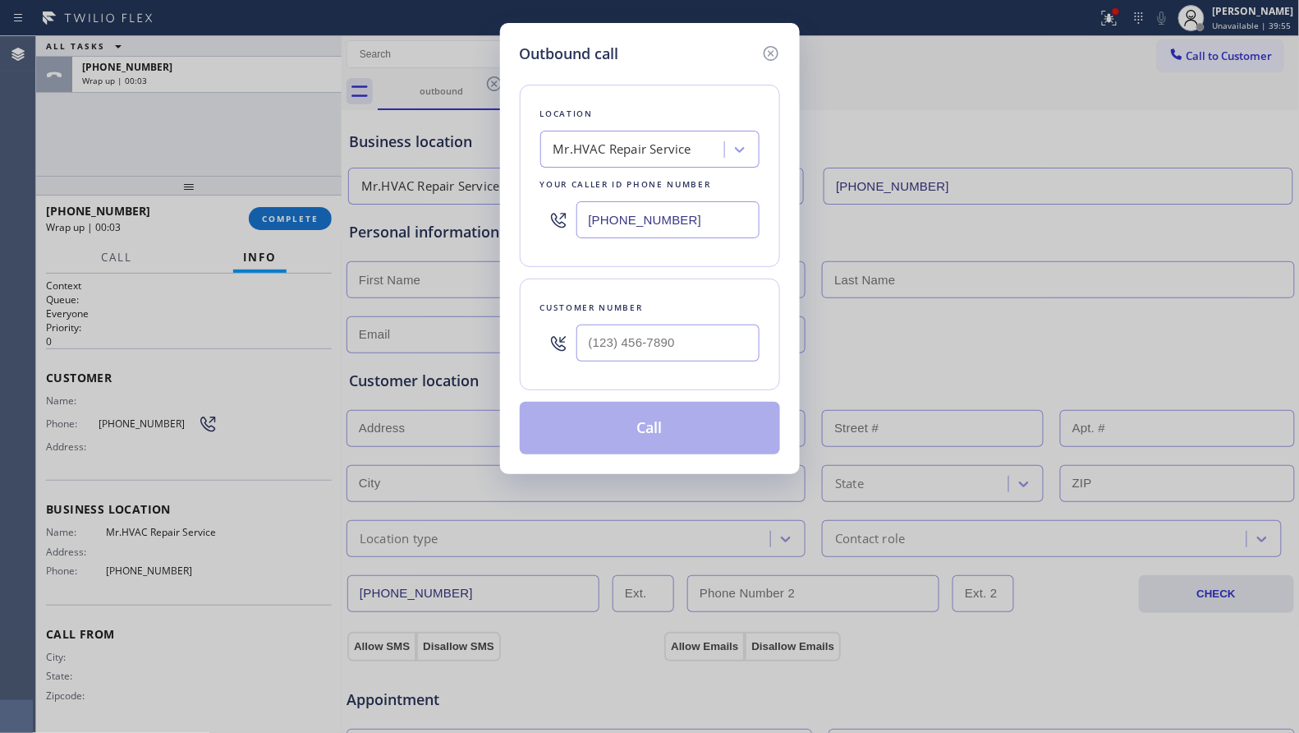
drag, startPoint x: 774, startPoint y: 44, endPoint x: 595, endPoint y: 103, distance: 188.6
click at [772, 46] on icon at bounding box center [771, 54] width 20 height 20
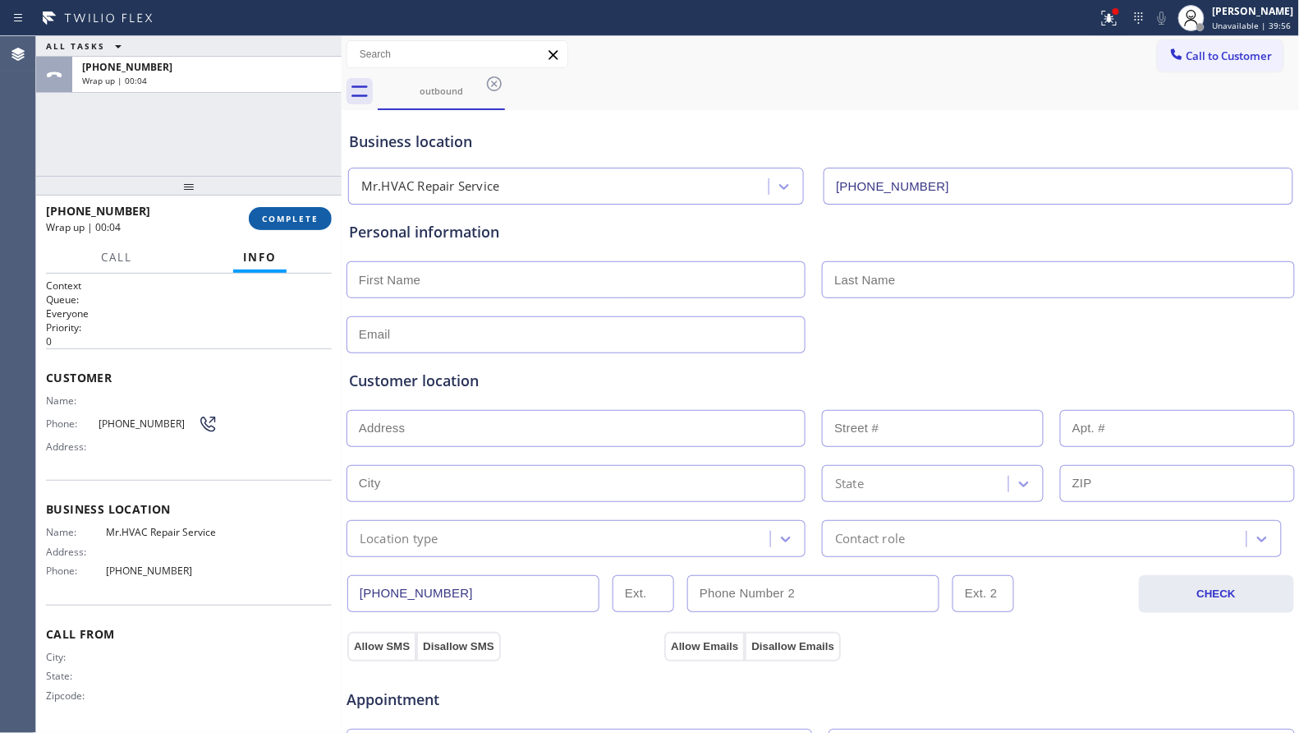
click at [309, 218] on span "COMPLETE" at bounding box center [290, 218] width 57 height 11
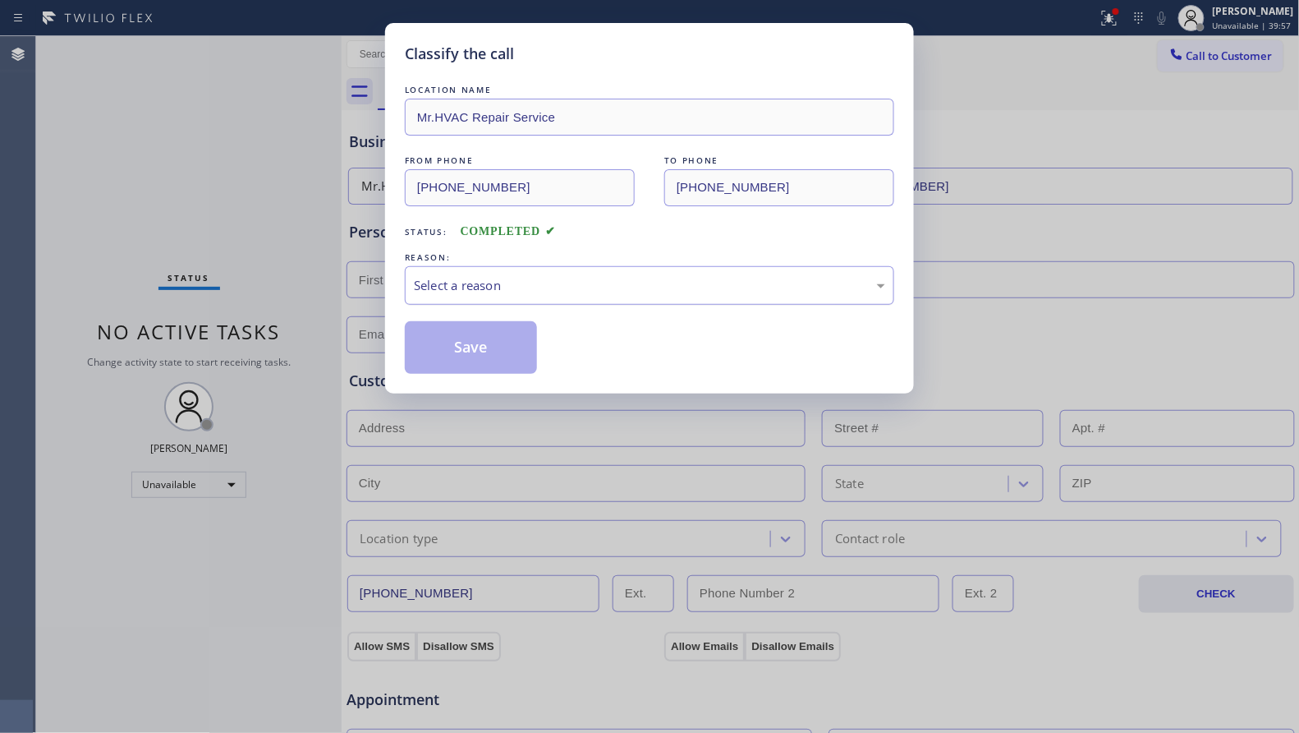
click at [479, 287] on div "Select a reason" at bounding box center [649, 285] width 471 height 19
click at [457, 357] on button "Save" at bounding box center [471, 347] width 132 height 53
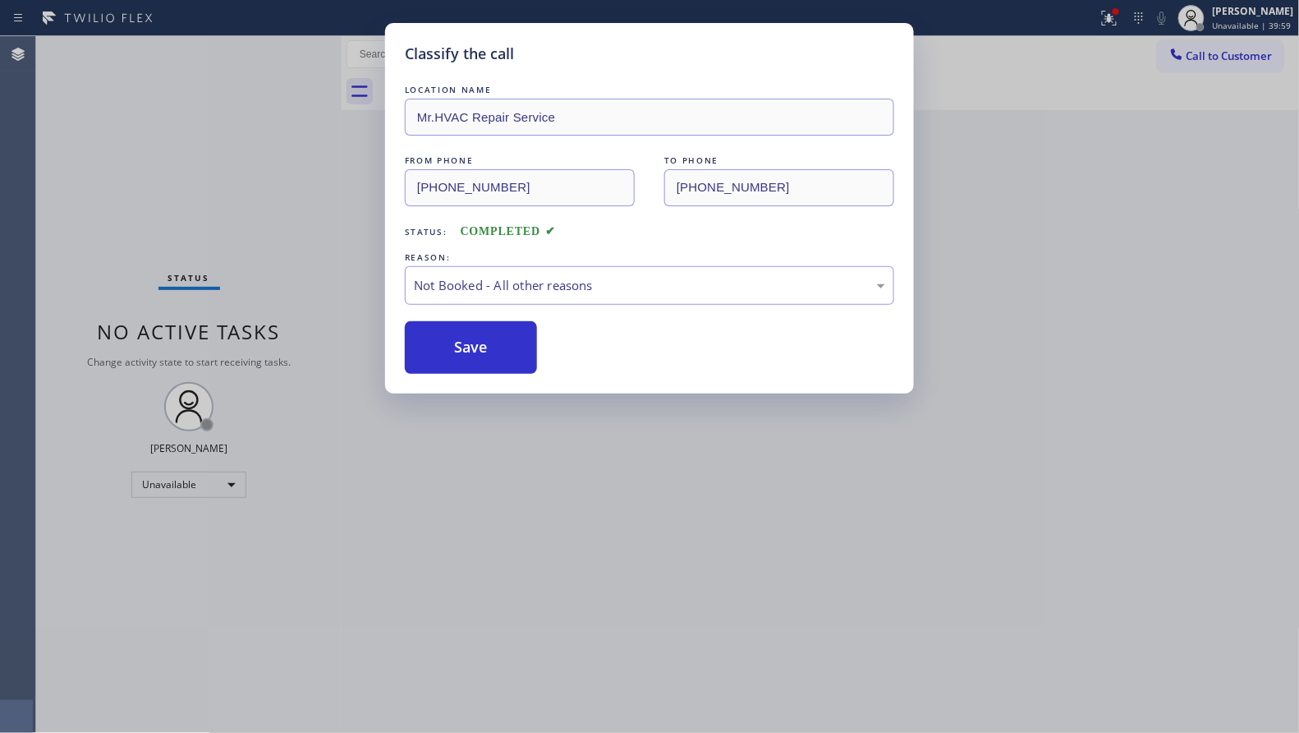
click at [1120, 13] on div at bounding box center [1116, 11] width 7 height 7
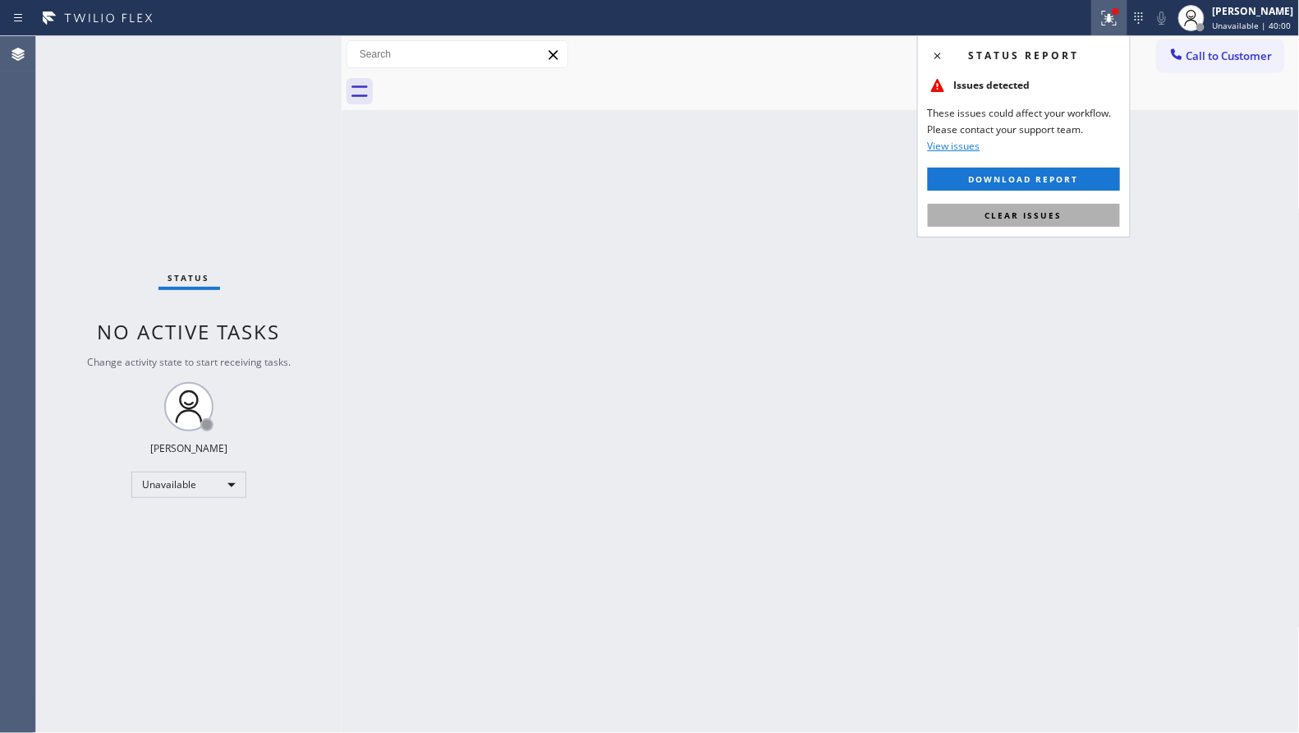
click at [1065, 214] on button "Clear issues" at bounding box center [1024, 215] width 192 height 23
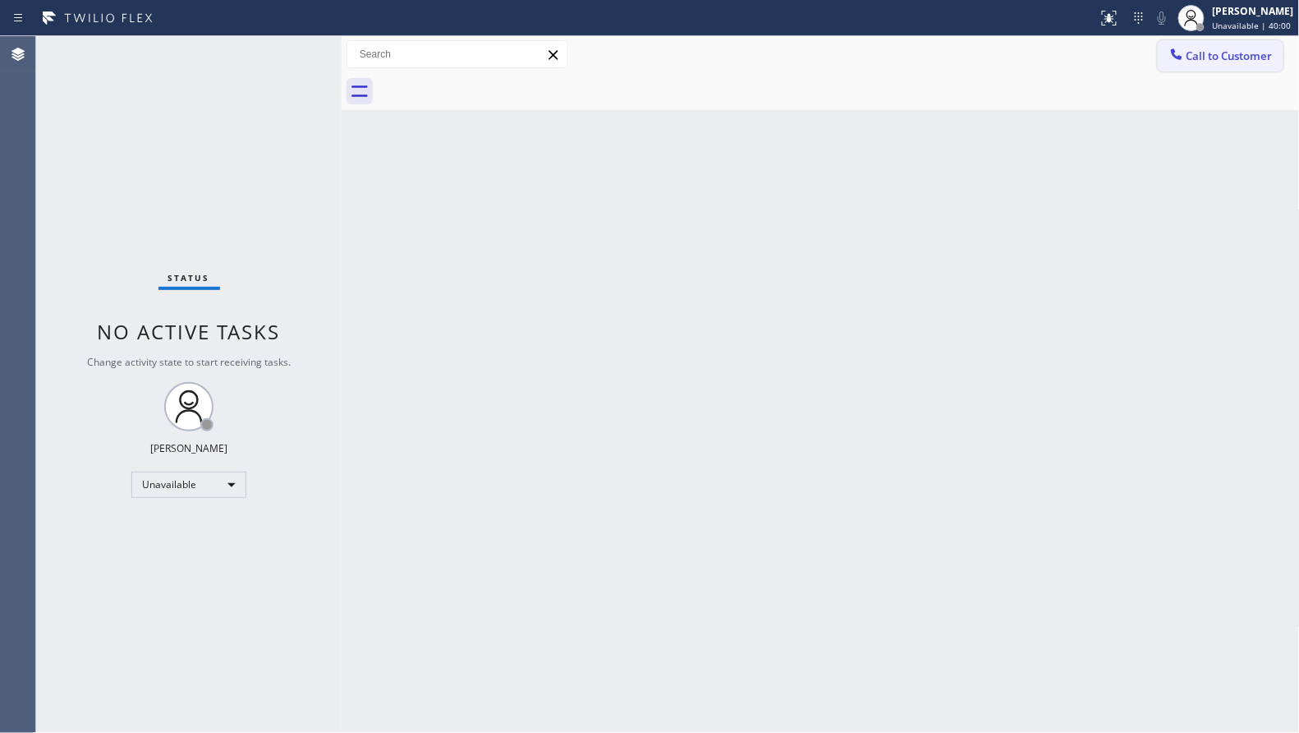
click at [1212, 50] on span "Call to Customer" at bounding box center [1230, 55] width 86 height 15
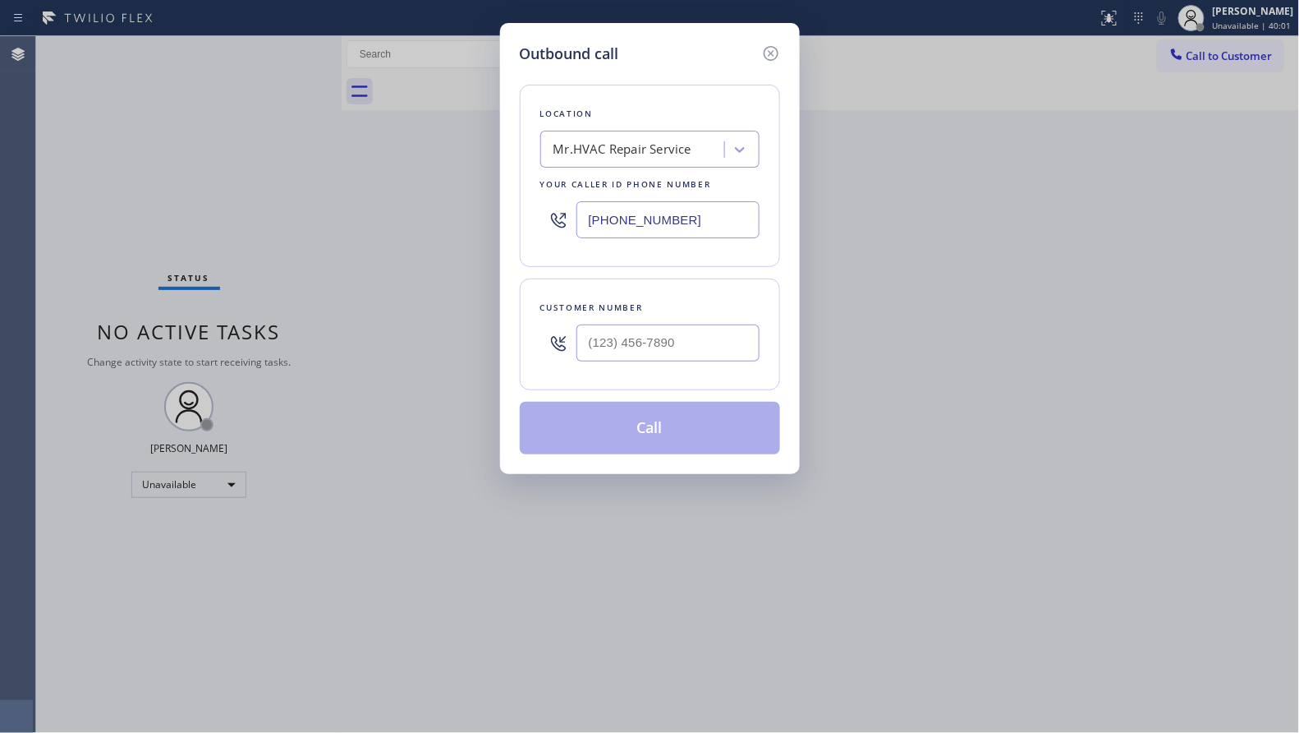
drag, startPoint x: 699, startPoint y: 232, endPoint x: 500, endPoint y: 205, distance: 200.5
click at [545, 223] on div "[PHONE_NUMBER]" at bounding box center [649, 219] width 219 height 53
paste input "213) 895-4003"
type input "[PHONE_NUMBER]"
paste input "754) 336-6802"
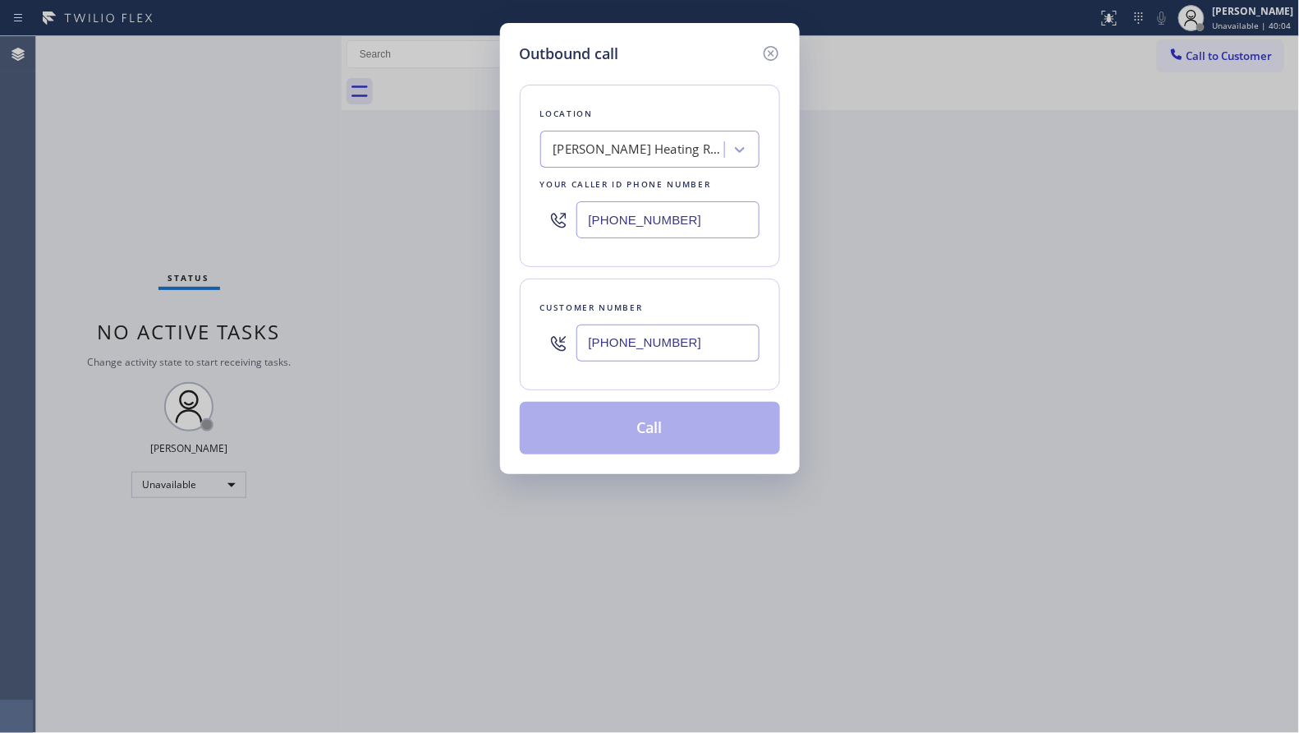
click at [684, 360] on input "[PHONE_NUMBER]" at bounding box center [668, 342] width 183 height 37
type input "[PHONE_NUMBER]"
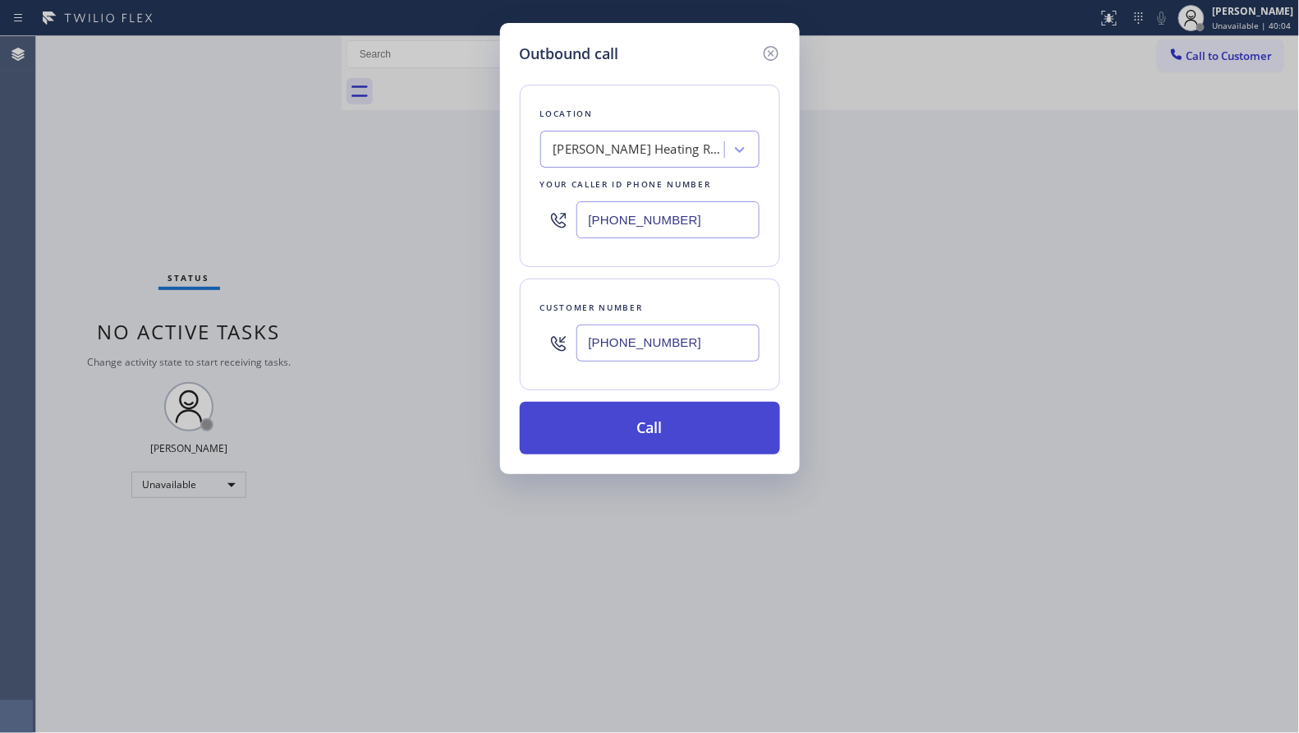
click at [657, 408] on button "Call" at bounding box center [650, 428] width 260 height 53
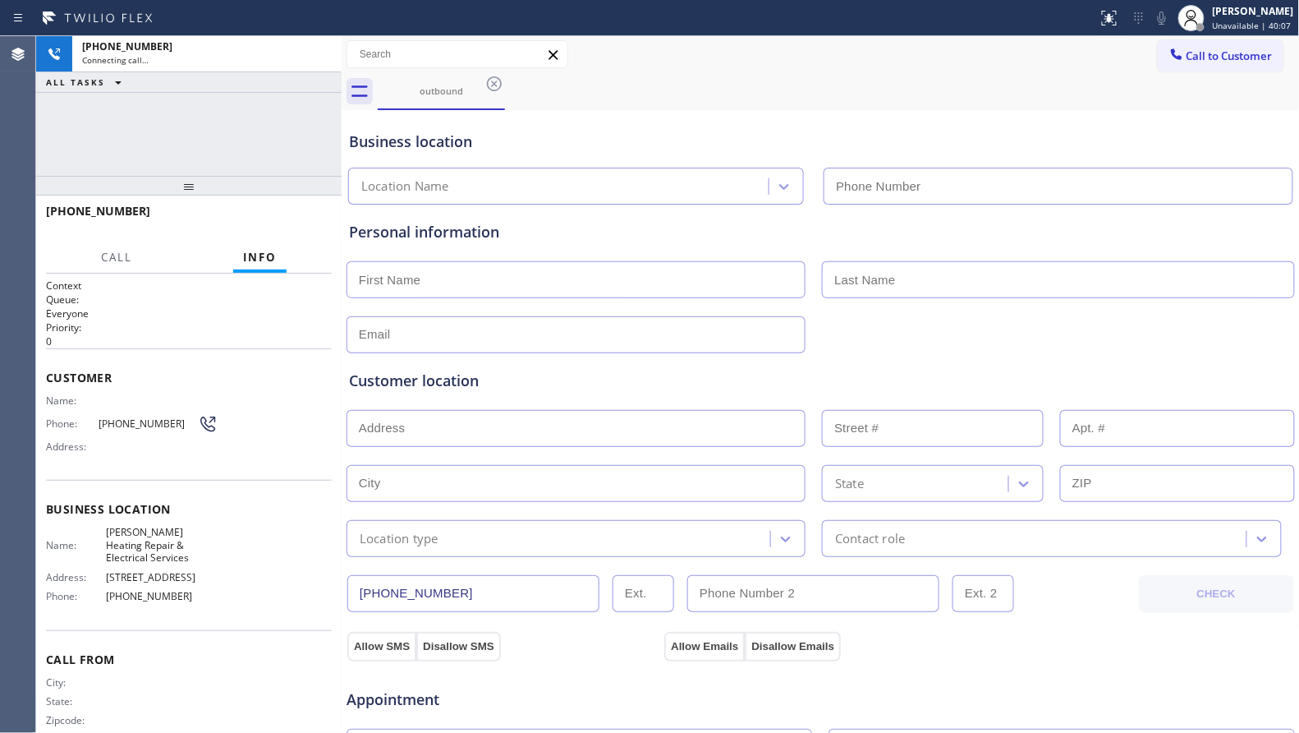
type input "[PHONE_NUMBER]"
drag, startPoint x: 991, startPoint y: 103, endPoint x: 978, endPoint y: 97, distance: 14.3
click at [984, 99] on div "outbound" at bounding box center [839, 91] width 922 height 37
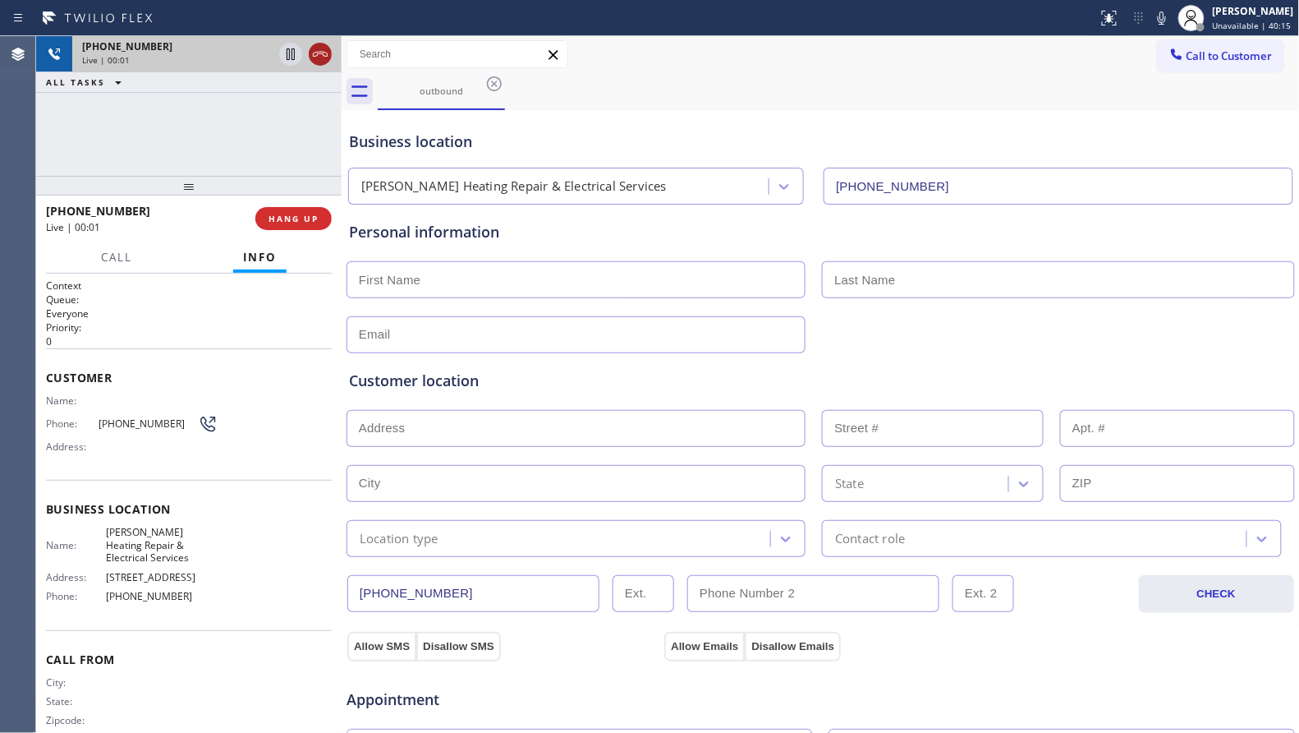
click at [329, 62] on icon at bounding box center [320, 54] width 20 height 20
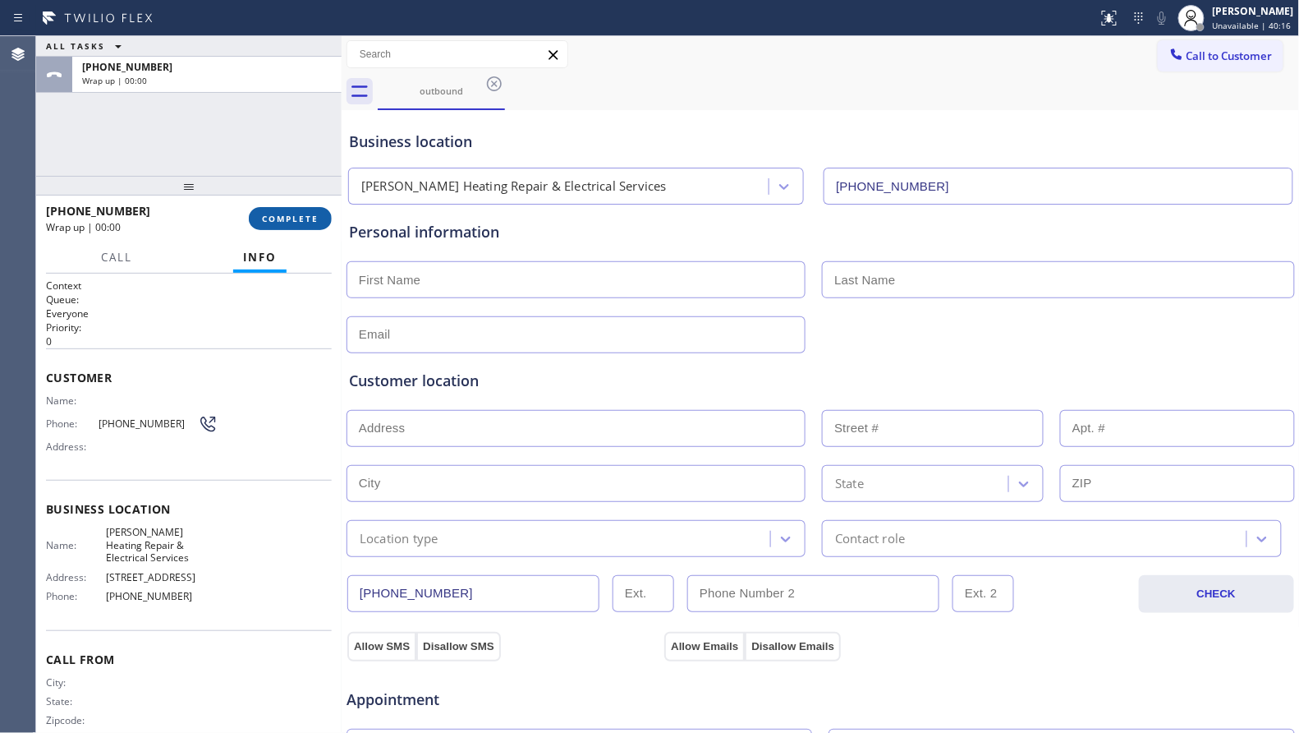
click at [287, 210] on button "COMPLETE" at bounding box center [290, 218] width 83 height 23
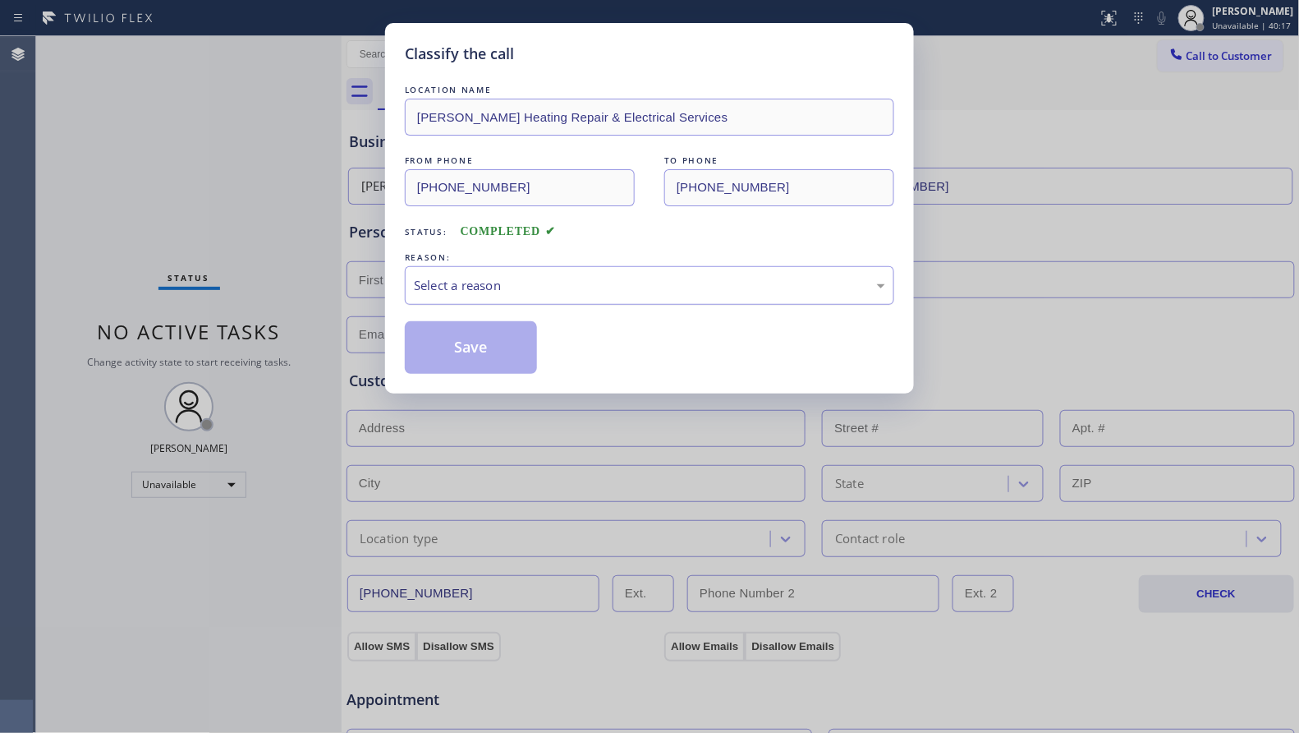
click at [646, 283] on div "Select a reason" at bounding box center [649, 285] width 471 height 19
click at [479, 348] on button "Save" at bounding box center [471, 347] width 132 height 53
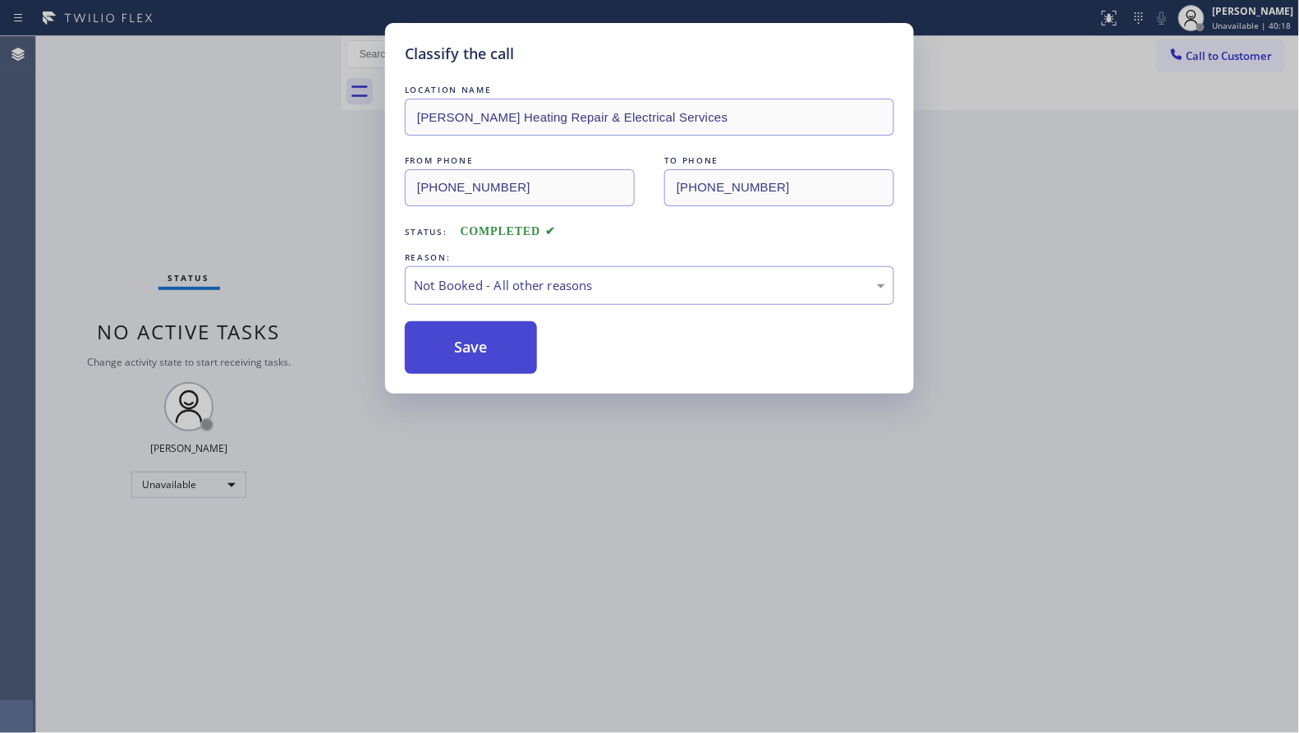
click at [479, 348] on button "Save" at bounding box center [471, 347] width 132 height 53
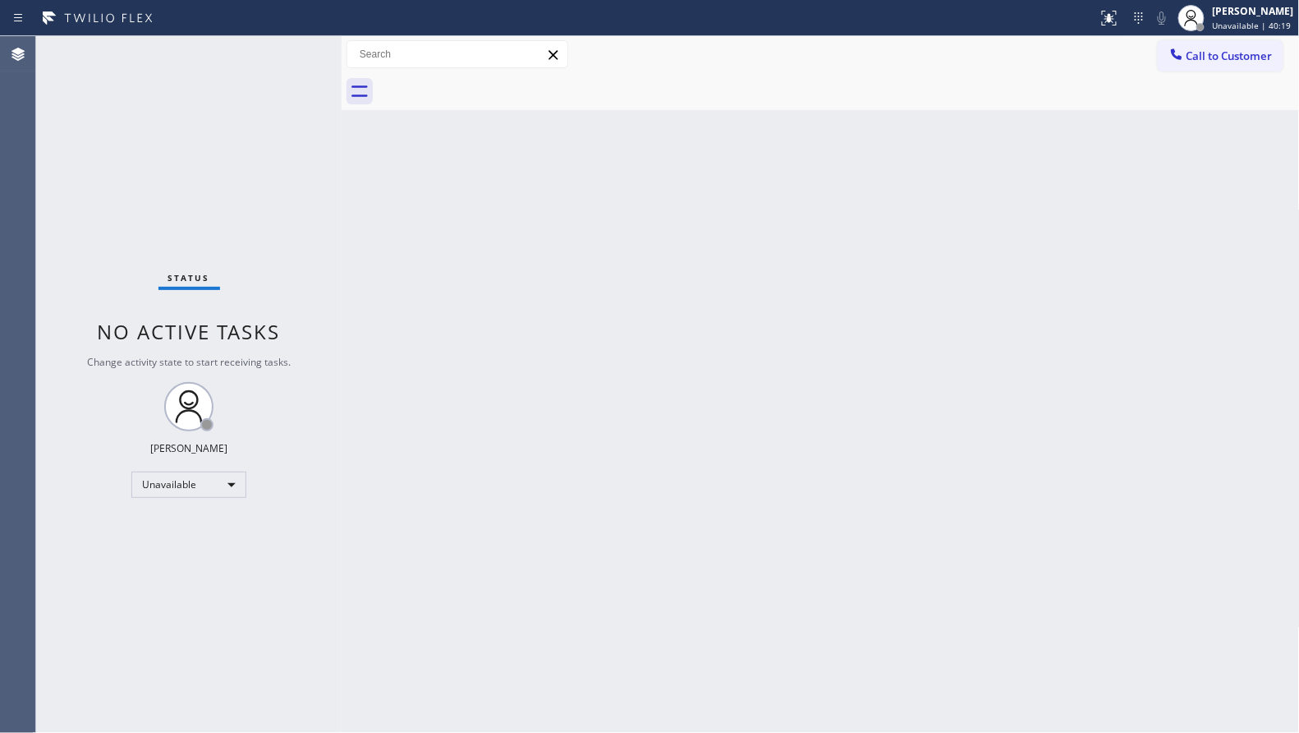
drag, startPoint x: 1233, startPoint y: 62, endPoint x: 1124, endPoint y: 92, distance: 112.4
click at [1213, 65] on button "Call to Customer" at bounding box center [1221, 55] width 126 height 31
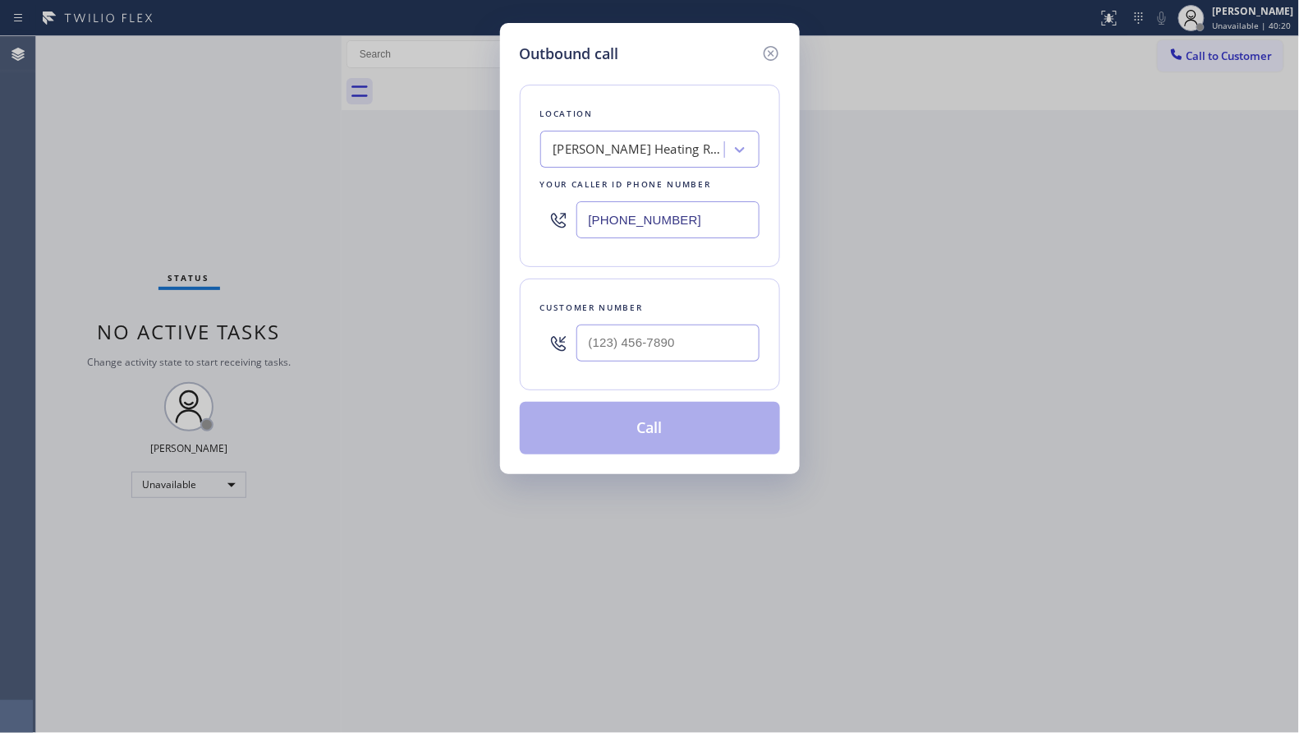
drag, startPoint x: 693, startPoint y: 229, endPoint x: 536, endPoint y: 229, distance: 157.7
click at [531, 229] on div "Location [PERSON_NAME] Heating Repair & Electrical Services Your caller id phon…" at bounding box center [650, 176] width 260 height 182
paste input "323) 615-2687"
type input "[PHONE_NUMBER]"
click at [738, 350] on input "(___) ___-____" at bounding box center [668, 342] width 183 height 37
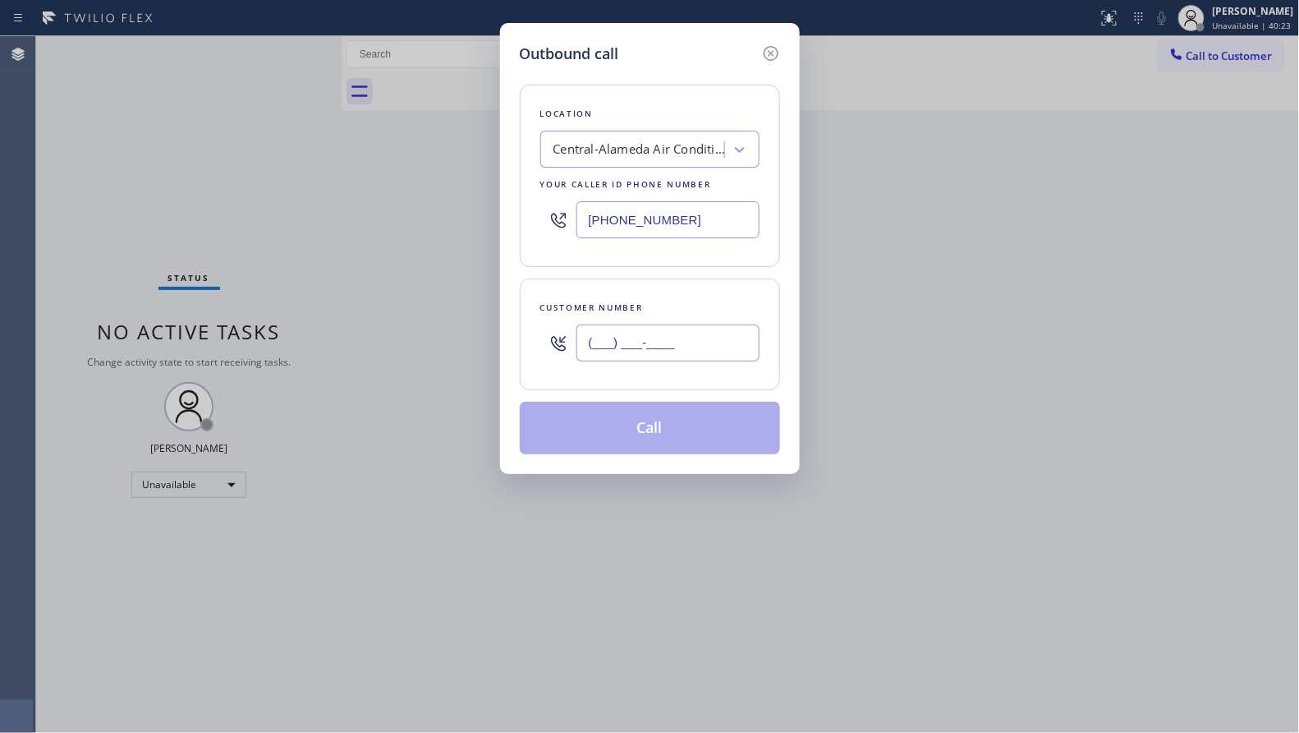
paste input "754) 336-6794"
type input "[PHONE_NUMBER]"
click at [665, 440] on button "Call" at bounding box center [650, 428] width 260 height 53
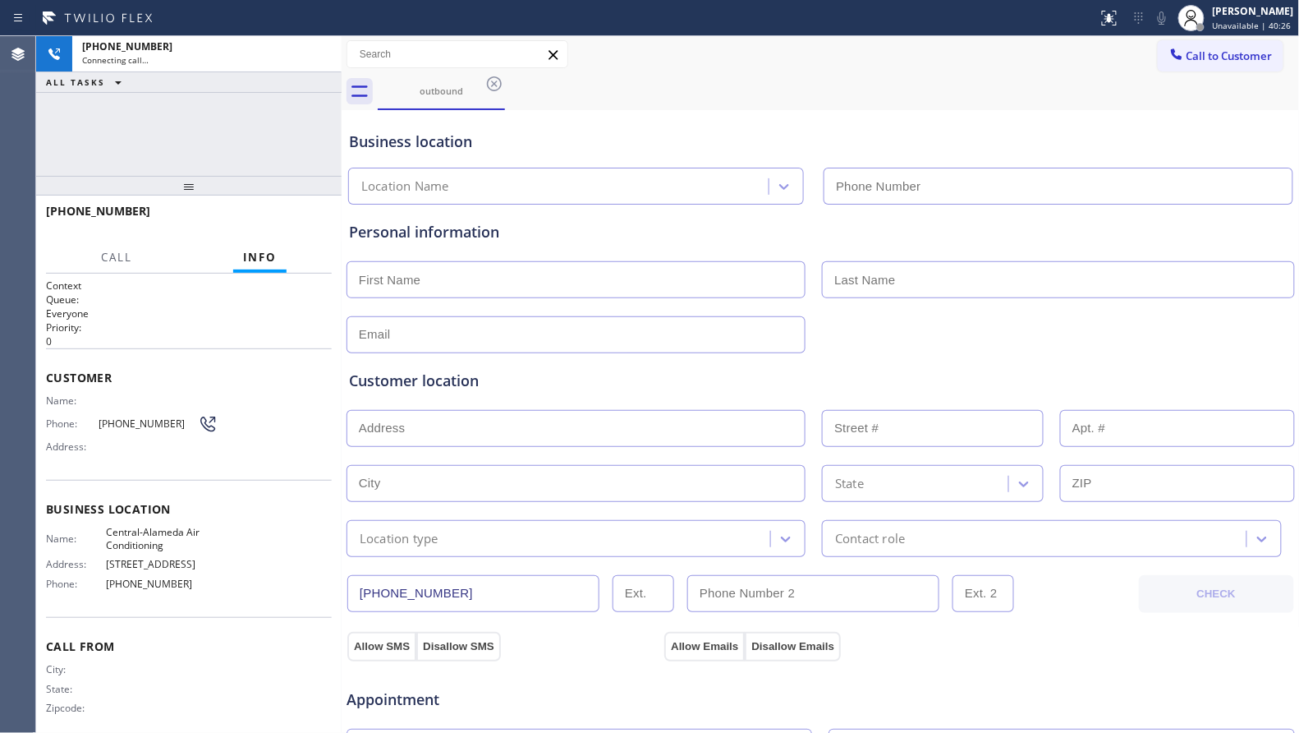
type input "[PHONE_NUMBER]"
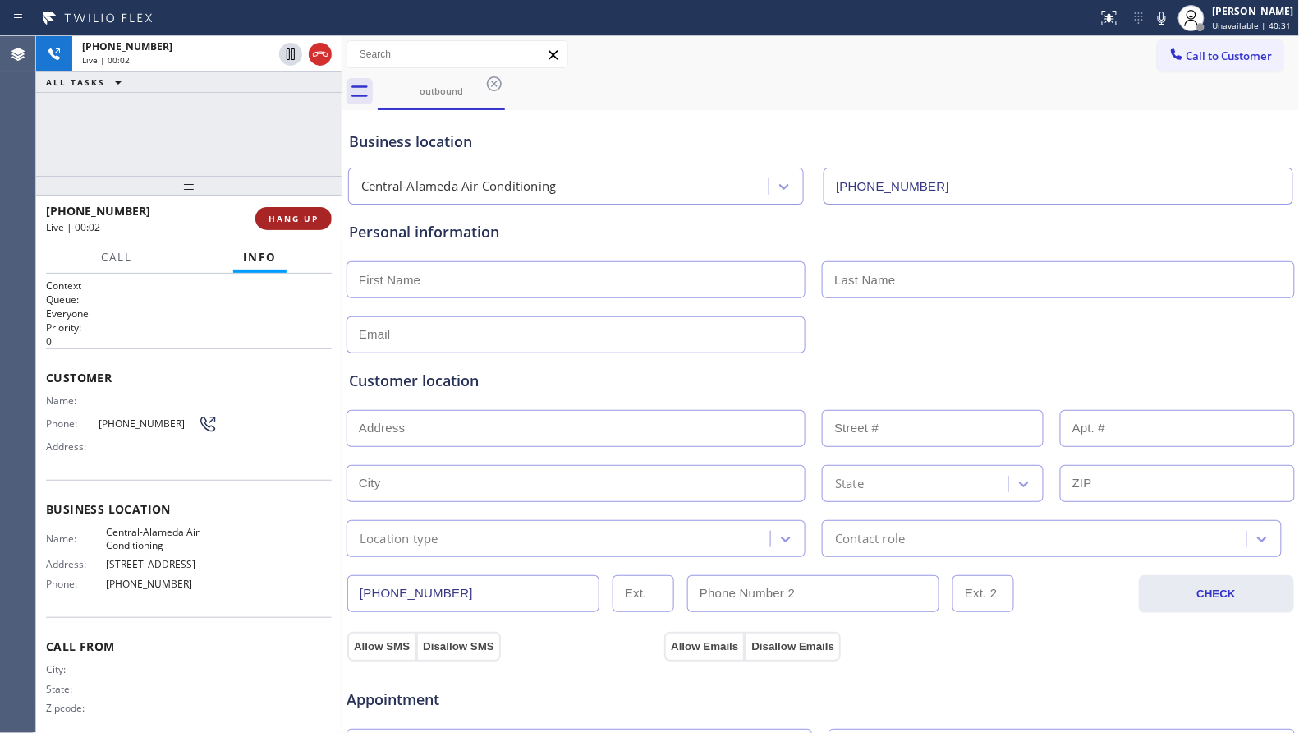
click at [309, 217] on span "HANG UP" at bounding box center [294, 218] width 50 height 11
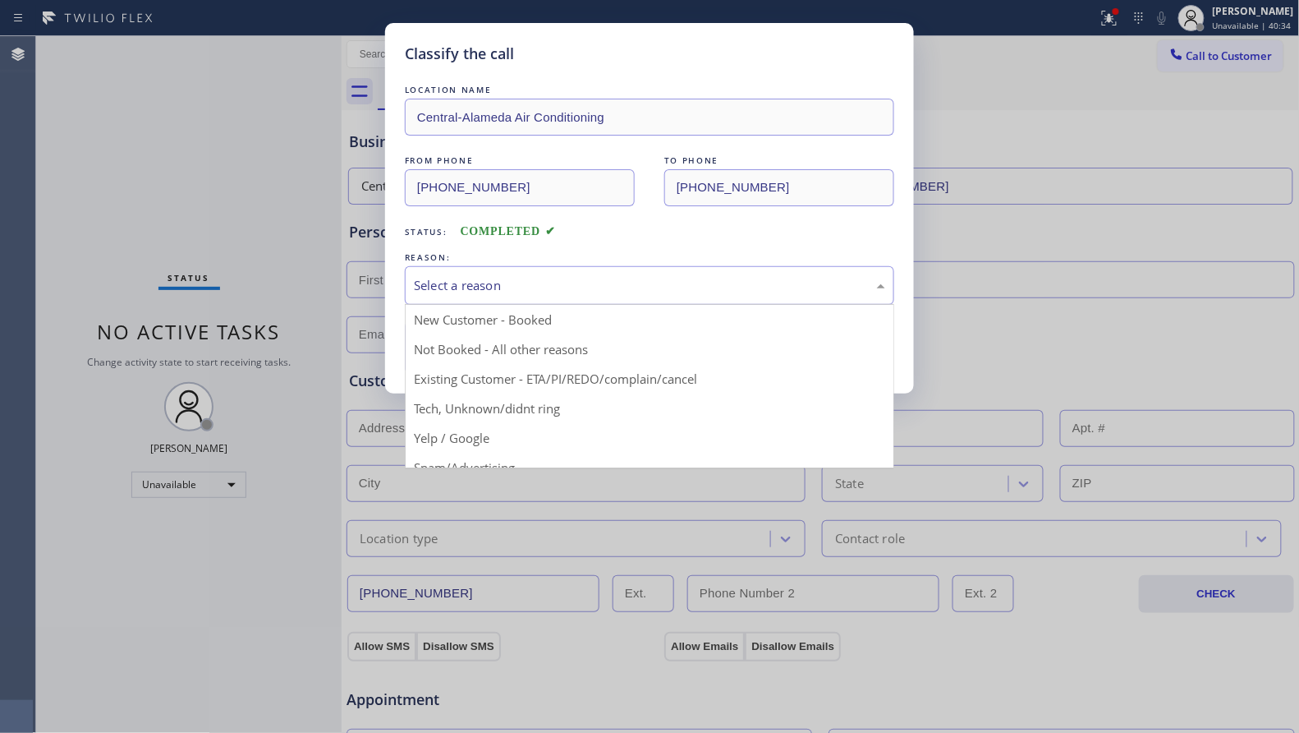
click at [476, 293] on div "Select a reason" at bounding box center [649, 285] width 471 height 19
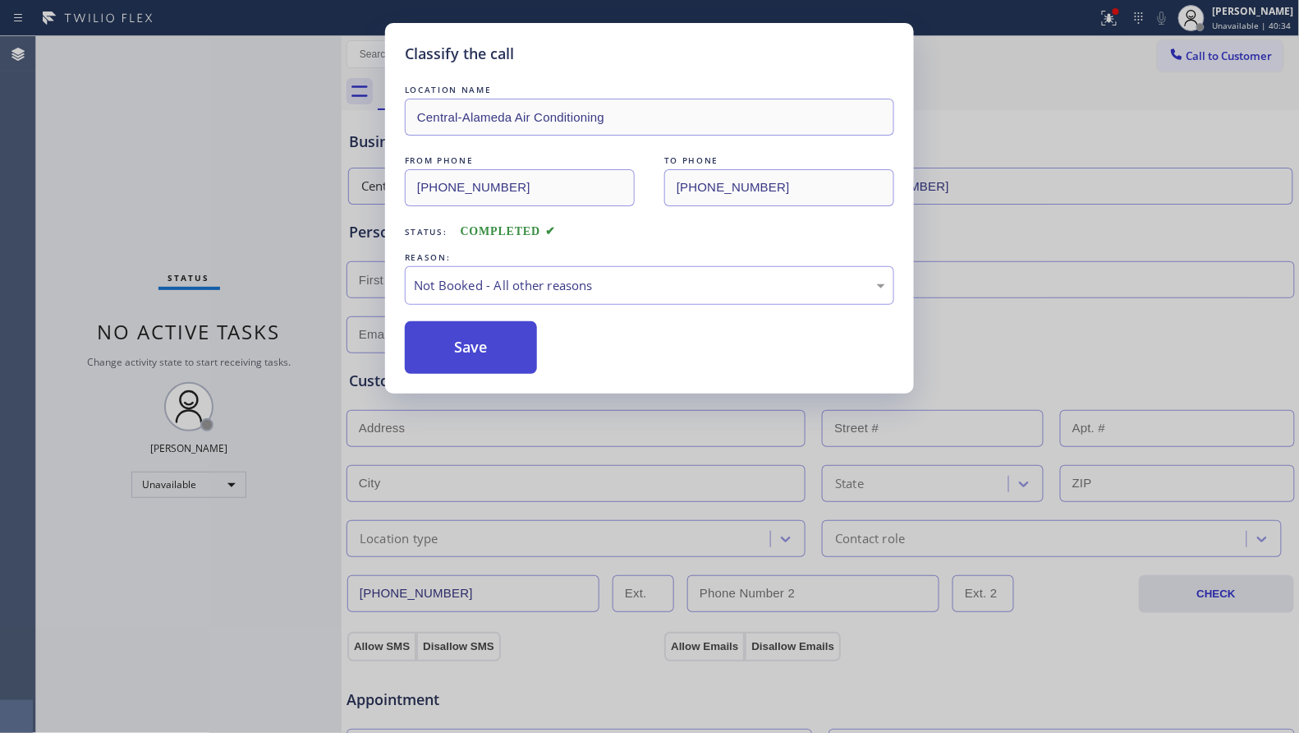
click at [471, 344] on button "Save" at bounding box center [471, 347] width 132 height 53
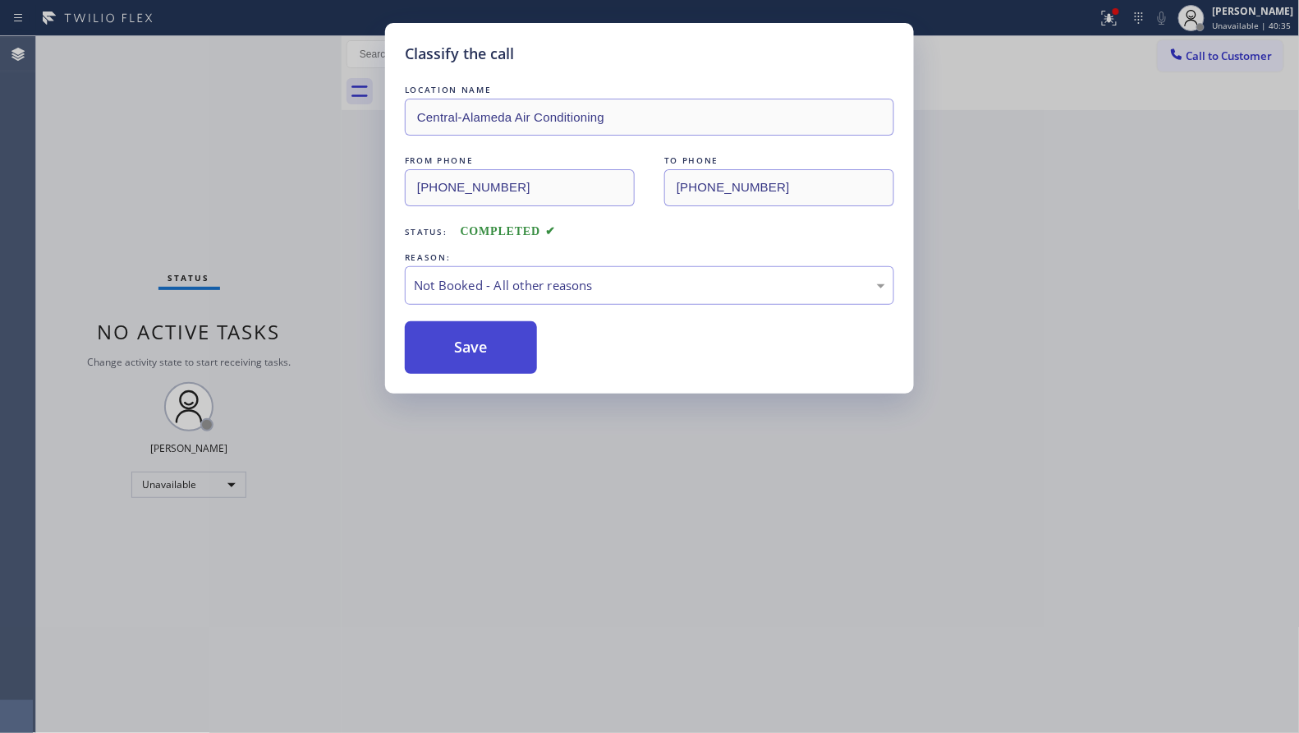
click at [471, 344] on button "Save" at bounding box center [471, 347] width 132 height 53
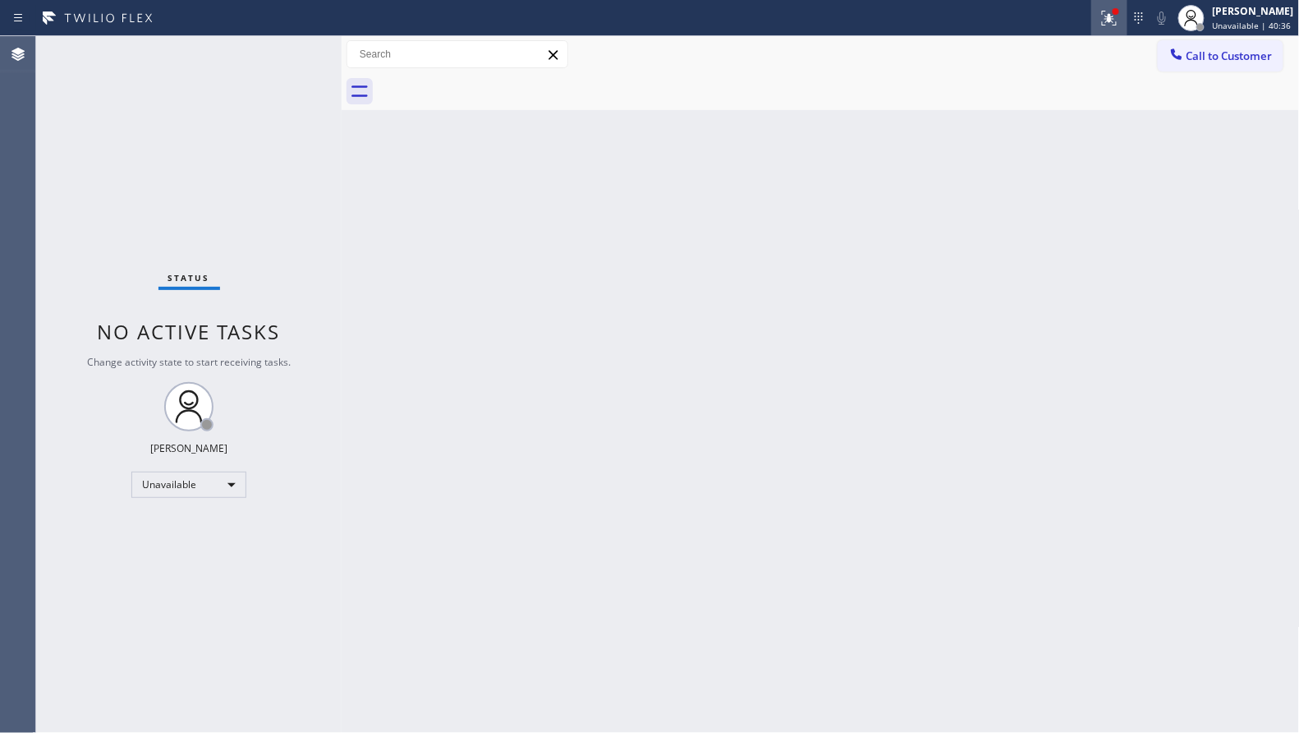
click at [1106, 16] on icon at bounding box center [1110, 18] width 20 height 20
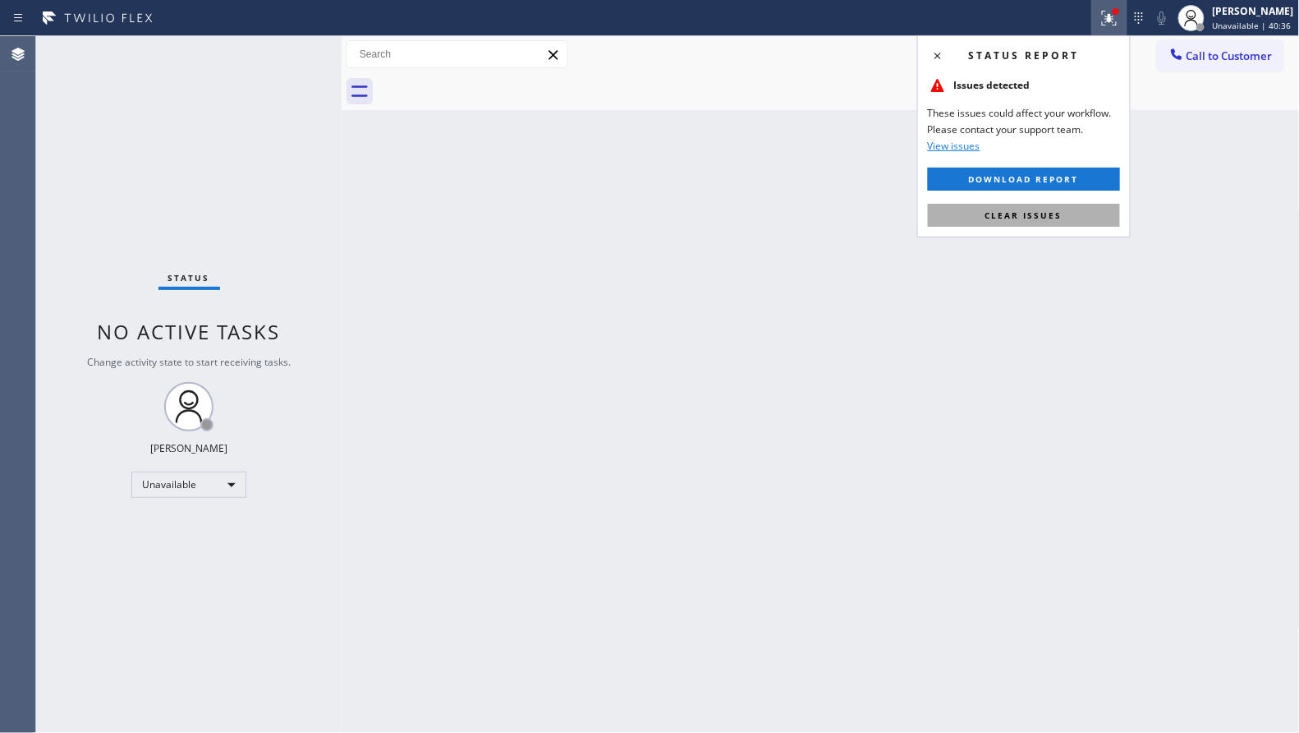
click at [997, 223] on button "Clear issues" at bounding box center [1024, 215] width 192 height 23
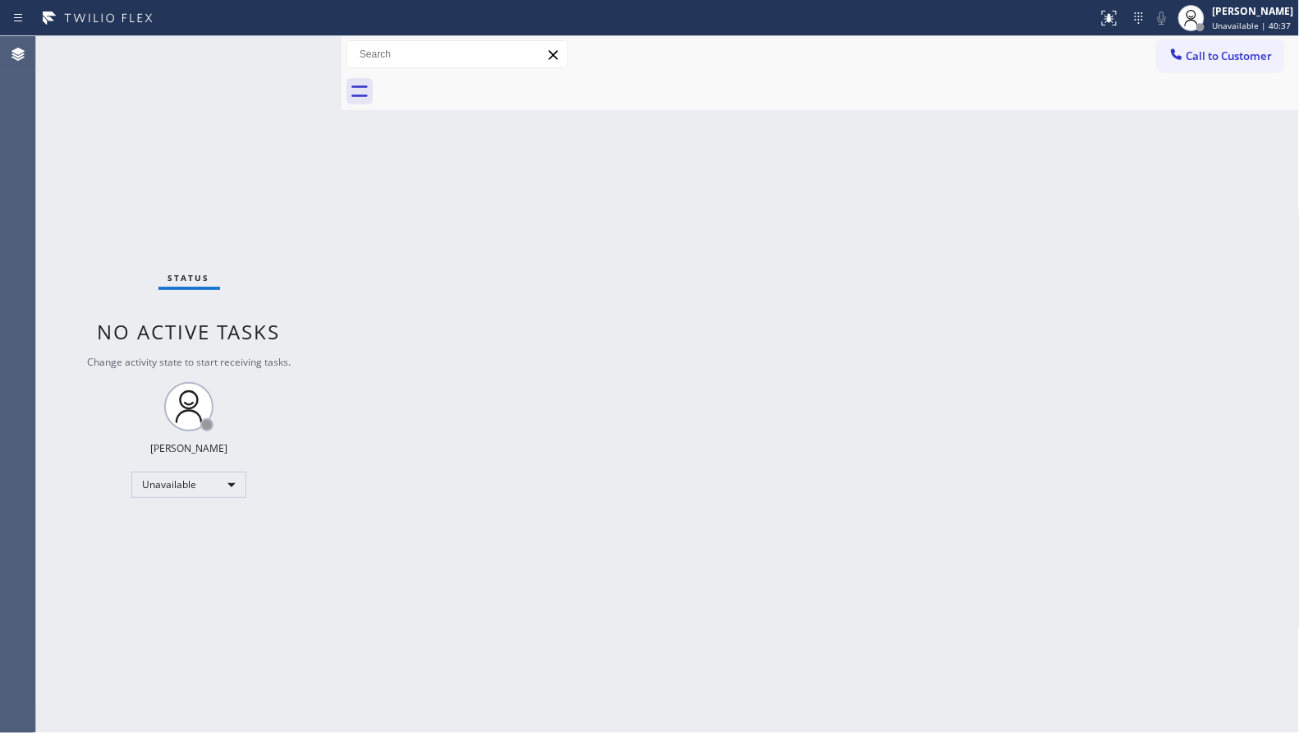
drag, startPoint x: 1193, startPoint y: 61, endPoint x: 1104, endPoint y: 87, distance: 93.3
click at [1181, 66] on button "Call to Customer" at bounding box center [1221, 55] width 126 height 31
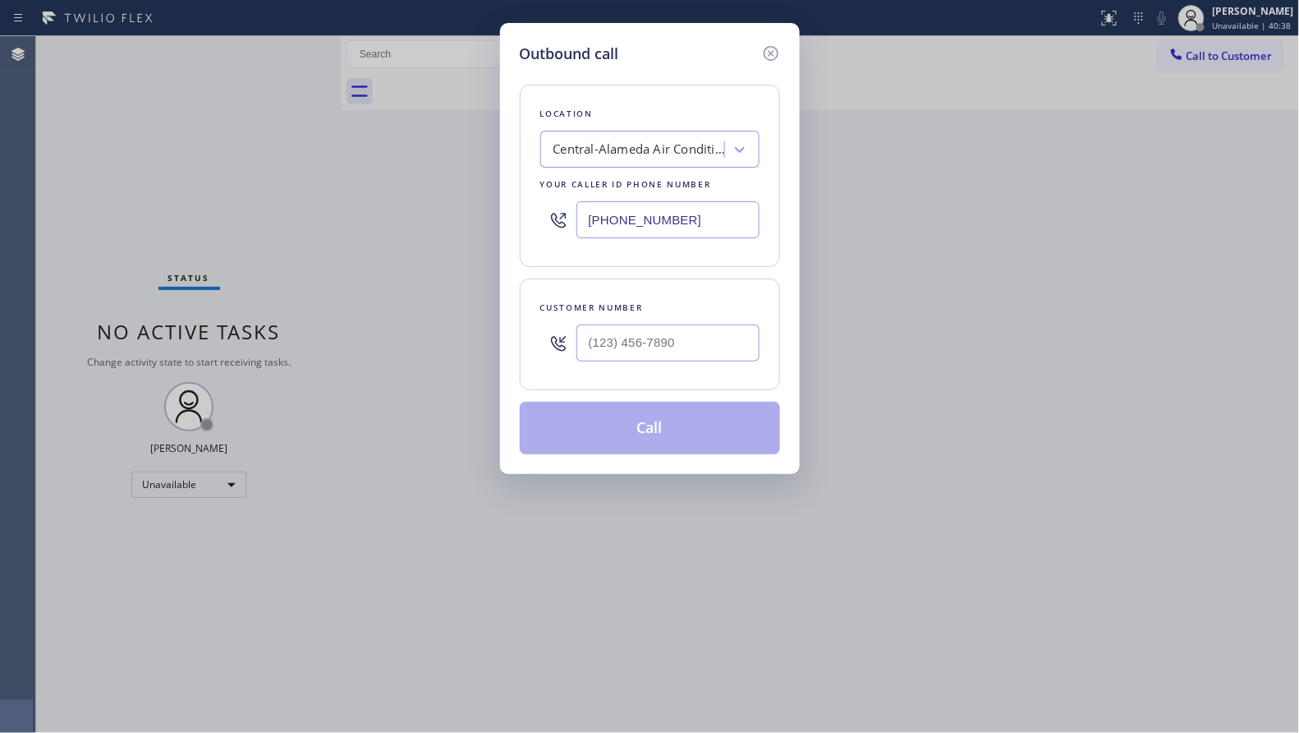
drag, startPoint x: 710, startPoint y: 214, endPoint x: 471, endPoint y: 235, distance: 239.9
click at [467, 237] on div "Outbound call Location [GEOGRAPHIC_DATA] Air Conditioning Your caller id phone …" at bounding box center [649, 366] width 1299 height 733
paste input "870-6703"
type input "[PHONE_NUMBER]"
click at [708, 343] on input "(___) ___-____" at bounding box center [668, 342] width 183 height 37
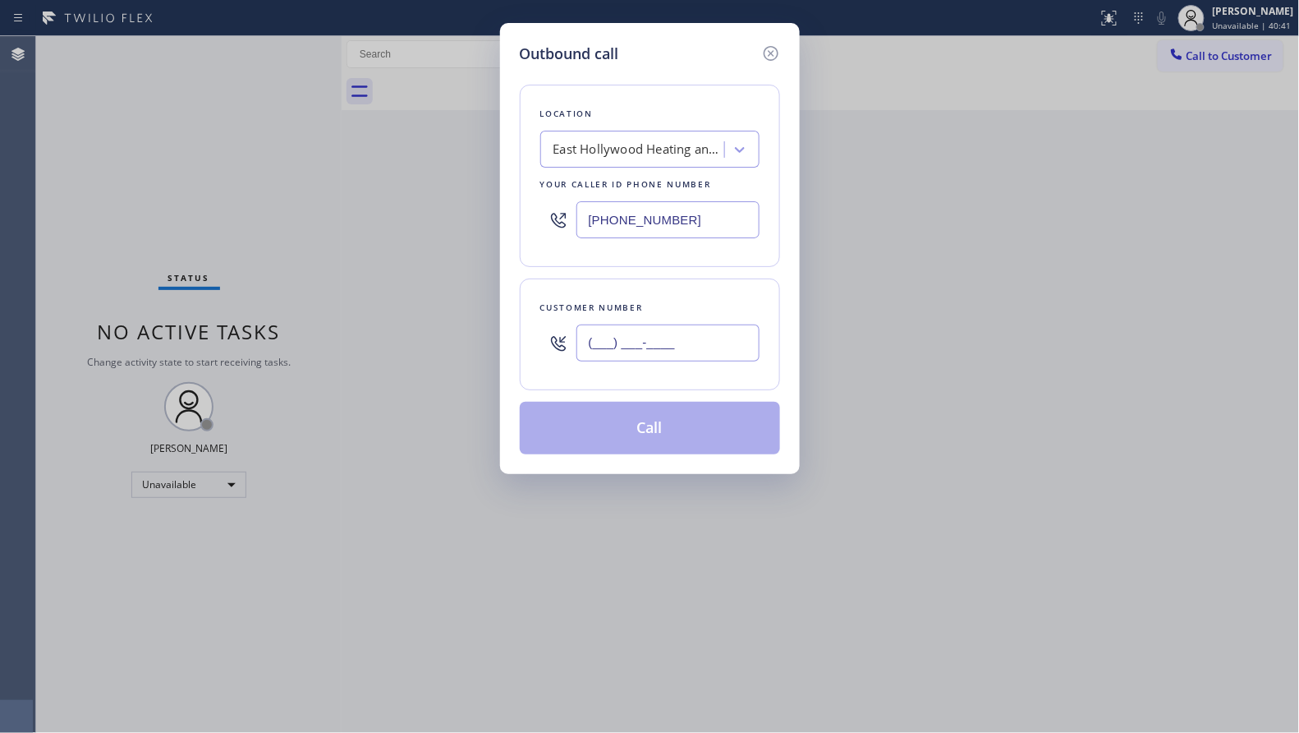
paste input "754) 336-6799"
type input "[PHONE_NUMBER]"
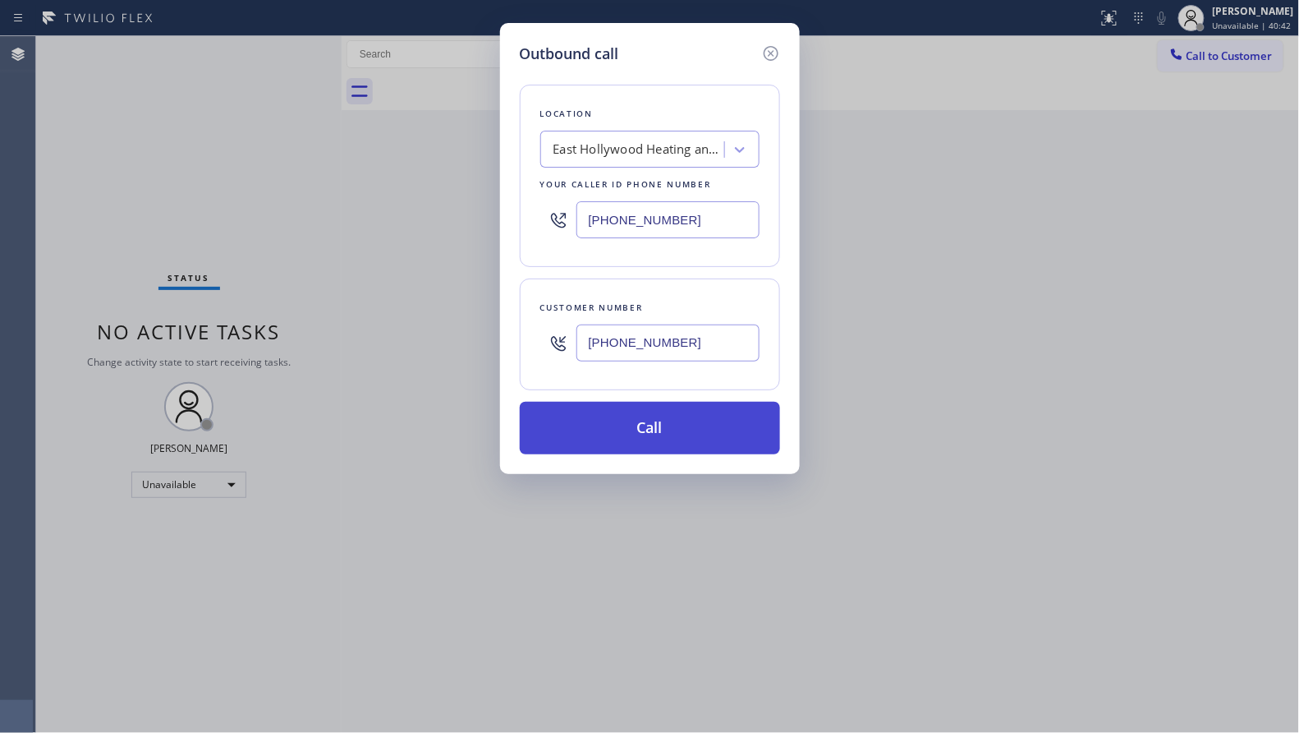
click at [690, 415] on button "Call" at bounding box center [650, 428] width 260 height 53
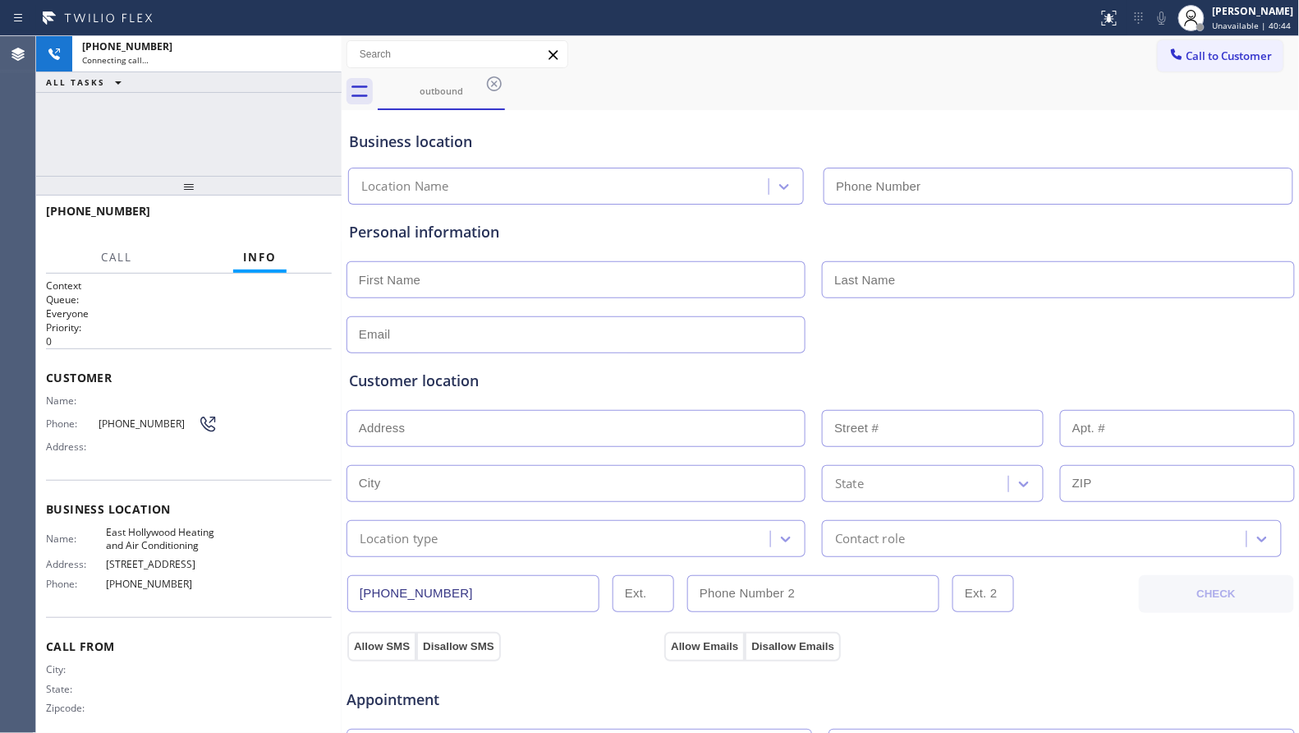
type input "[PHONE_NUMBER]"
click at [757, 80] on div "outbound" at bounding box center [839, 91] width 922 height 37
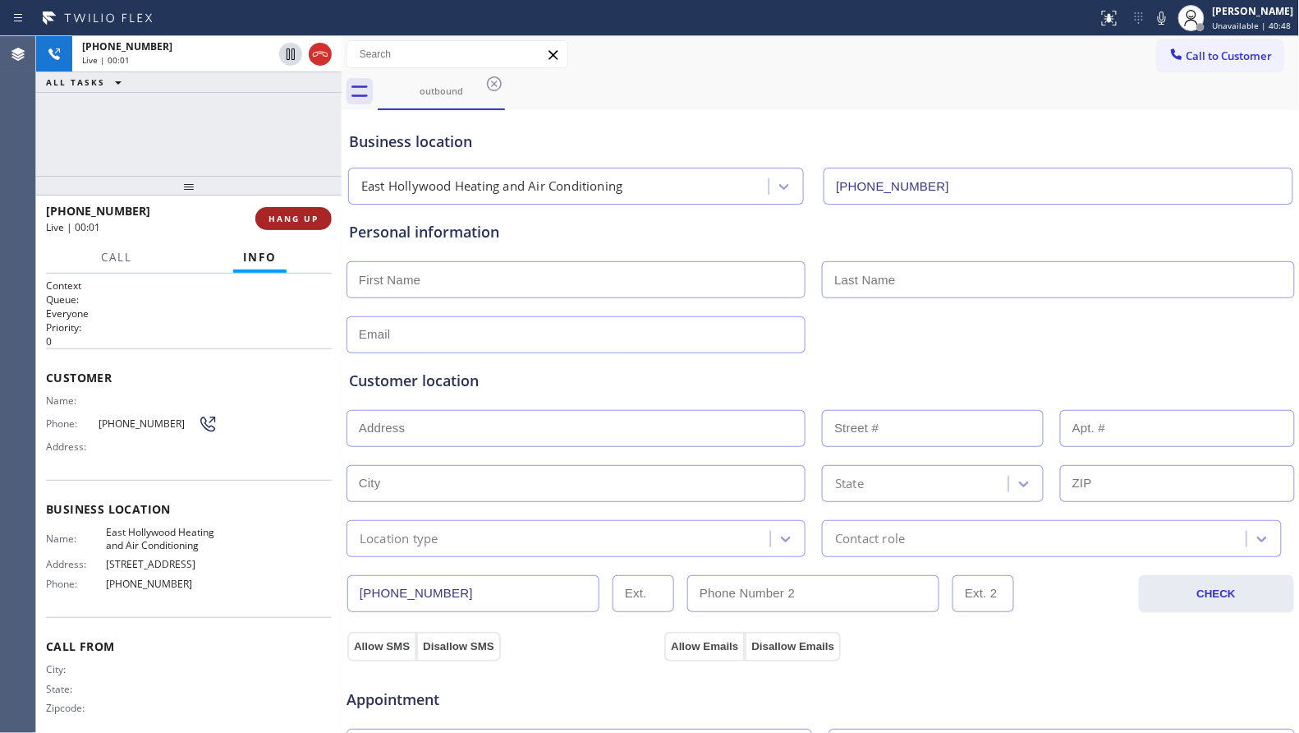
click at [292, 218] on span "HANG UP" at bounding box center [294, 218] width 50 height 11
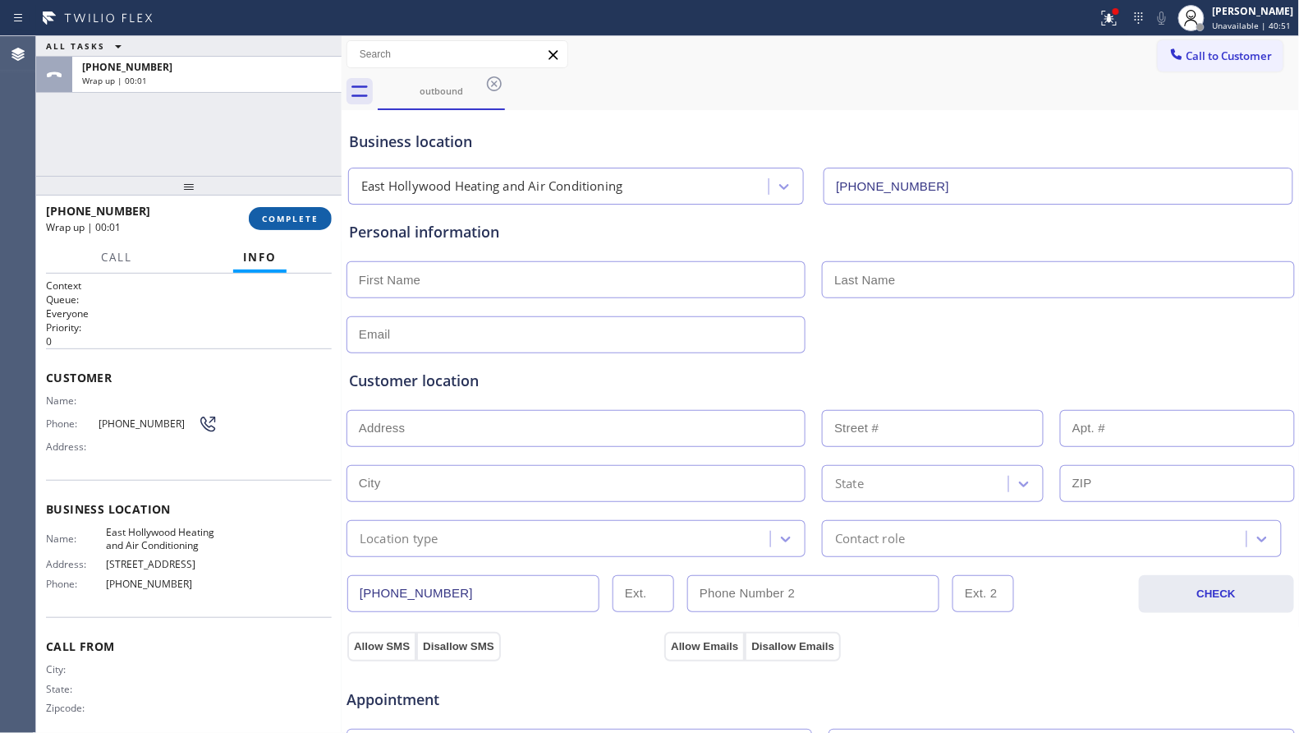
click at [292, 223] on span "COMPLETE" at bounding box center [290, 218] width 57 height 11
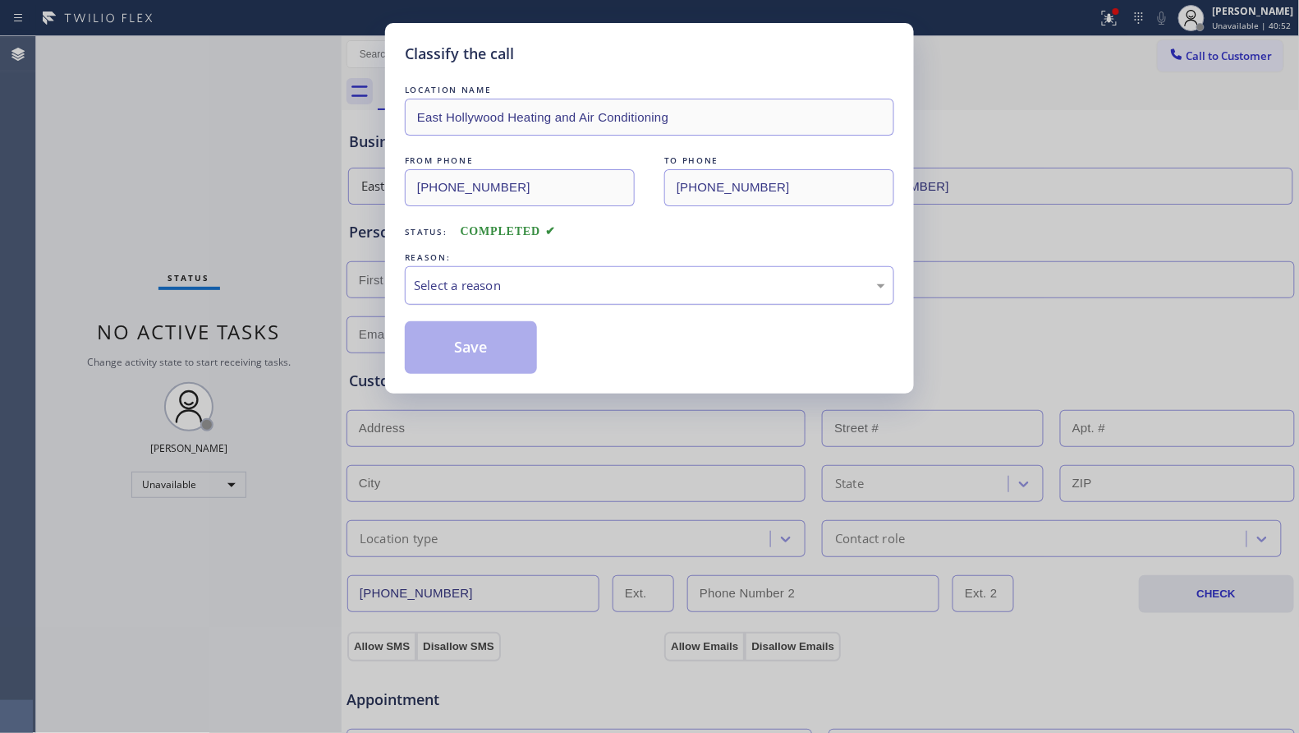
click at [524, 295] on div "Select a reason" at bounding box center [649, 285] width 471 height 19
click at [465, 342] on button "Save" at bounding box center [471, 347] width 132 height 53
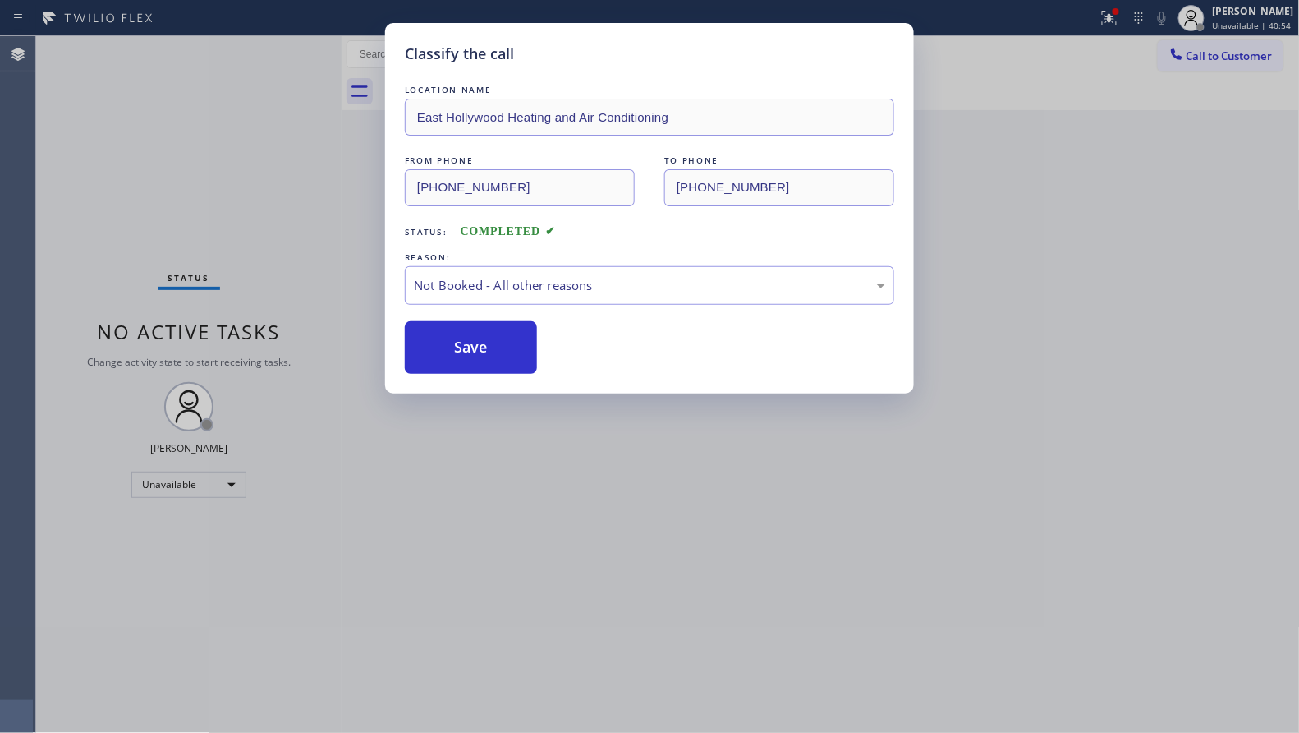
click at [274, 191] on div "Classify the call LOCATION NAME [GEOGRAPHIC_DATA] Heating and Air Conditioning …" at bounding box center [649, 366] width 1299 height 733
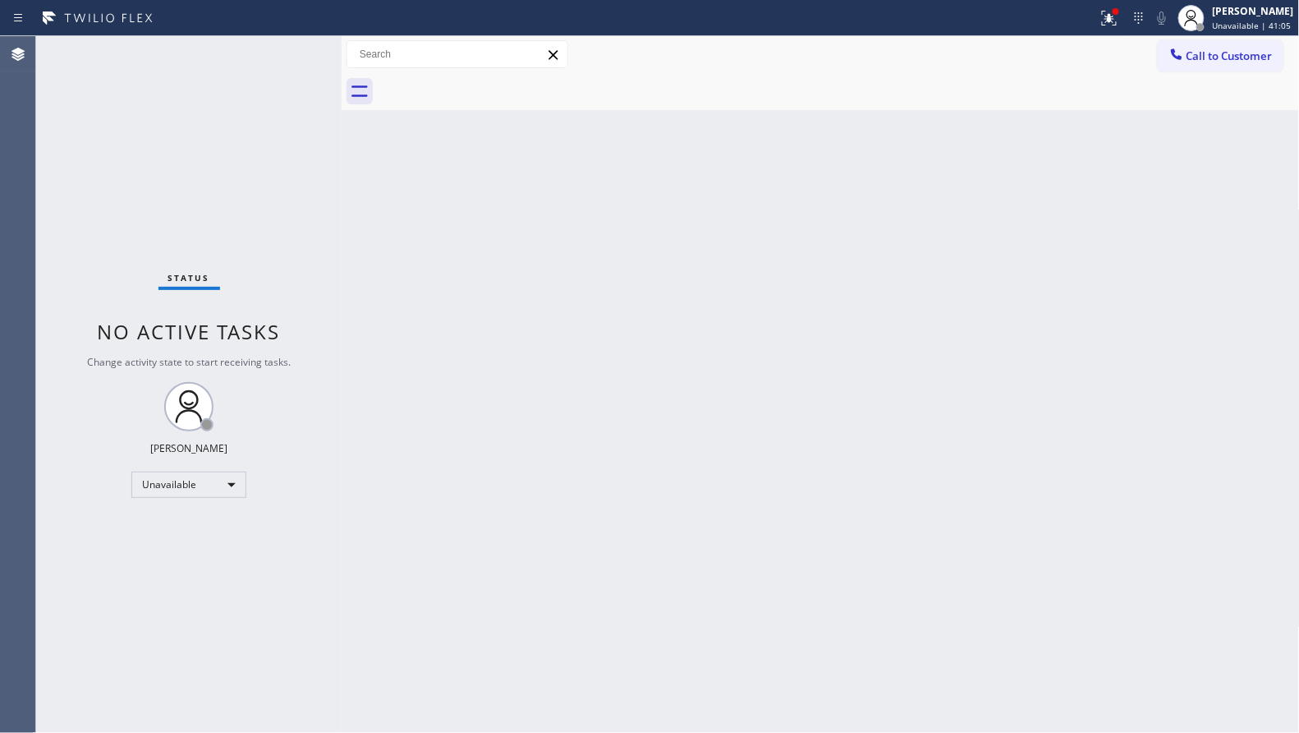
drag, startPoint x: 977, startPoint y: 70, endPoint x: 1013, endPoint y: 69, distance: 36.1
click at [979, 70] on div "Call to Customer Outbound call Location [GEOGRAPHIC_DATA] Heating and Air Condi…" at bounding box center [821, 54] width 959 height 37
drag, startPoint x: 1178, startPoint y: 53, endPoint x: 1157, endPoint y: 53, distance: 20.5
click at [1171, 53] on icon at bounding box center [1177, 54] width 16 height 16
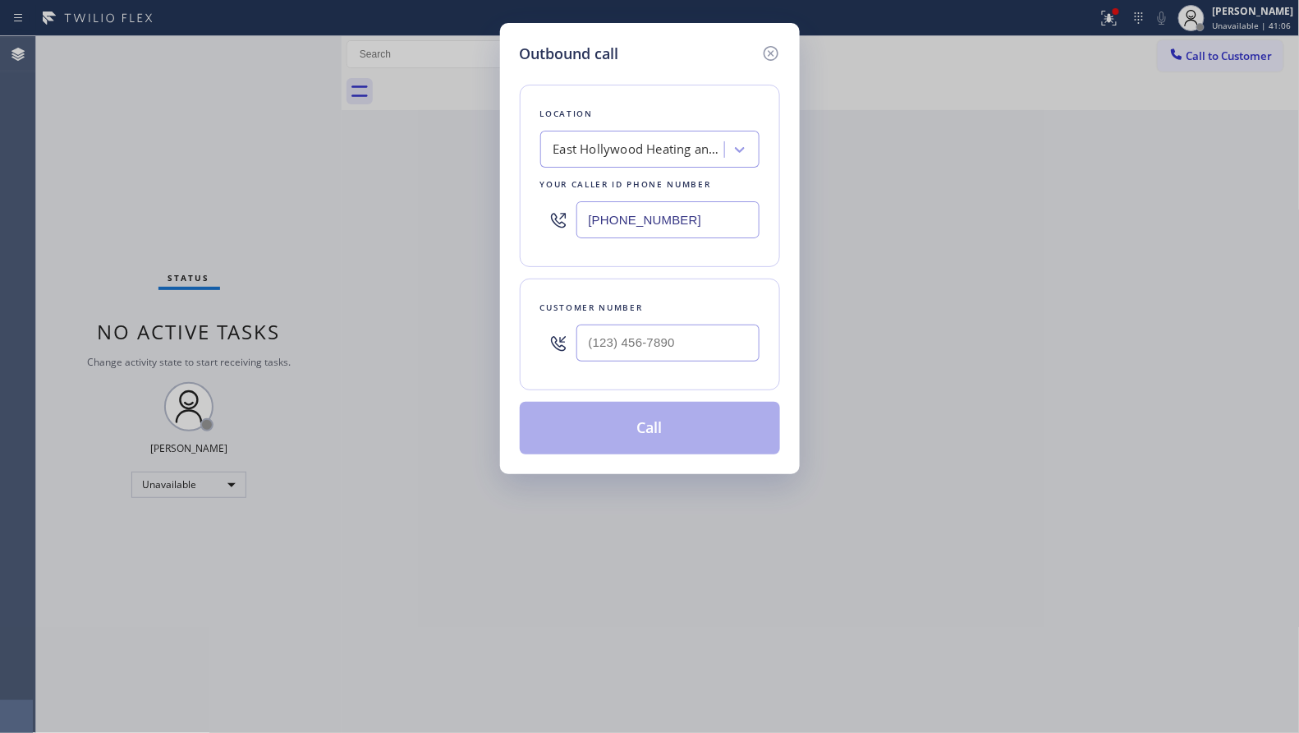
drag, startPoint x: 724, startPoint y: 221, endPoint x: 508, endPoint y: 213, distance: 216.2
click at [509, 214] on div "Outbound call Location [GEOGRAPHIC_DATA] Heating and Air Conditioning Your call…" at bounding box center [650, 248] width 300 height 451
paste input "562) 632-4501"
type input "[PHONE_NUMBER]"
click at [708, 356] on input "(___) ___-____" at bounding box center [668, 342] width 183 height 37
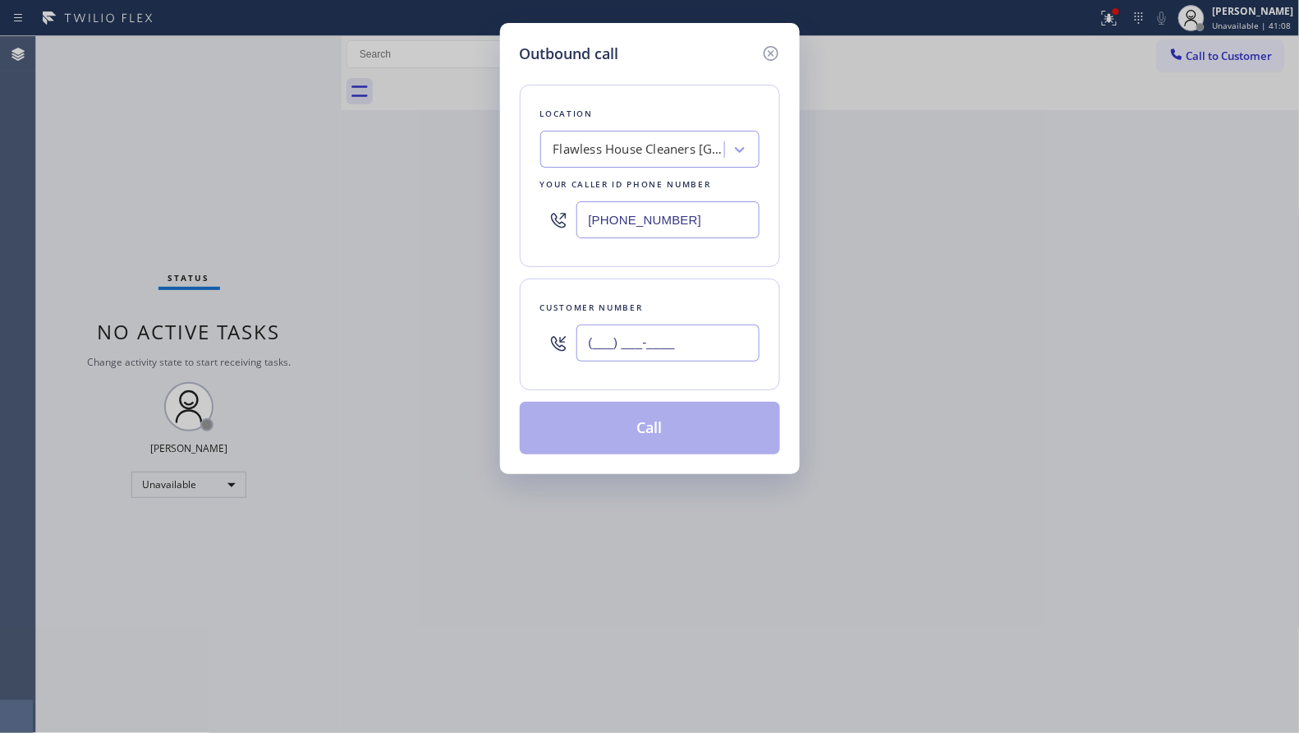
paste input "562) 655-7156"
type input "[PHONE_NUMBER]"
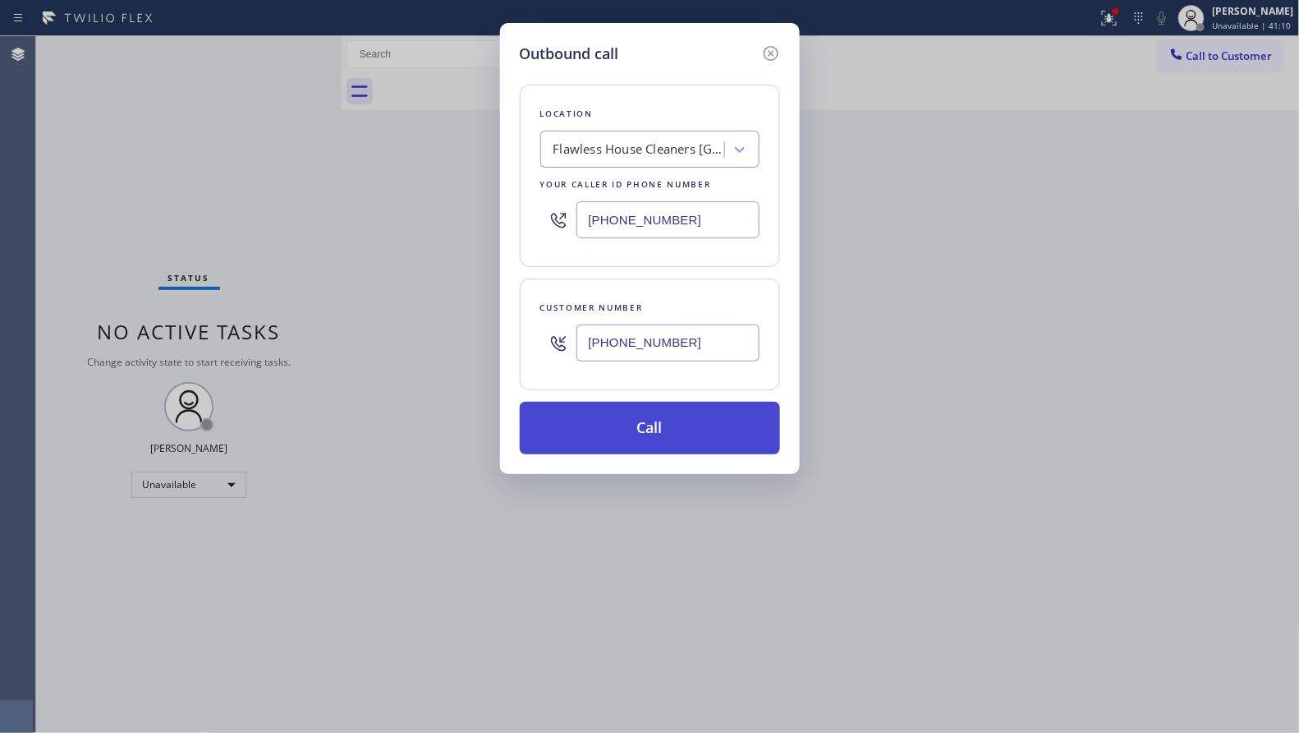
click at [637, 418] on button "Call" at bounding box center [650, 428] width 260 height 53
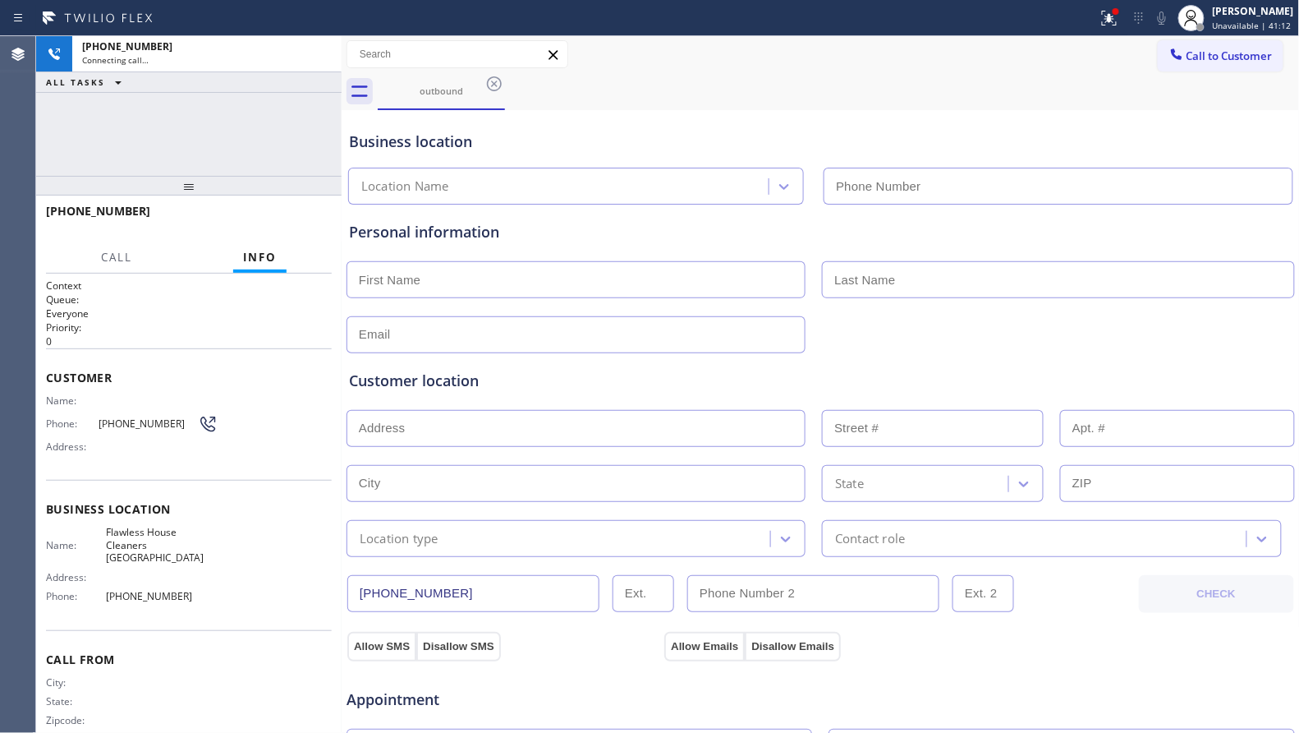
type input "[PHONE_NUMBER]"
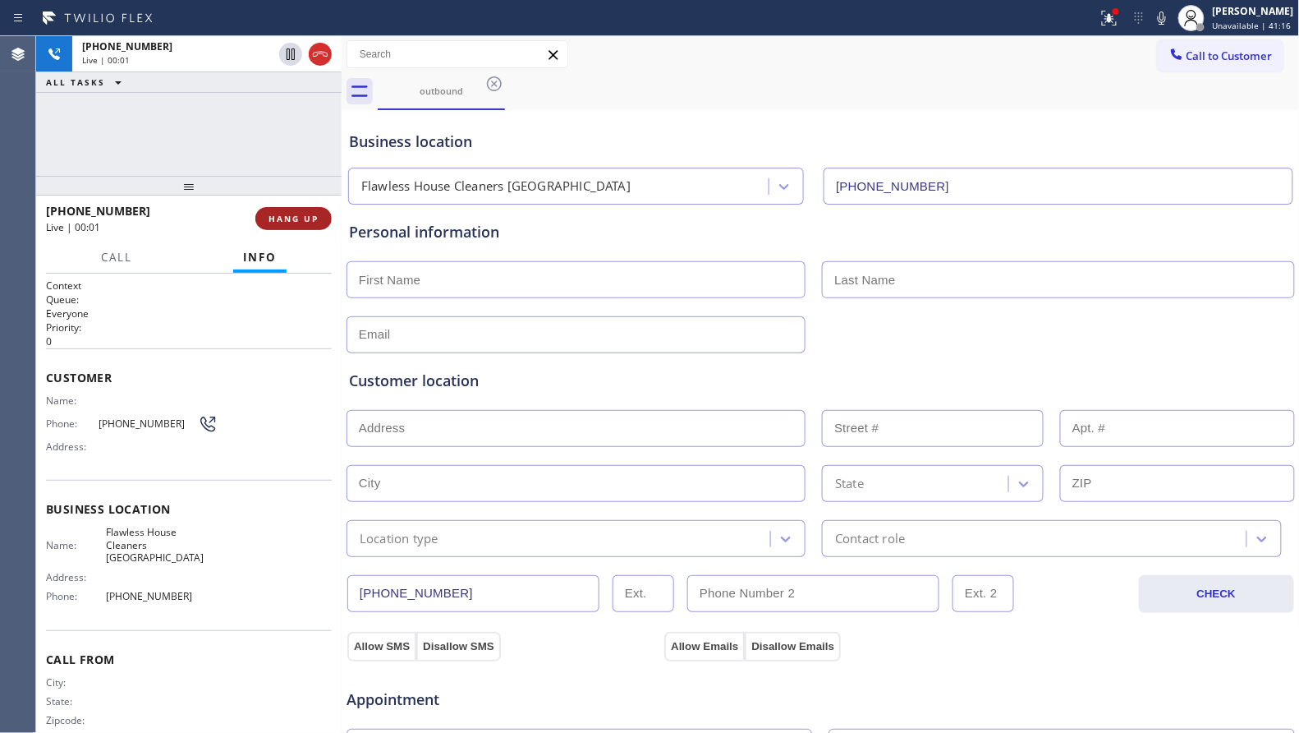
click at [294, 217] on span "HANG UP" at bounding box center [294, 218] width 50 height 11
click at [294, 216] on span "HANG UP" at bounding box center [294, 218] width 50 height 11
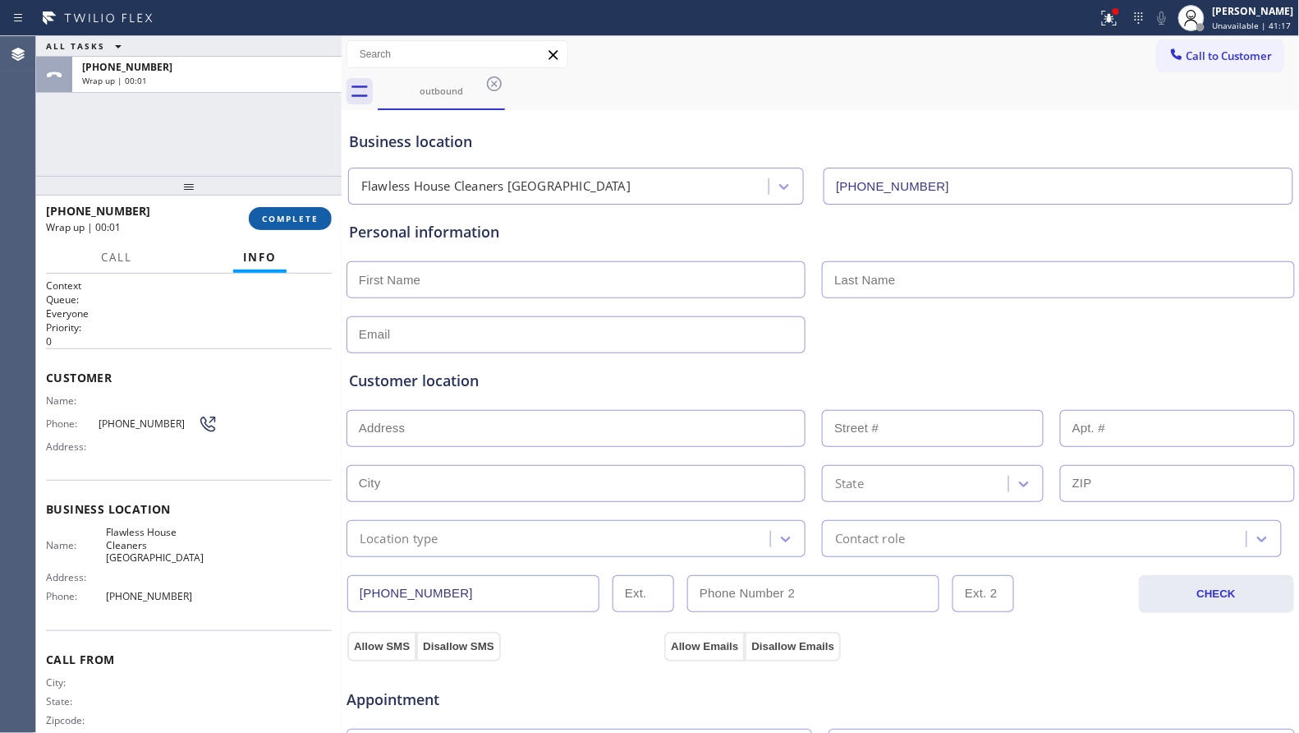
click at [292, 216] on span "COMPLETE" at bounding box center [290, 218] width 57 height 11
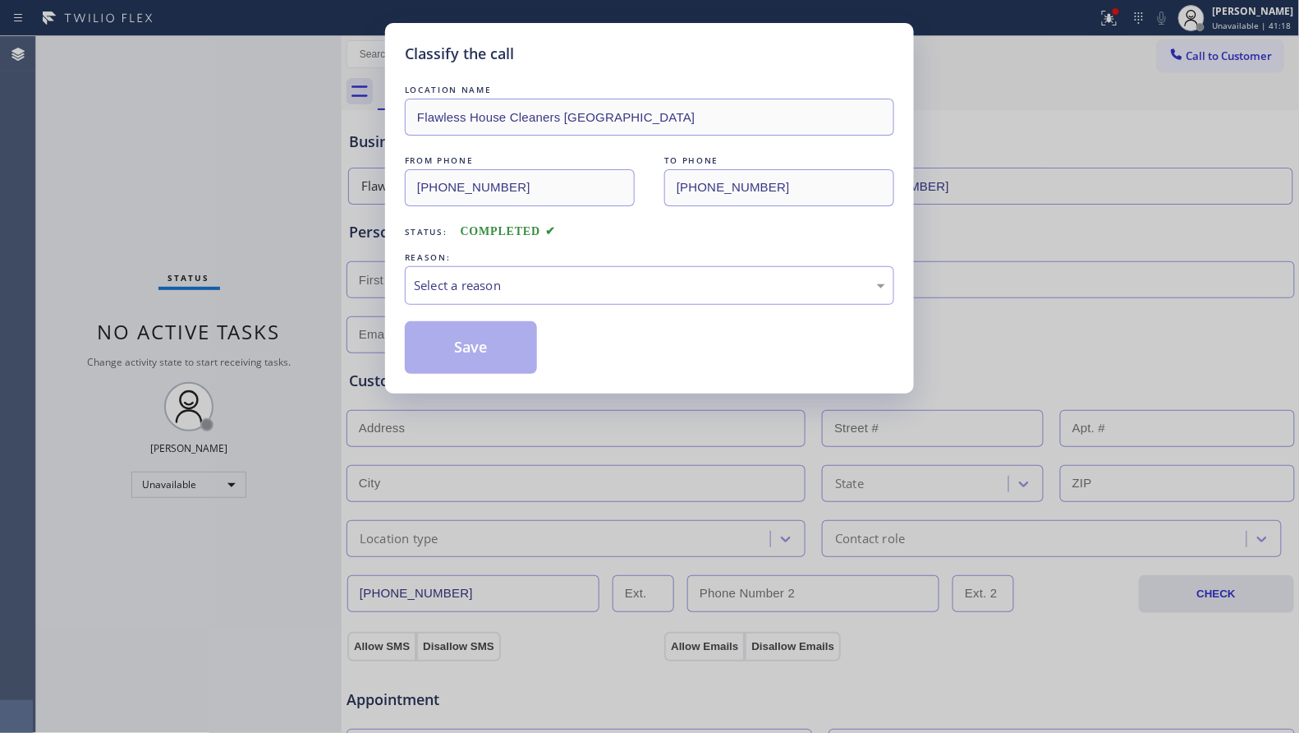
click at [676, 324] on div "Save" at bounding box center [650, 347] width 490 height 53
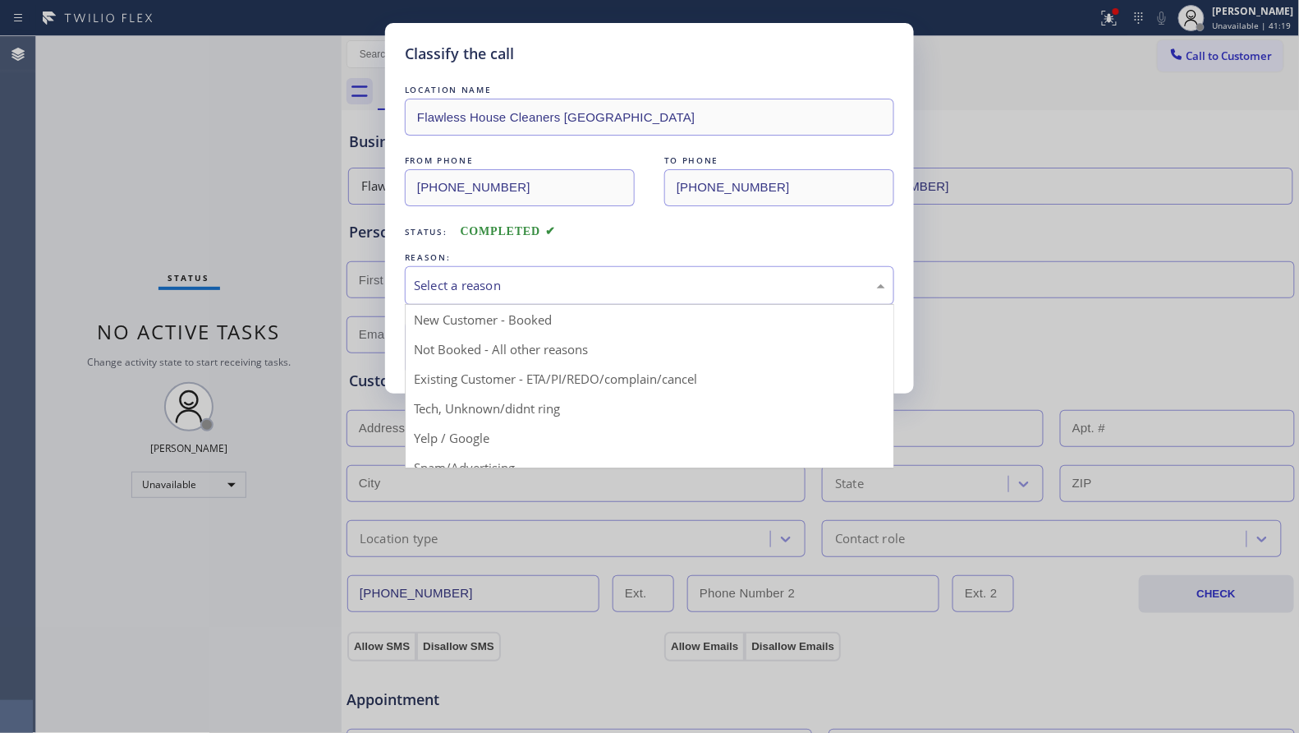
drag, startPoint x: 560, startPoint y: 271, endPoint x: 556, endPoint y: 303, distance: 32.3
click at [561, 283] on div "Select a reason" at bounding box center [650, 285] width 490 height 39
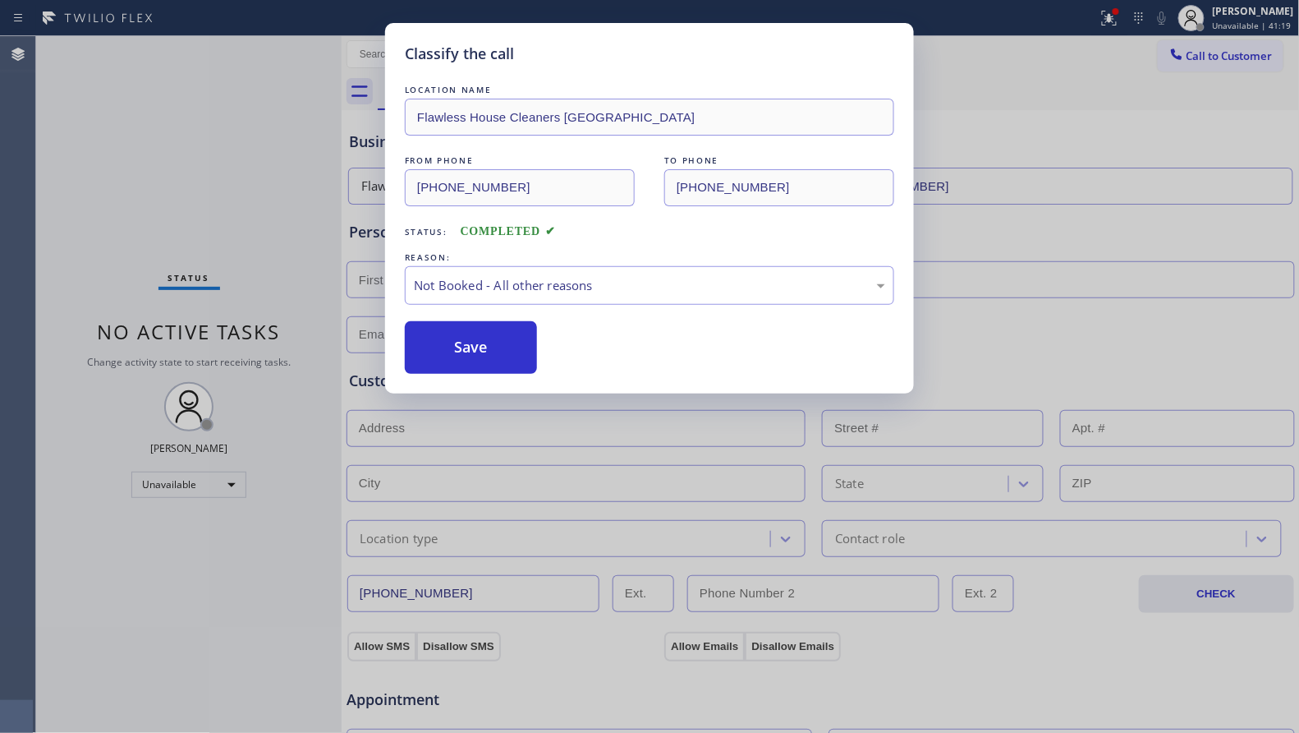
click at [440, 355] on button "Save" at bounding box center [471, 347] width 132 height 53
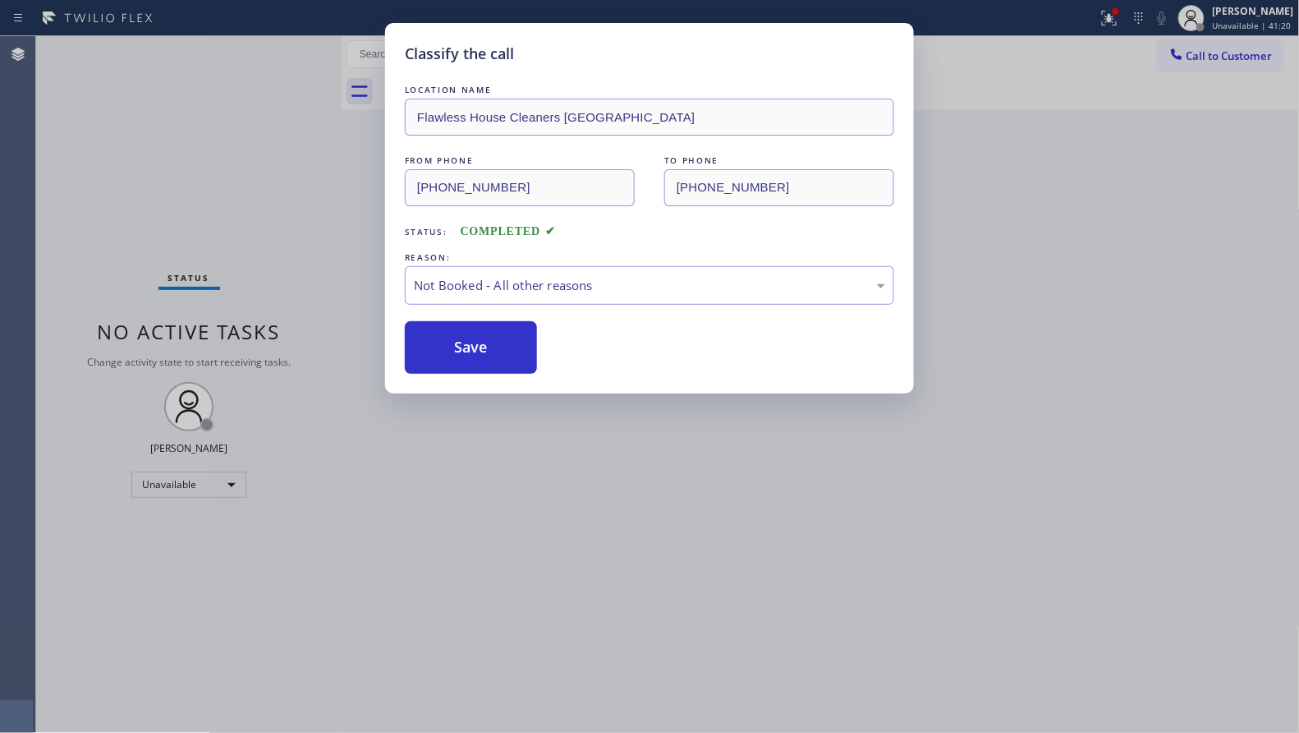
drag, startPoint x: 440, startPoint y: 355, endPoint x: 674, endPoint y: 355, distance: 234.1
click at [460, 355] on button "Save" at bounding box center [471, 347] width 132 height 53
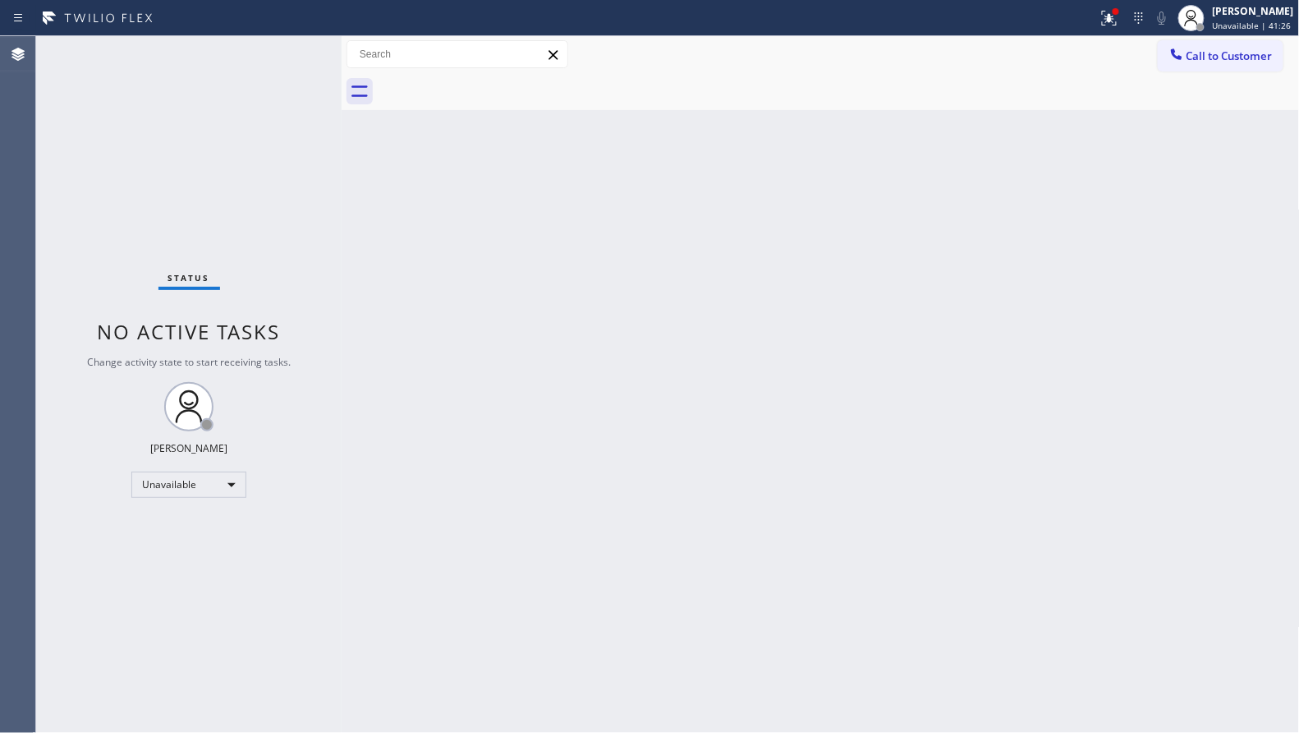
drag, startPoint x: 1062, startPoint y: 106, endPoint x: 1114, endPoint y: 65, distance: 66.1
click at [1064, 103] on div at bounding box center [839, 91] width 922 height 37
drag, startPoint x: 1202, startPoint y: 52, endPoint x: 805, endPoint y: 168, distance: 413.5
click at [1201, 52] on span "Call to Customer" at bounding box center [1230, 55] width 86 height 15
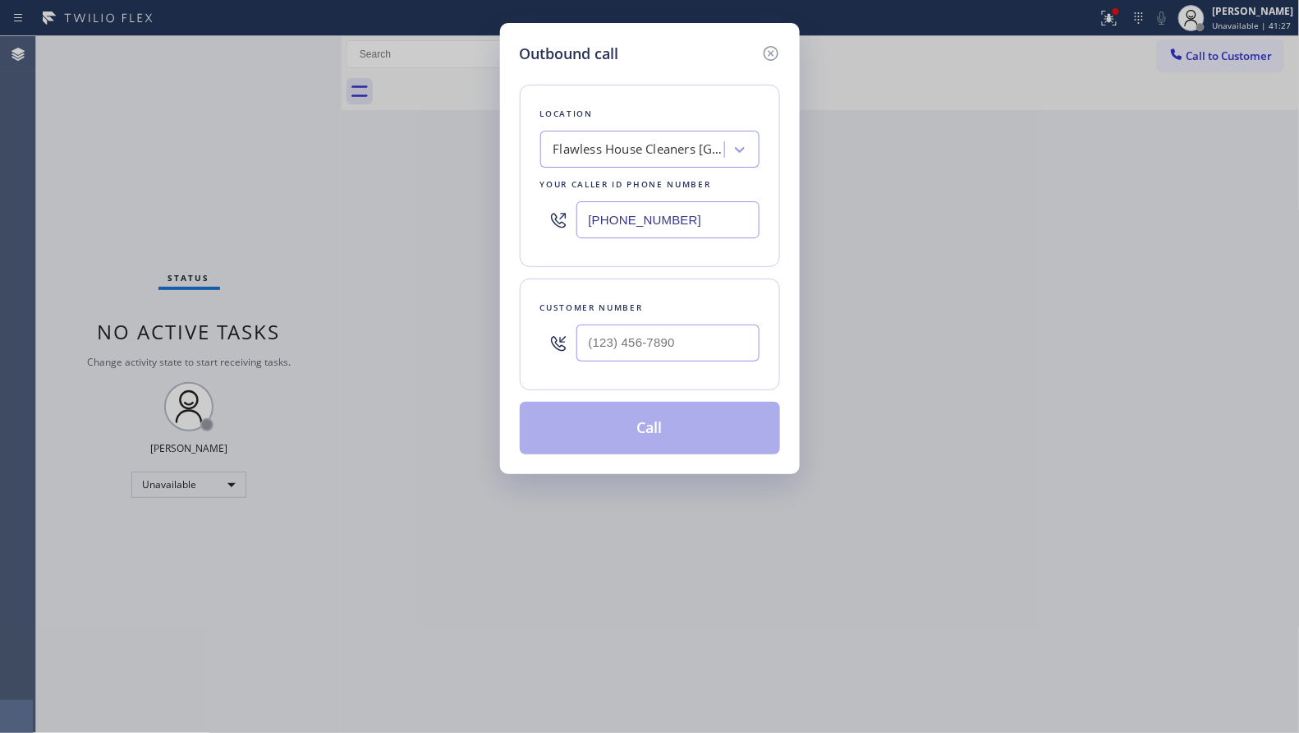
drag, startPoint x: 511, startPoint y: 214, endPoint x: 488, endPoint y: 209, distance: 23.4
click at [487, 211] on div "Outbound call Location Flawless House Cleaners [GEOGRAPHIC_DATA] Your caller id…" at bounding box center [649, 366] width 1299 height 733
paste input "480) 725-3048"
type input "[PHONE_NUMBER]"
click at [710, 336] on input "(___) ___-____" at bounding box center [668, 342] width 183 height 37
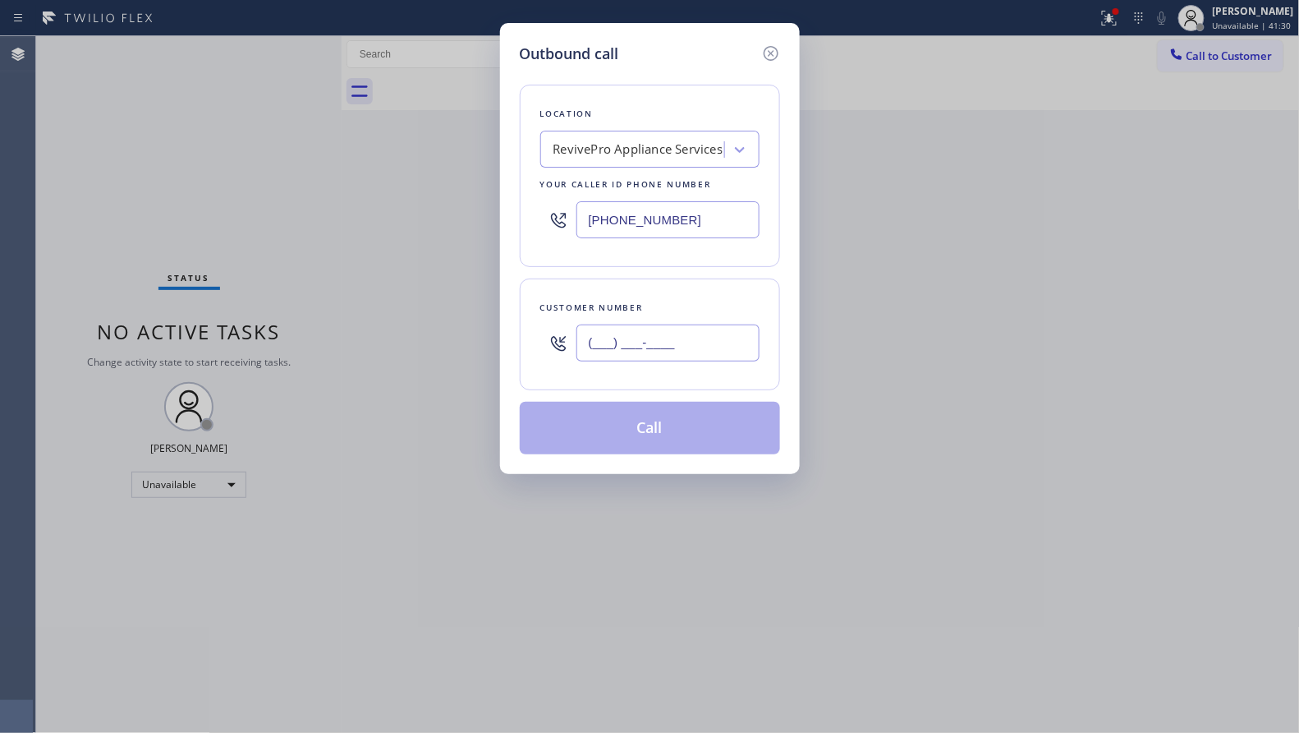
paste input "480) 319-7889"
type input "[PHONE_NUMBER]"
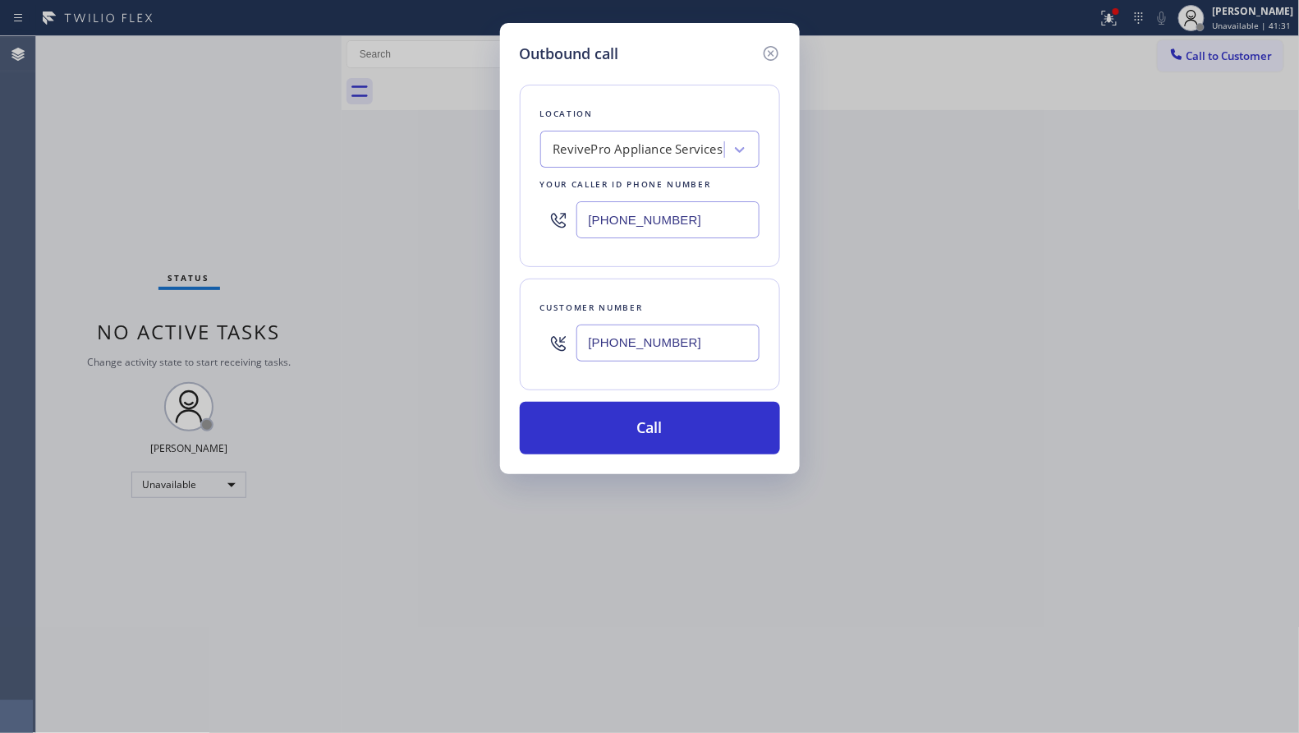
drag, startPoint x: 663, startPoint y: 434, endPoint x: 940, endPoint y: 375, distance: 282.9
click at [663, 433] on button "Call" at bounding box center [650, 428] width 260 height 53
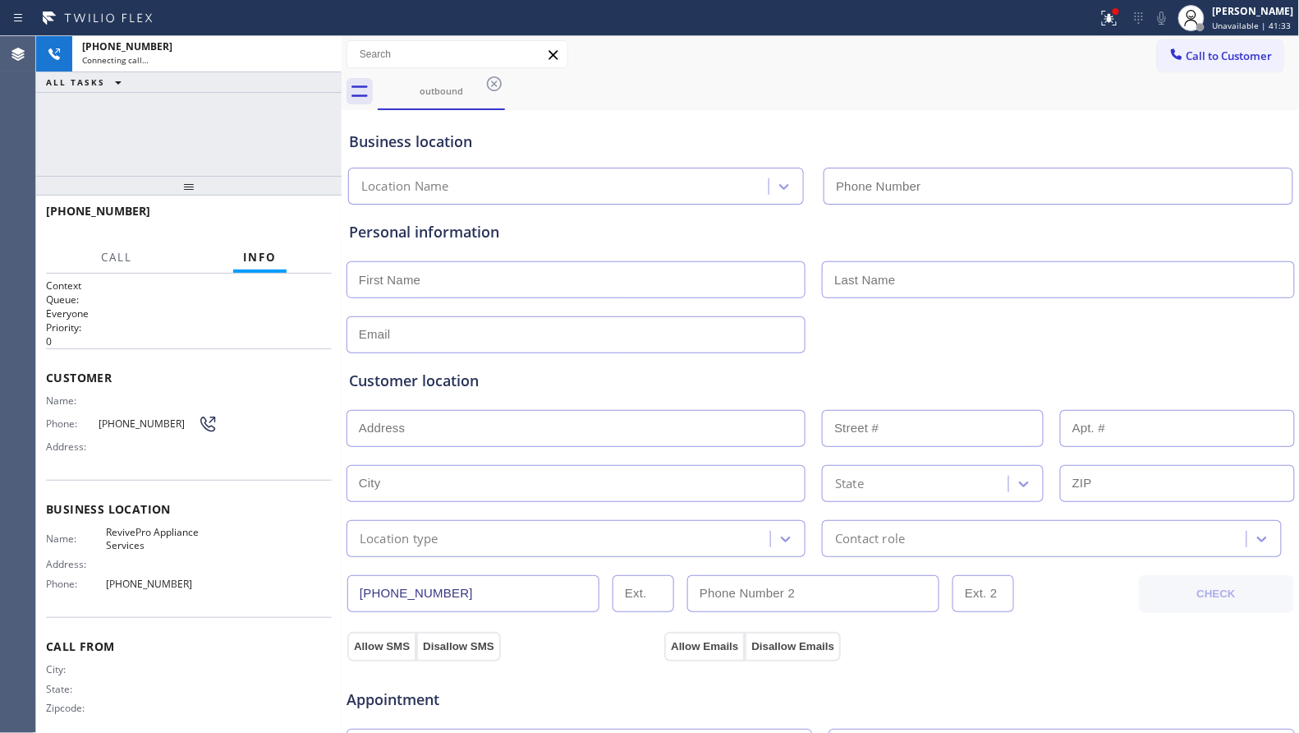
type input "[PHONE_NUMBER]"
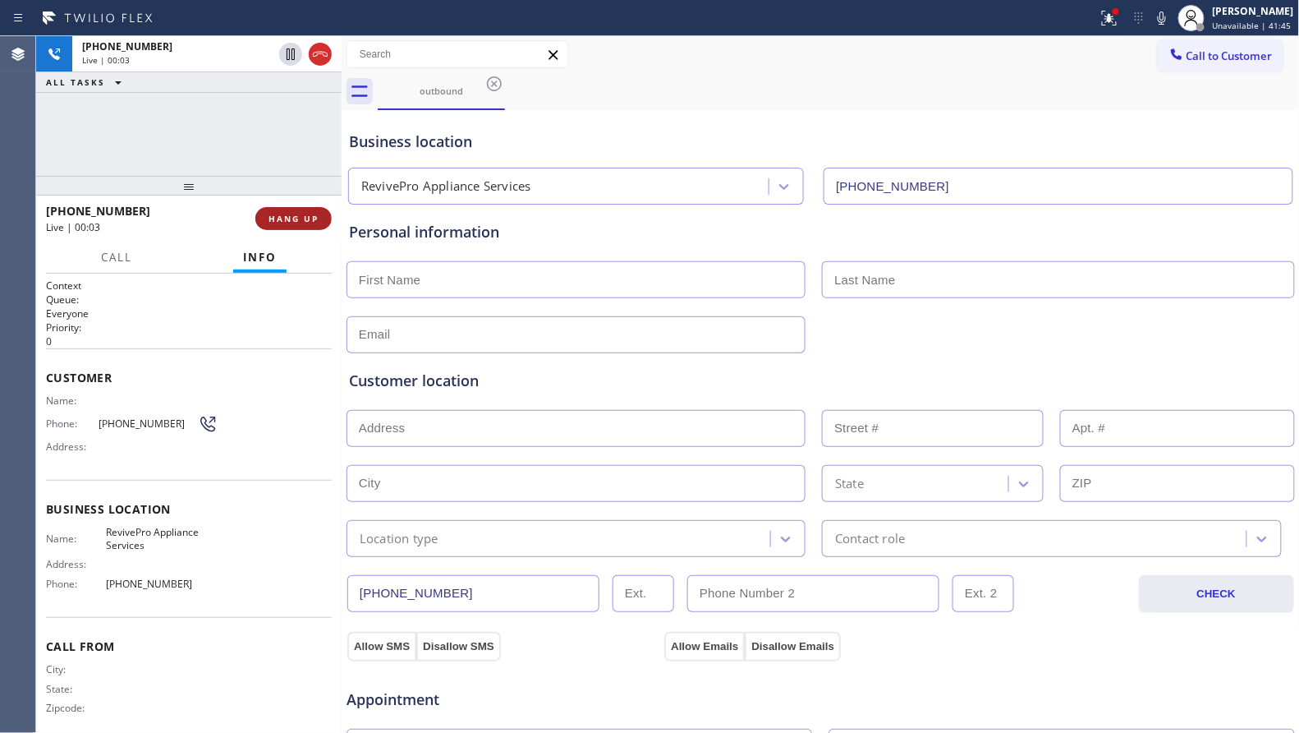
click at [294, 218] on span "HANG UP" at bounding box center [294, 218] width 50 height 11
click at [291, 205] on div "[PHONE_NUMBER] Live | 00:03 HANG UP" at bounding box center [189, 218] width 286 height 43
click at [291, 205] on div "[PHONE_NUMBER] Live | 00:04 HANG UP" at bounding box center [189, 218] width 286 height 43
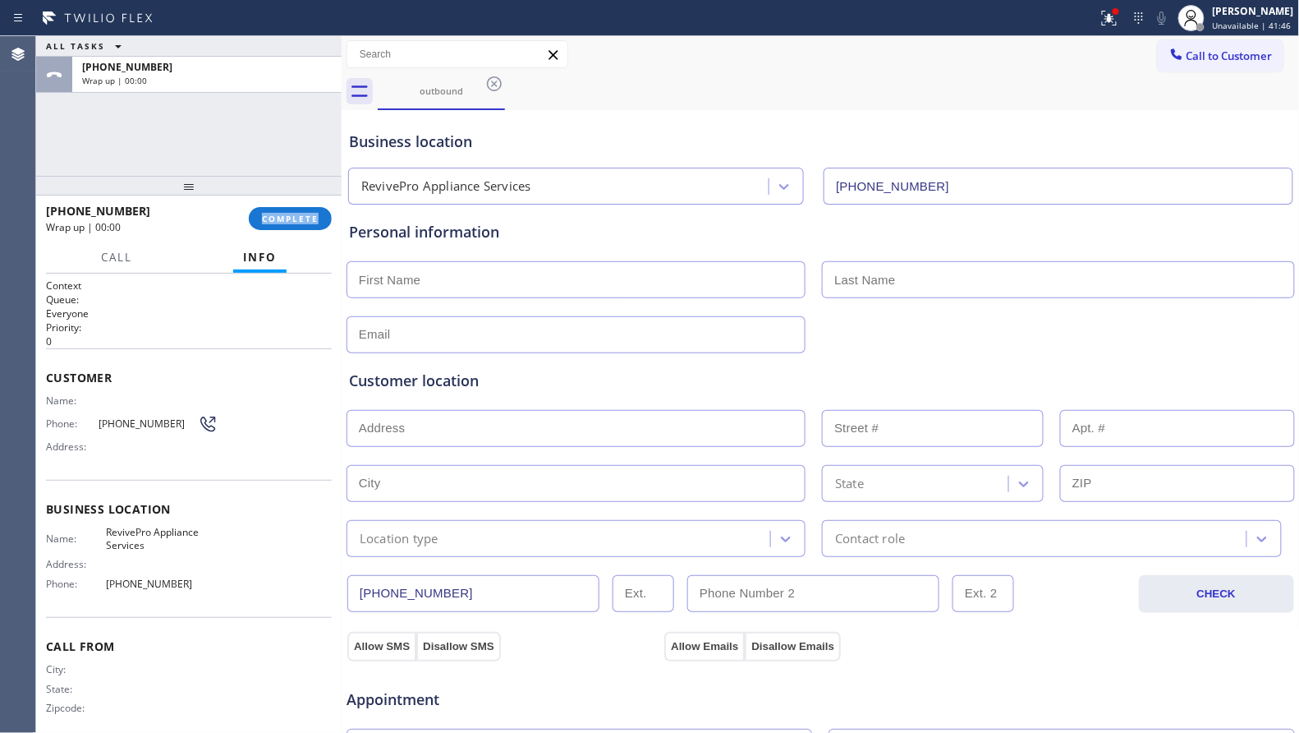
click at [291, 205] on div "[PHONE_NUMBER] Wrap up | 00:00 COMPLETE" at bounding box center [189, 218] width 286 height 43
click at [287, 201] on div "[PHONE_NUMBER] Wrap up | 00:02 COMPLETE" at bounding box center [189, 218] width 286 height 43
drag, startPoint x: 284, startPoint y: 168, endPoint x: 278, endPoint y: 209, distance: 40.7
click at [283, 168] on div "ALL TASKS ALL TASKS ACTIVE TASKS TASKS IN WRAP UP [PHONE_NUMBER] Wrap up | 00:02" at bounding box center [189, 106] width 306 height 140
click at [290, 229] on div "[PHONE_NUMBER] Wrap up | 00:02 COMPLETE" at bounding box center [189, 218] width 286 height 43
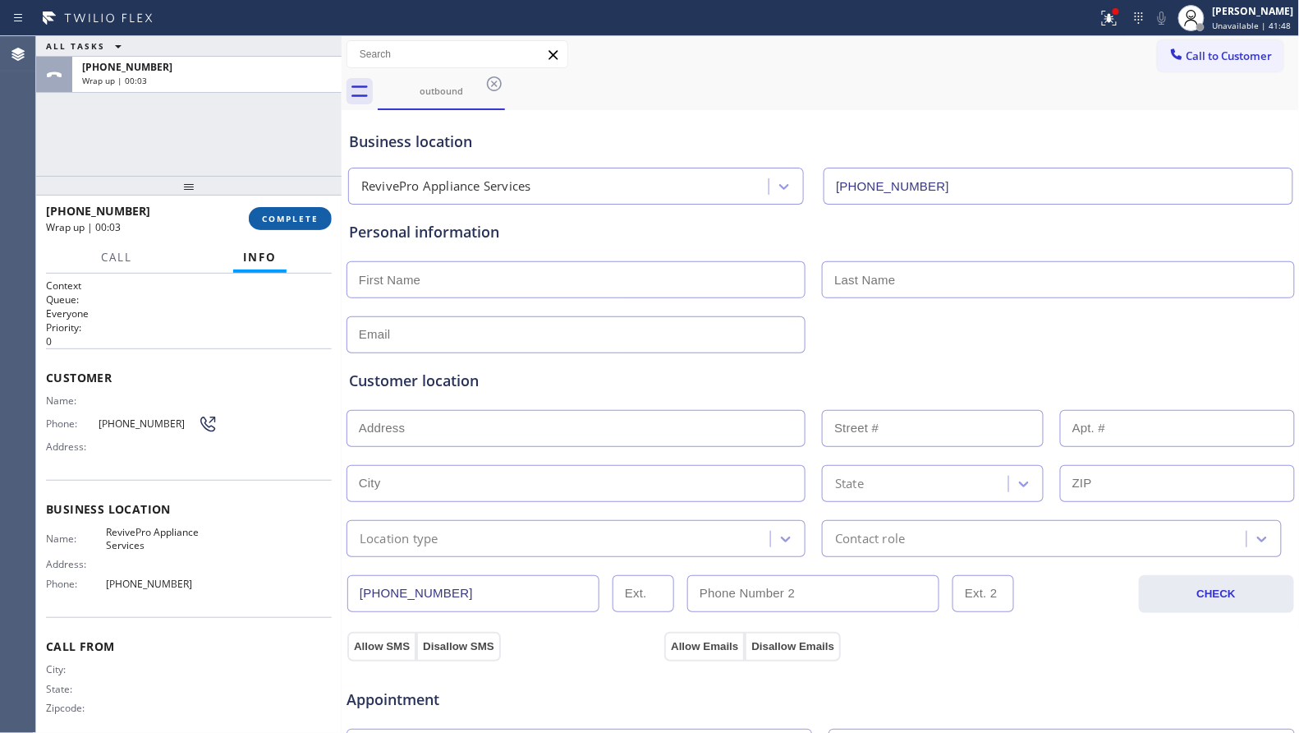
click at [291, 226] on button "COMPLETE" at bounding box center [290, 218] width 83 height 23
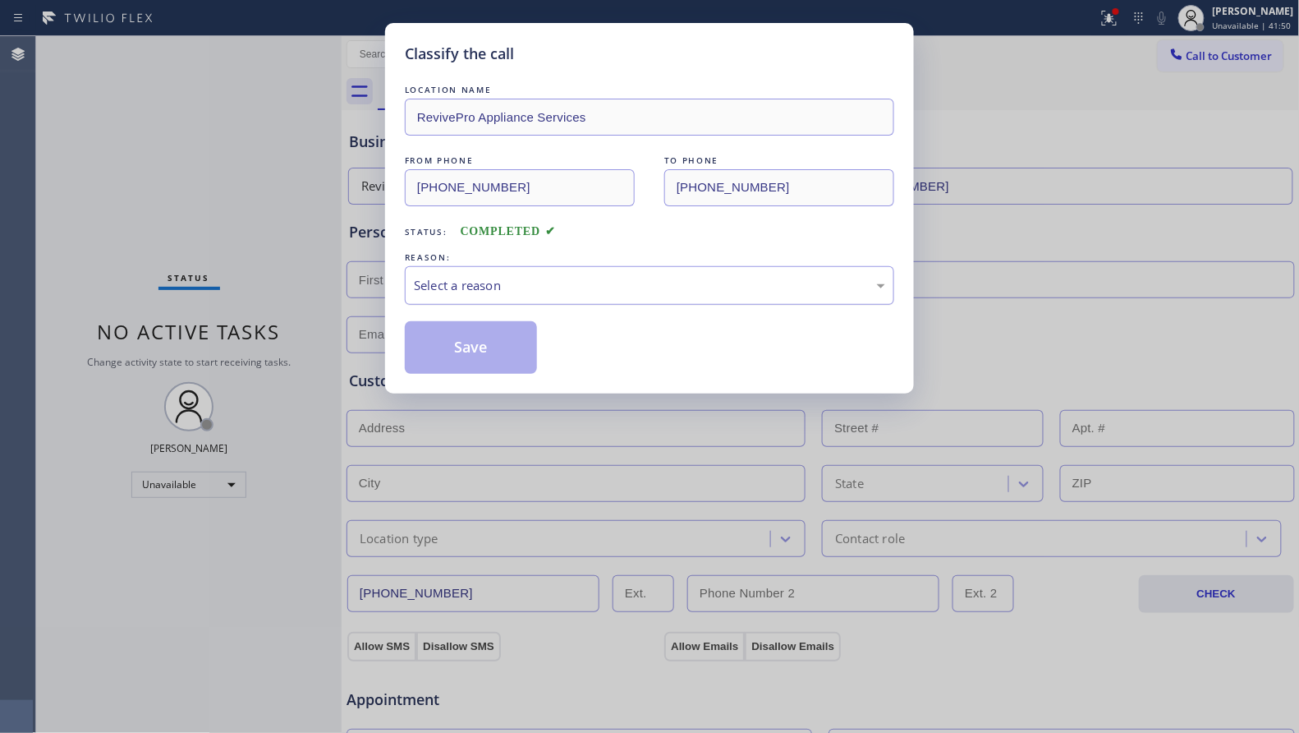
click at [699, 291] on div "Select a reason" at bounding box center [649, 285] width 471 height 19
click at [417, 354] on button "Save" at bounding box center [471, 347] width 132 height 53
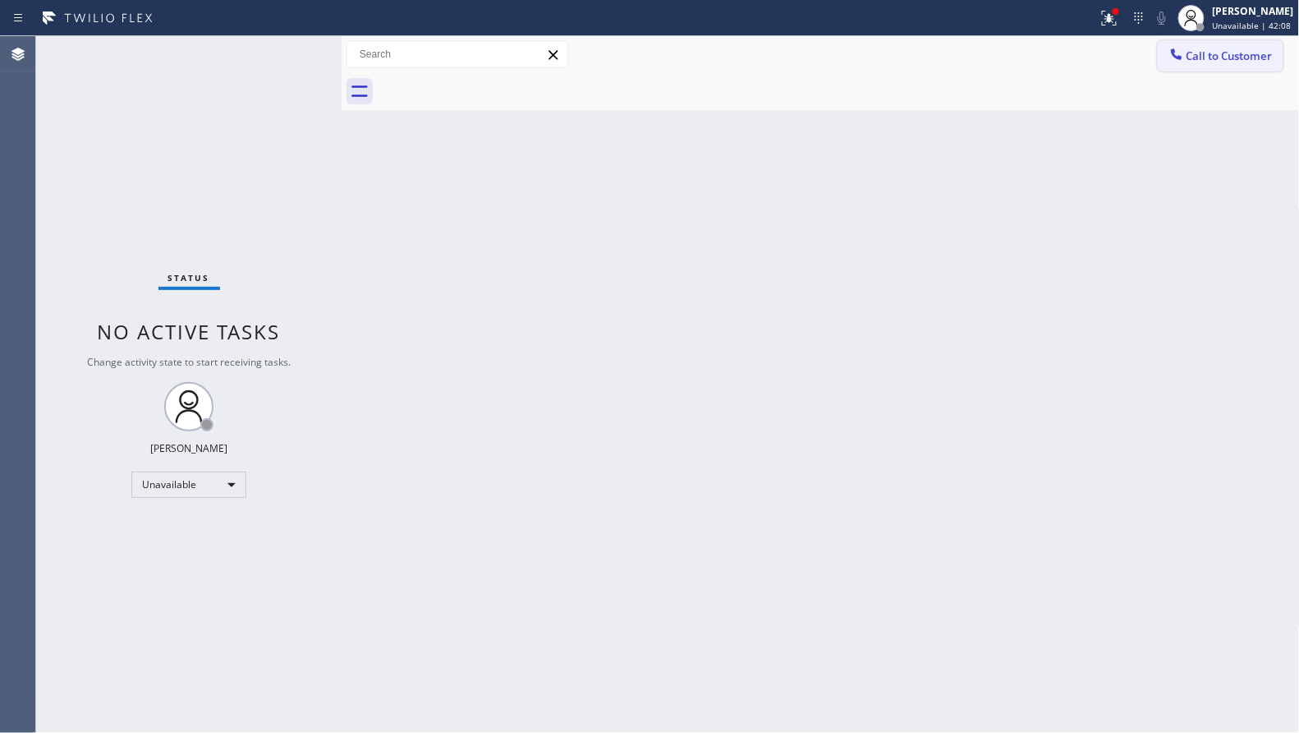
click at [1190, 53] on span "Call to Customer" at bounding box center [1230, 55] width 86 height 15
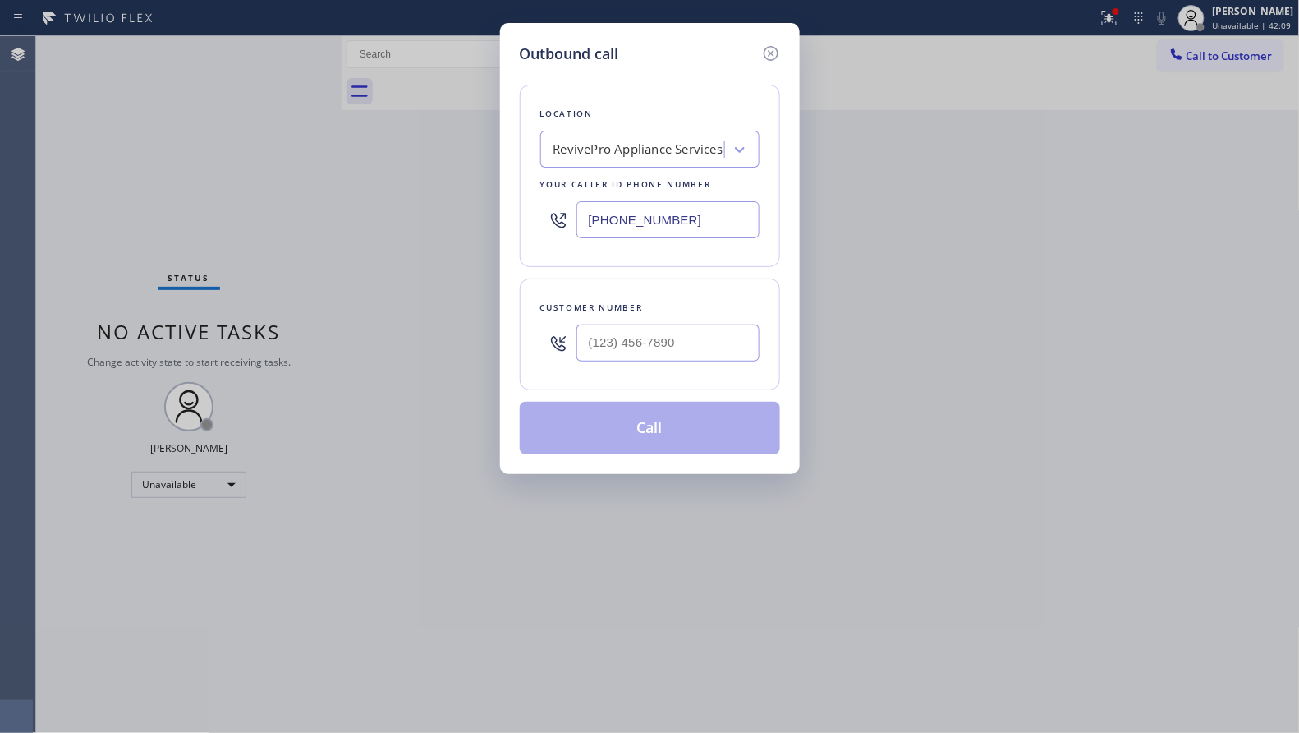
drag, startPoint x: 729, startPoint y: 229, endPoint x: 499, endPoint y: 223, distance: 229.2
click at [500, 223] on div "Outbound call Location RevivePro Appliance Services Your caller id phone number…" at bounding box center [650, 248] width 300 height 451
paste input "833) 988-388_"
type input "(833) 988-388_"
click at [653, 358] on input "(___) ___-____" at bounding box center [668, 342] width 183 height 37
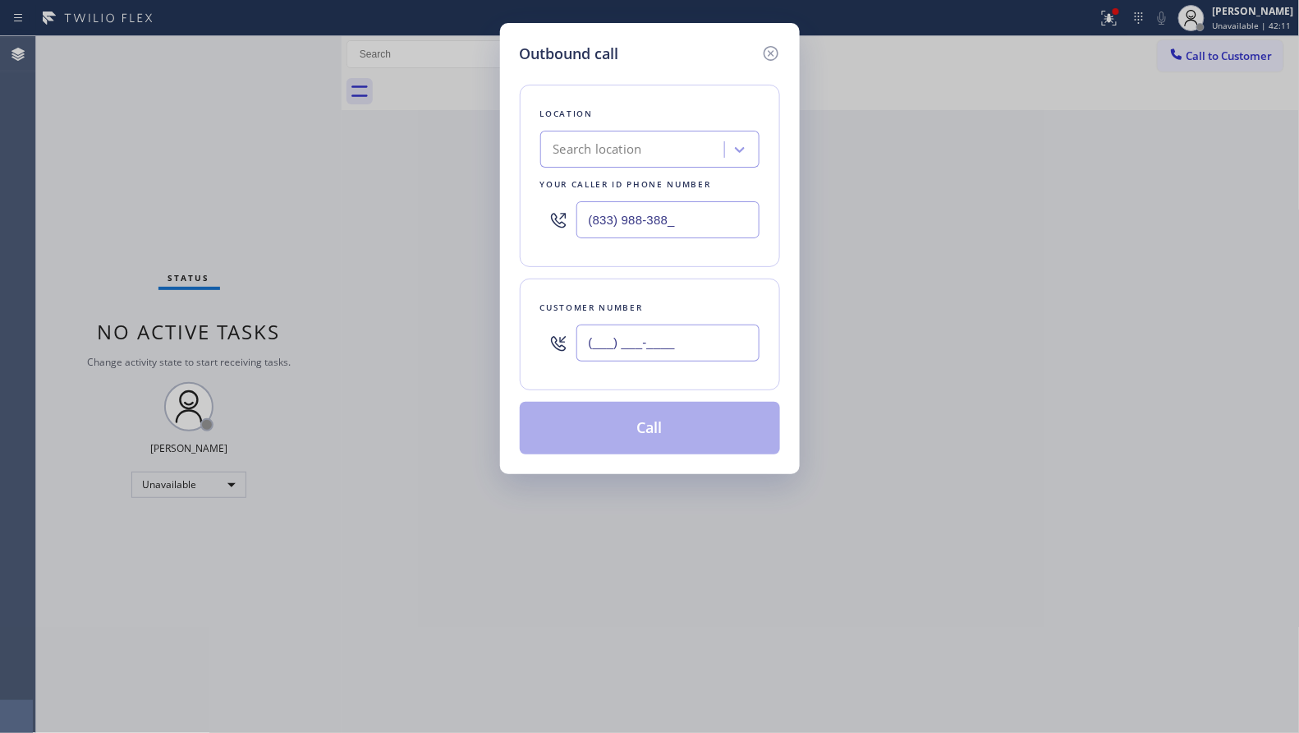
paste input "754) 336-6802"
type input "[PHONE_NUMBER]"
click at [634, 380] on div "Customer number [PHONE_NUMBER]" at bounding box center [650, 334] width 260 height 112
click at [649, 296] on div "Customer number [PHONE_NUMBER]" at bounding box center [650, 334] width 260 height 112
drag, startPoint x: 697, startPoint y: 232, endPoint x: 444, endPoint y: 209, distance: 254.8
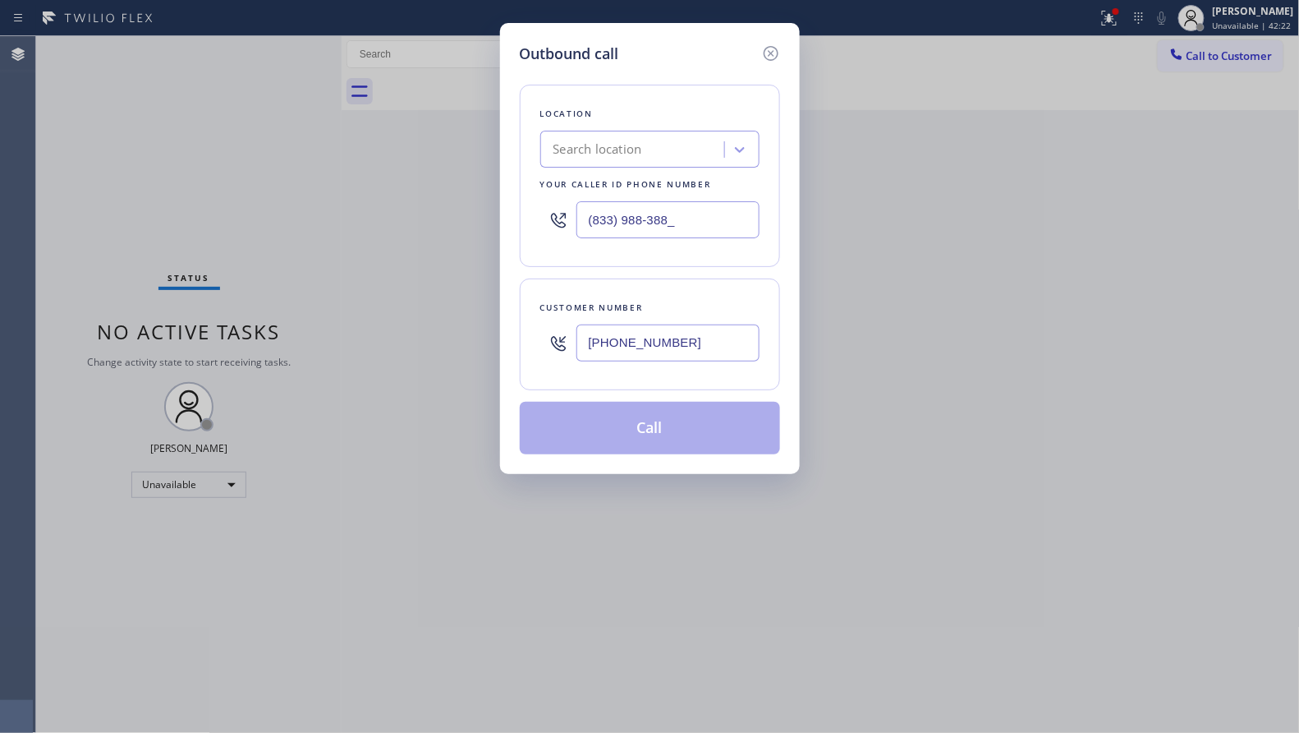
click at [443, 211] on div "Outbound call Location Search location Your caller id phone number (833) 988-38…" at bounding box center [649, 366] width 1299 height 733
paste input "248) 671-6118"
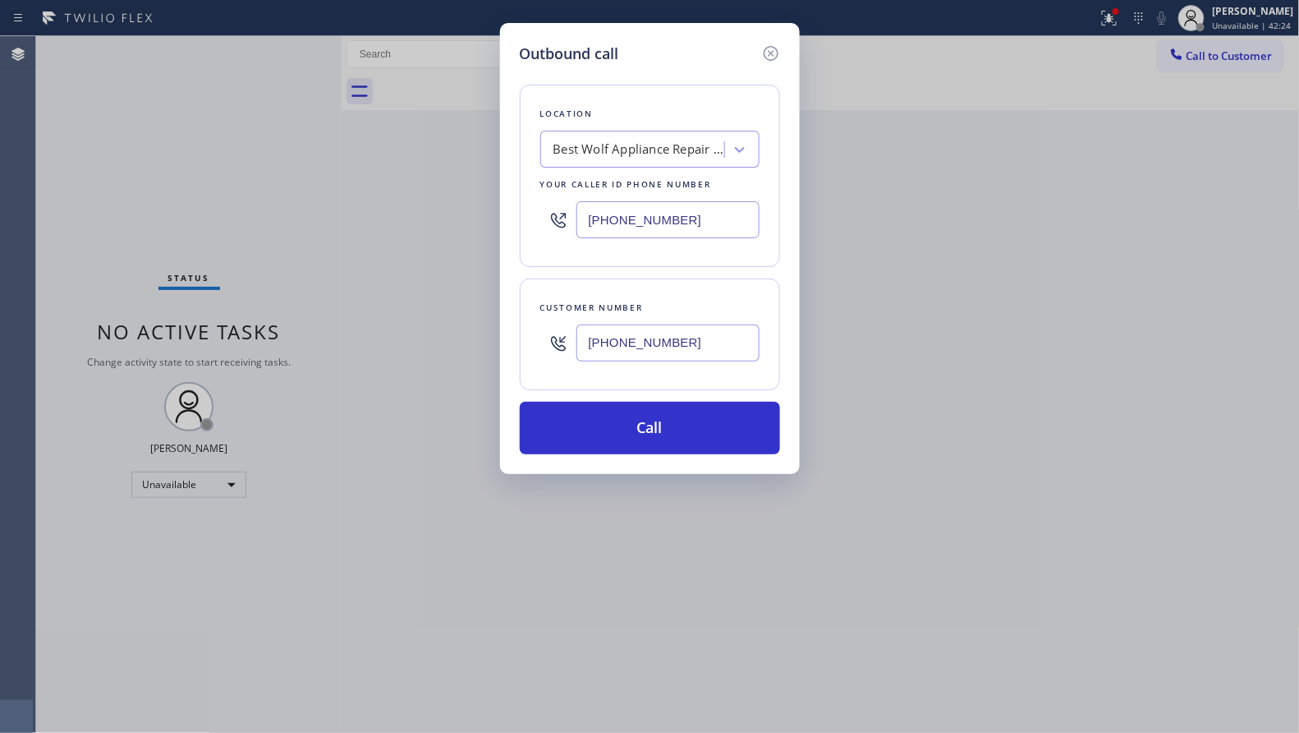
type input "[PHONE_NUMBER]"
drag, startPoint x: 686, startPoint y: 350, endPoint x: 522, endPoint y: 348, distance: 164.3
click at [522, 349] on div "Customer number [PHONE_NUMBER]" at bounding box center [650, 334] width 260 height 112
paste input "34) 371-259"
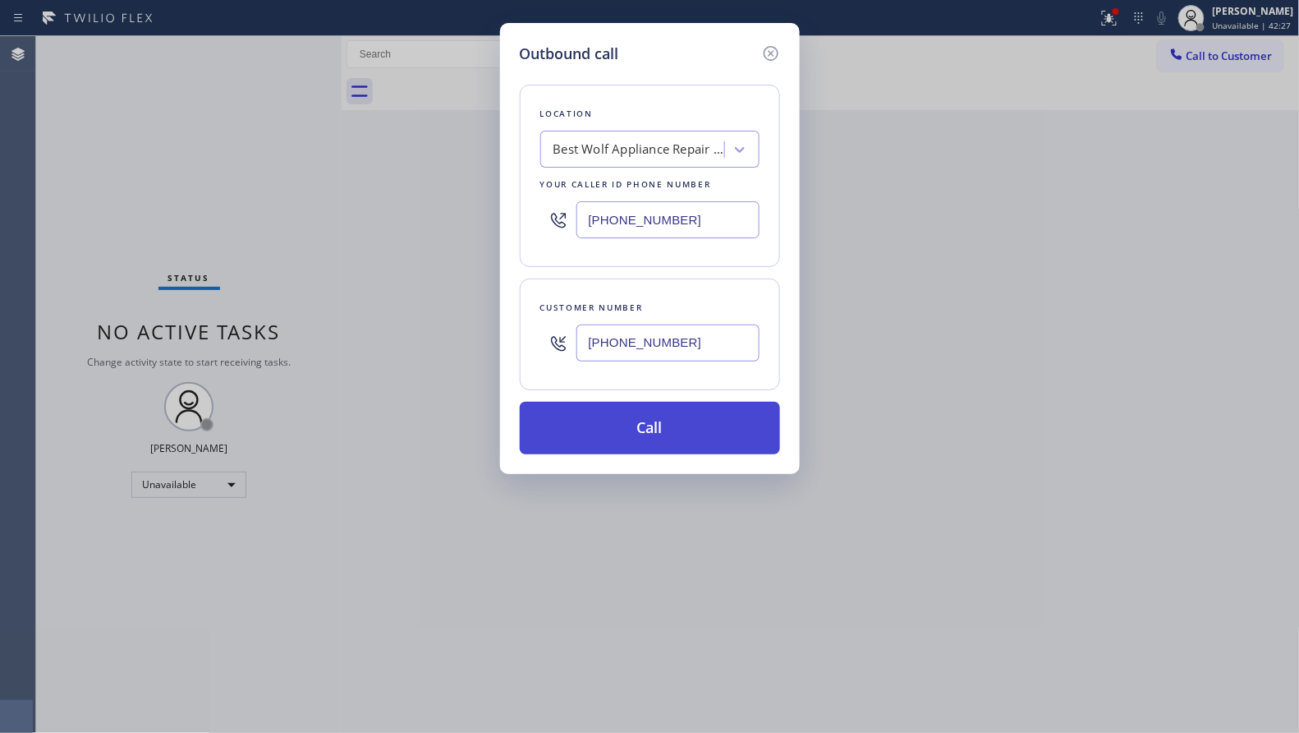
type input "[PHONE_NUMBER]"
click at [637, 419] on button "Call" at bounding box center [650, 428] width 260 height 53
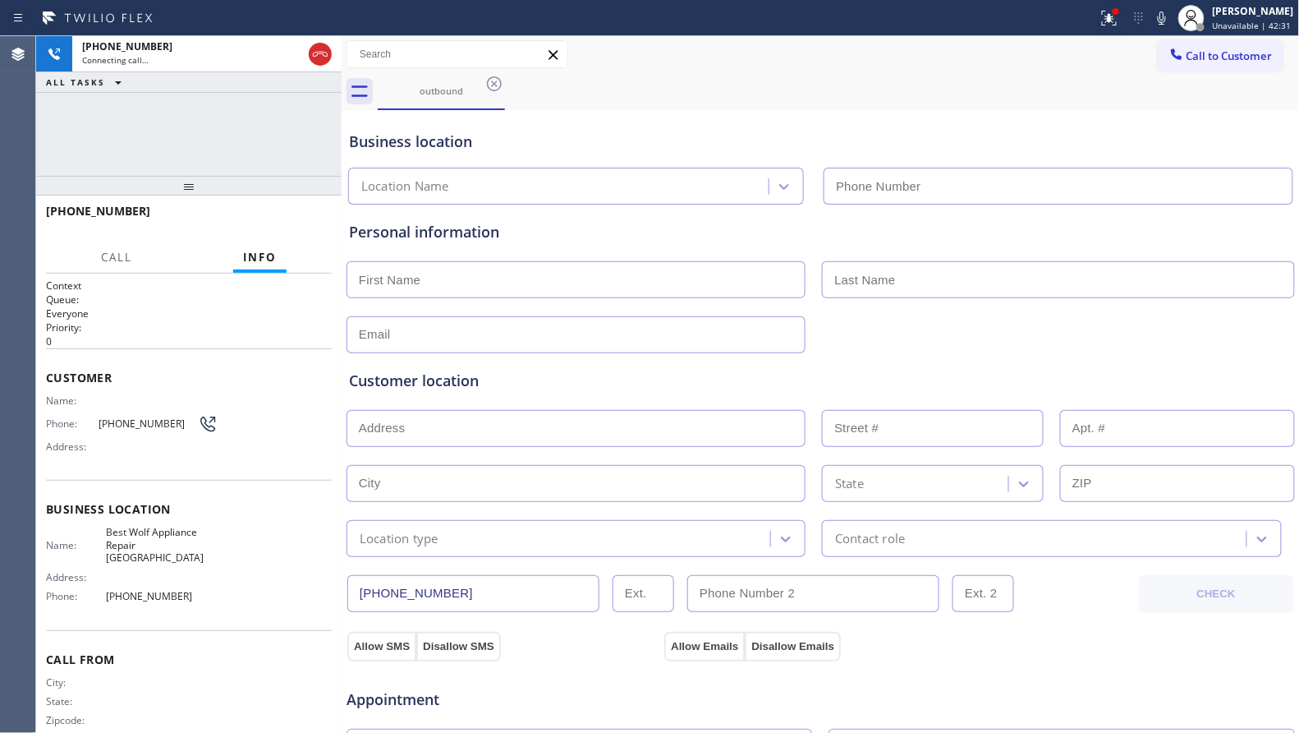
type input "[PHONE_NUMBER]"
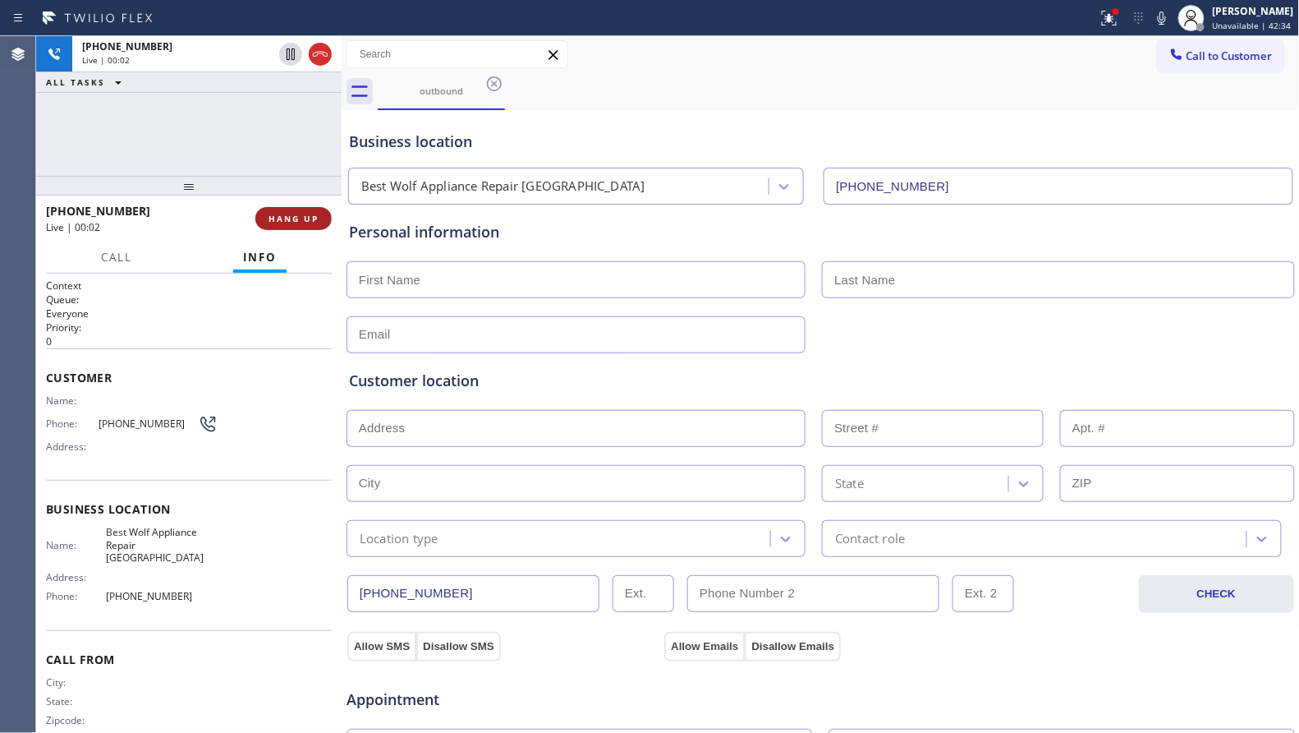
click at [297, 226] on button "HANG UP" at bounding box center [293, 218] width 76 height 23
click at [297, 225] on button "HANG UP" at bounding box center [293, 218] width 76 height 23
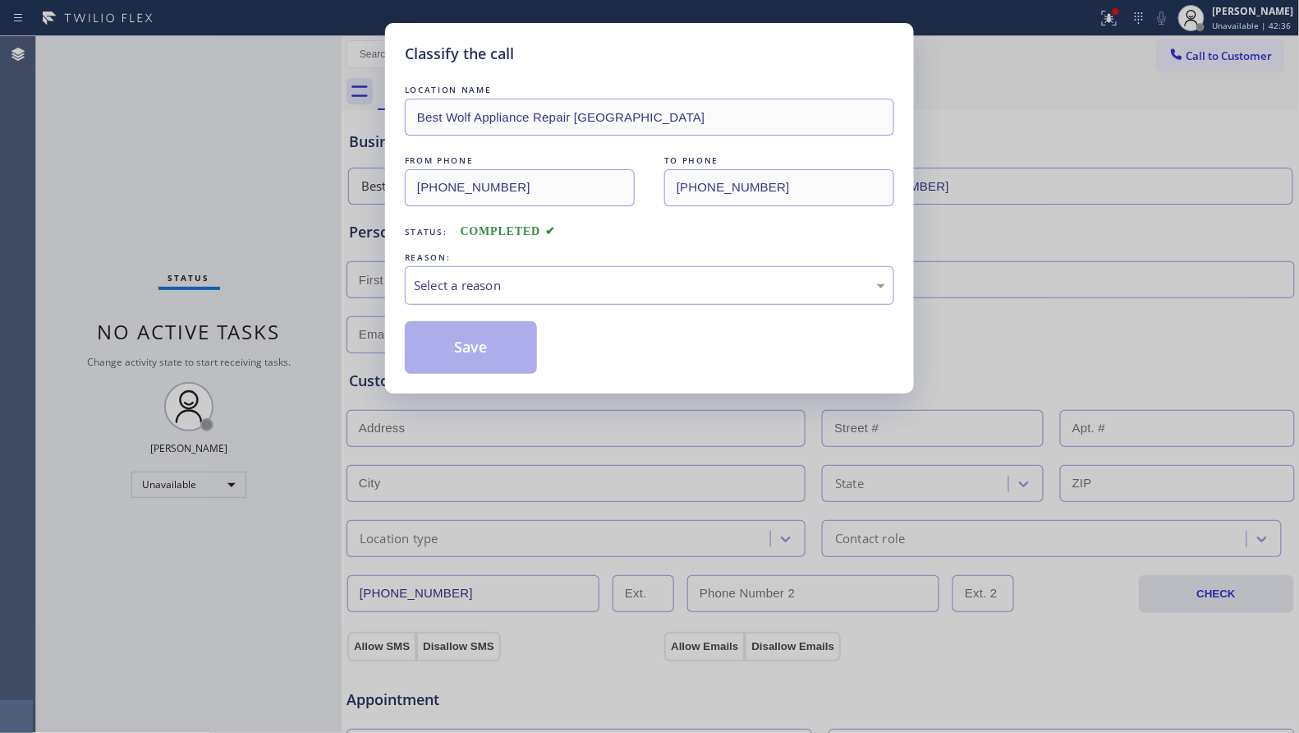
click at [593, 295] on div "Select a reason" at bounding box center [649, 285] width 471 height 19
click at [495, 347] on button "Save" at bounding box center [471, 347] width 132 height 53
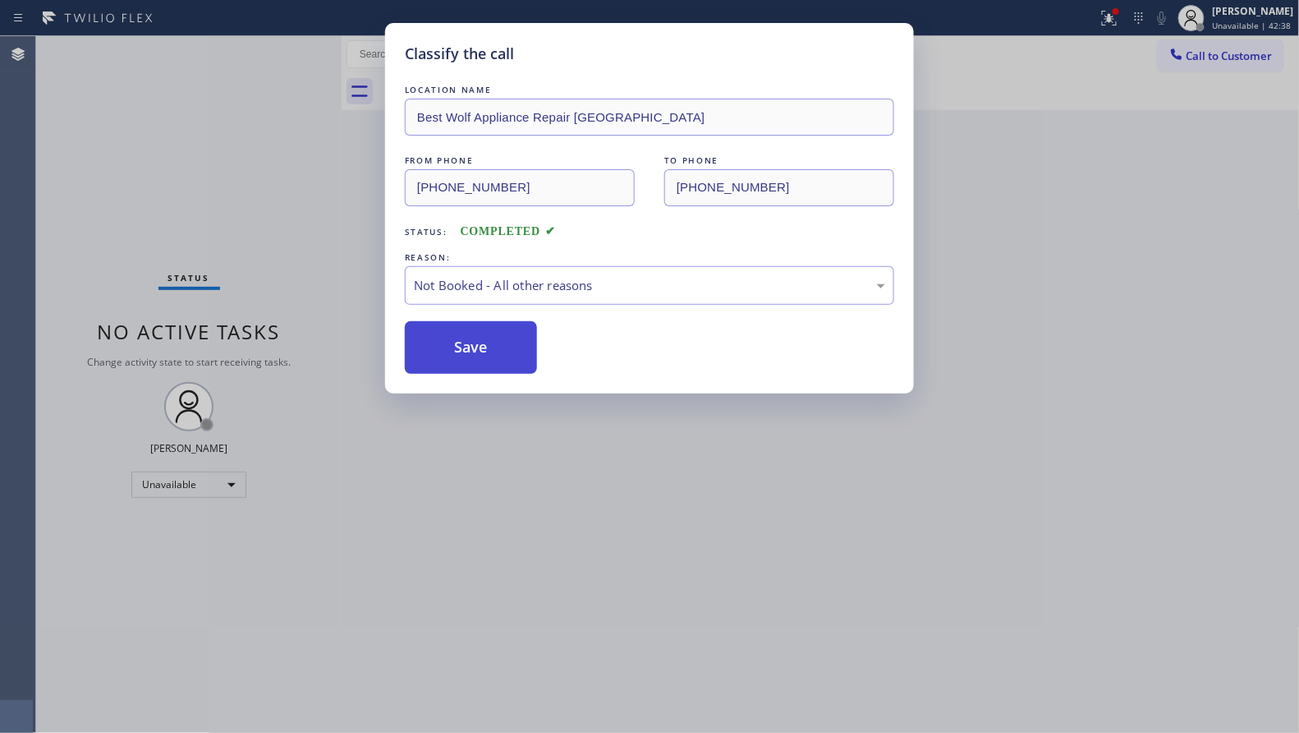
click at [495, 347] on button "Save" at bounding box center [471, 347] width 132 height 53
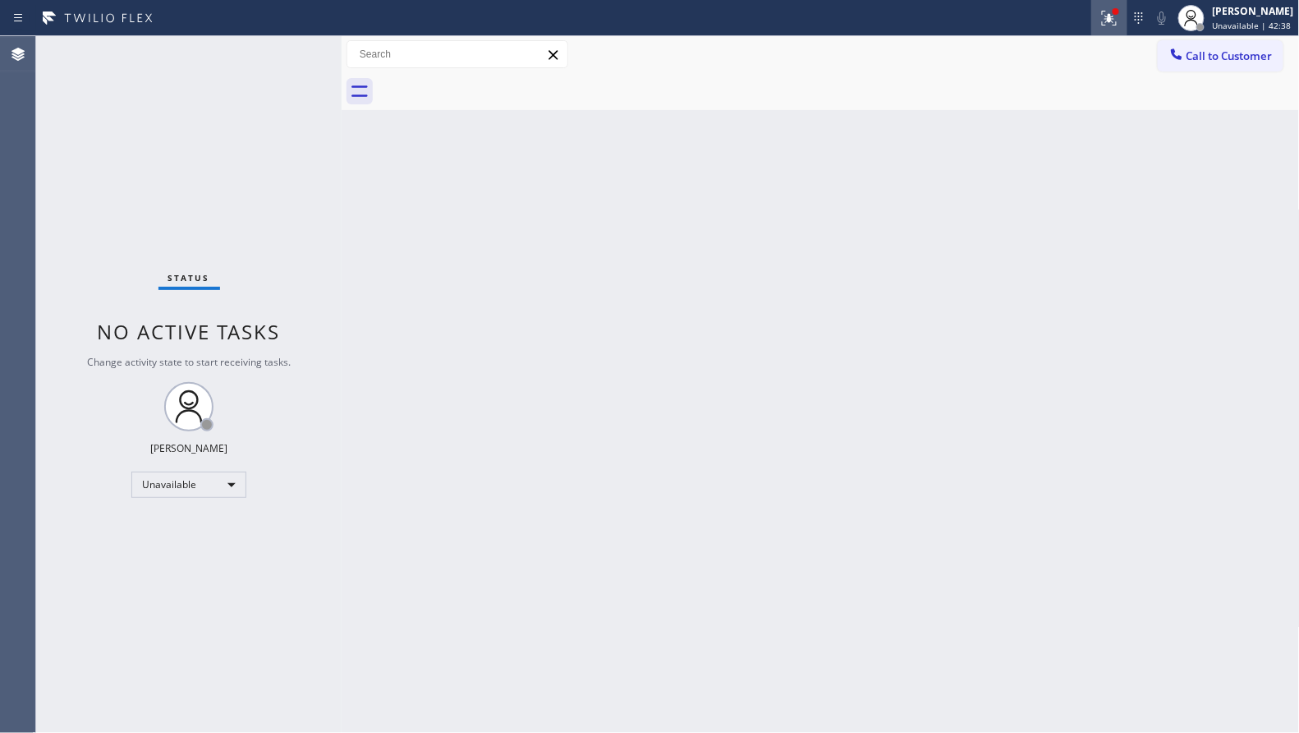
drag, startPoint x: 1106, startPoint y: 11, endPoint x: 1074, endPoint y: 55, distance: 54.7
click at [1105, 12] on icon at bounding box center [1110, 18] width 20 height 20
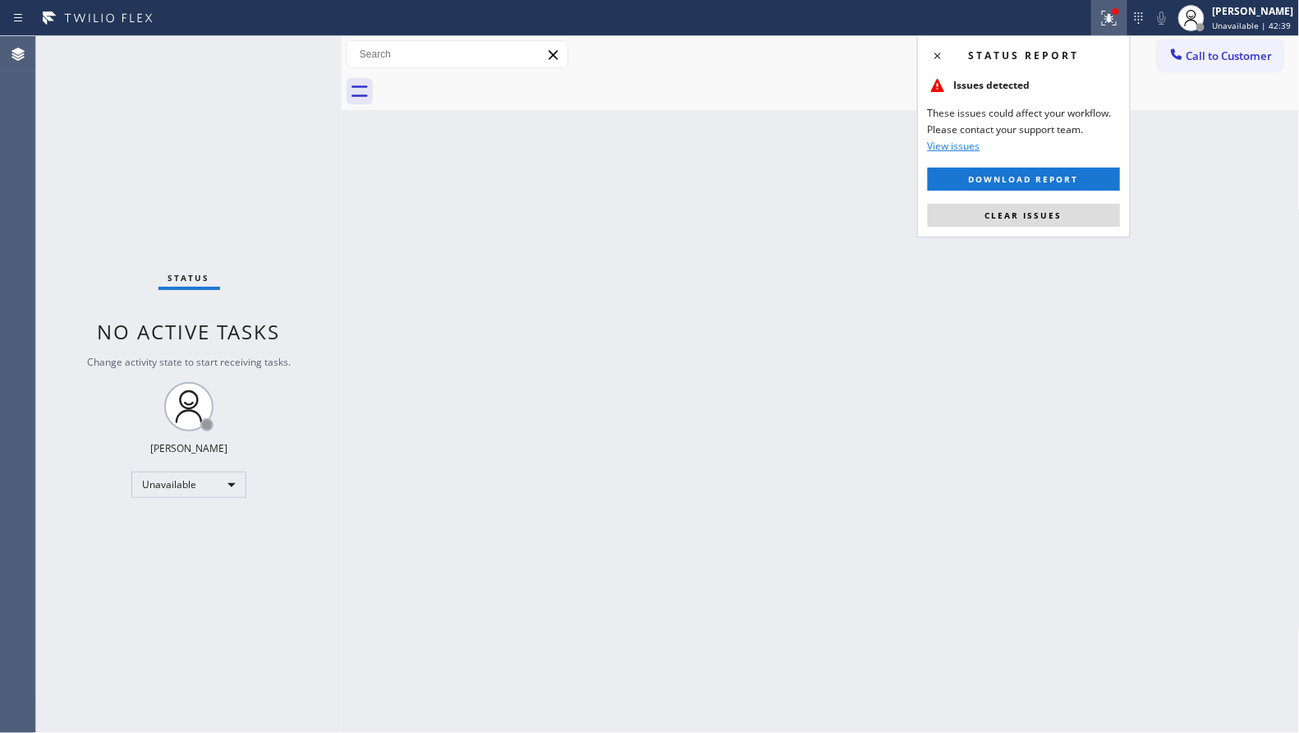
click at [993, 217] on span "Clear issues" at bounding box center [1024, 214] width 77 height 11
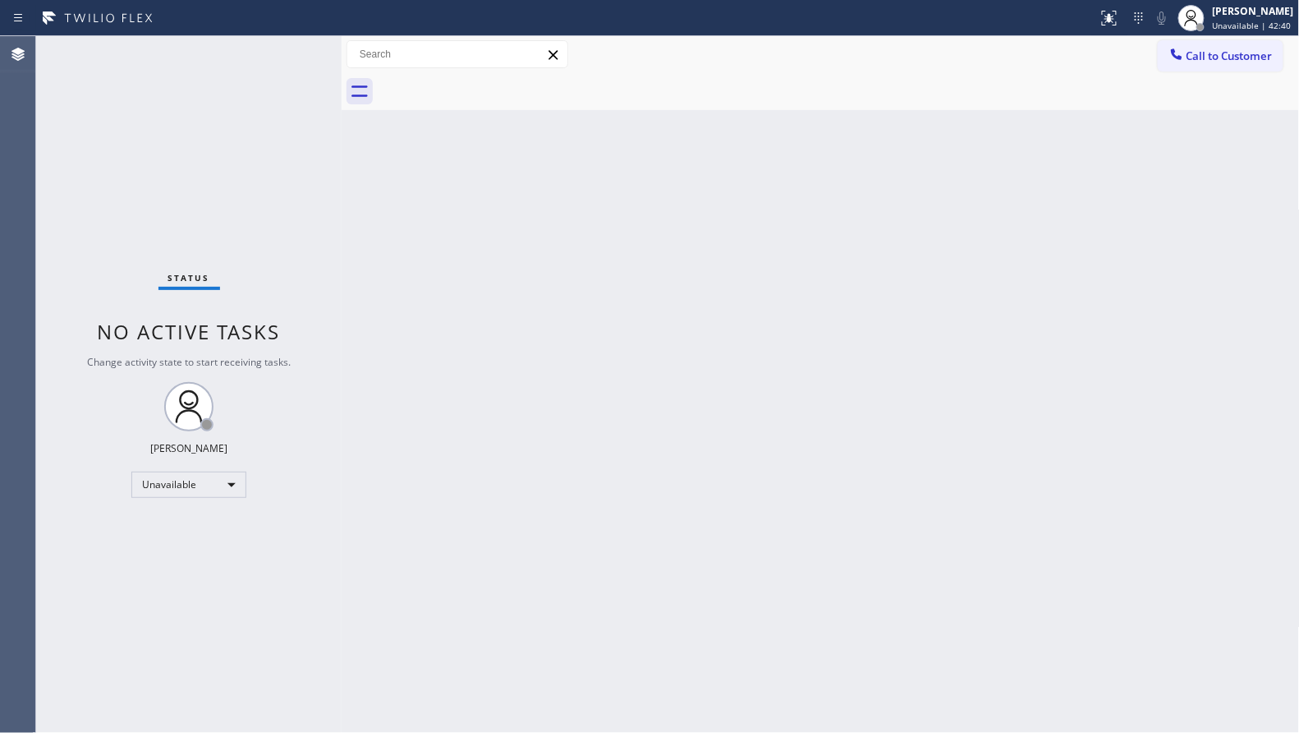
drag, startPoint x: 1194, startPoint y: 54, endPoint x: 849, endPoint y: 169, distance: 363.6
click at [1193, 54] on span "Call to Customer" at bounding box center [1230, 55] width 86 height 15
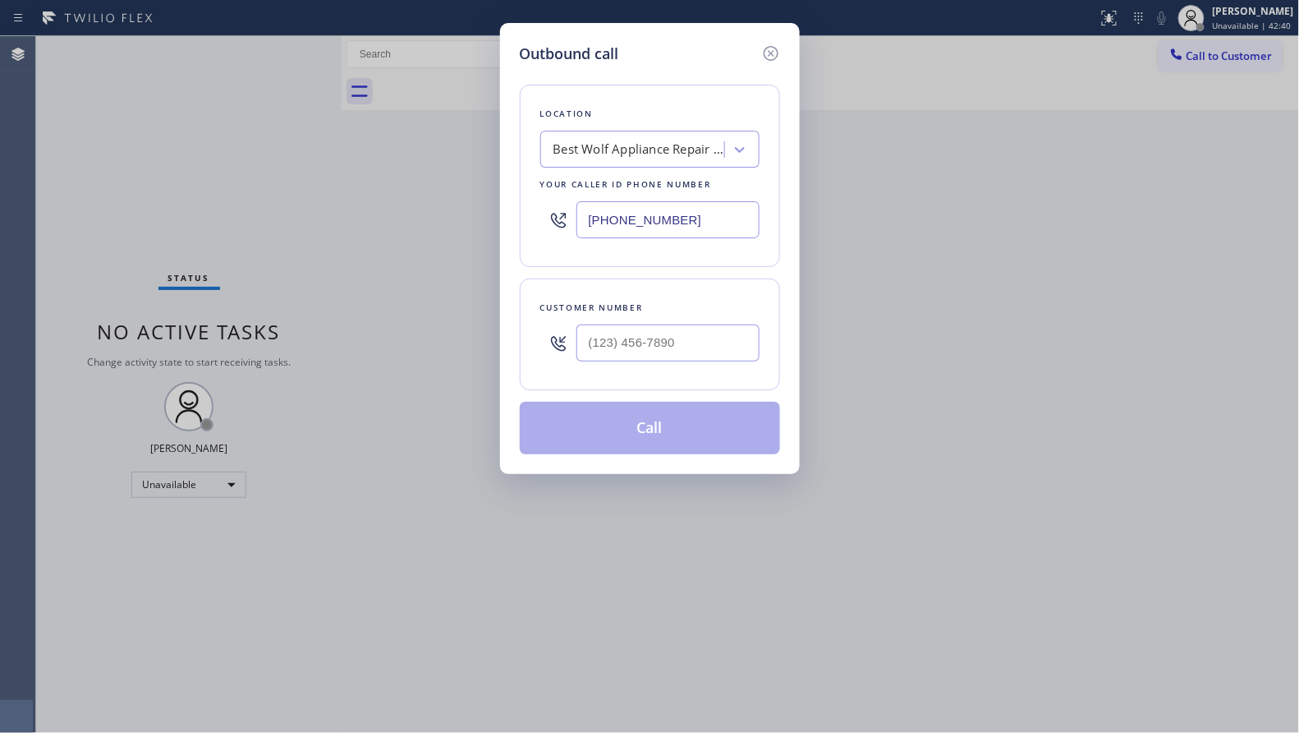
drag, startPoint x: 701, startPoint y: 214, endPoint x: 502, endPoint y: 214, distance: 199.6
click at [502, 214] on div "Outbound call Location Best Wolf Appliance Repair [GEOGRAPHIC_DATA] Your caller…" at bounding box center [650, 248] width 300 height 451
paste input "13) 292-5480"
type input "[PHONE_NUMBER]"
paste input "text"
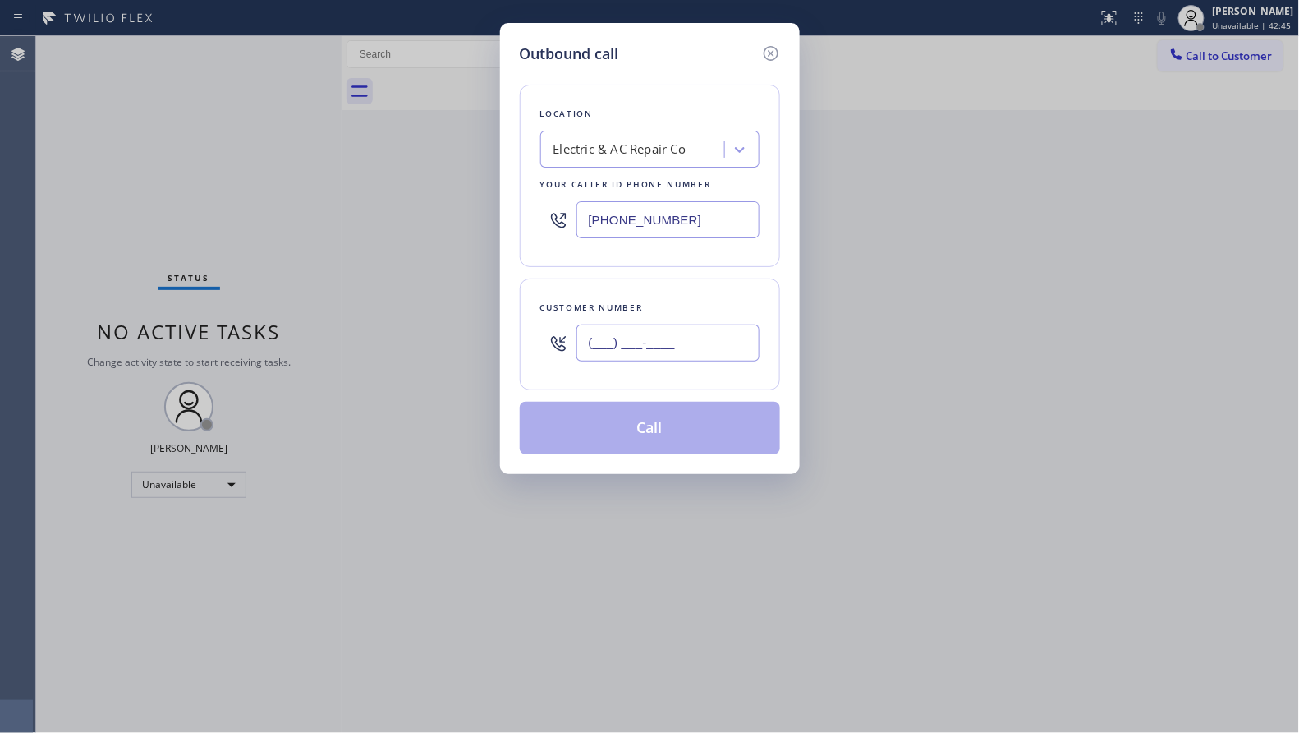
drag, startPoint x: 725, startPoint y: 355, endPoint x: 692, endPoint y: 386, distance: 45.3
click at [725, 356] on input "(___) ___-____" at bounding box center [668, 342] width 183 height 37
paste input "754) 336-6799"
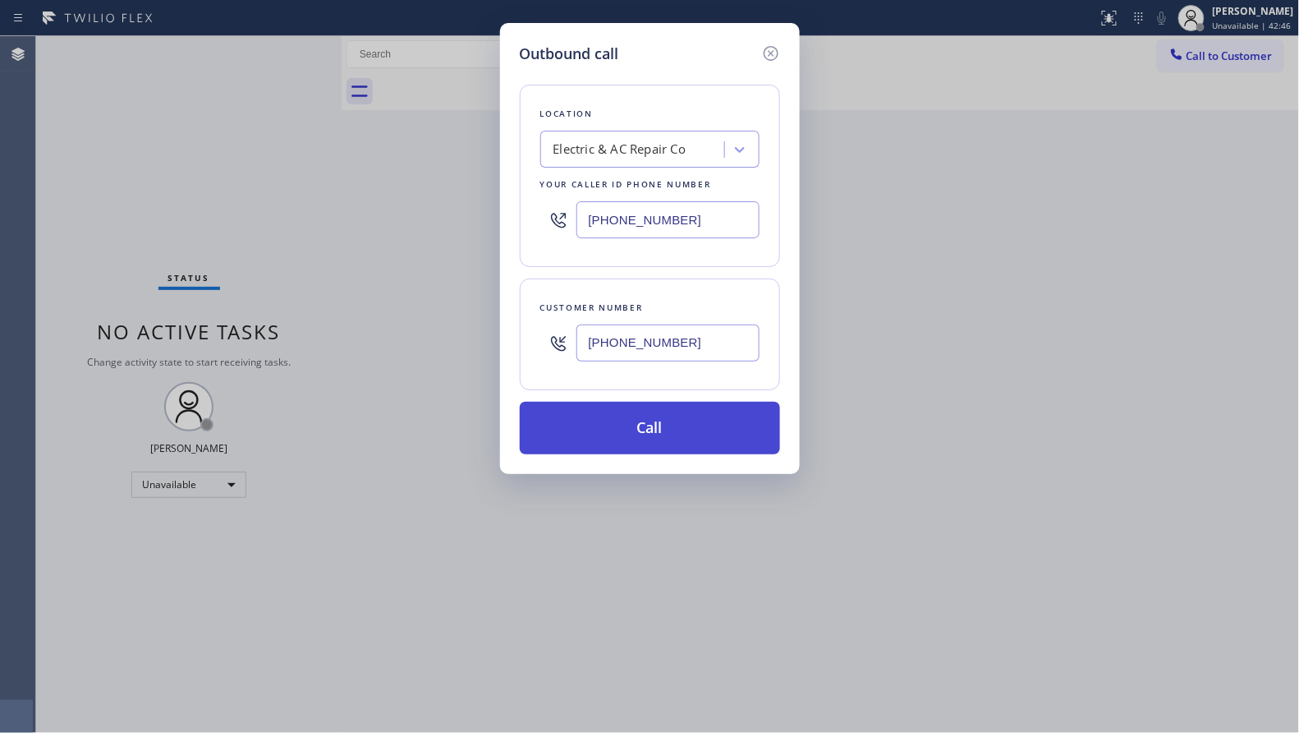
type input "[PHONE_NUMBER]"
click at [651, 435] on button "Call" at bounding box center [650, 428] width 260 height 53
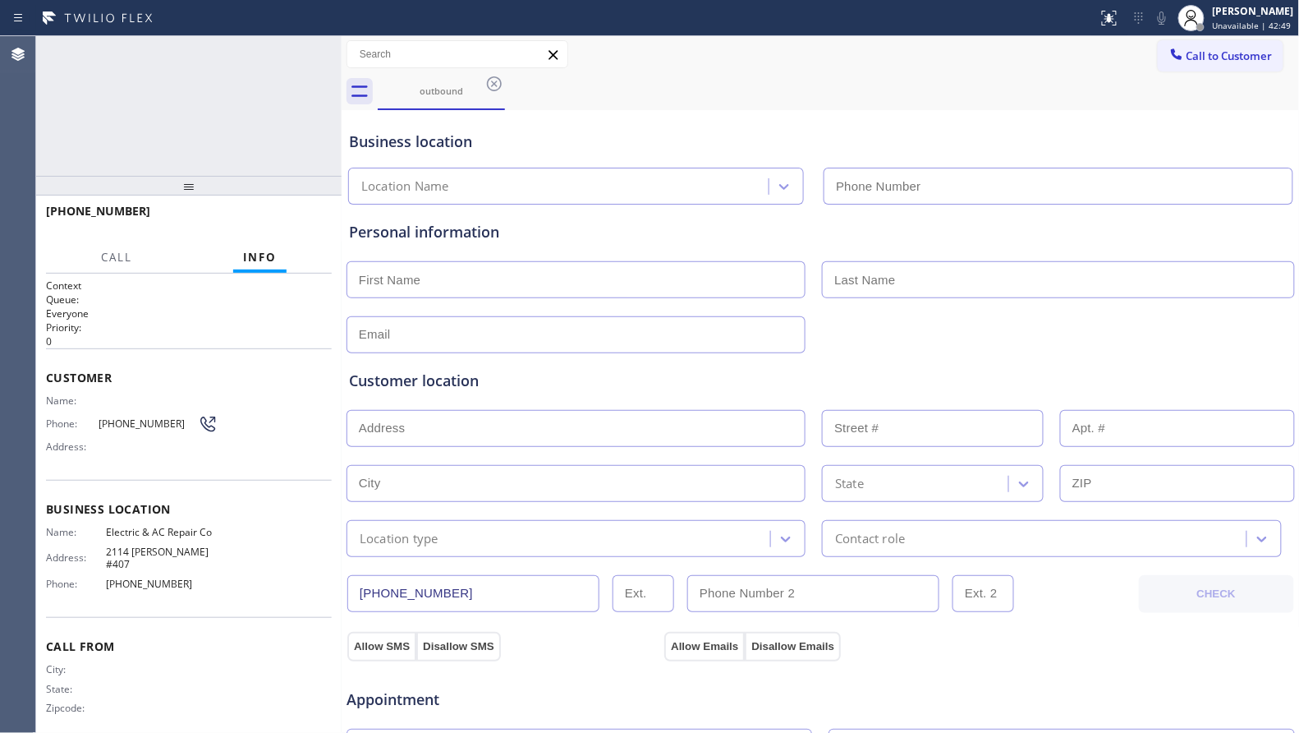
type input "[PHONE_NUMBER]"
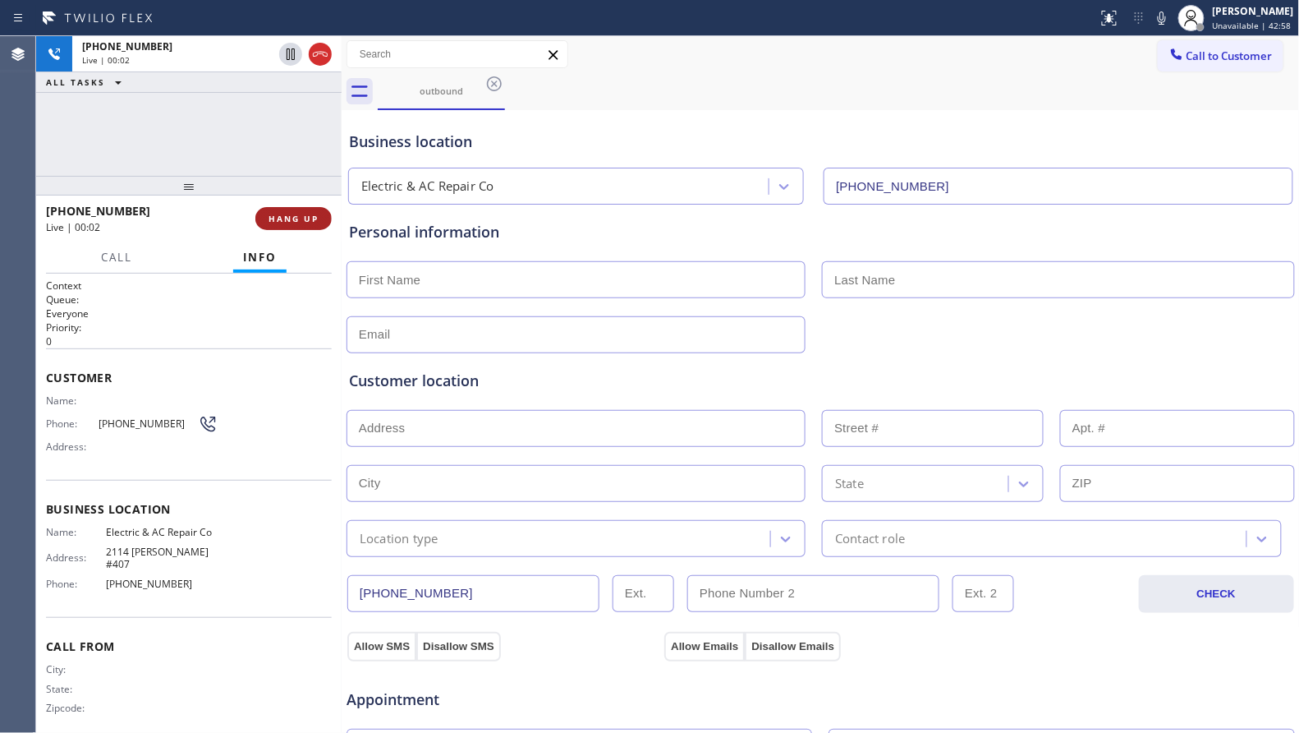
click at [300, 226] on button "HANG UP" at bounding box center [293, 218] width 76 height 23
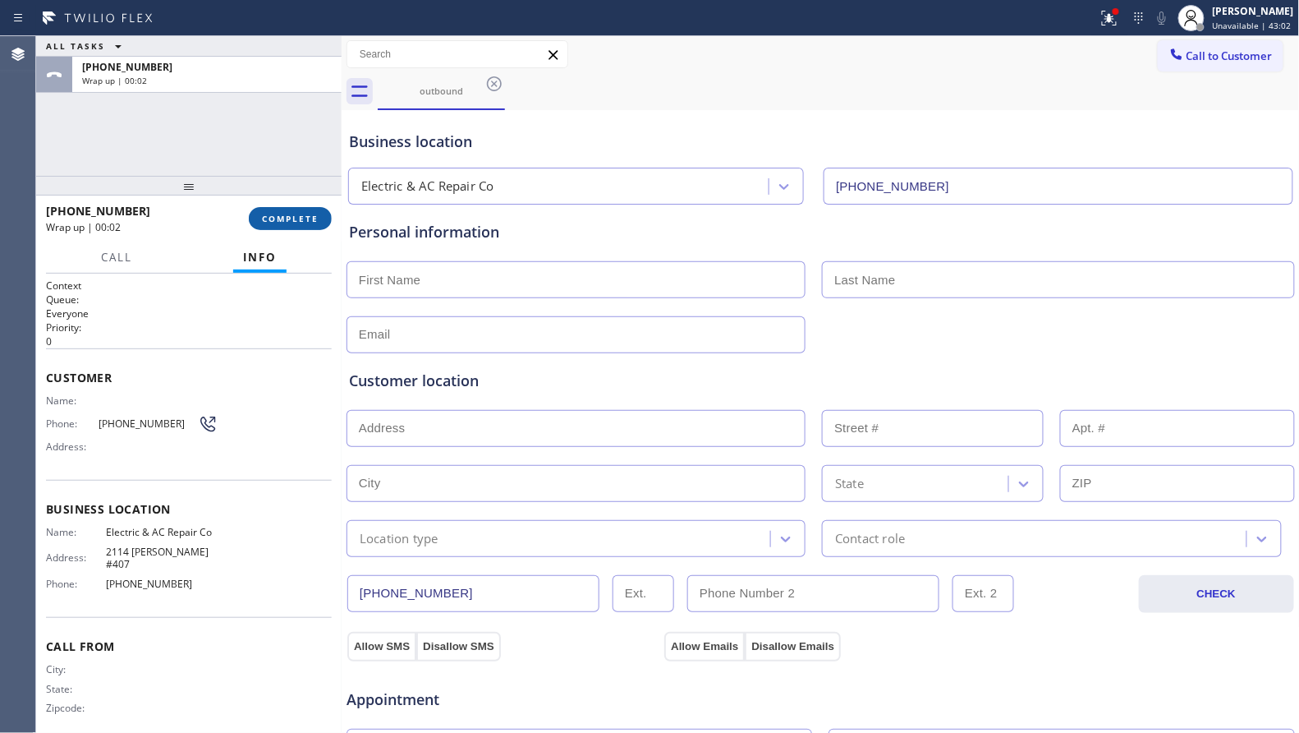
click at [265, 217] on span "COMPLETE" at bounding box center [290, 218] width 57 height 11
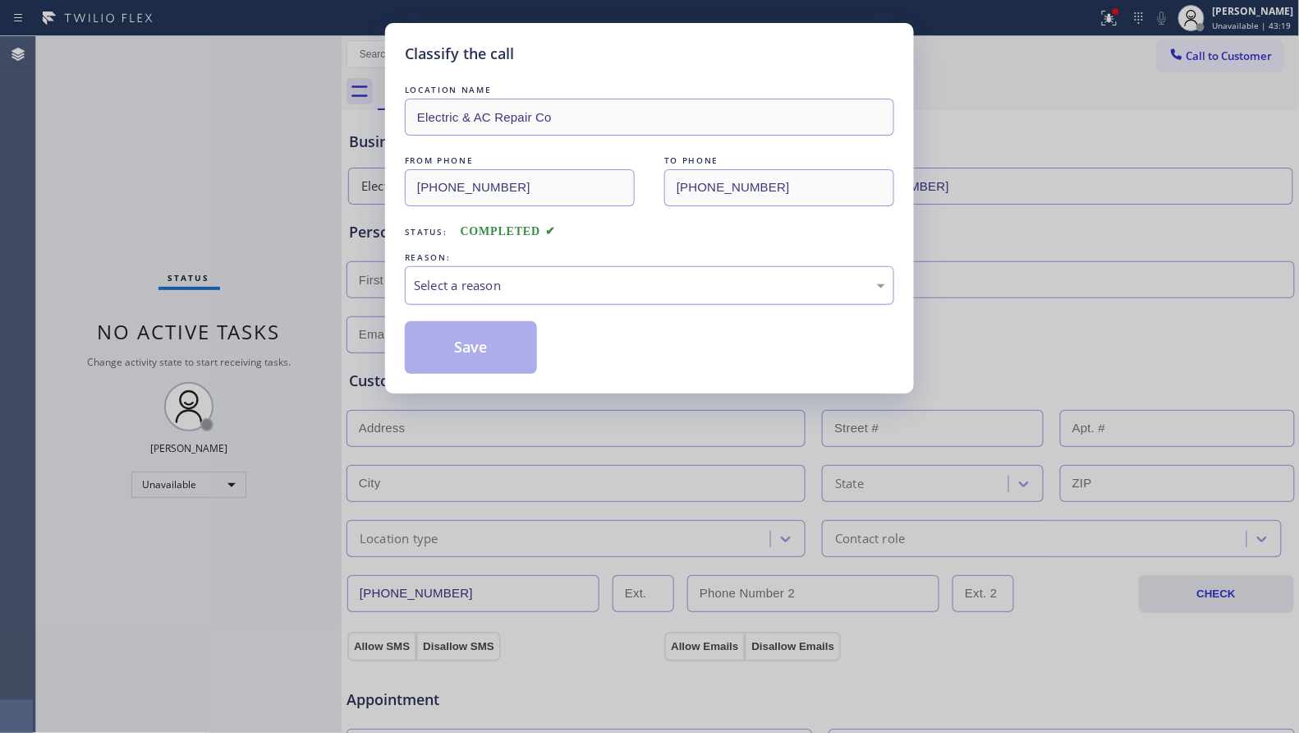
drag, startPoint x: 429, startPoint y: 277, endPoint x: 436, endPoint y: 283, distance: 9.4
click at [431, 279] on div "Select a reason" at bounding box center [649, 285] width 471 height 19
click at [456, 347] on button "Save" at bounding box center [471, 347] width 132 height 53
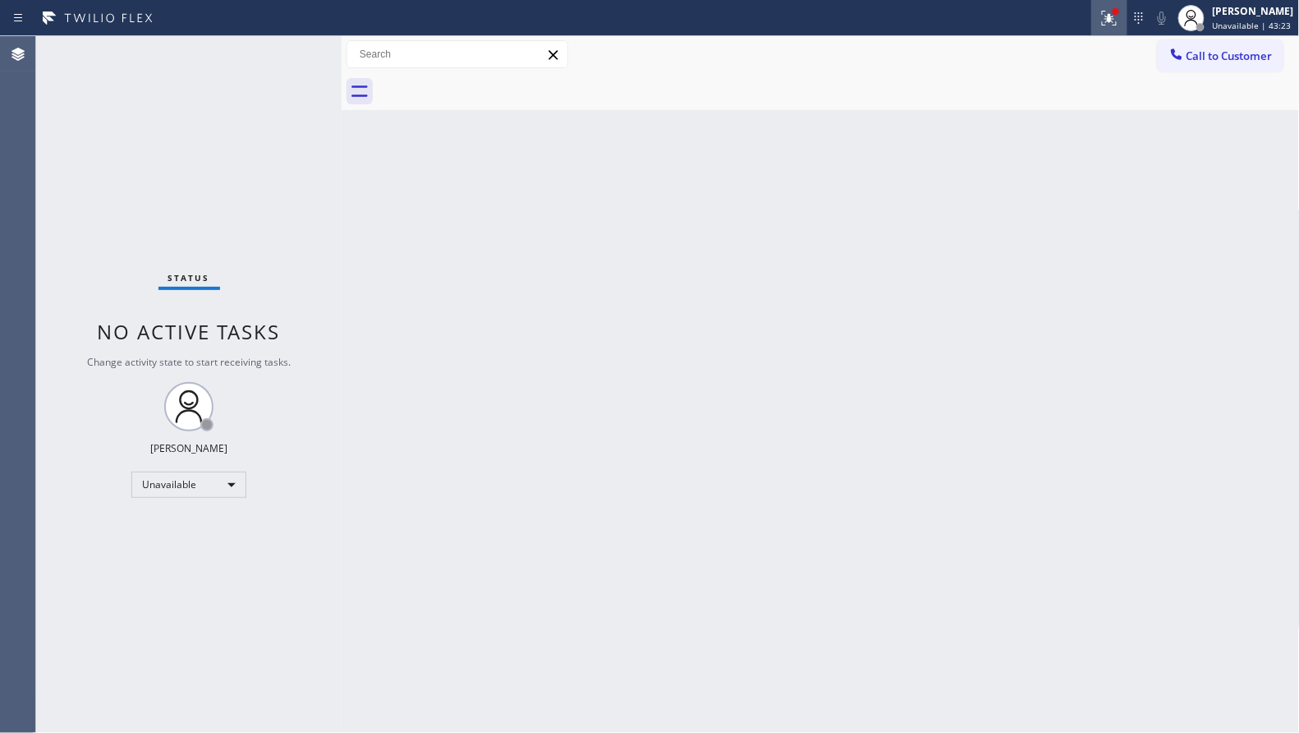
click at [1104, 18] on icon at bounding box center [1110, 18] width 20 height 20
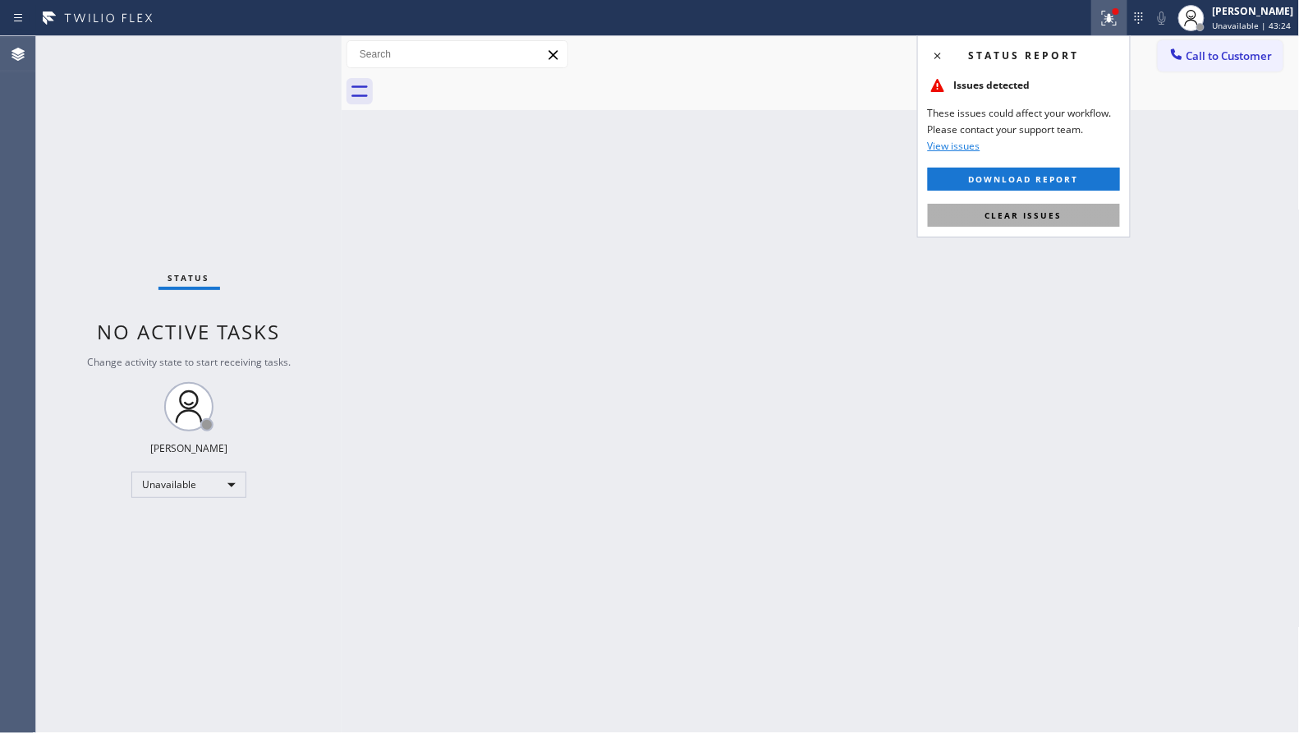
click at [1022, 227] on button "Clear issues" at bounding box center [1024, 215] width 192 height 23
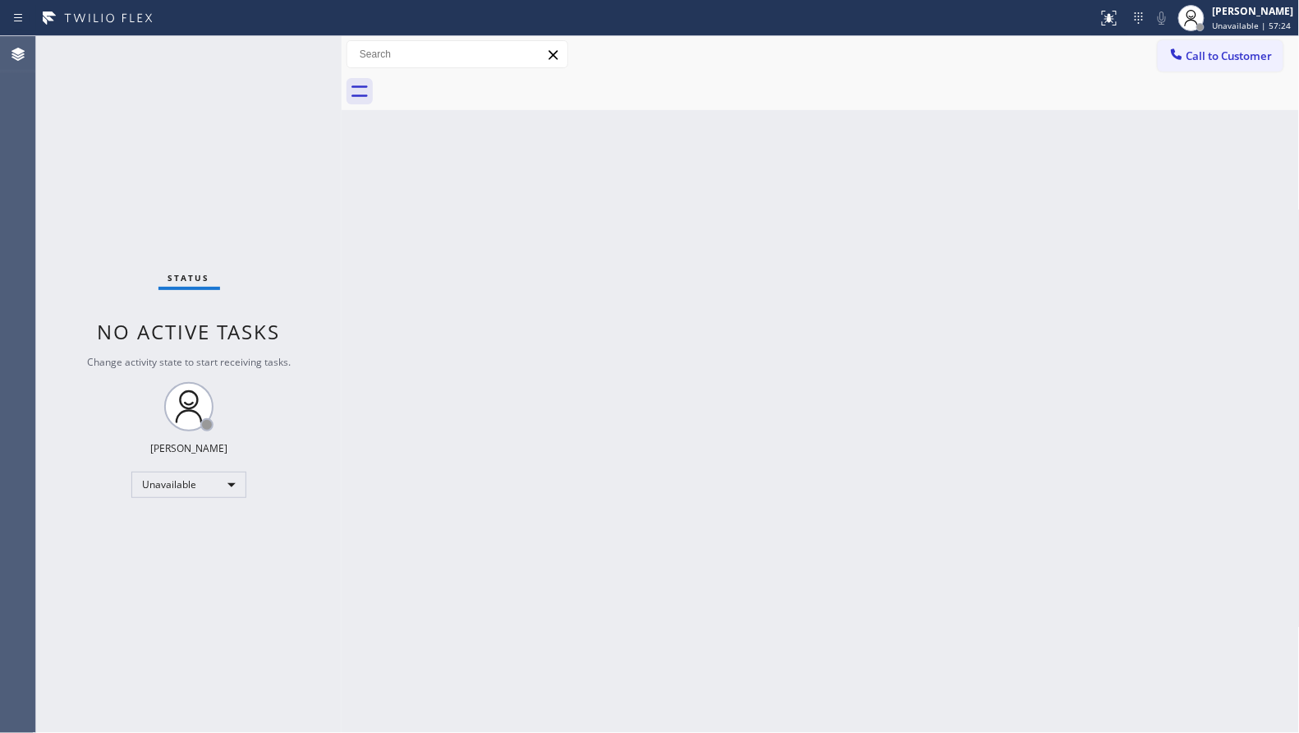
drag, startPoint x: 692, startPoint y: 212, endPoint x: 668, endPoint y: 229, distance: 29.4
click at [689, 222] on div "Back to Dashboard Change Sender ID Customers Technicians Select a contact Outbo…" at bounding box center [821, 384] width 959 height 697
drag, startPoint x: 437, startPoint y: 91, endPoint x: 467, endPoint y: 91, distance: 29.6
click at [448, 91] on div at bounding box center [839, 91] width 922 height 37
